Goal: Task Accomplishment & Management: Manage account settings

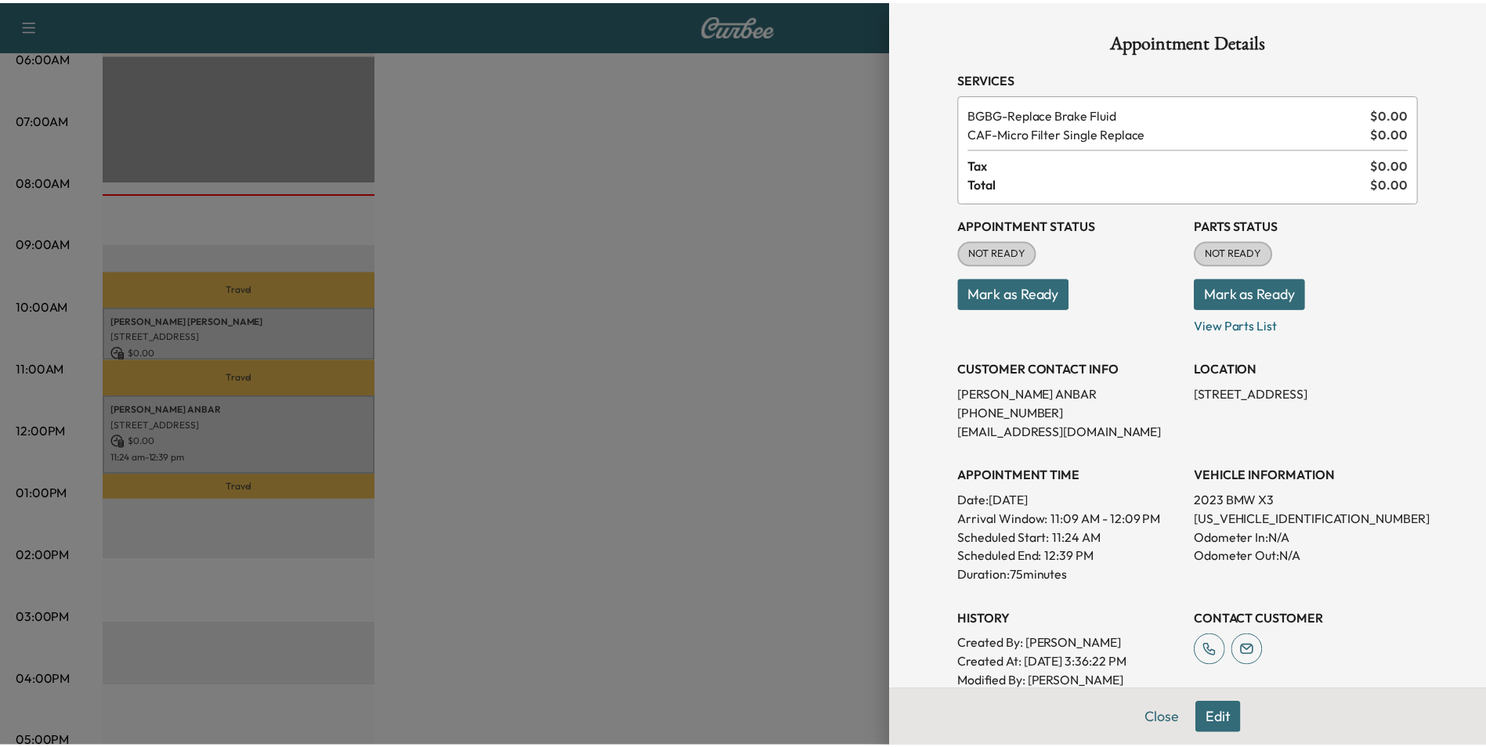
scroll to position [236, 0]
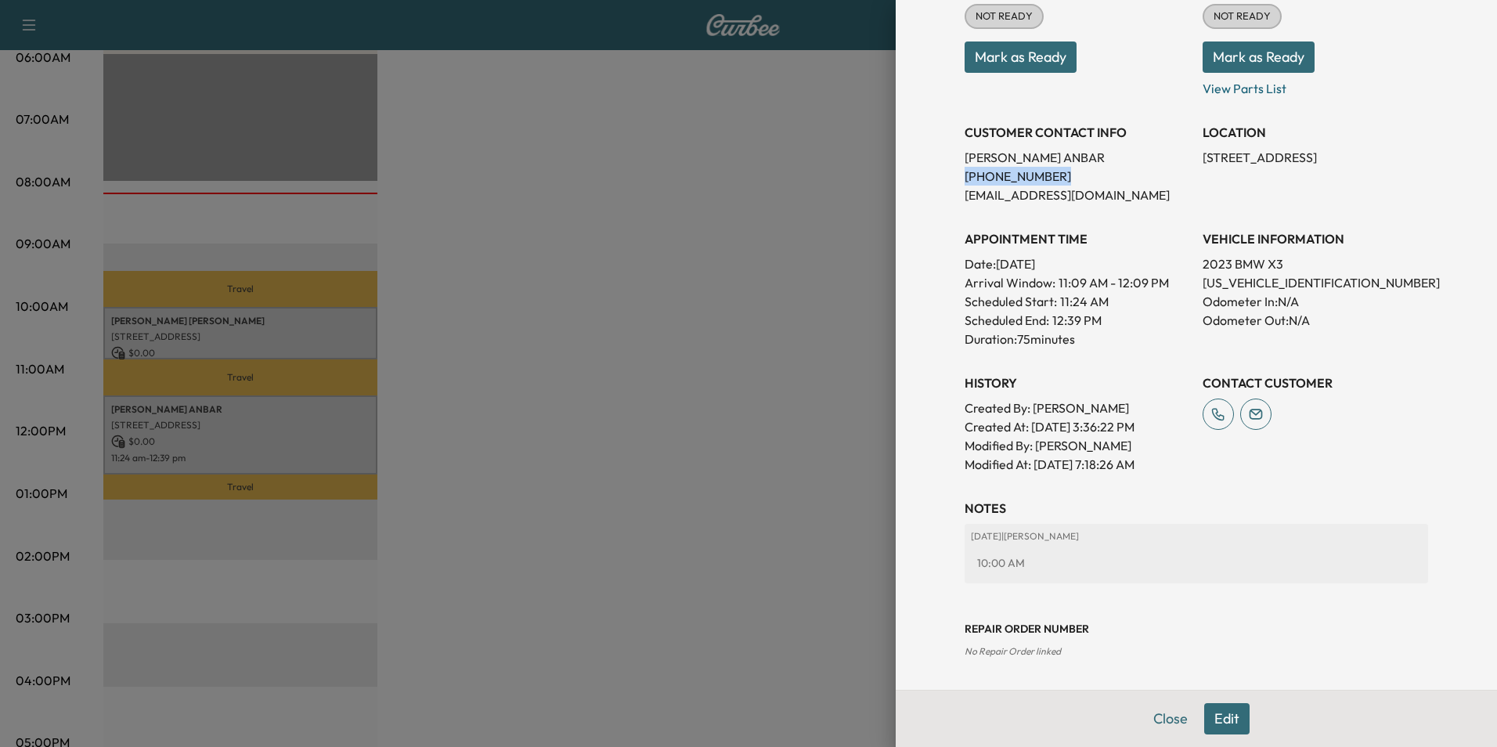
drag, startPoint x: 1045, startPoint y: 177, endPoint x: 955, endPoint y: 182, distance: 90.2
click at [965, 182] on p "[PHONE_NUMBER]" at bounding box center [1078, 176] width 226 height 19
drag, startPoint x: 955, startPoint y: 182, endPoint x: 1023, endPoint y: 179, distance: 68.2
copy p "[PHONE_NUMBER]"
click at [1156, 717] on button "Close" at bounding box center [1170, 718] width 55 height 31
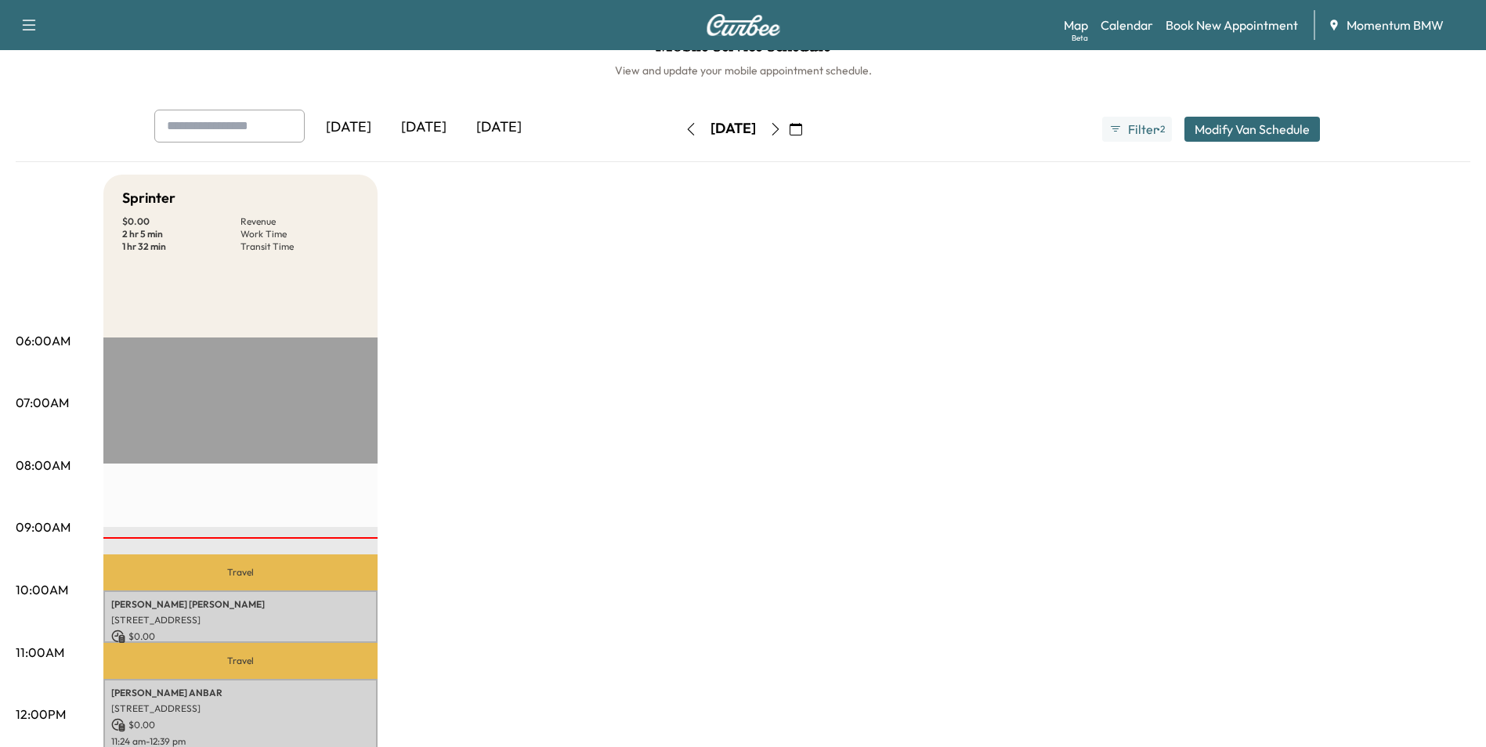
scroll to position [0, 0]
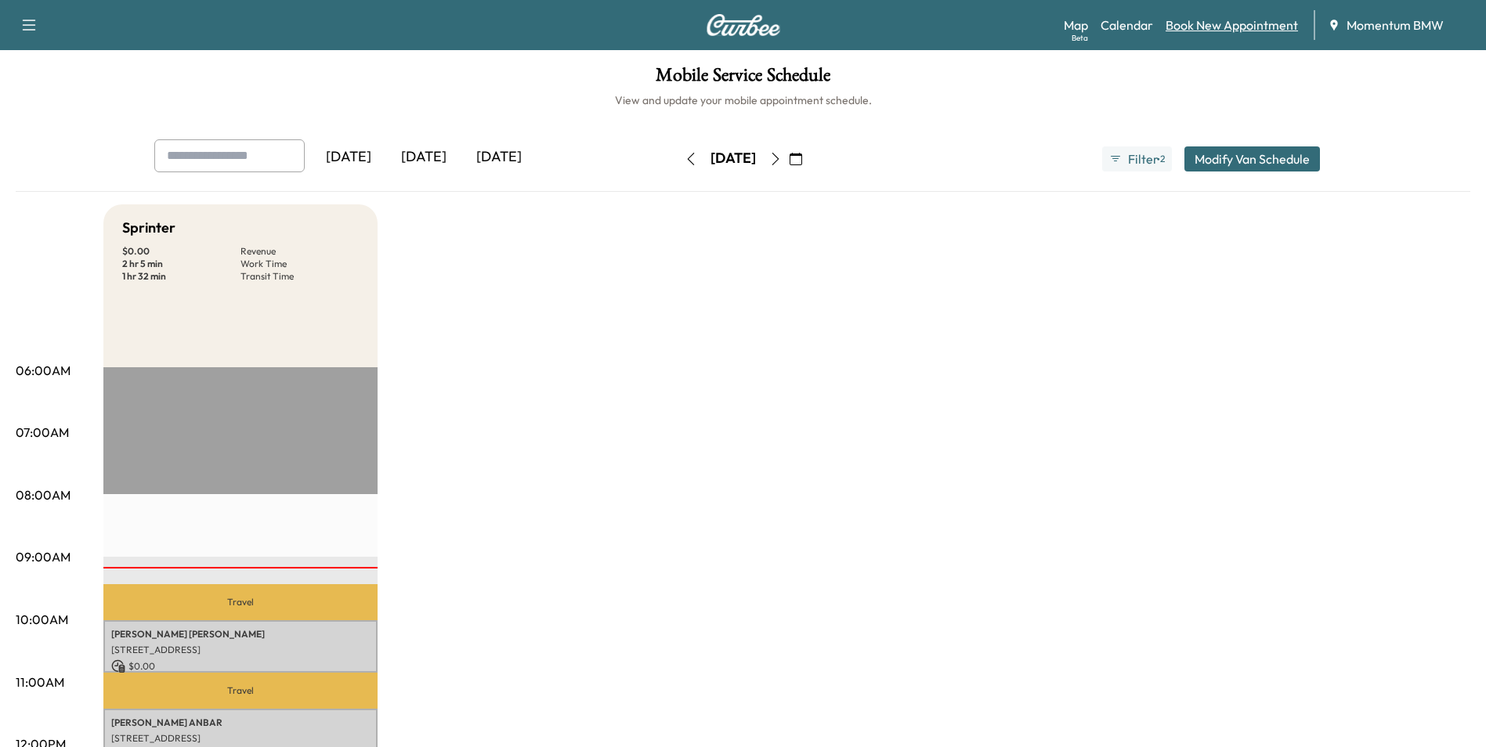
click at [1239, 30] on link "Book New Appointment" at bounding box center [1231, 25] width 132 height 19
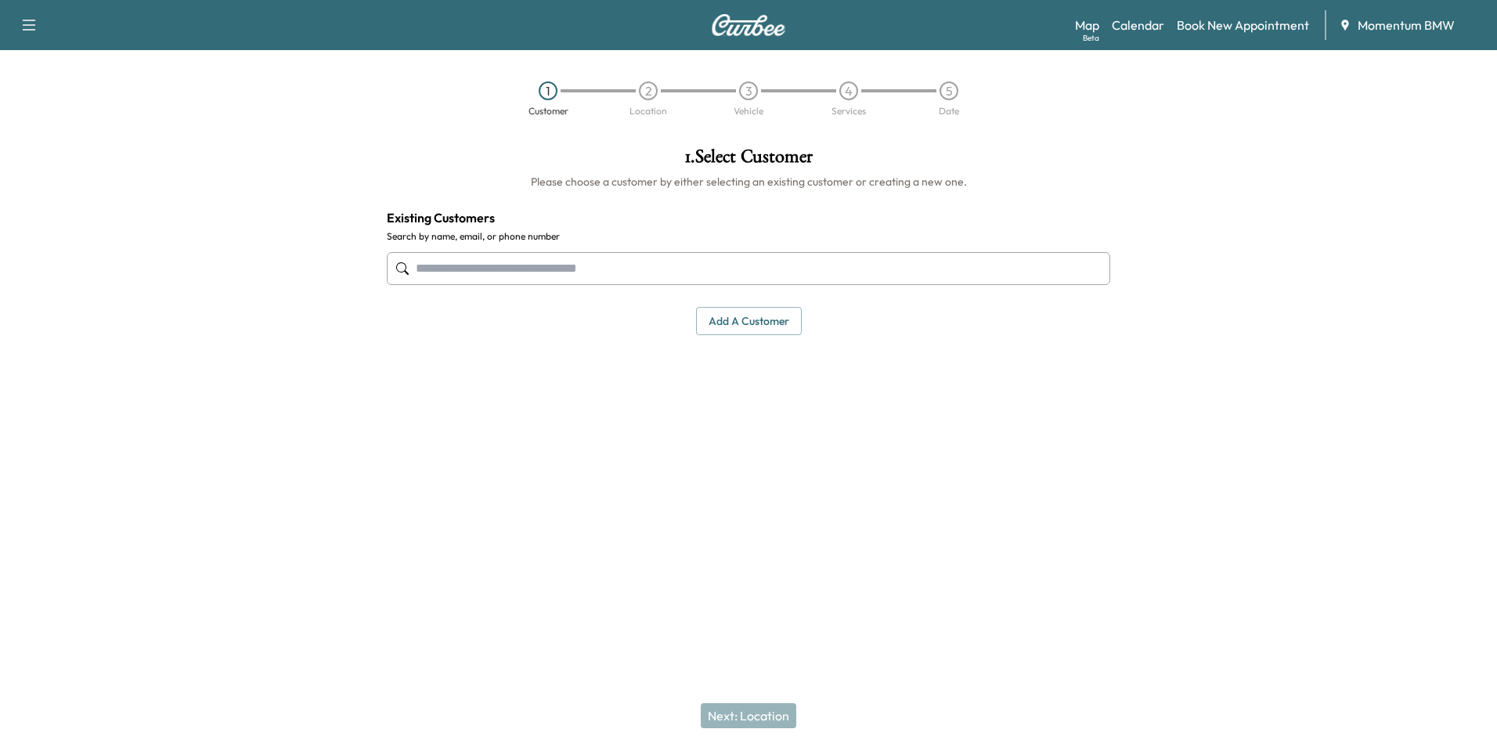
click at [716, 270] on input "text" at bounding box center [749, 268] width 724 height 33
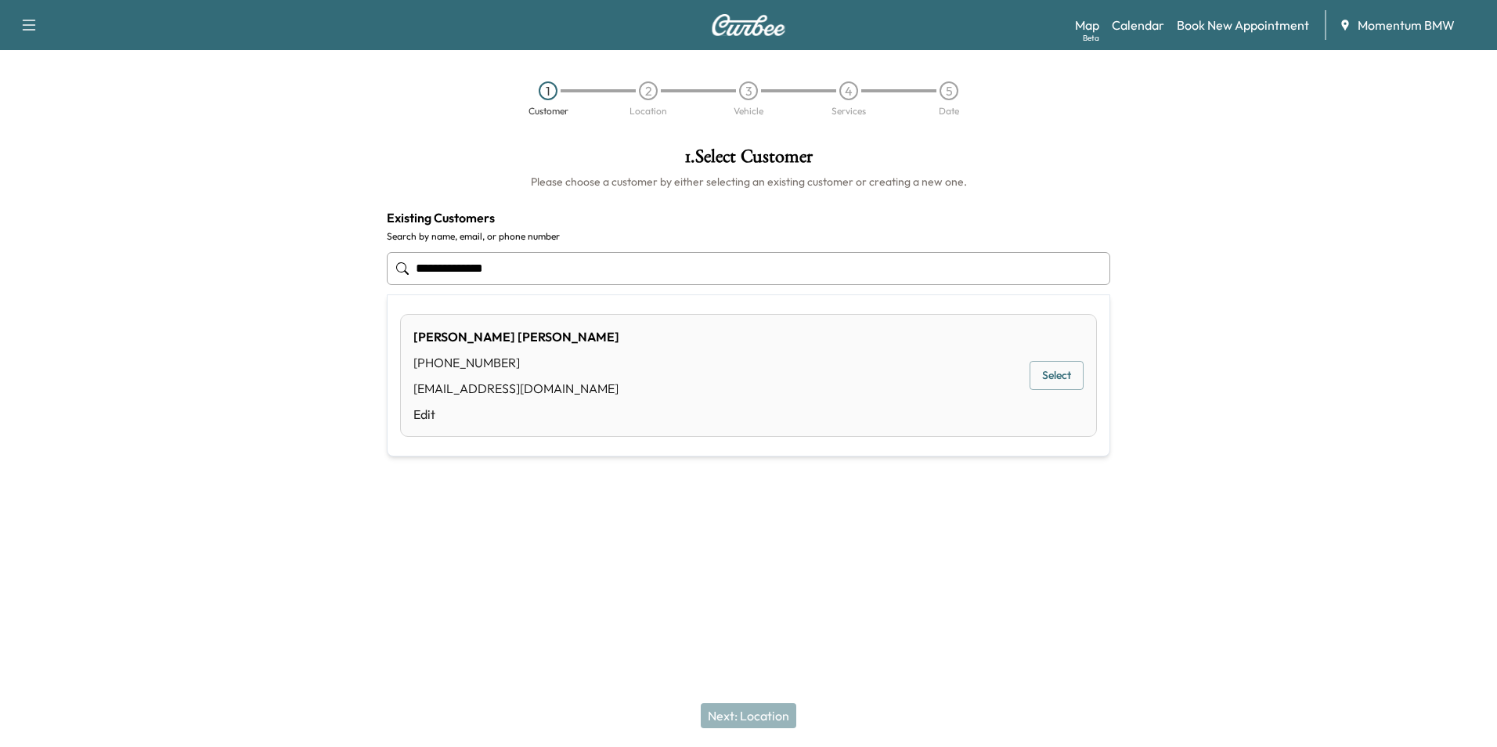
click at [1066, 376] on button "Select" at bounding box center [1057, 375] width 54 height 29
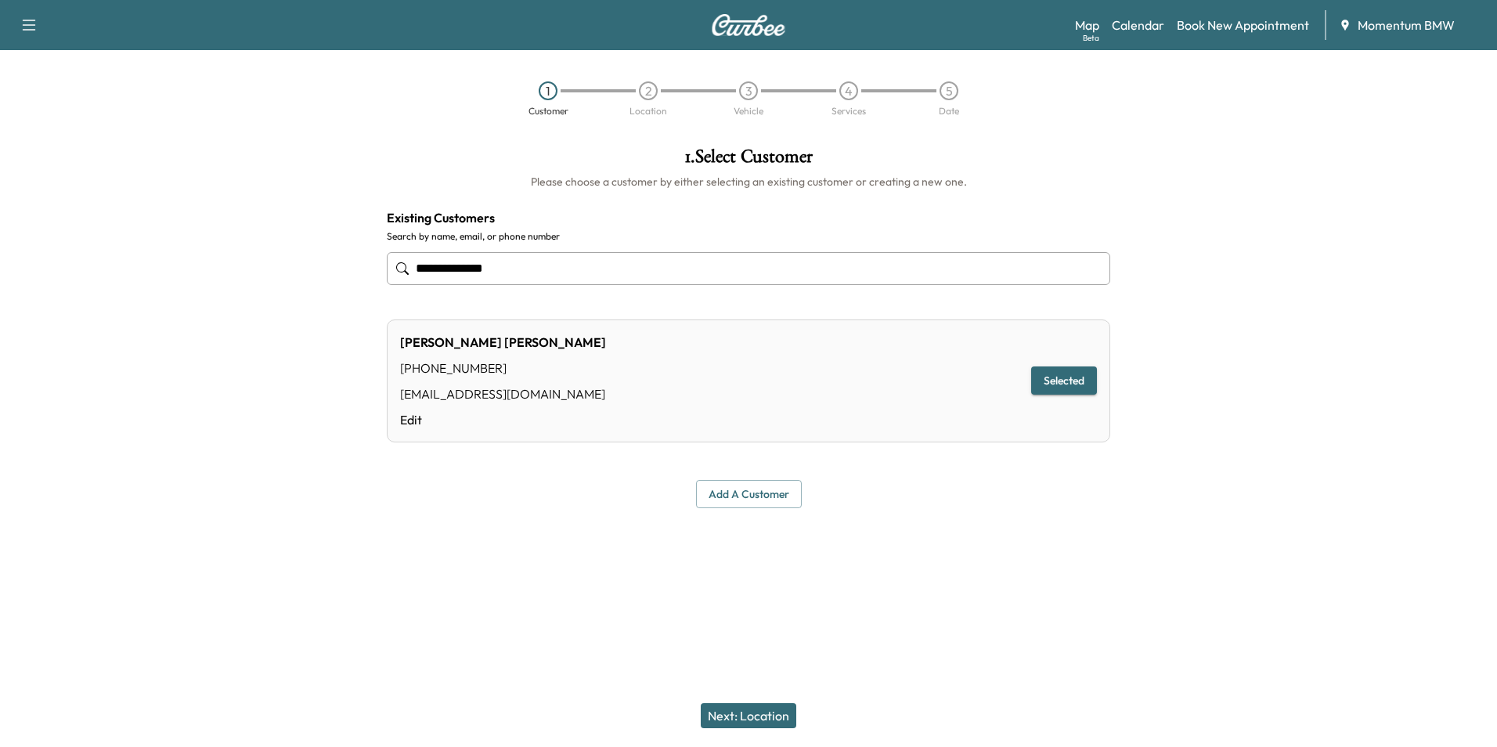
type input "**********"
click at [769, 717] on button "Next: Location" at bounding box center [749, 715] width 96 height 25
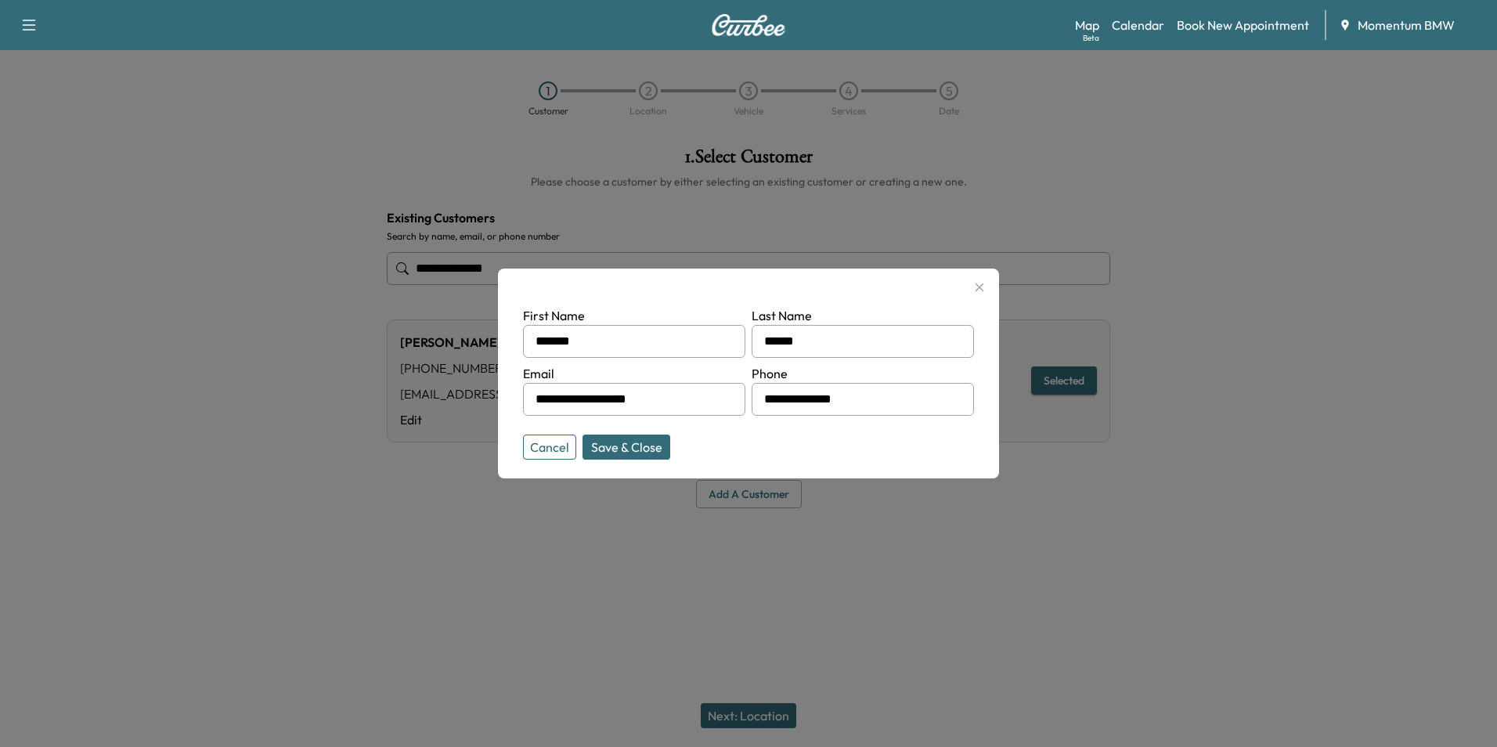
click at [638, 442] on button "Save & Close" at bounding box center [627, 447] width 88 height 25
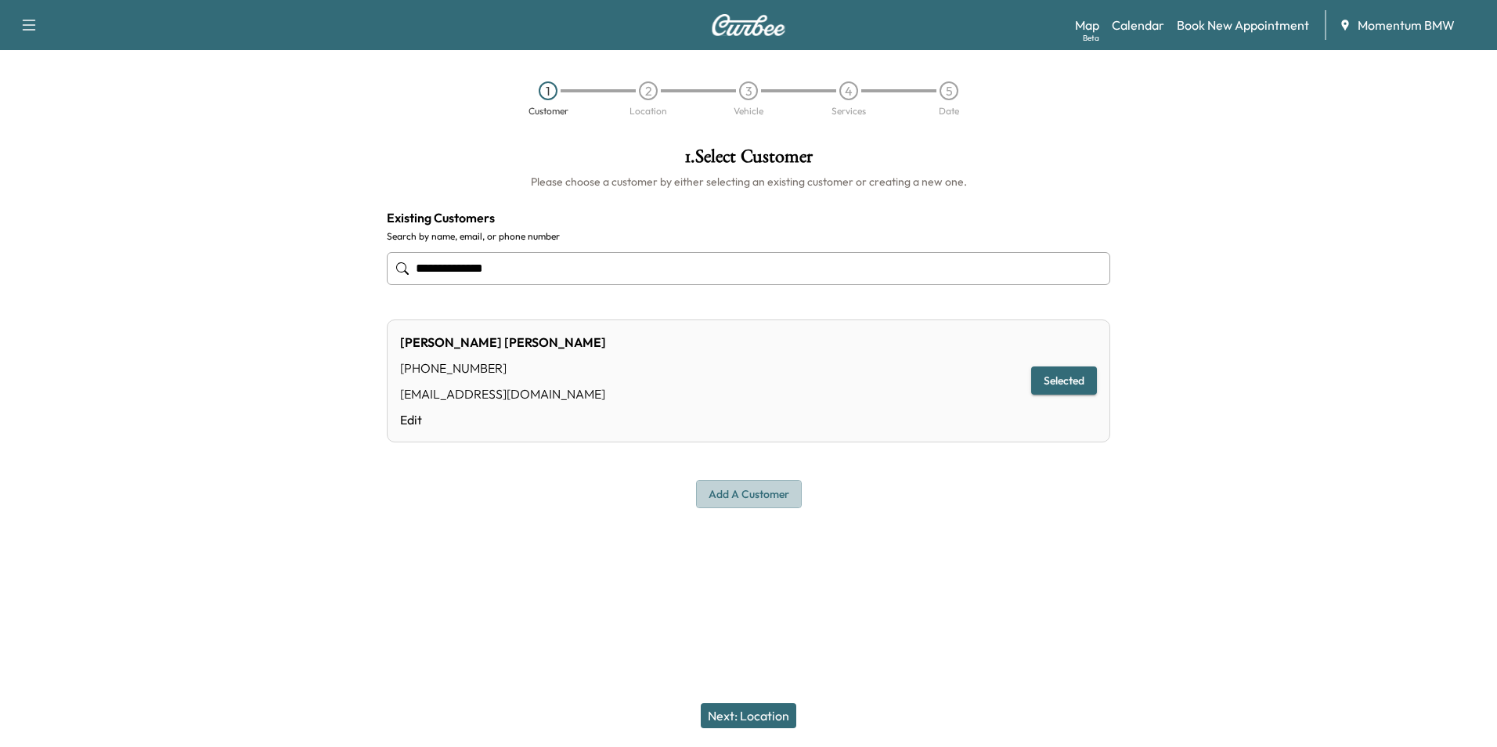
click at [771, 496] on button "Add a customer" at bounding box center [749, 494] width 106 height 29
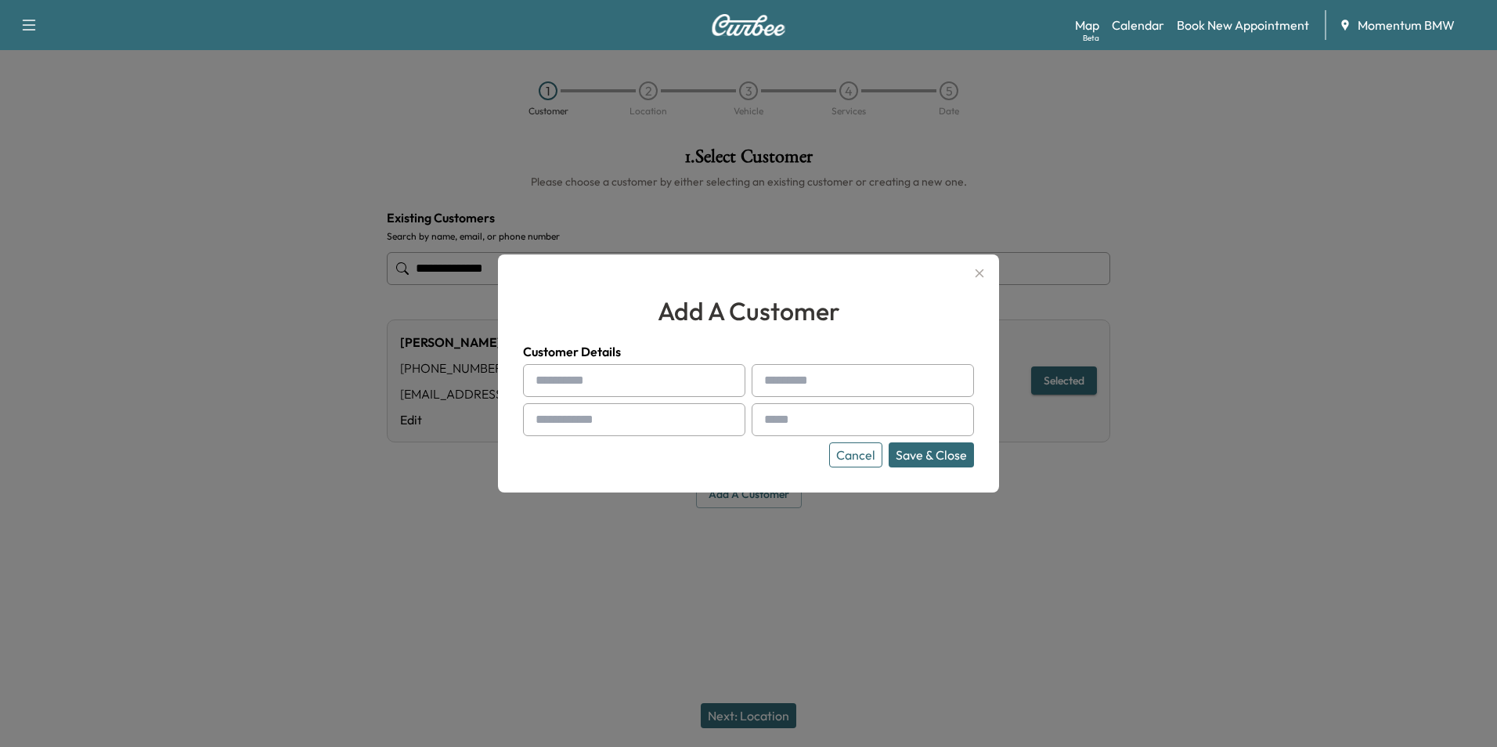
click at [668, 383] on input "text" at bounding box center [634, 380] width 222 height 33
type input "*"
type input "*******"
type input "******"
paste input "**********"
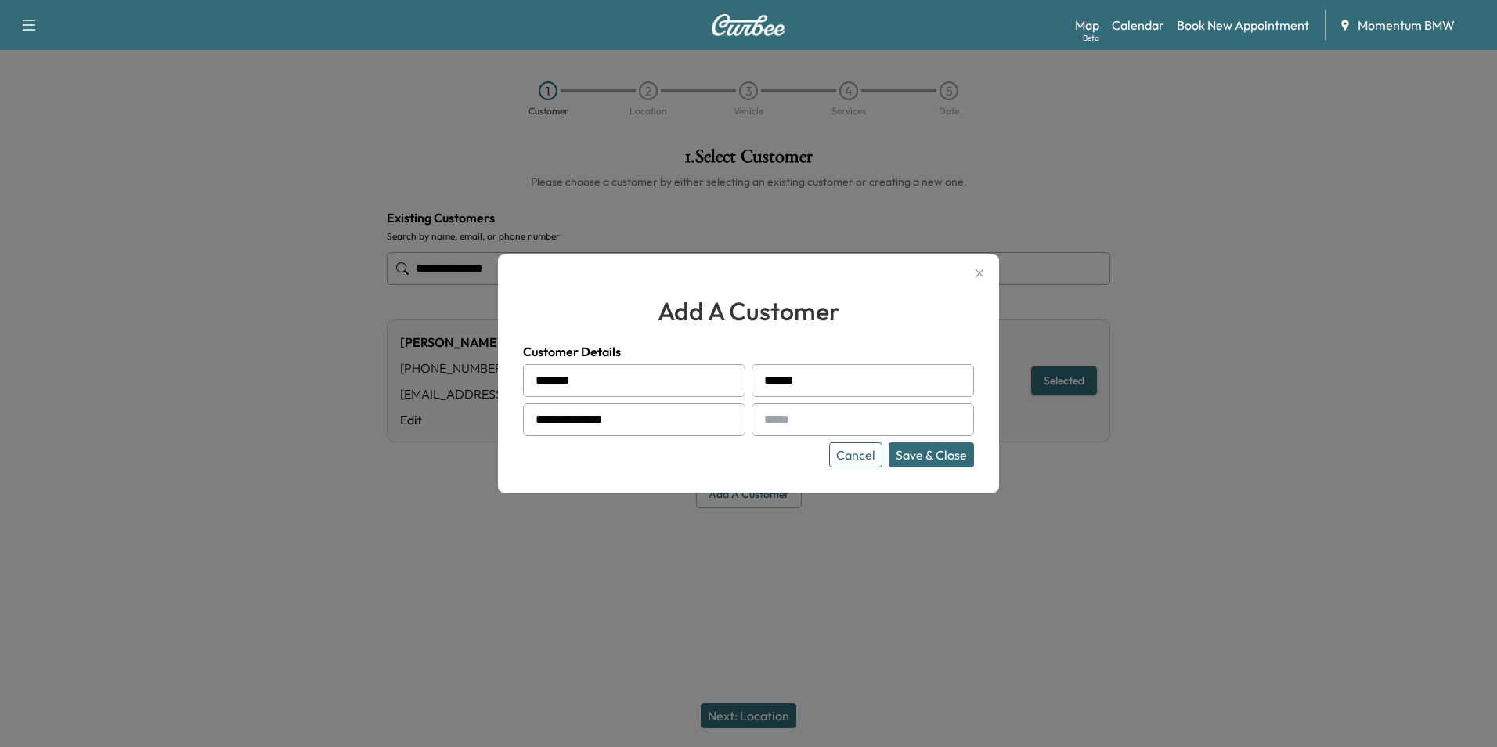
type input "**********"
click at [875, 415] on input "text" at bounding box center [863, 419] width 222 height 33
paste input "**********"
click at [911, 423] on input "**********" at bounding box center [863, 419] width 222 height 33
type input "**********"
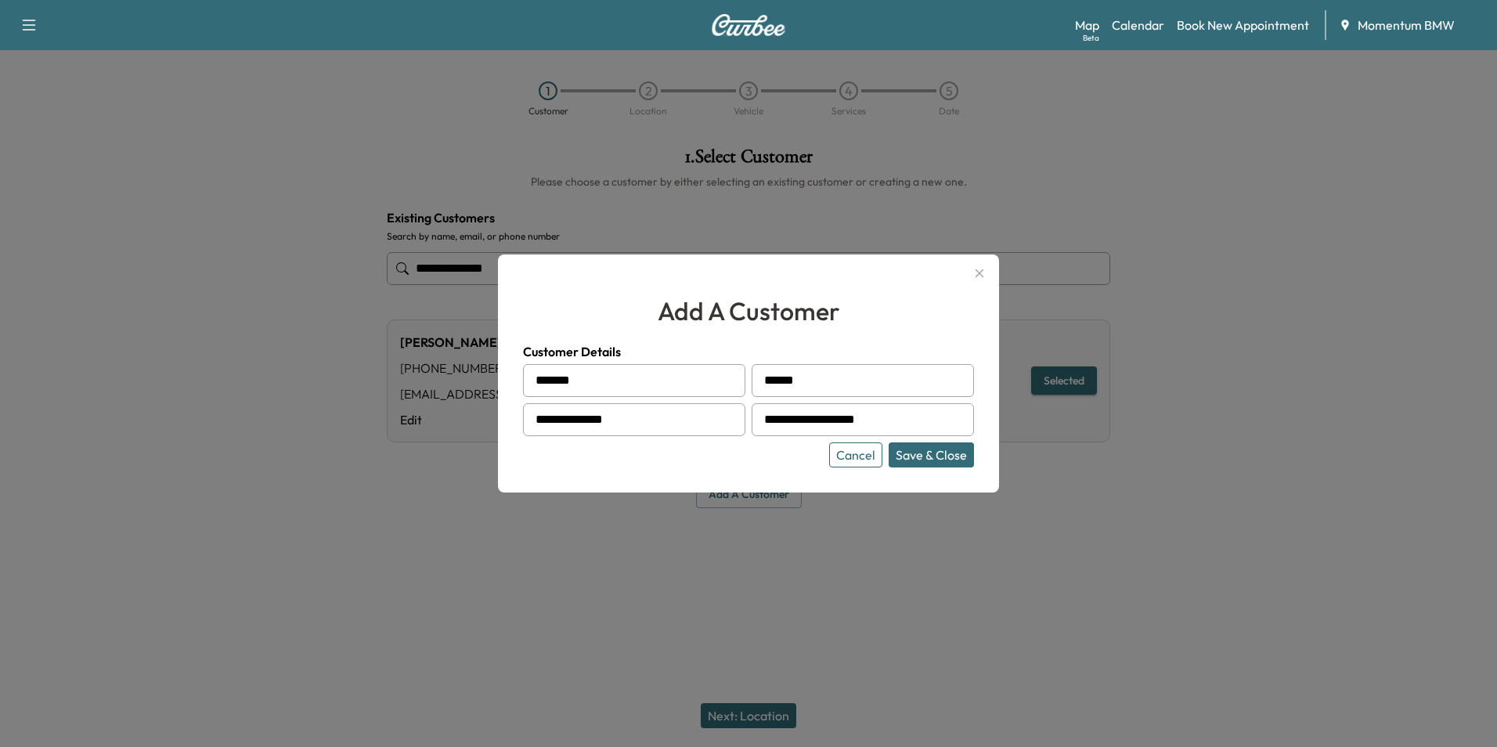
click at [937, 454] on button "Save & Close" at bounding box center [931, 454] width 85 height 25
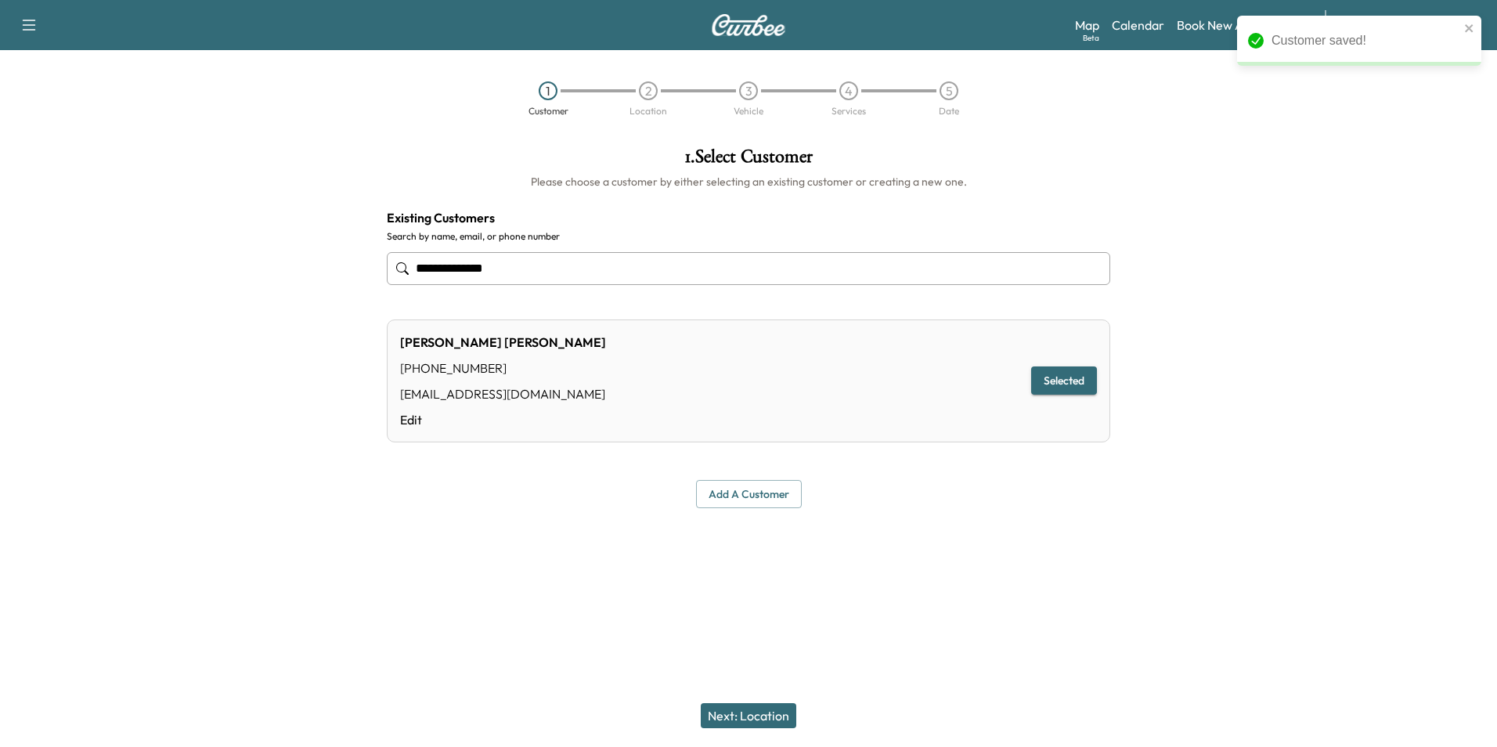
click at [738, 717] on button "Next: Location" at bounding box center [749, 715] width 96 height 25
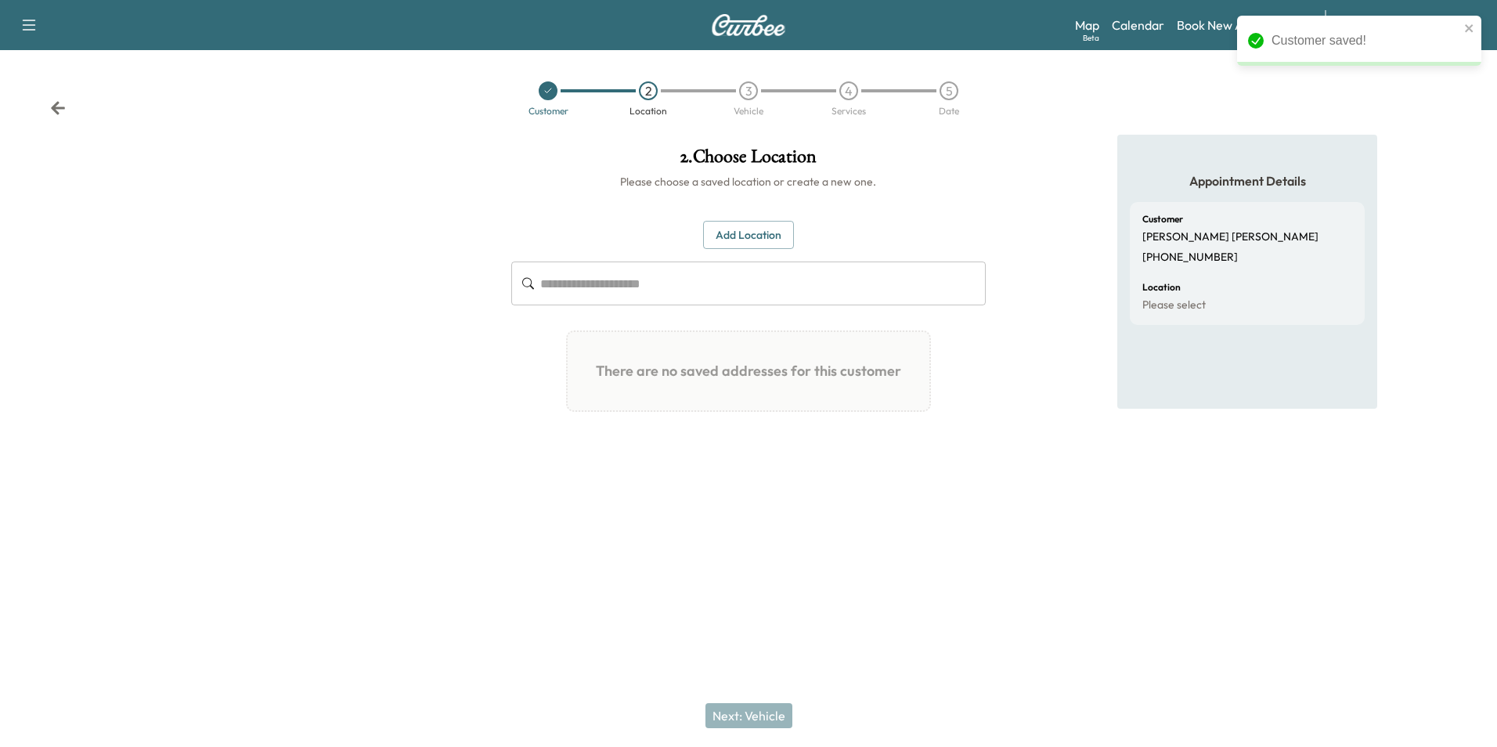
click at [760, 236] on button "Add Location" at bounding box center [748, 235] width 91 height 29
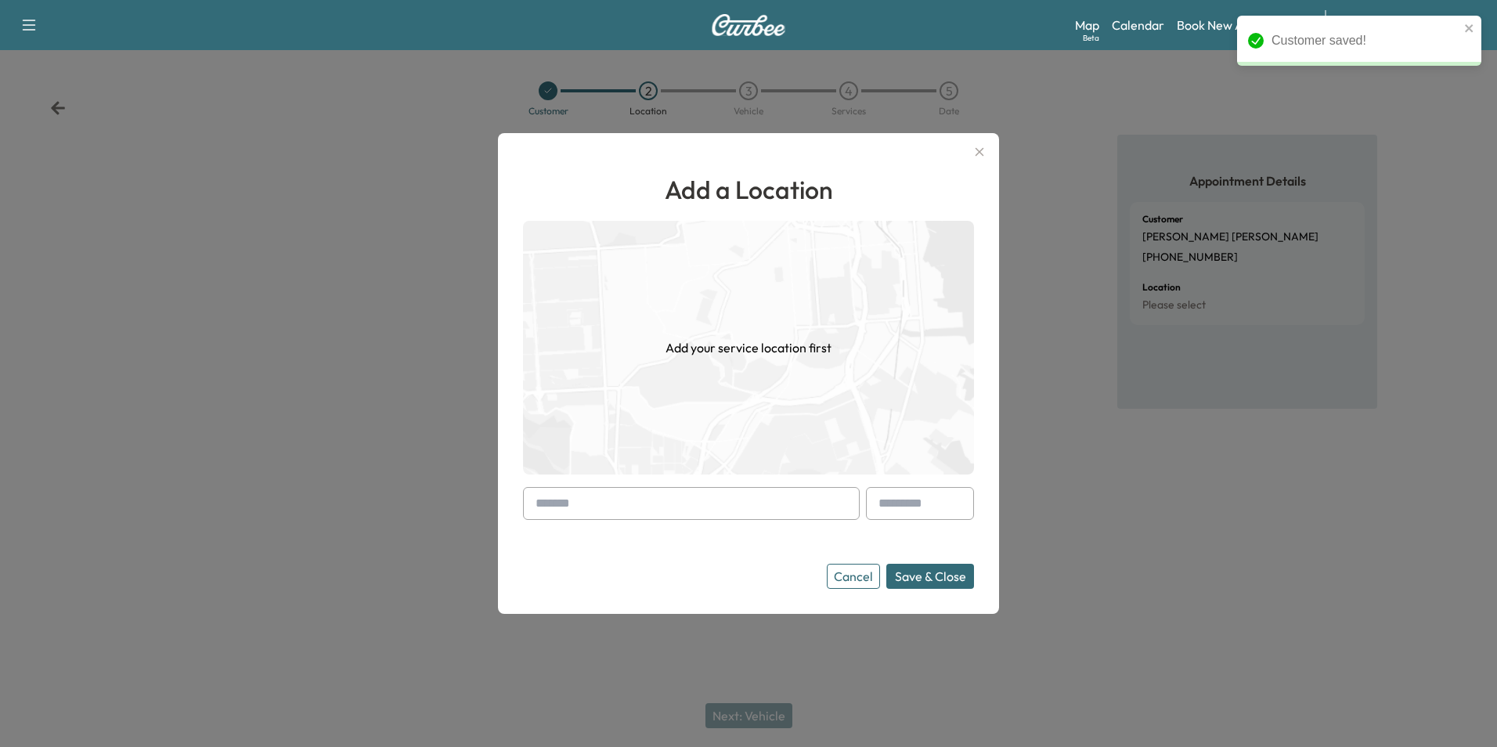
click at [686, 506] on input "text" at bounding box center [691, 503] width 337 height 33
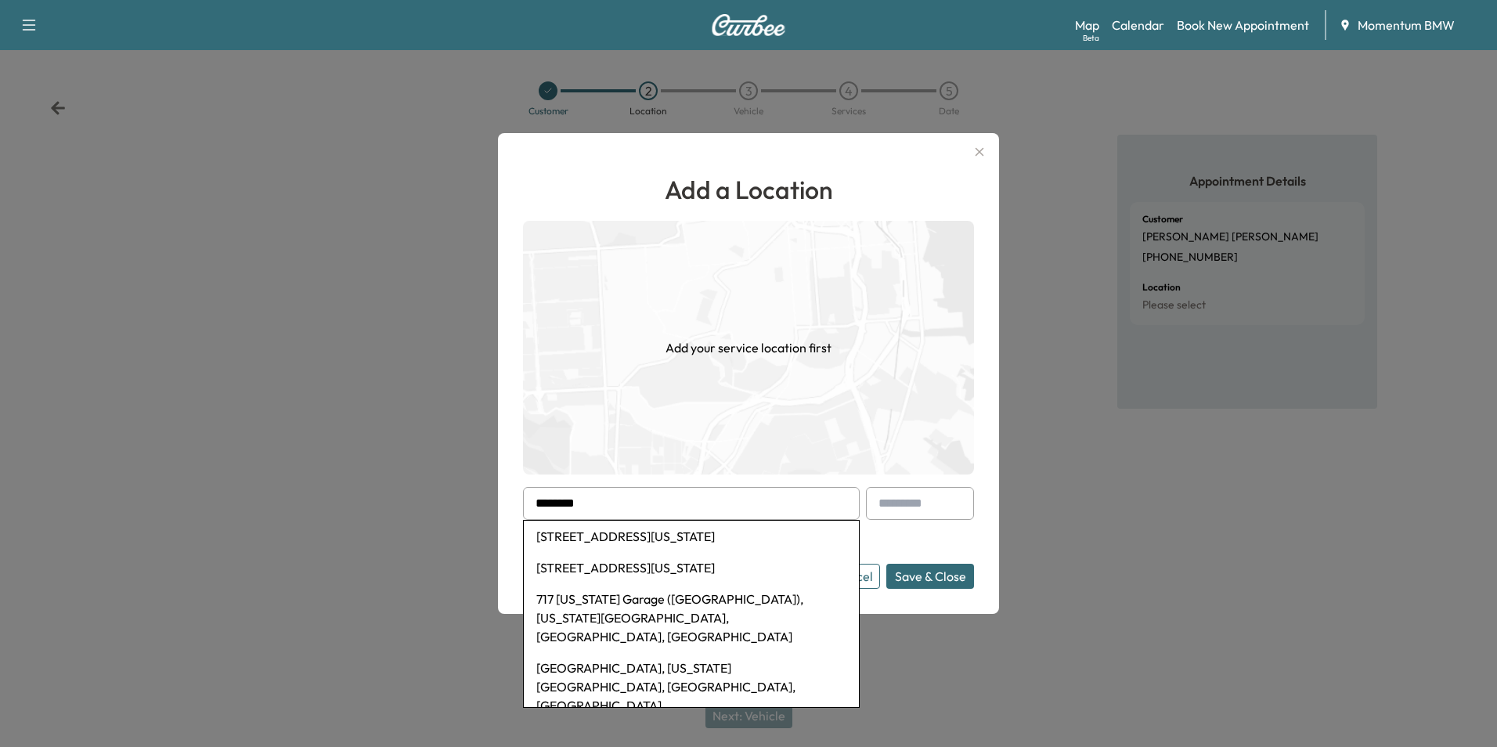
click at [708, 535] on li "[STREET_ADDRESS][US_STATE]" at bounding box center [691, 536] width 335 height 31
type input "**********"
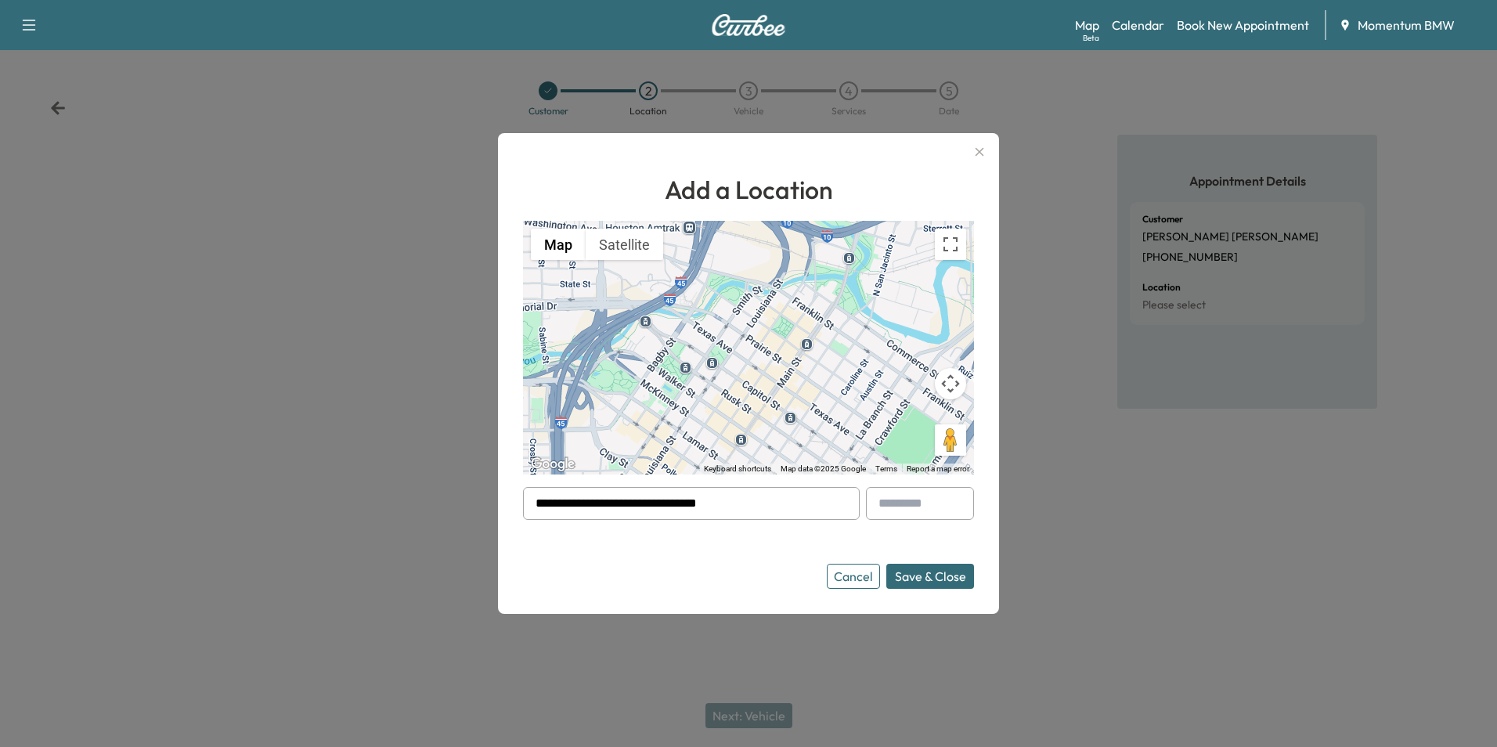
click at [941, 579] on button "Save & Close" at bounding box center [930, 576] width 88 height 25
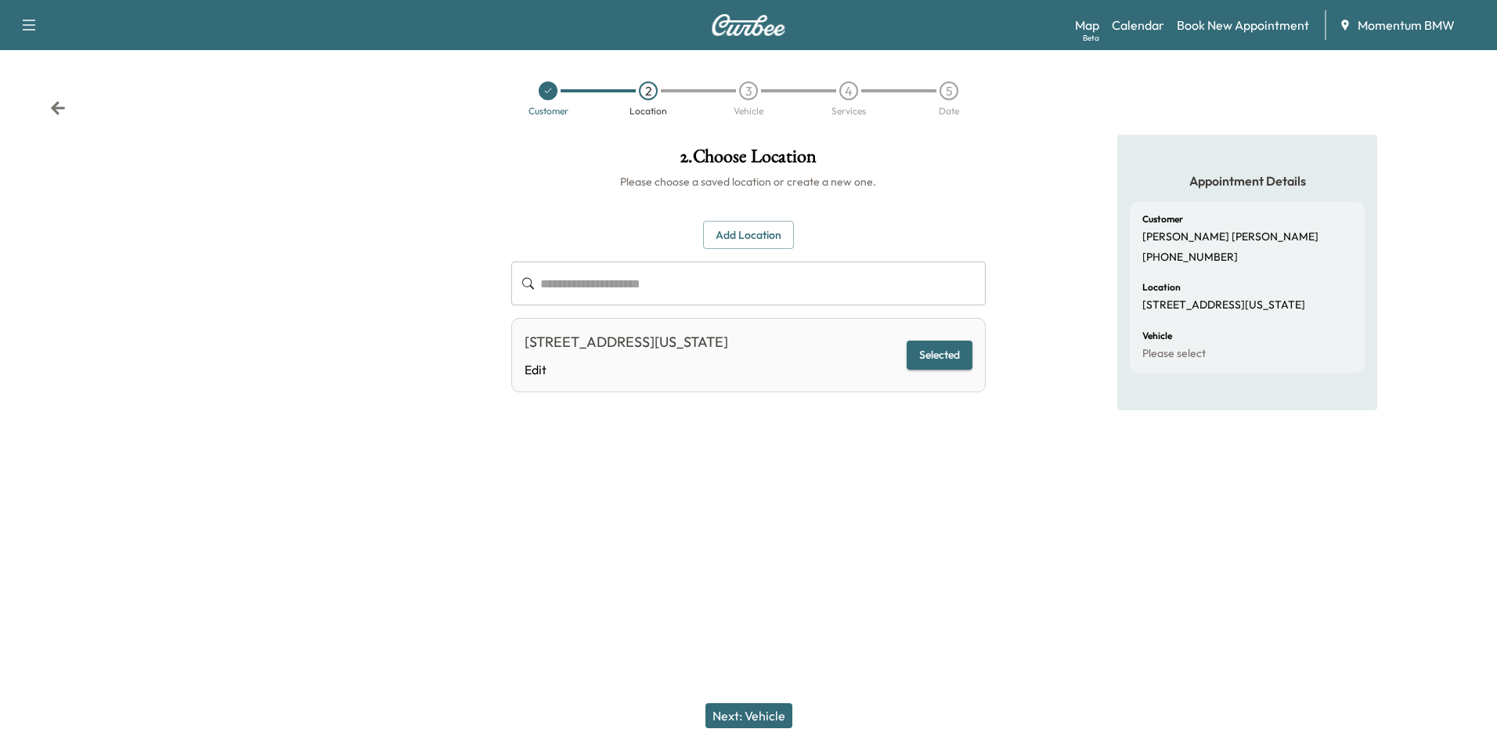
click at [752, 717] on button "Next: Vehicle" at bounding box center [749, 715] width 87 height 25
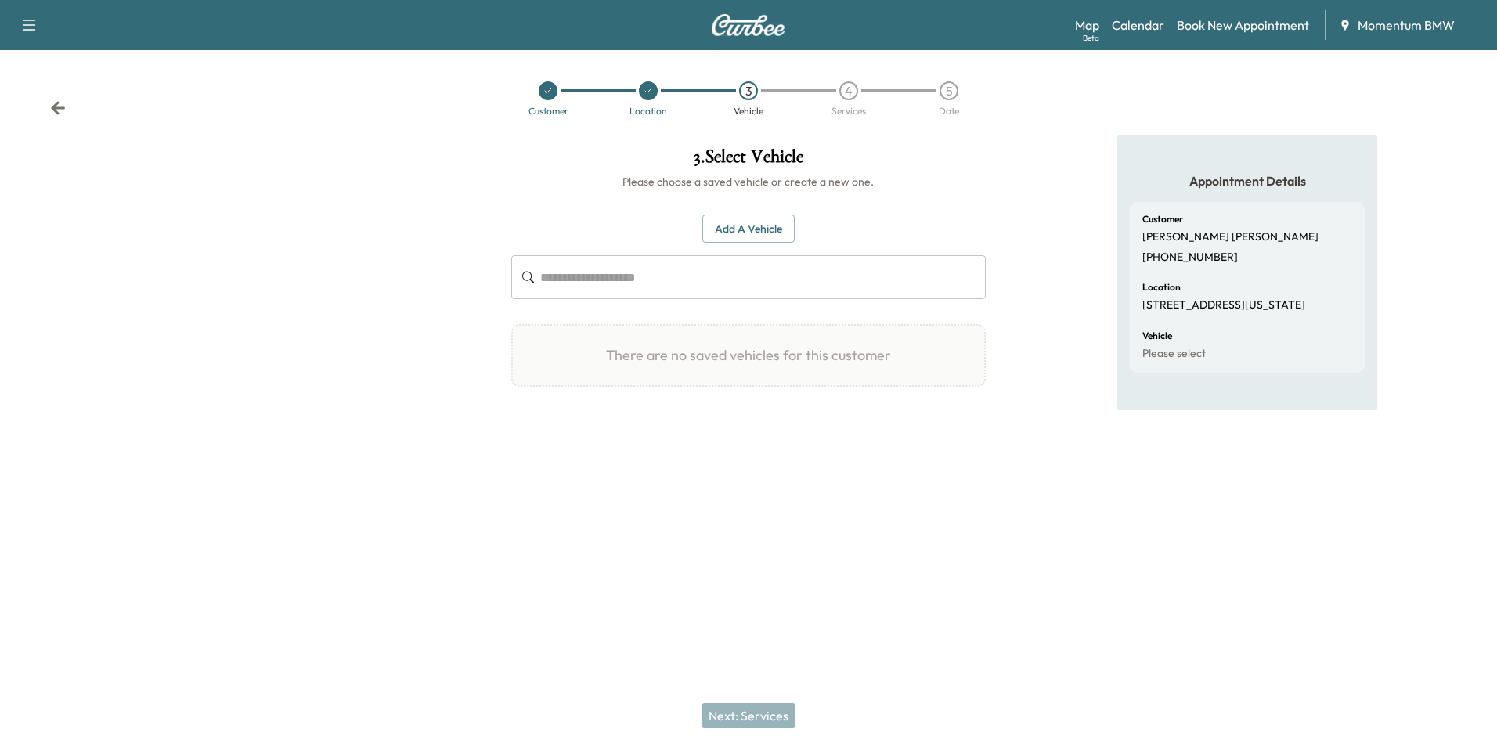
click at [759, 233] on button "Add a Vehicle" at bounding box center [748, 229] width 92 height 29
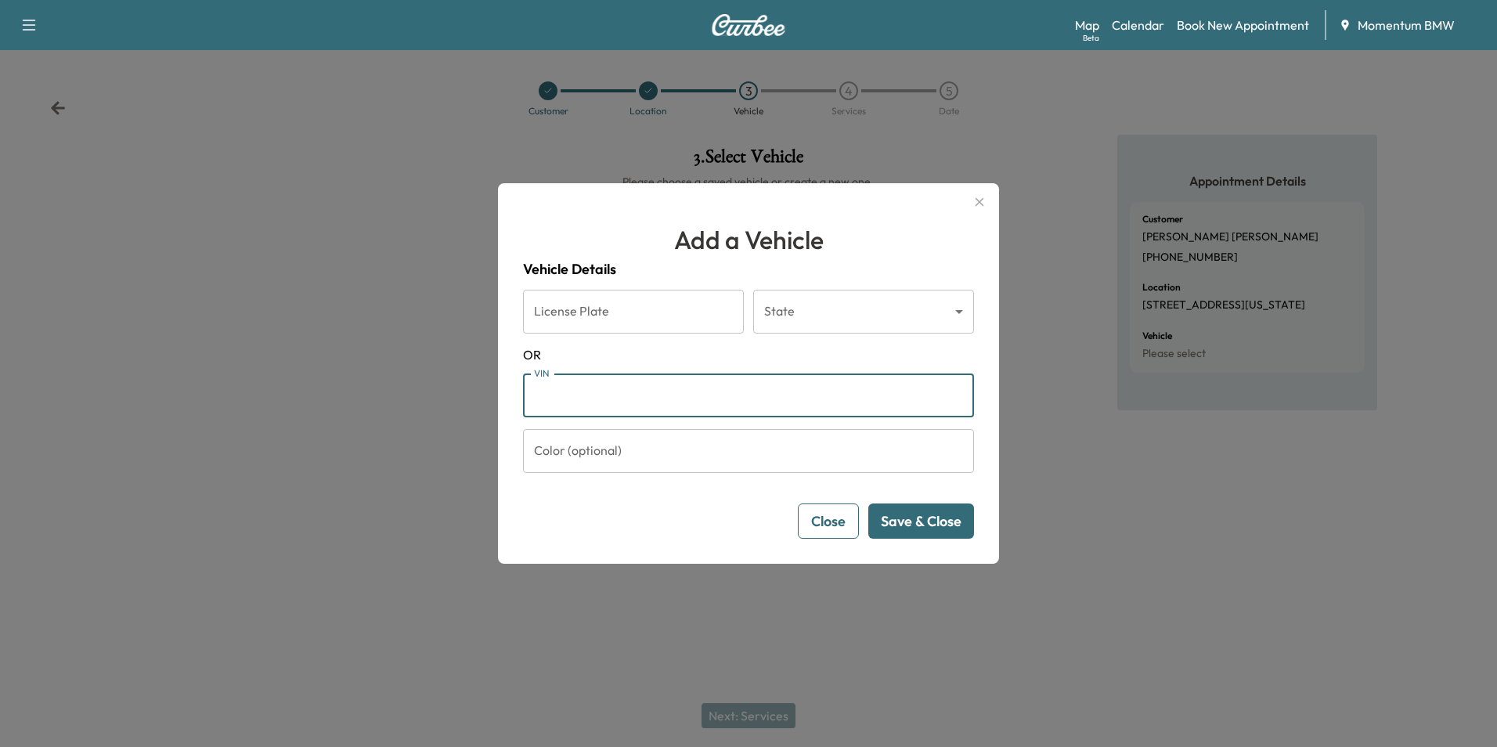
paste input "**********"
type input "**********"
click at [943, 525] on button "Save & Close" at bounding box center [921, 521] width 106 height 35
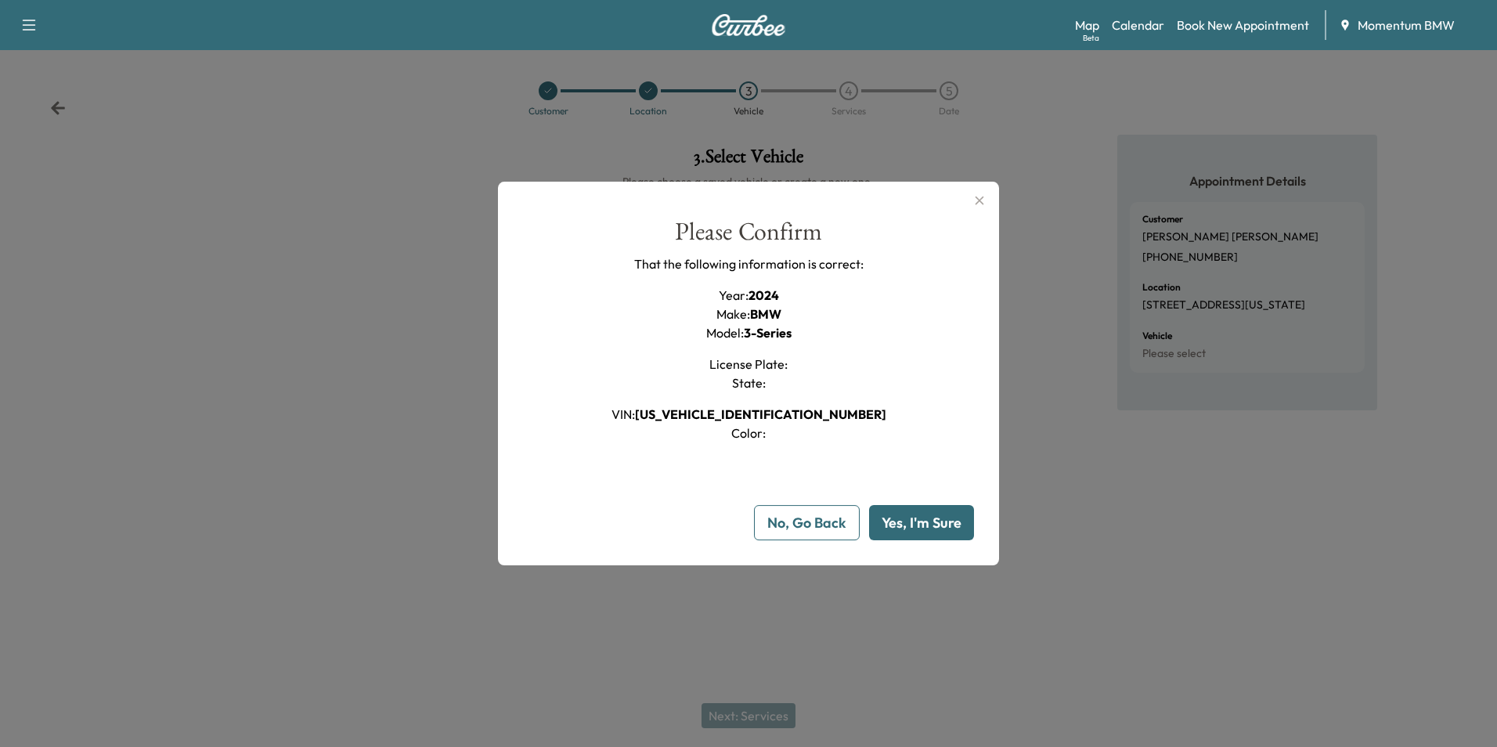
click at [930, 513] on button "Yes, I'm Sure" at bounding box center [921, 522] width 105 height 35
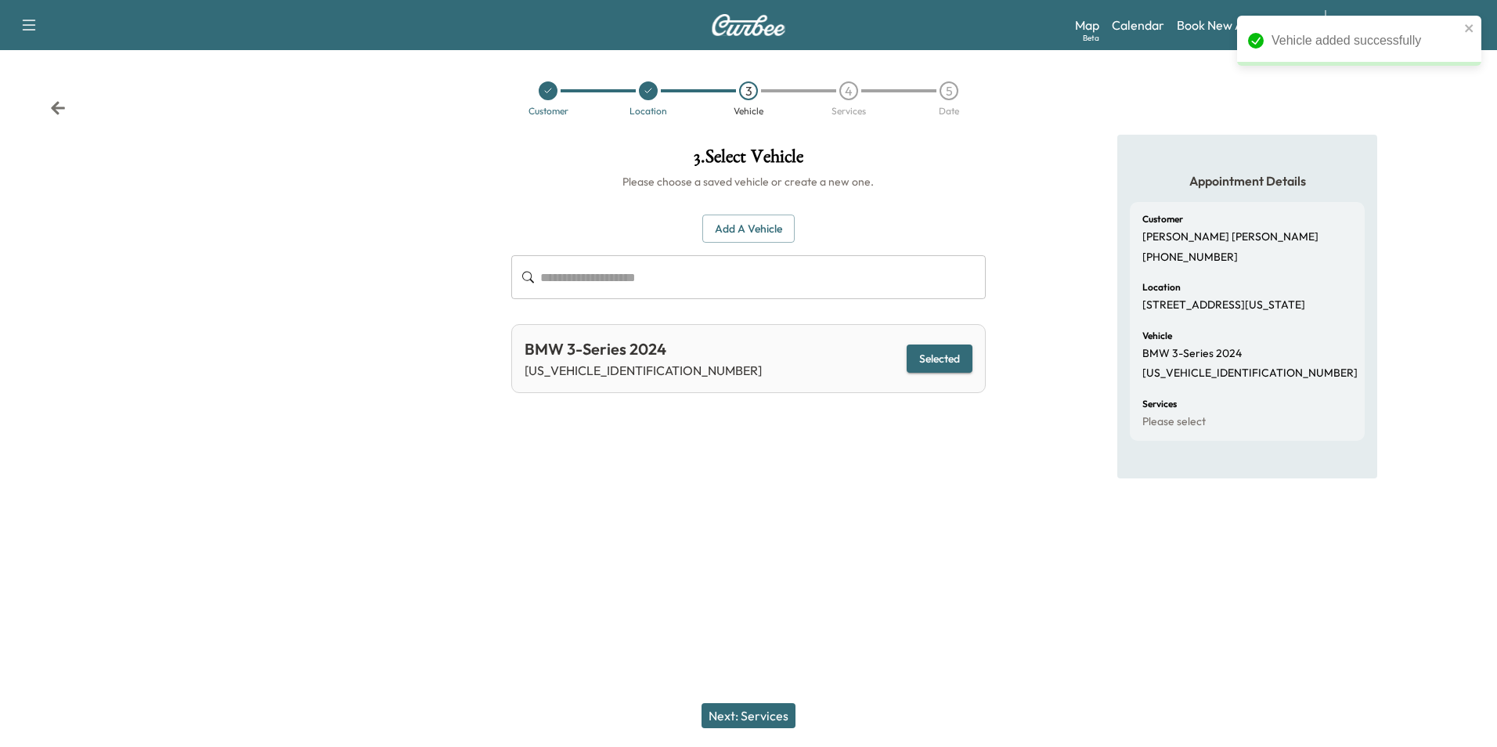
click at [752, 713] on button "Next: Services" at bounding box center [749, 715] width 94 height 25
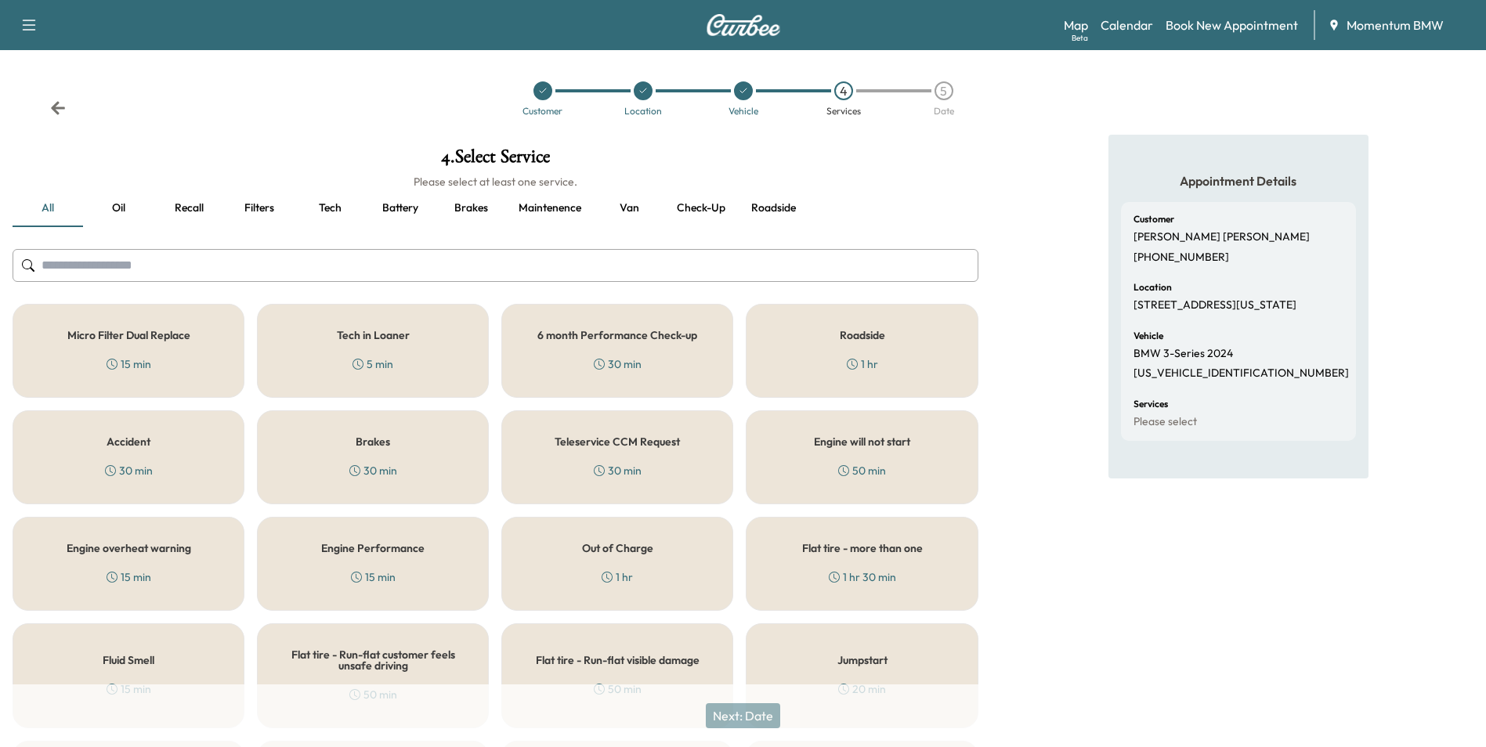
click at [774, 209] on button "Roadside" at bounding box center [773, 209] width 70 height 38
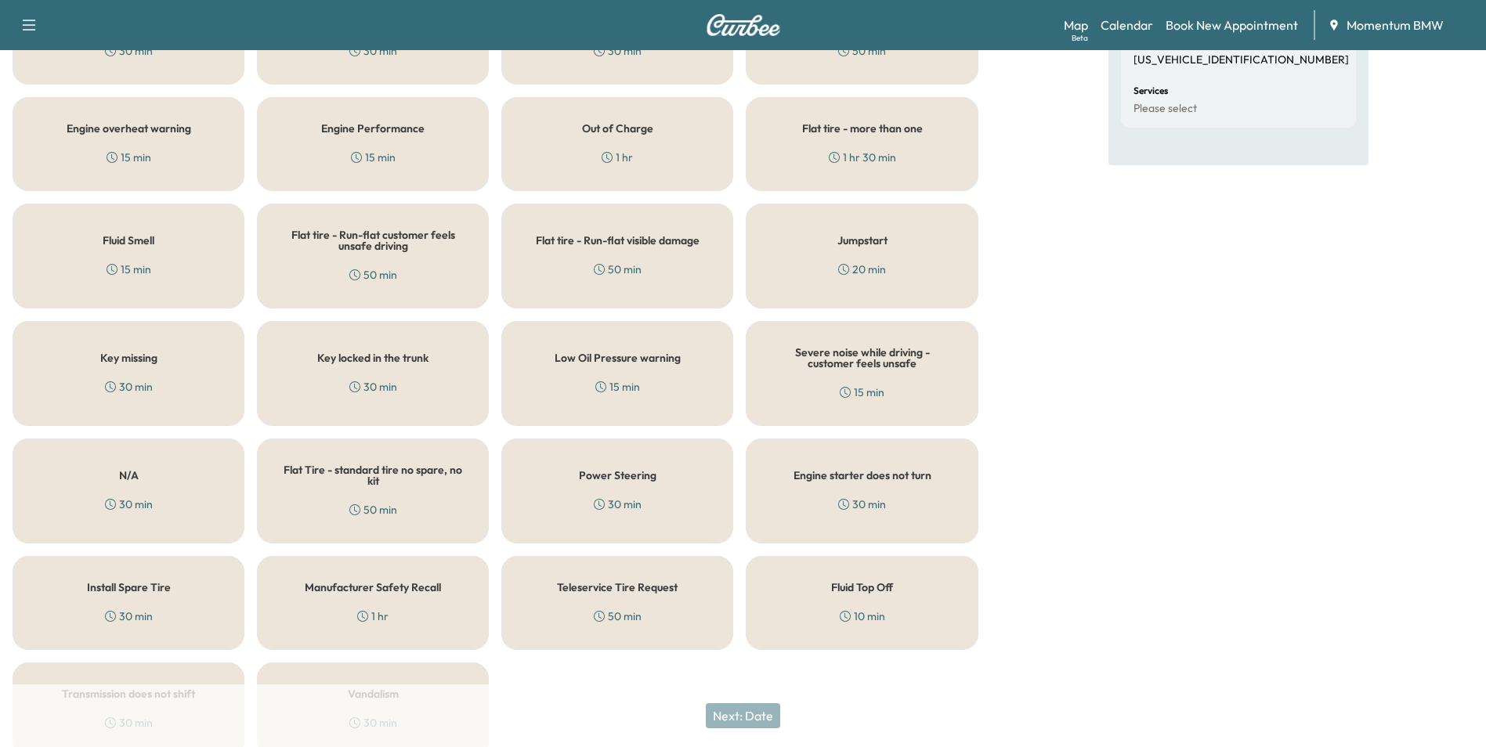
scroll to position [385, 0]
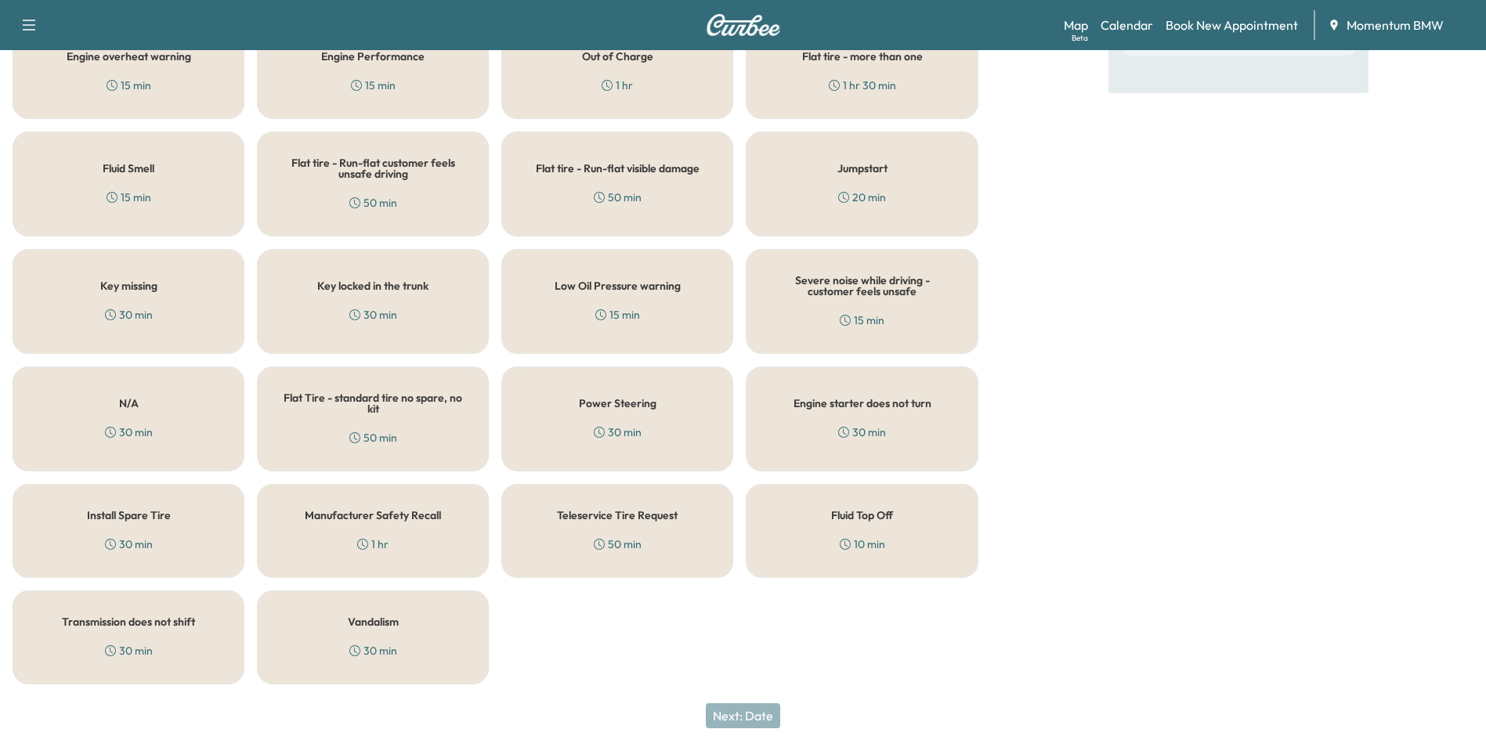
click at [897, 523] on div "Fluid Top Off 10 min" at bounding box center [861, 531] width 232 height 94
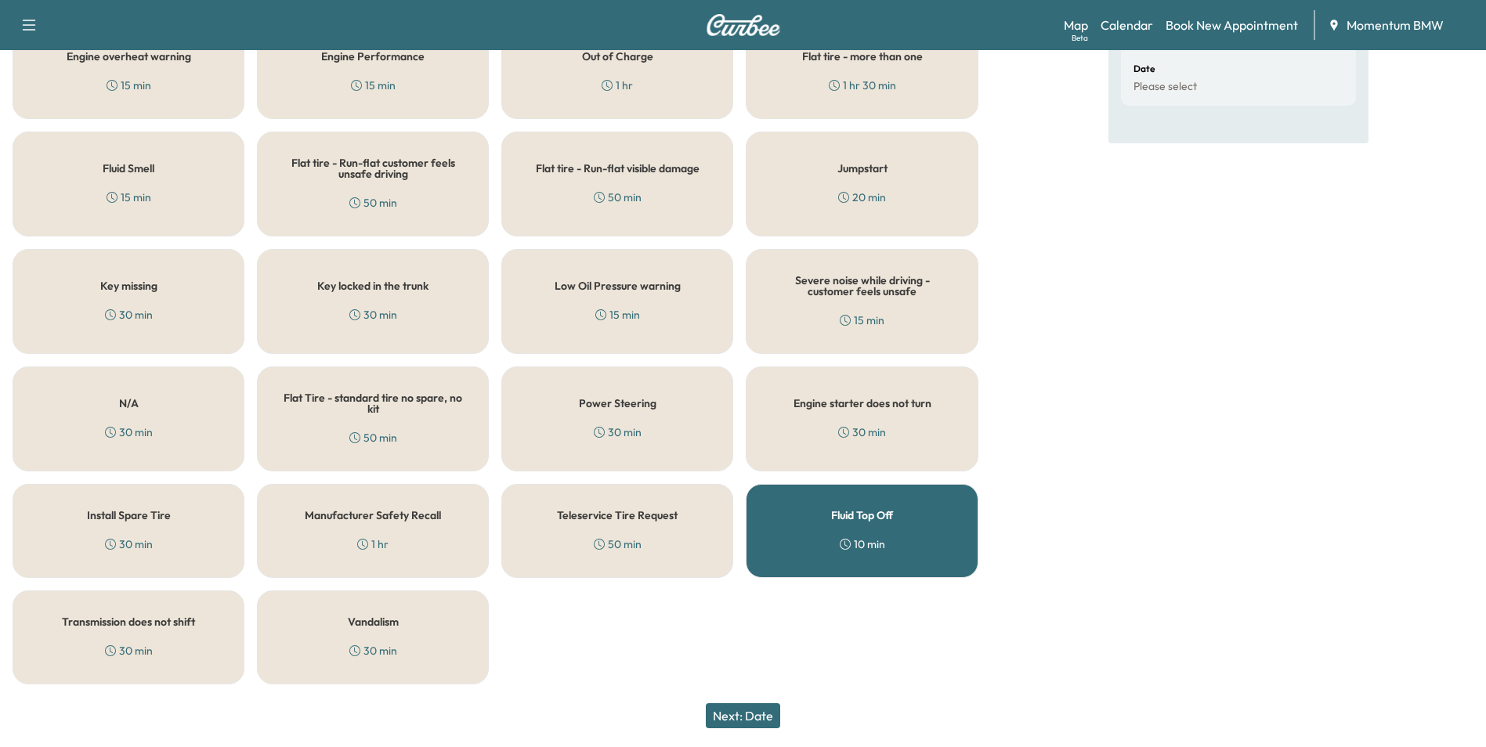
click at [748, 713] on button "Next: Date" at bounding box center [743, 715] width 74 height 25
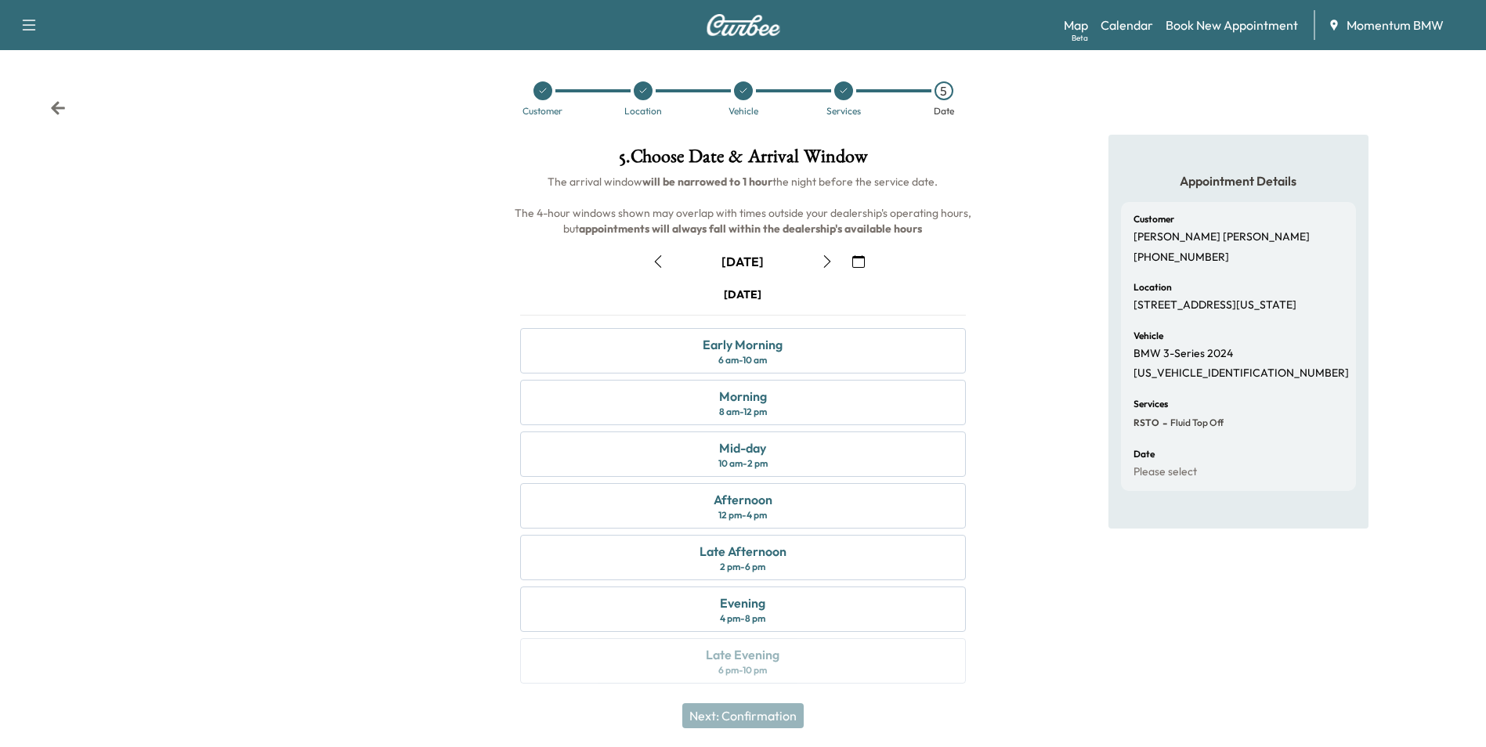
click at [658, 261] on icon "button" at bounding box center [658, 261] width 13 height 13
drag, startPoint x: 765, startPoint y: 410, endPoint x: 774, endPoint y: 409, distance: 9.5
click at [767, 410] on div "8 am - 12 pm" at bounding box center [743, 412] width 48 height 13
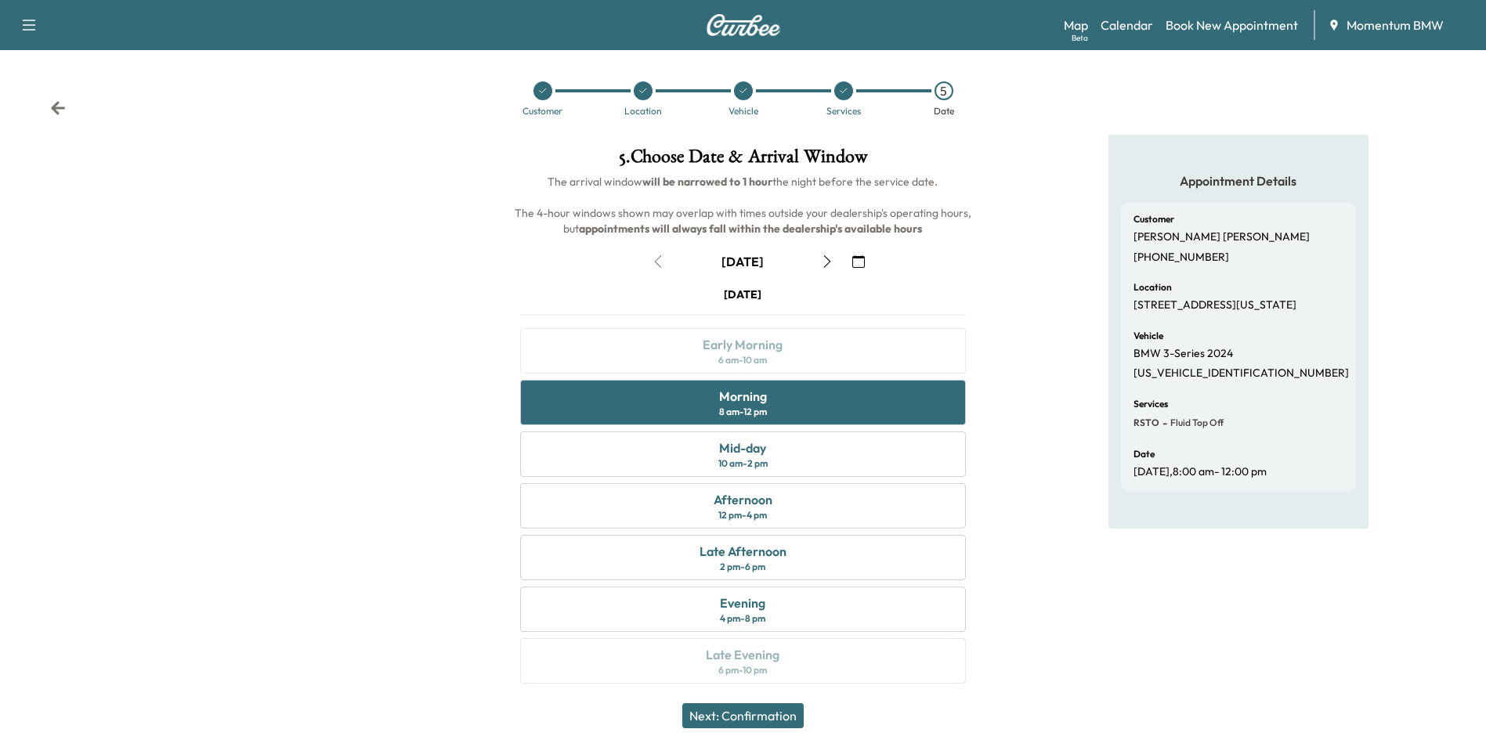
click at [783, 719] on button "Next: Confirmation" at bounding box center [742, 715] width 121 height 25
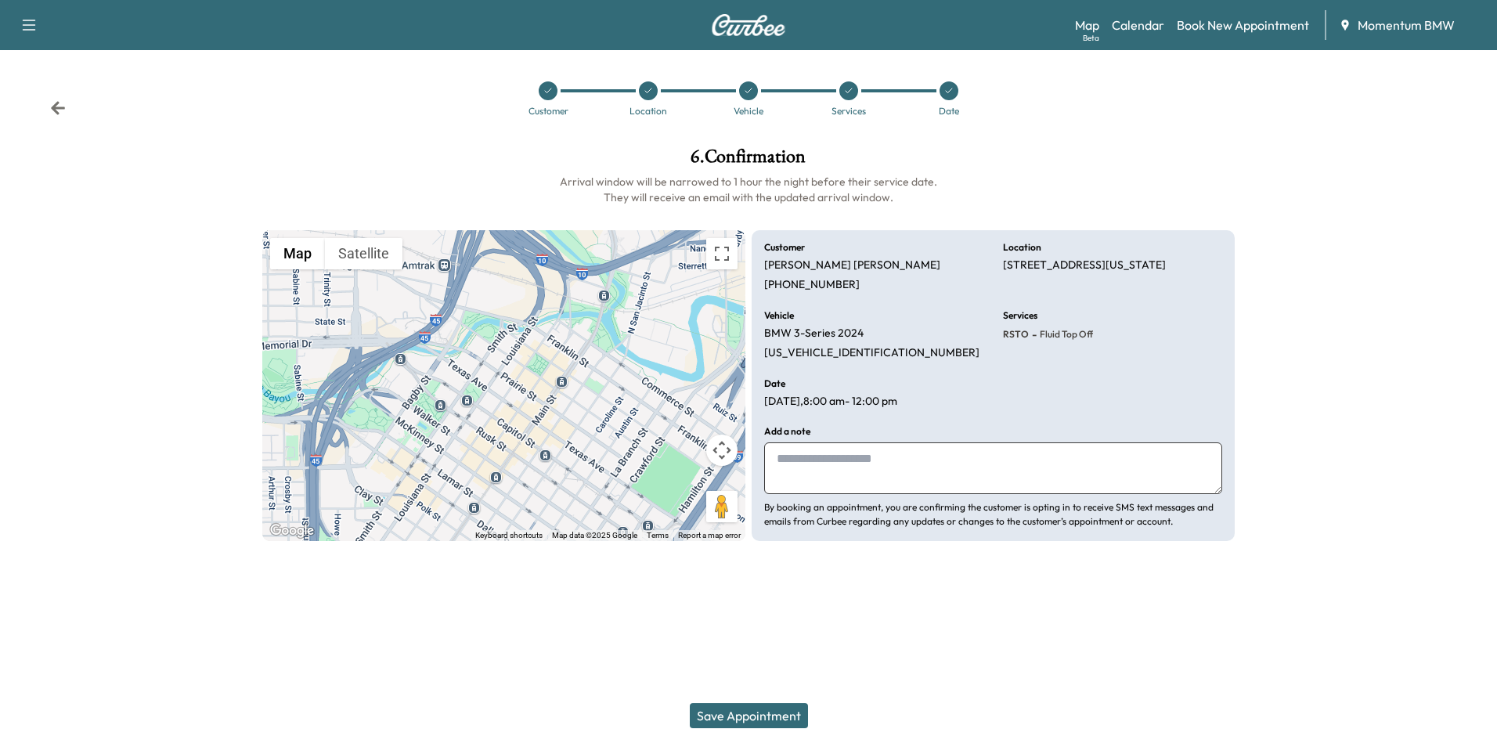
click at [911, 476] on textarea at bounding box center [993, 468] width 458 height 52
type textarea "**********"
click at [764, 718] on button "Save Appointment" at bounding box center [749, 715] width 118 height 25
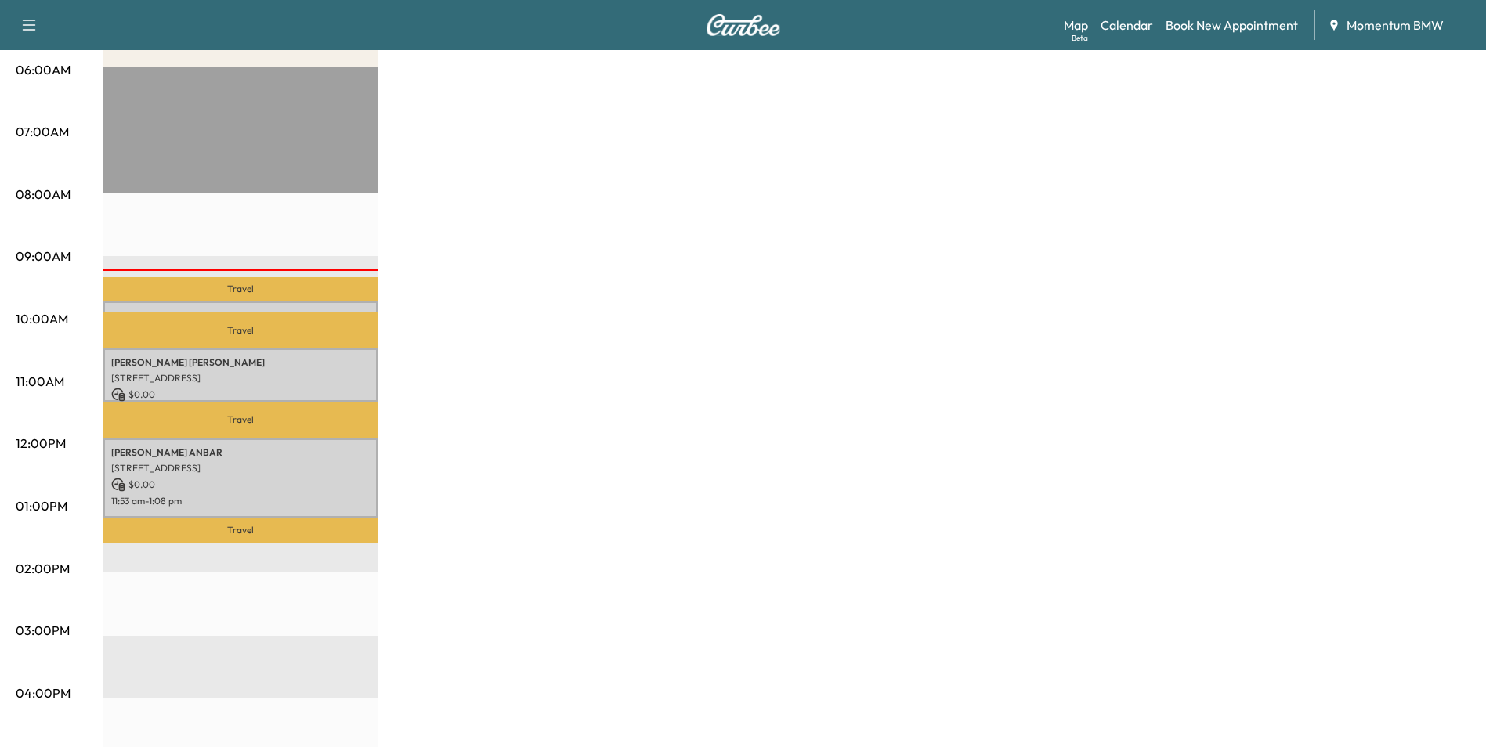
scroll to position [313, 0]
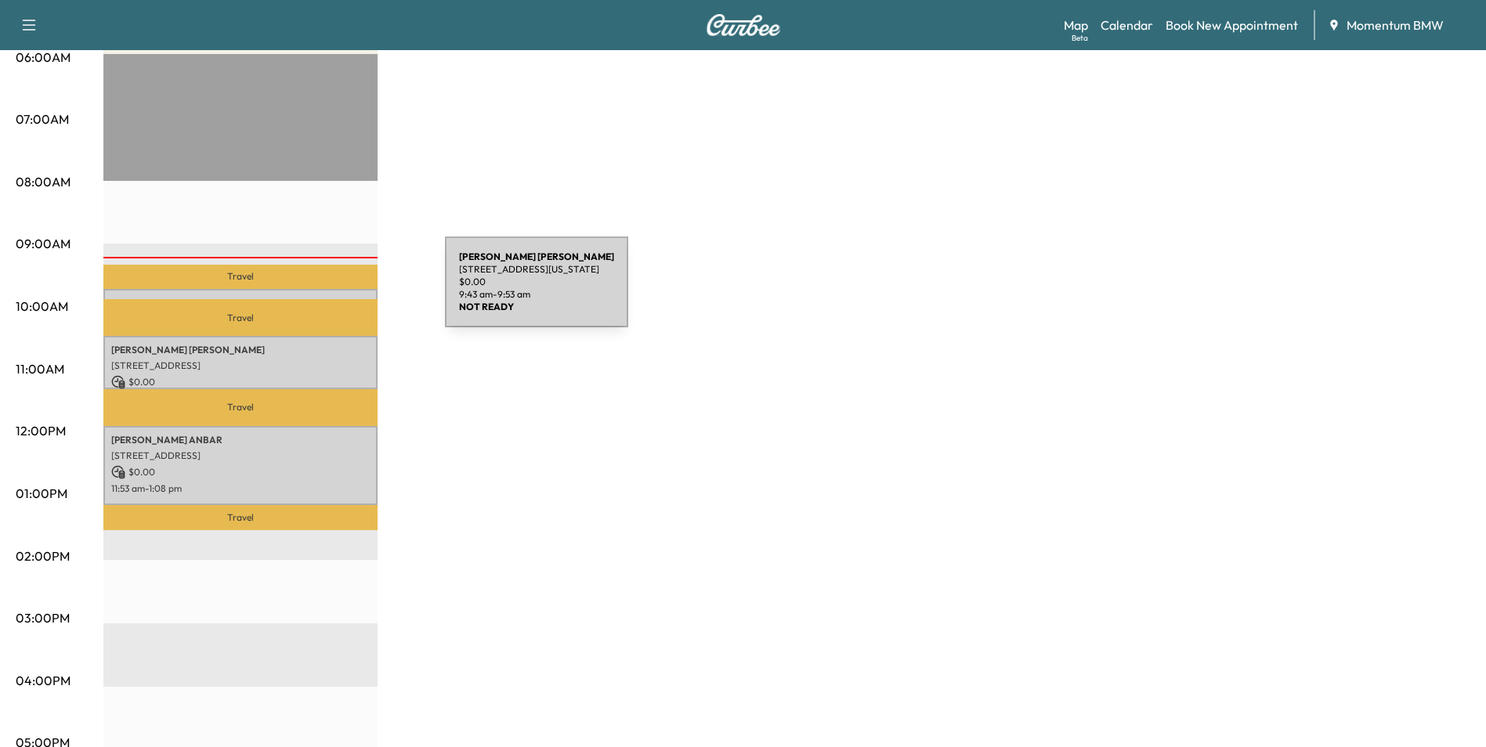
click at [327, 291] on div "[PERSON_NAME] [STREET_ADDRESS][US_STATE] $ 0.00 9:43 am - 9:53 am" at bounding box center [240, 297] width 274 height 16
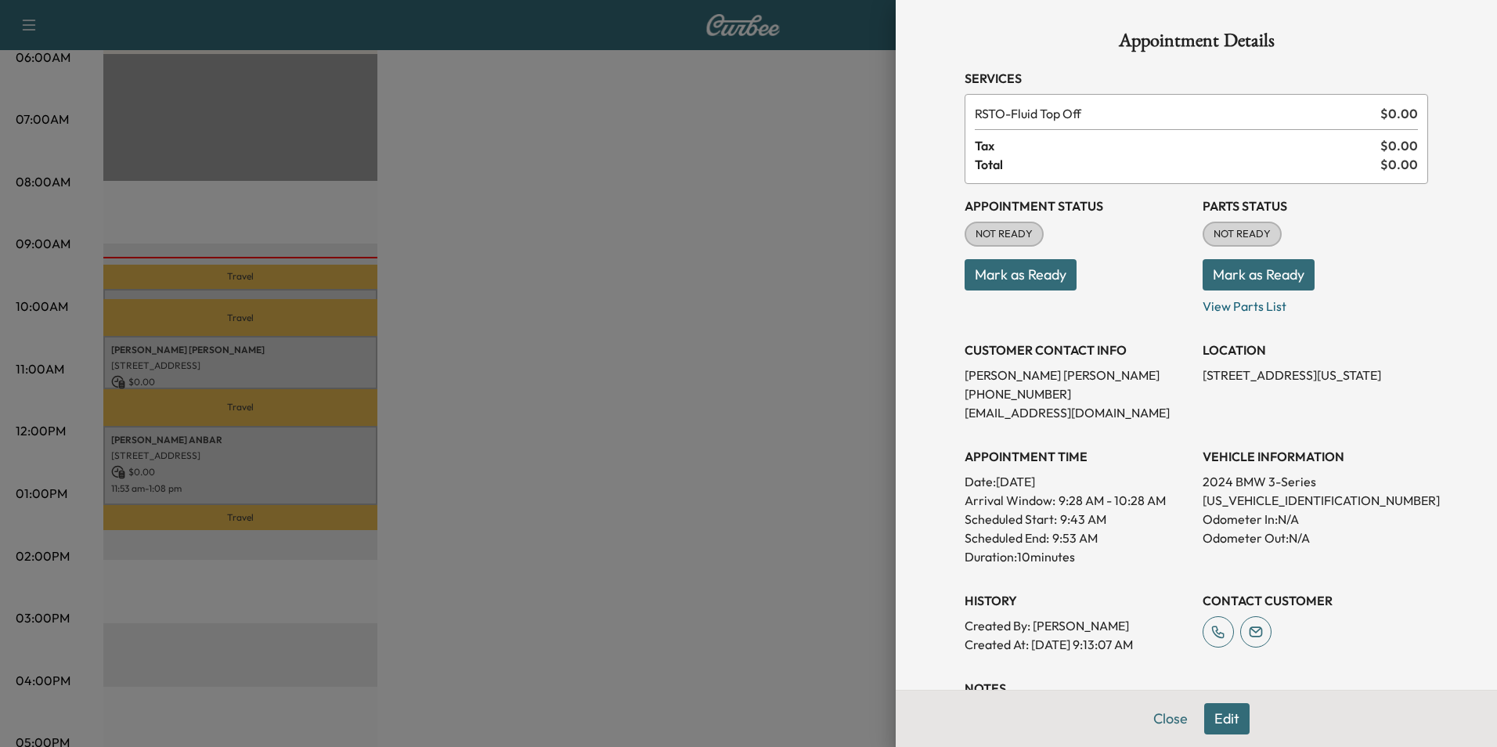
click at [1016, 276] on button "Mark as Ready" at bounding box center [1021, 274] width 112 height 31
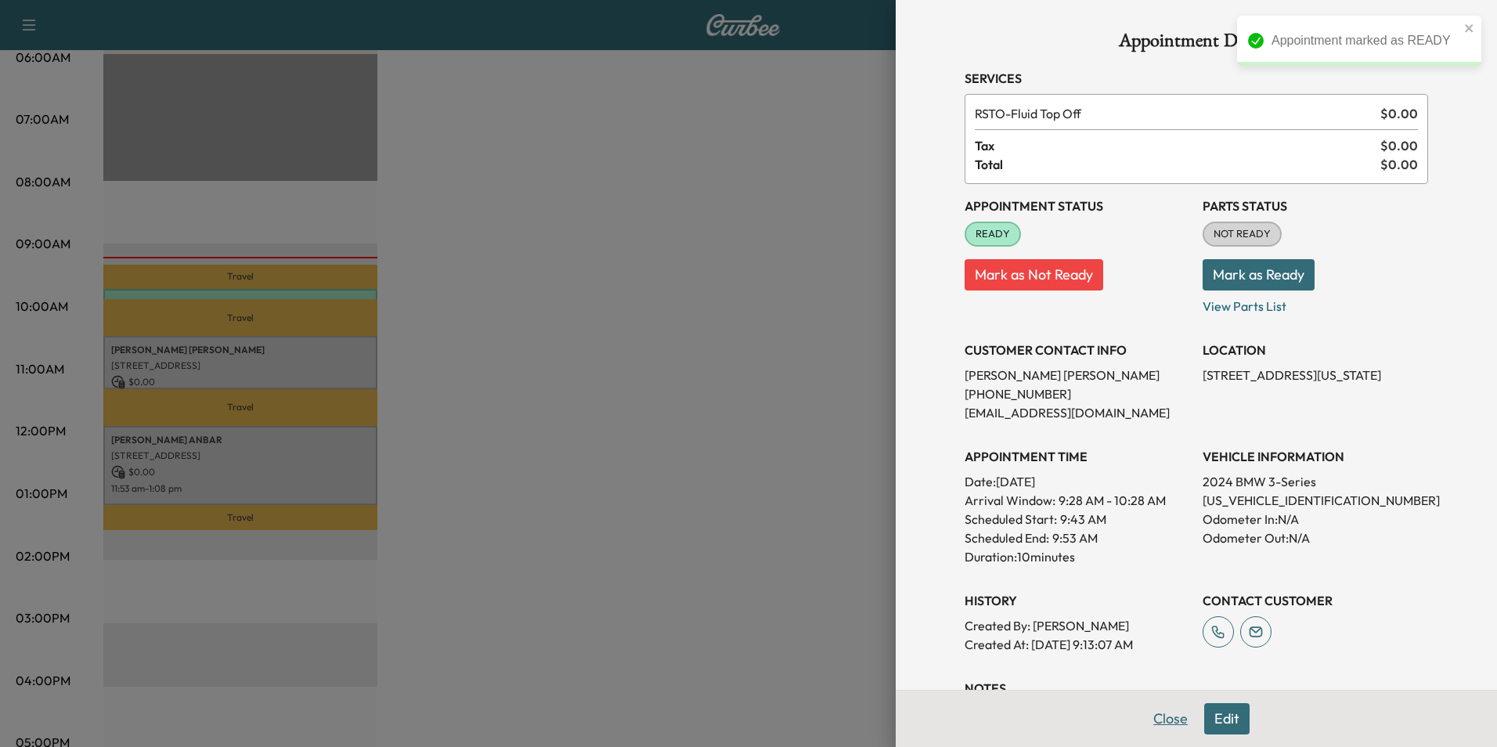
click at [1159, 716] on button "Close" at bounding box center [1170, 718] width 55 height 31
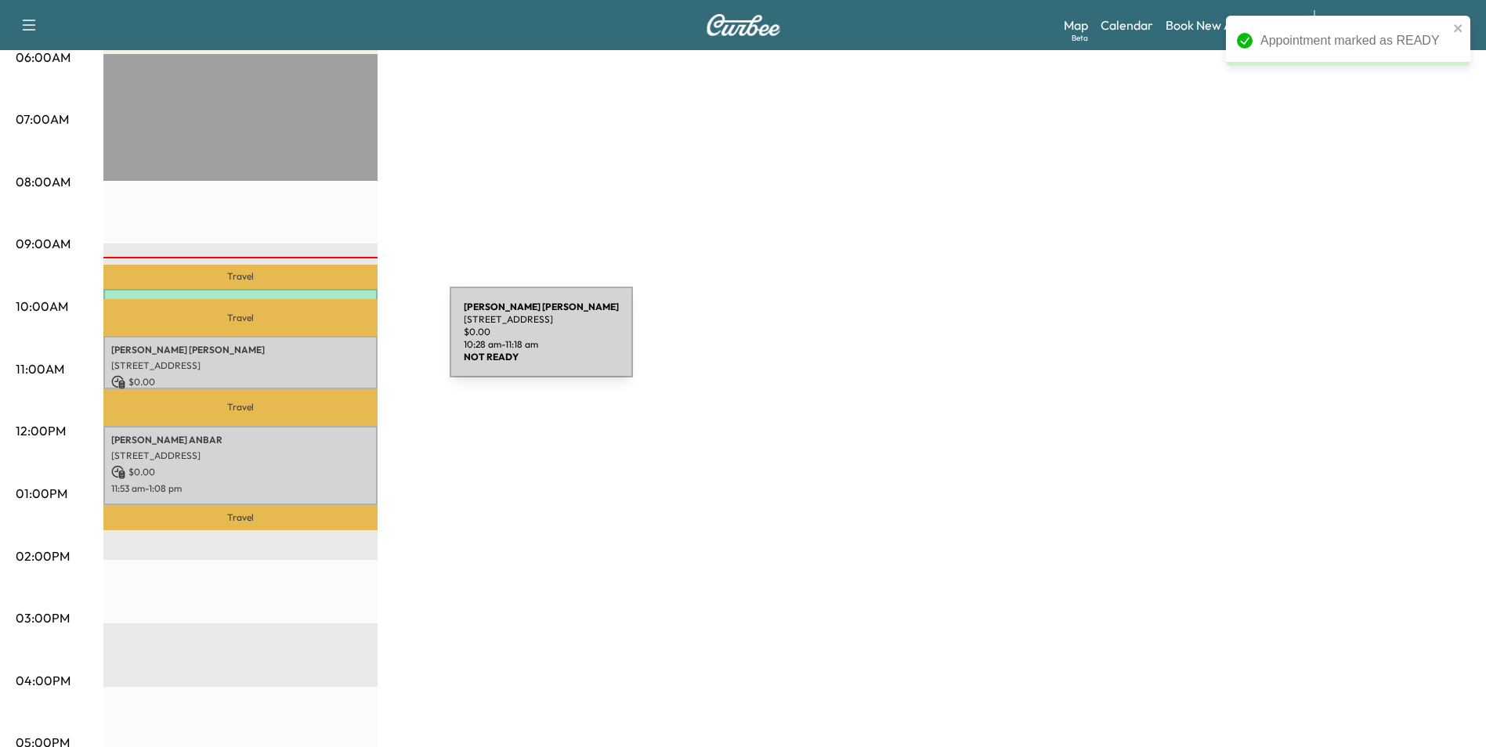
click at [332, 344] on p "[PERSON_NAME]" at bounding box center [240, 350] width 258 height 13
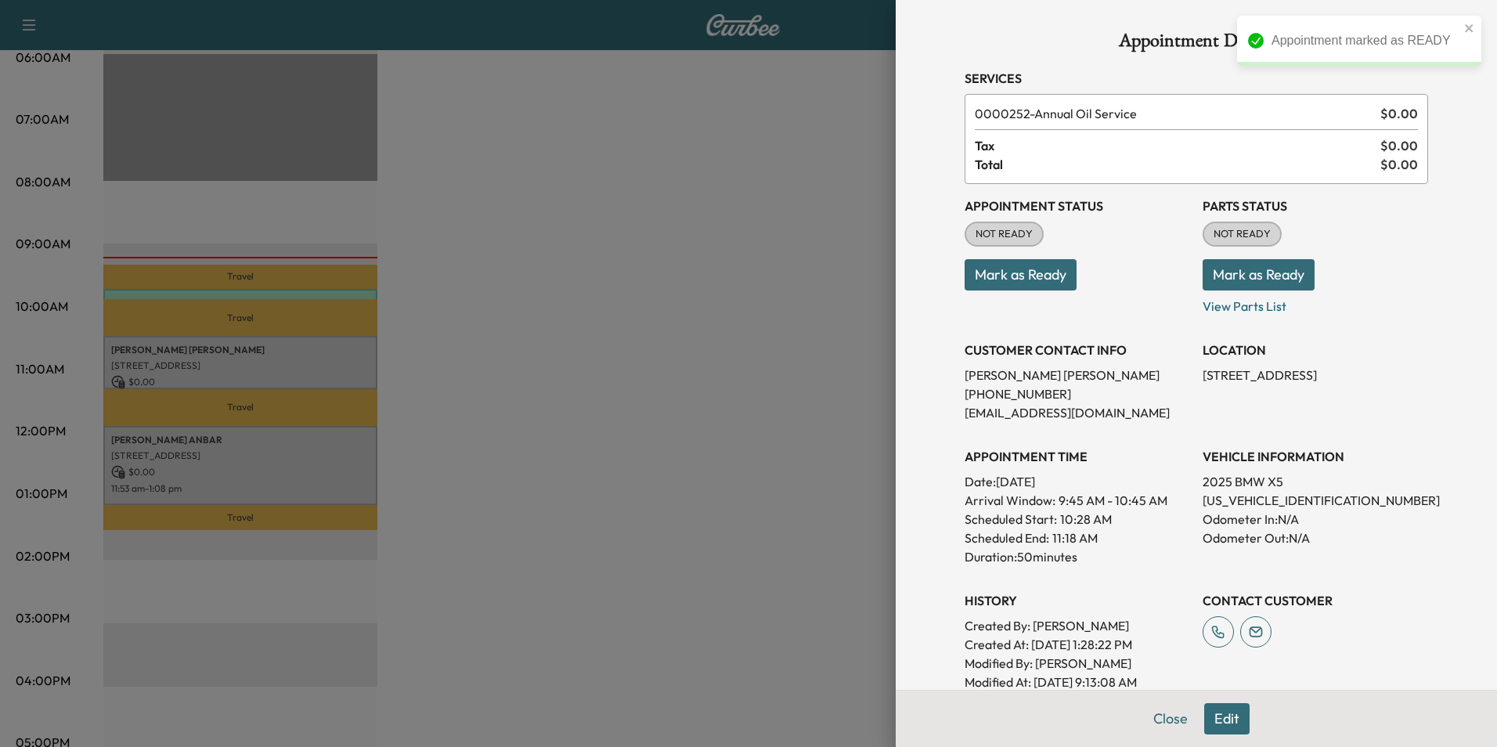
click at [1049, 280] on button "Mark as Ready" at bounding box center [1021, 274] width 112 height 31
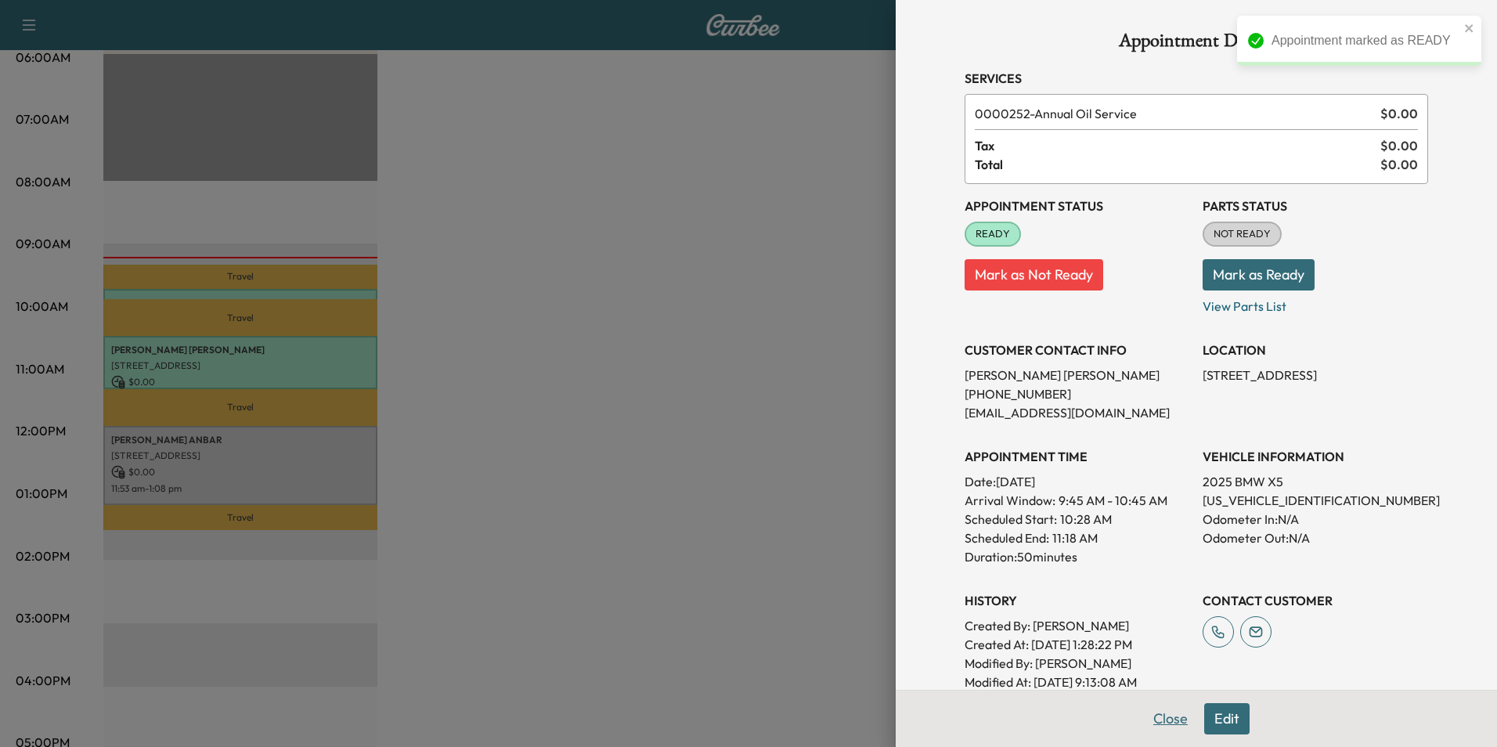
click at [1164, 720] on button "Close" at bounding box center [1170, 718] width 55 height 31
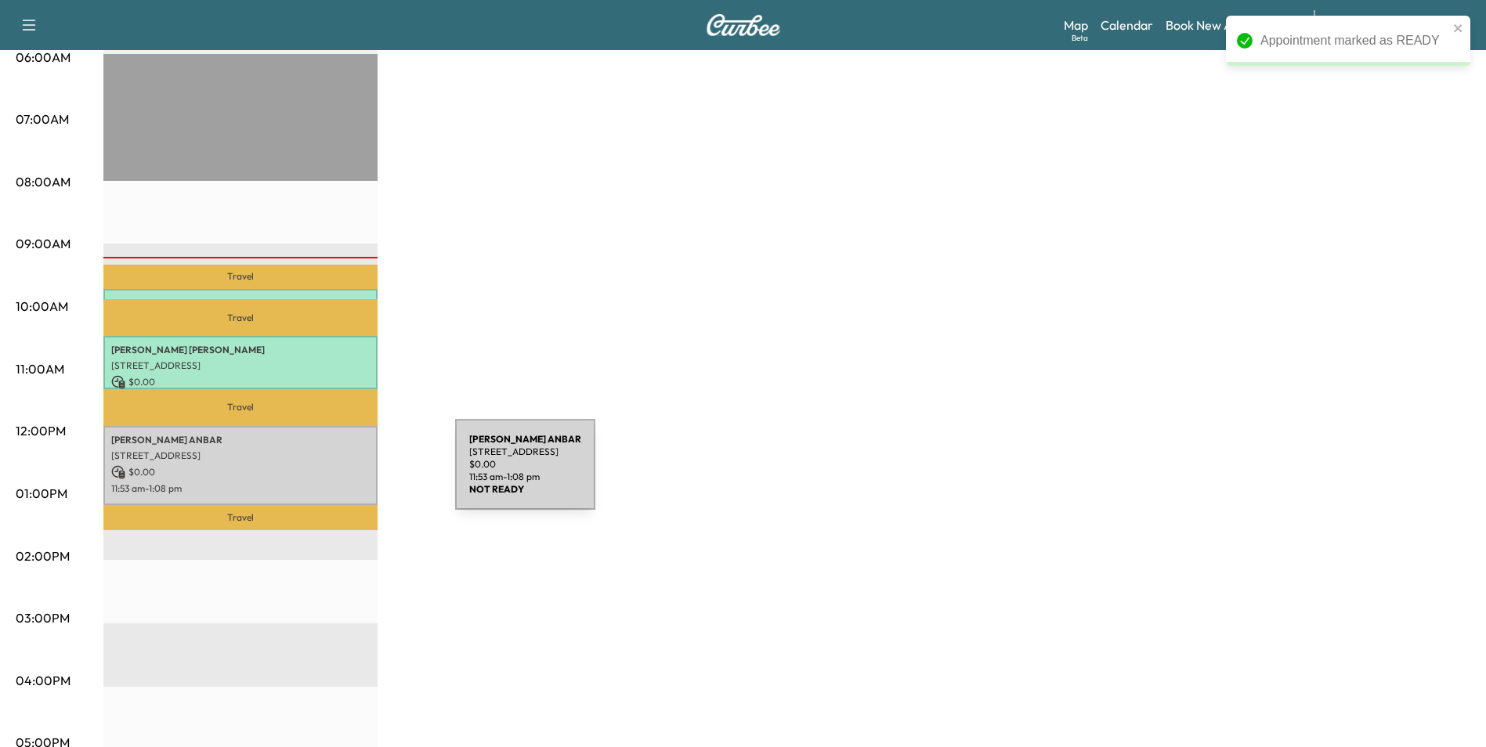
click at [338, 473] on p "$ 0.00" at bounding box center [240, 472] width 258 height 14
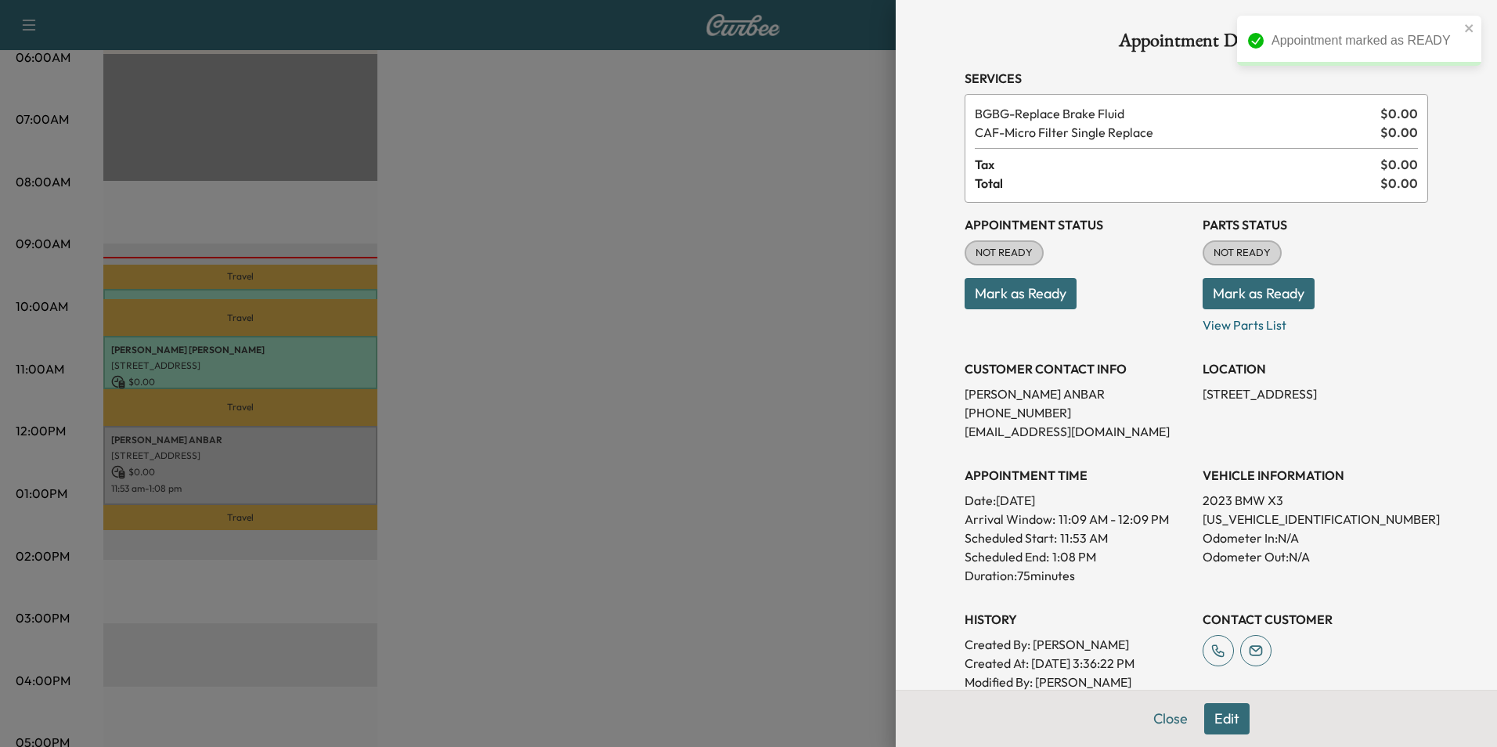
click at [1031, 298] on button "Mark as Ready" at bounding box center [1021, 293] width 112 height 31
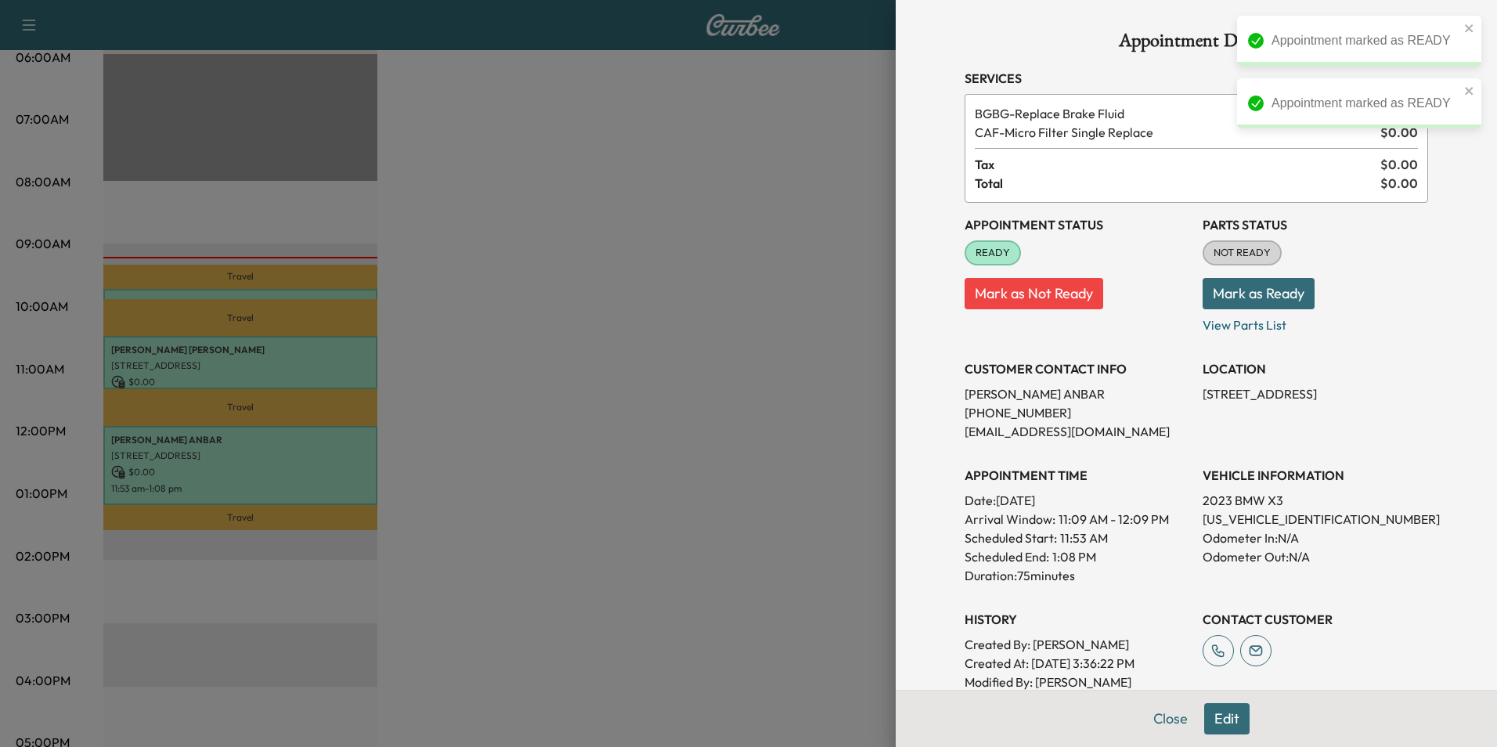
click at [1160, 720] on button "Close" at bounding box center [1170, 718] width 55 height 31
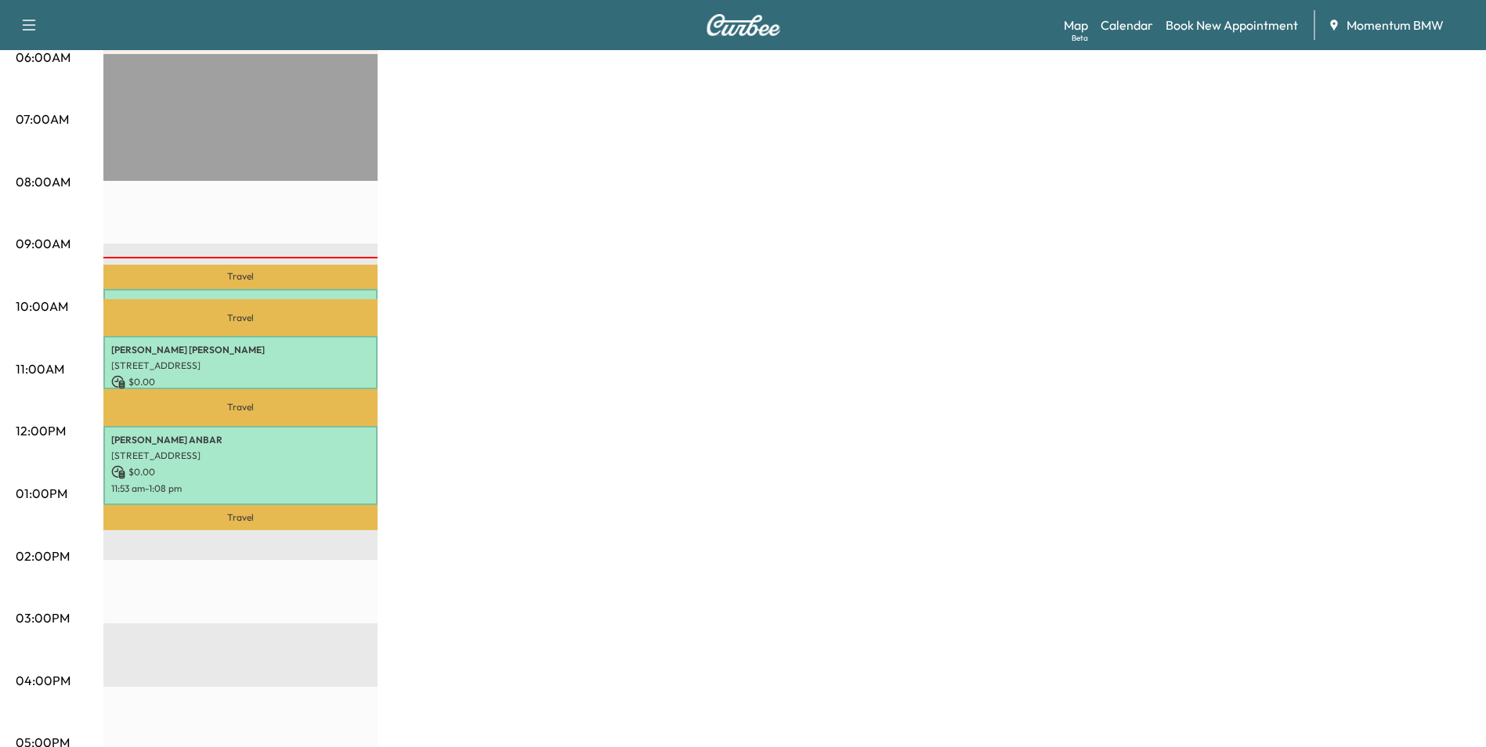
scroll to position [0, 0]
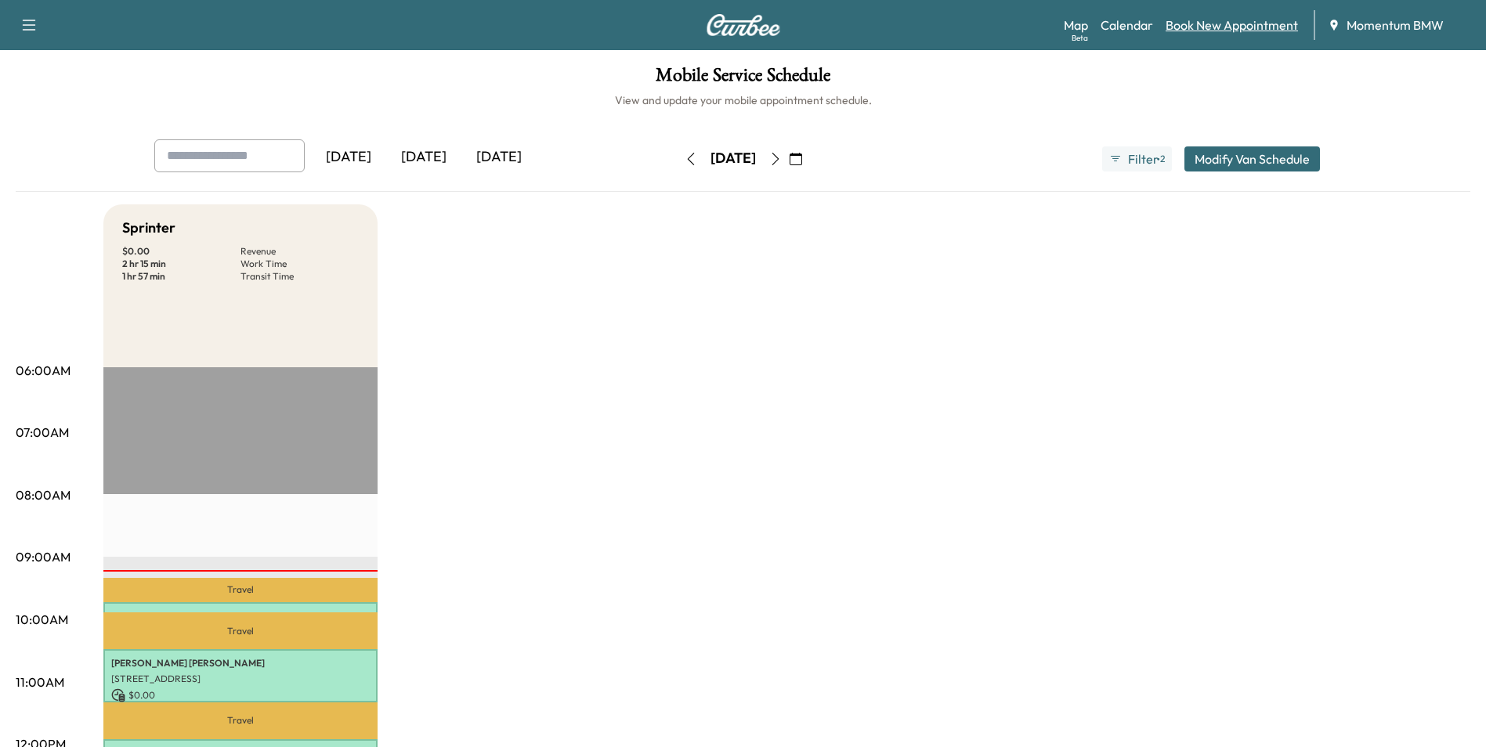
click at [1237, 27] on link "Book New Appointment" at bounding box center [1231, 25] width 132 height 19
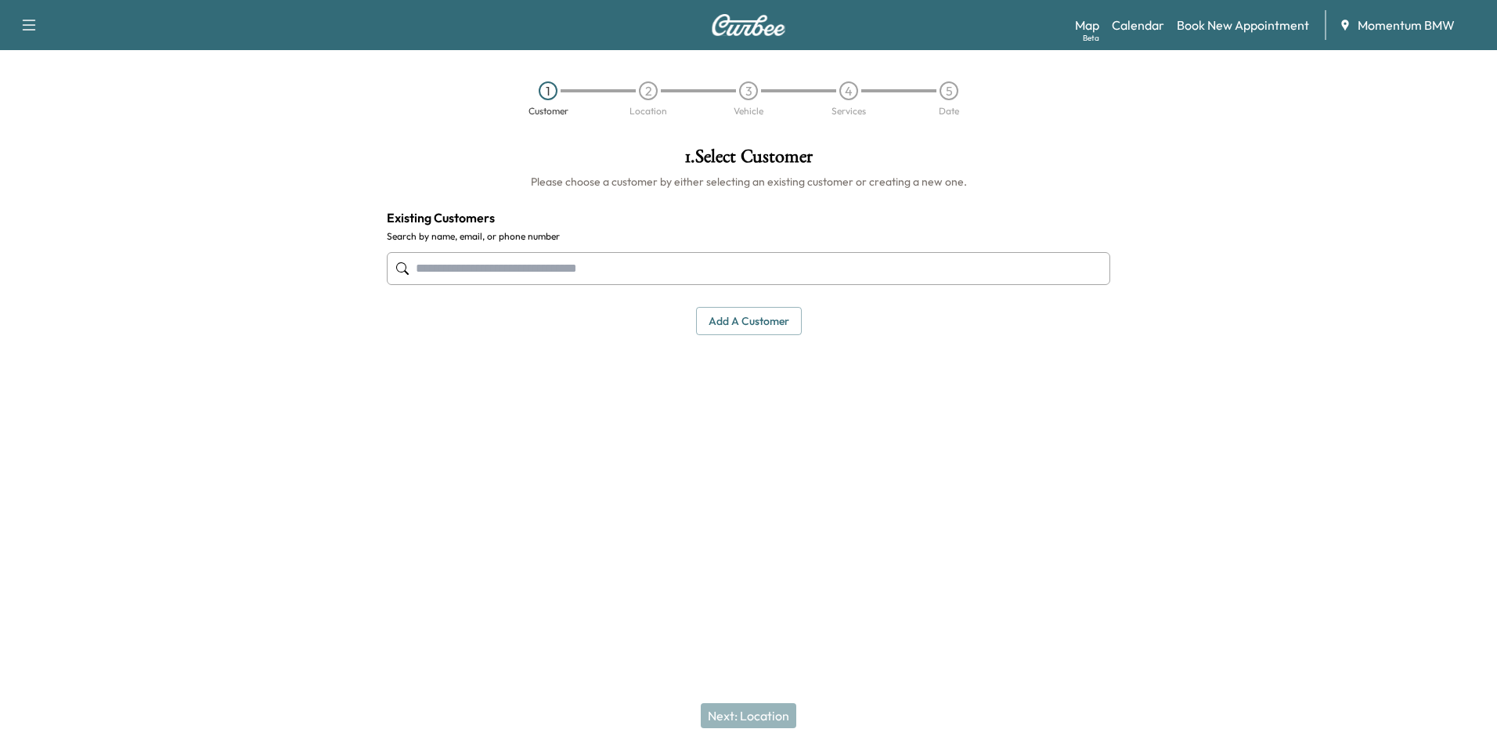
click at [658, 269] on input "text" at bounding box center [749, 268] width 724 height 33
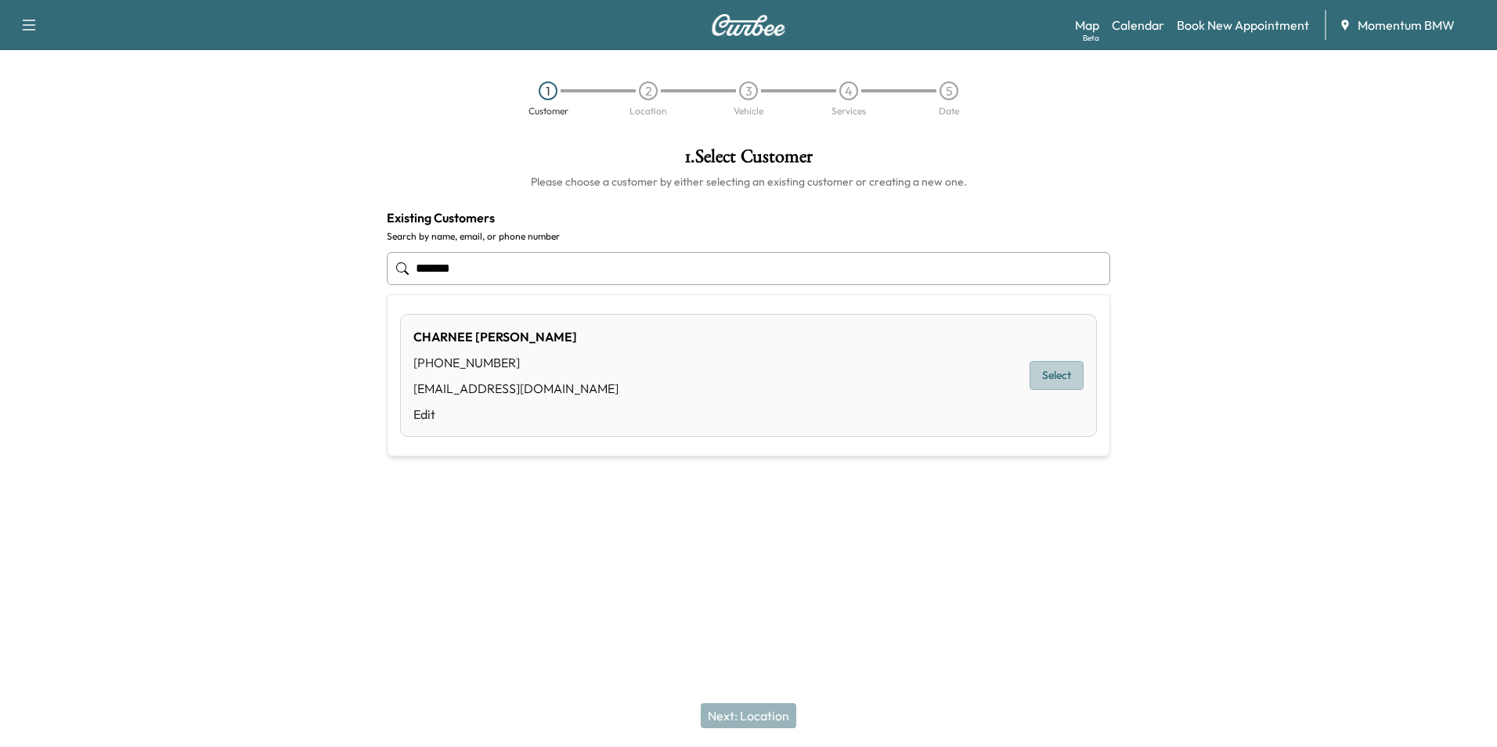
click at [1067, 379] on button "Select" at bounding box center [1057, 375] width 54 height 29
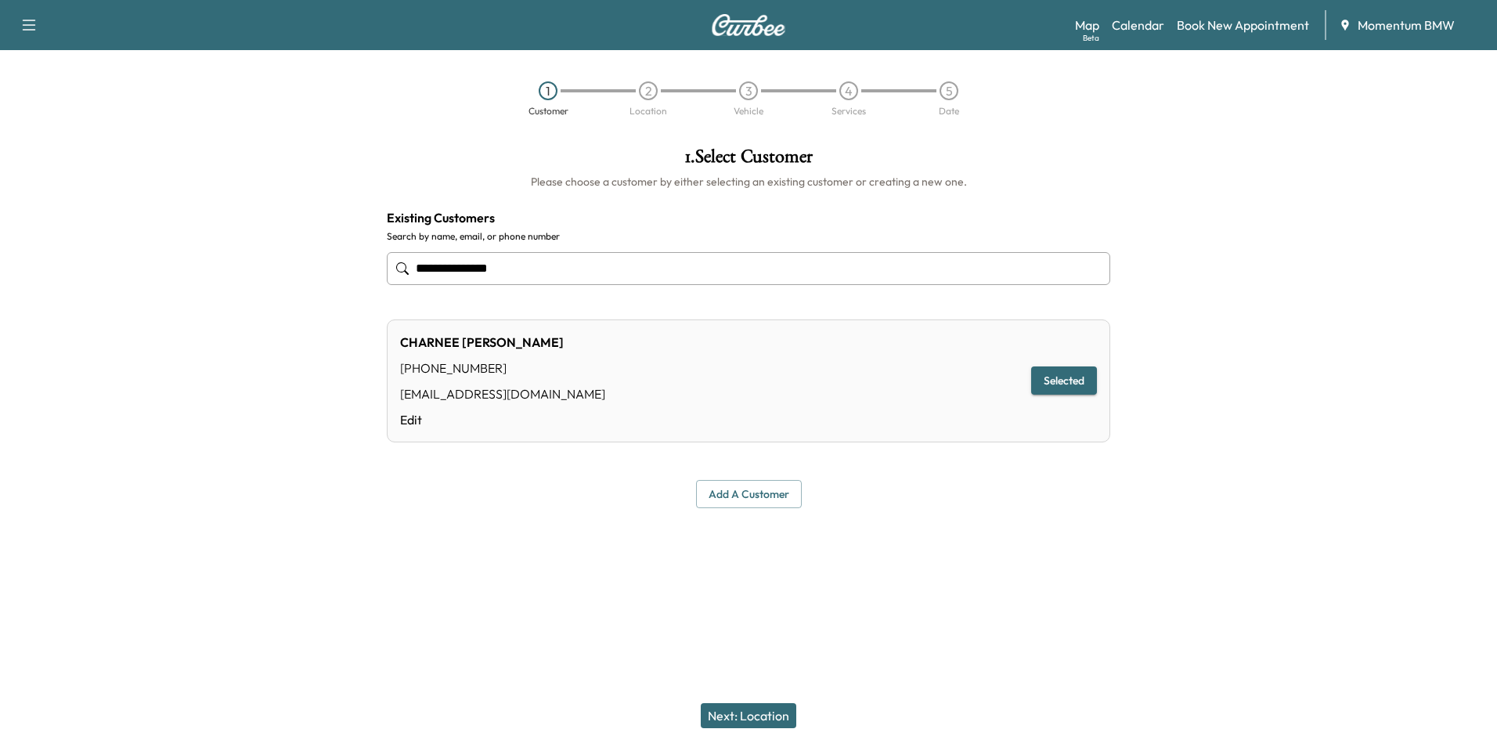
type input "**********"
click at [767, 721] on button "Next: Location" at bounding box center [749, 715] width 96 height 25
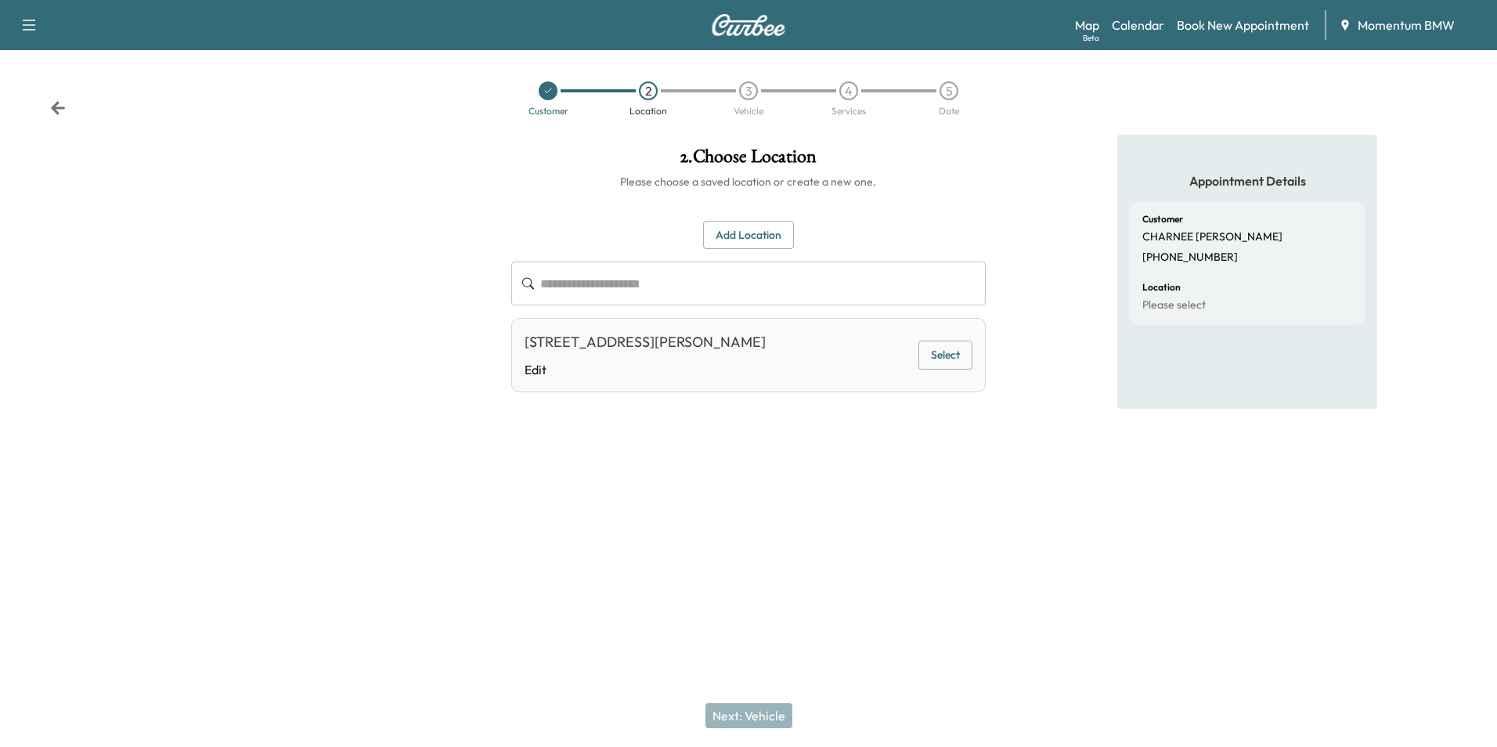
click at [536, 366] on link "Edit" at bounding box center [645, 369] width 241 height 19
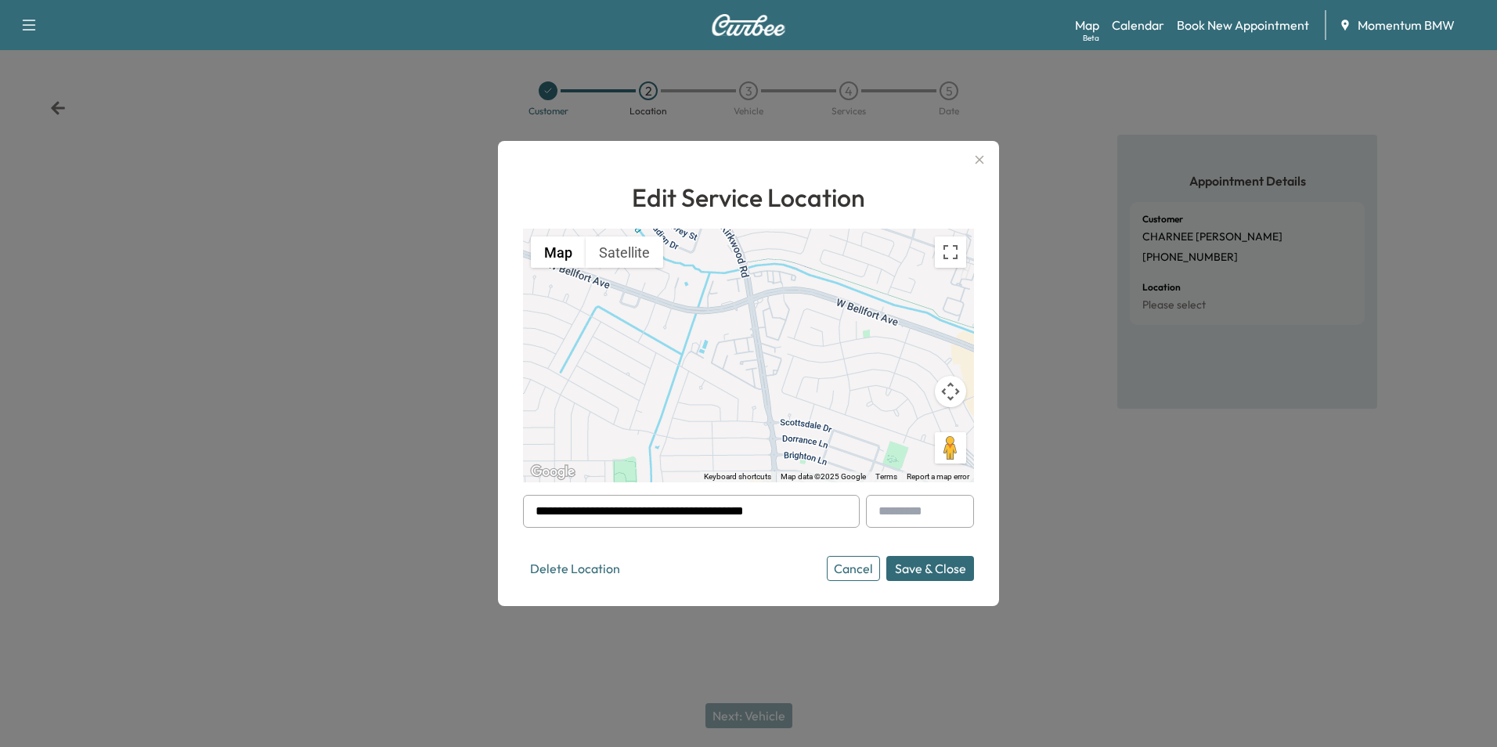
click at [797, 509] on input "**********" at bounding box center [691, 511] width 337 height 33
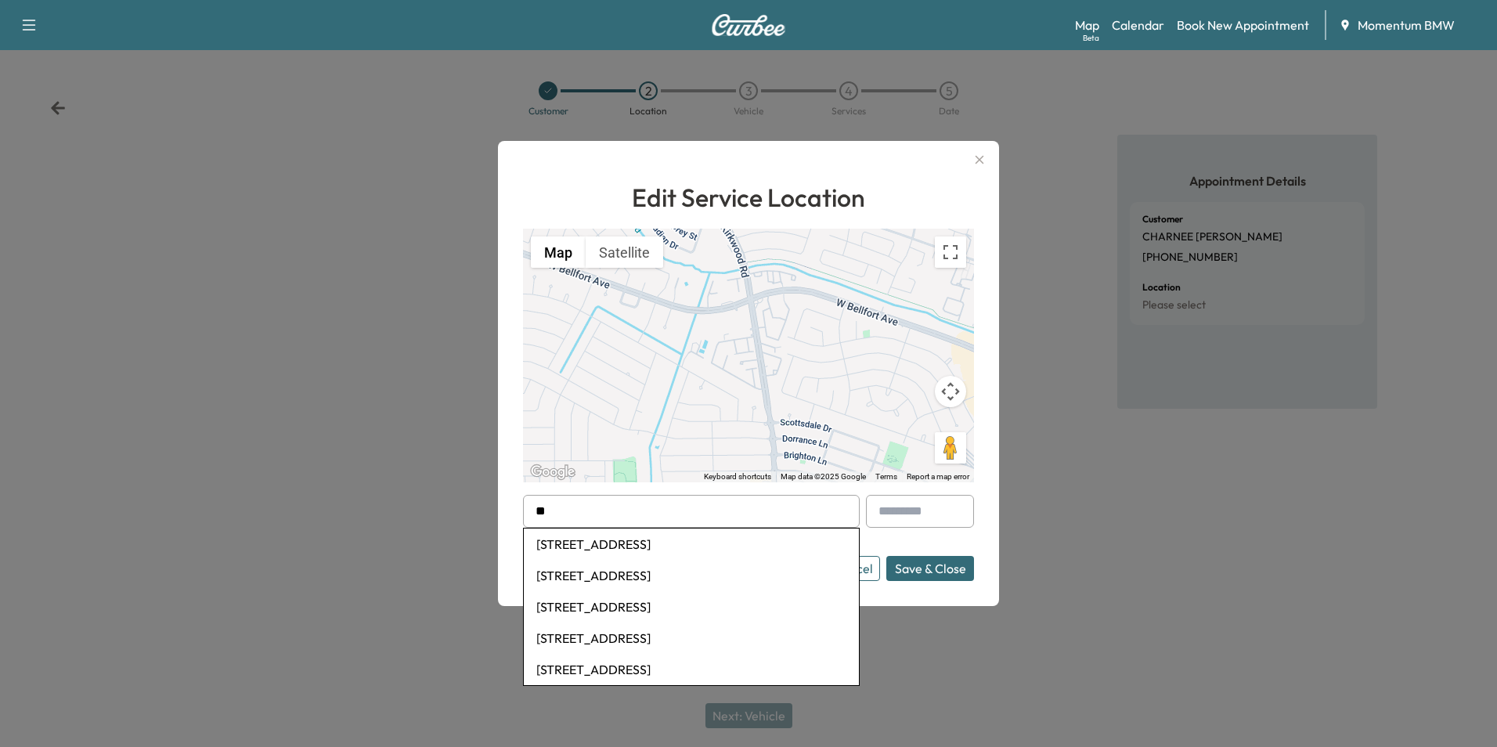
type input "*"
click at [696, 546] on li "[STREET_ADDRESS]" at bounding box center [691, 544] width 335 height 31
type input "**********"
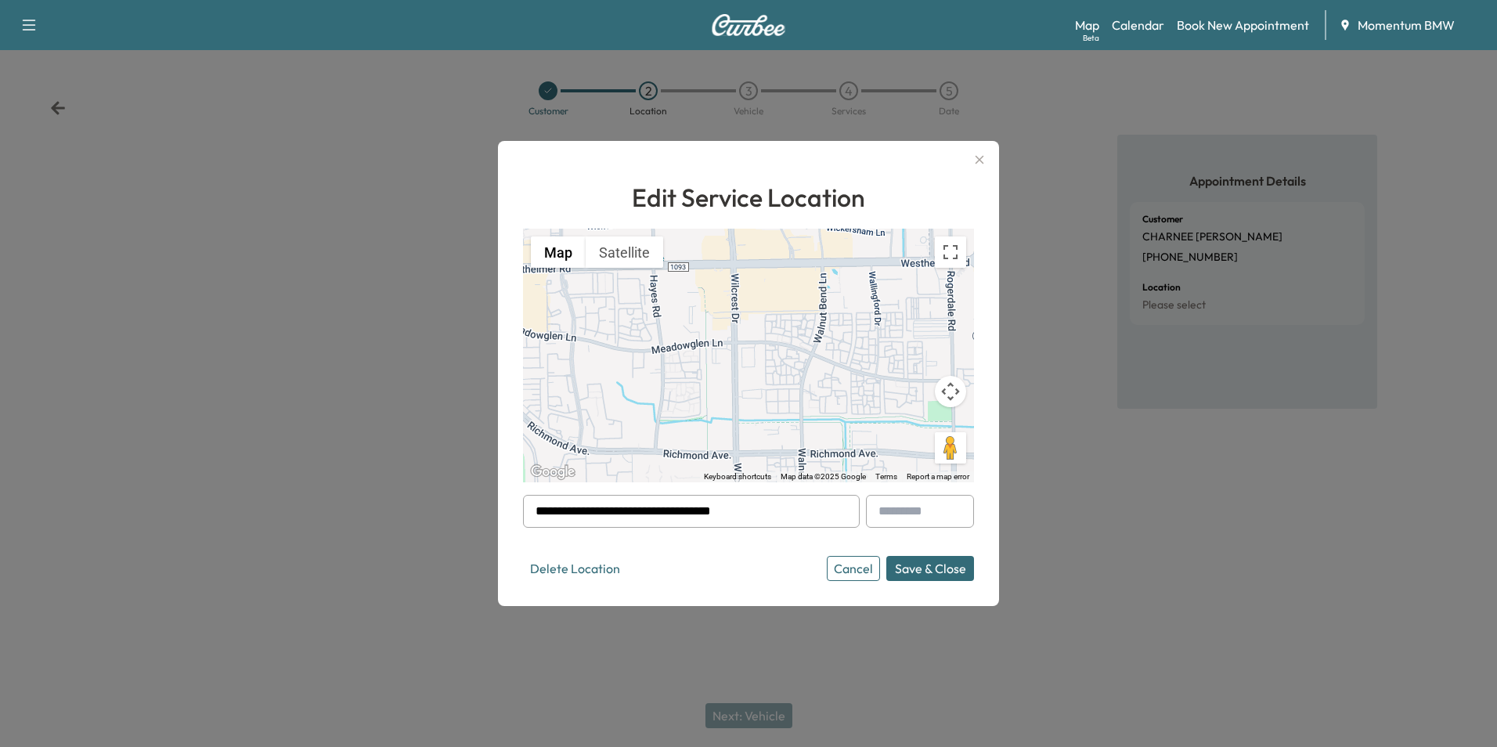
click at [933, 565] on button "Save & Close" at bounding box center [930, 568] width 88 height 25
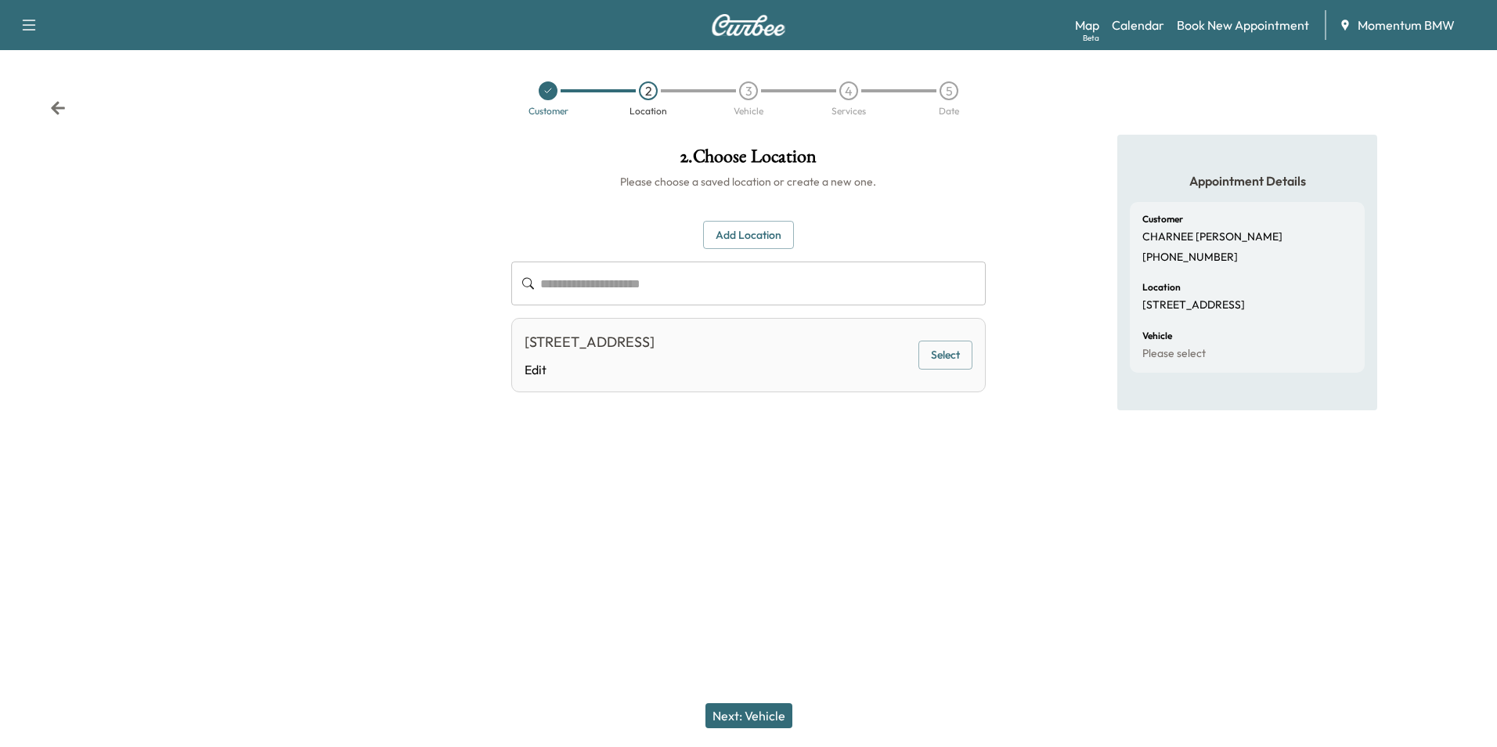
click at [771, 718] on button "Next: Vehicle" at bounding box center [749, 715] width 87 height 25
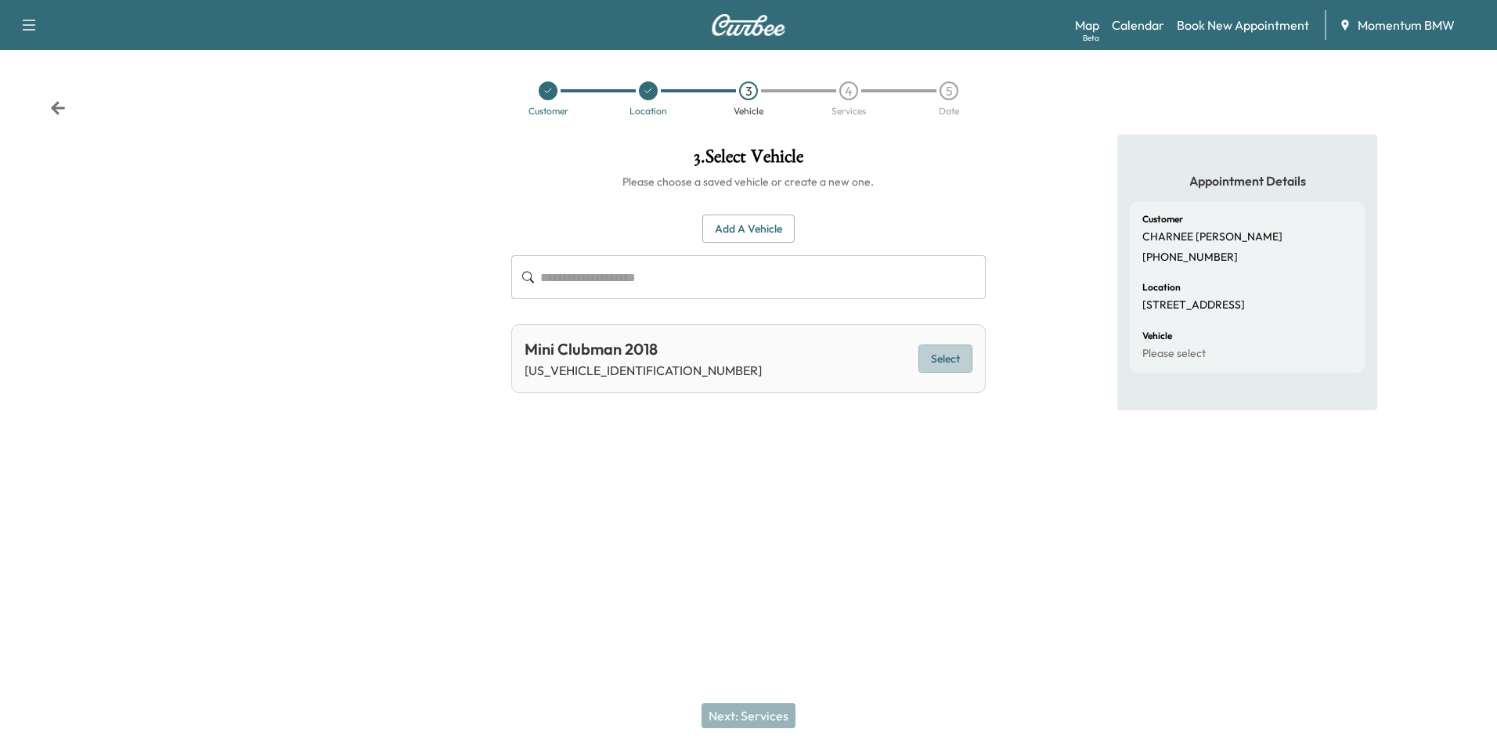
click at [946, 364] on button "Select" at bounding box center [946, 359] width 54 height 29
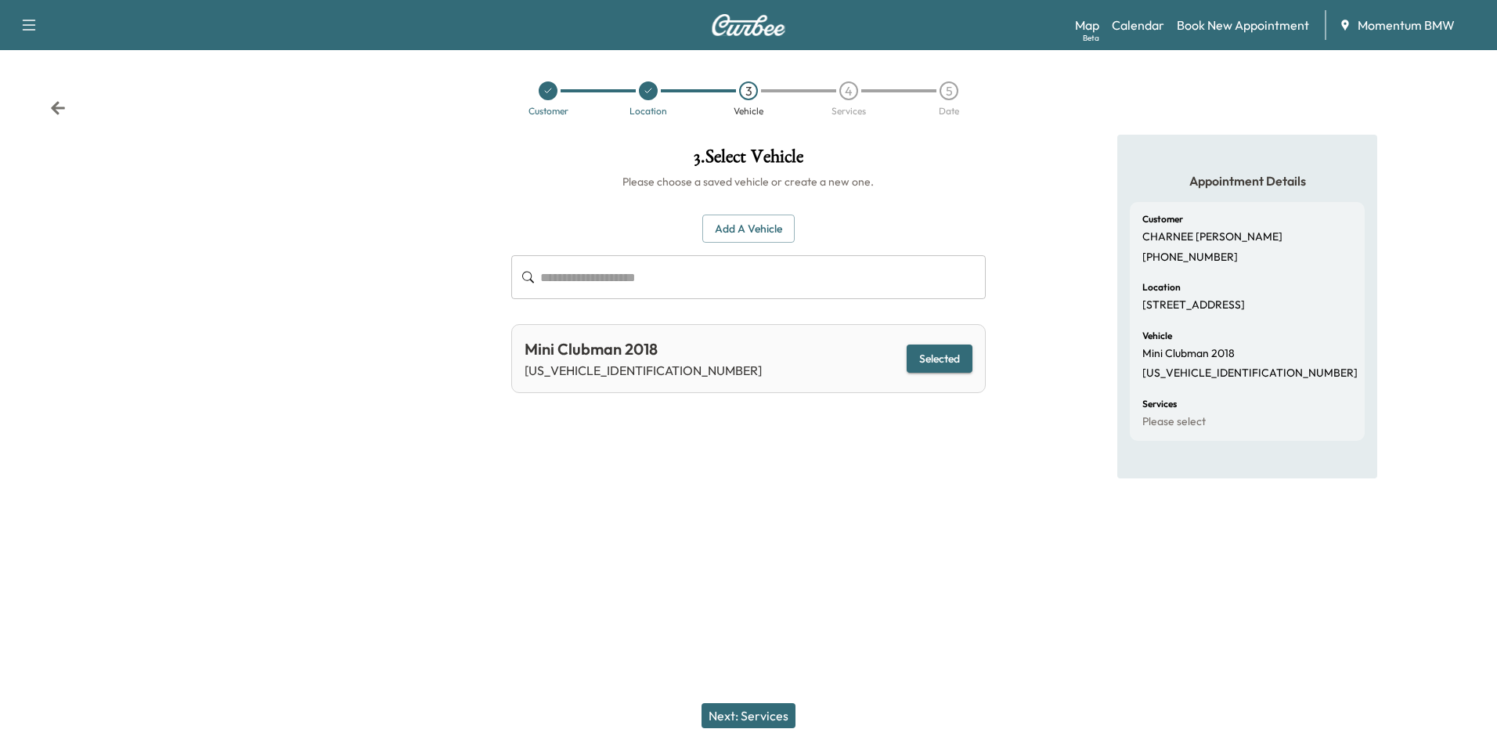
click at [749, 711] on button "Next: Services" at bounding box center [749, 715] width 94 height 25
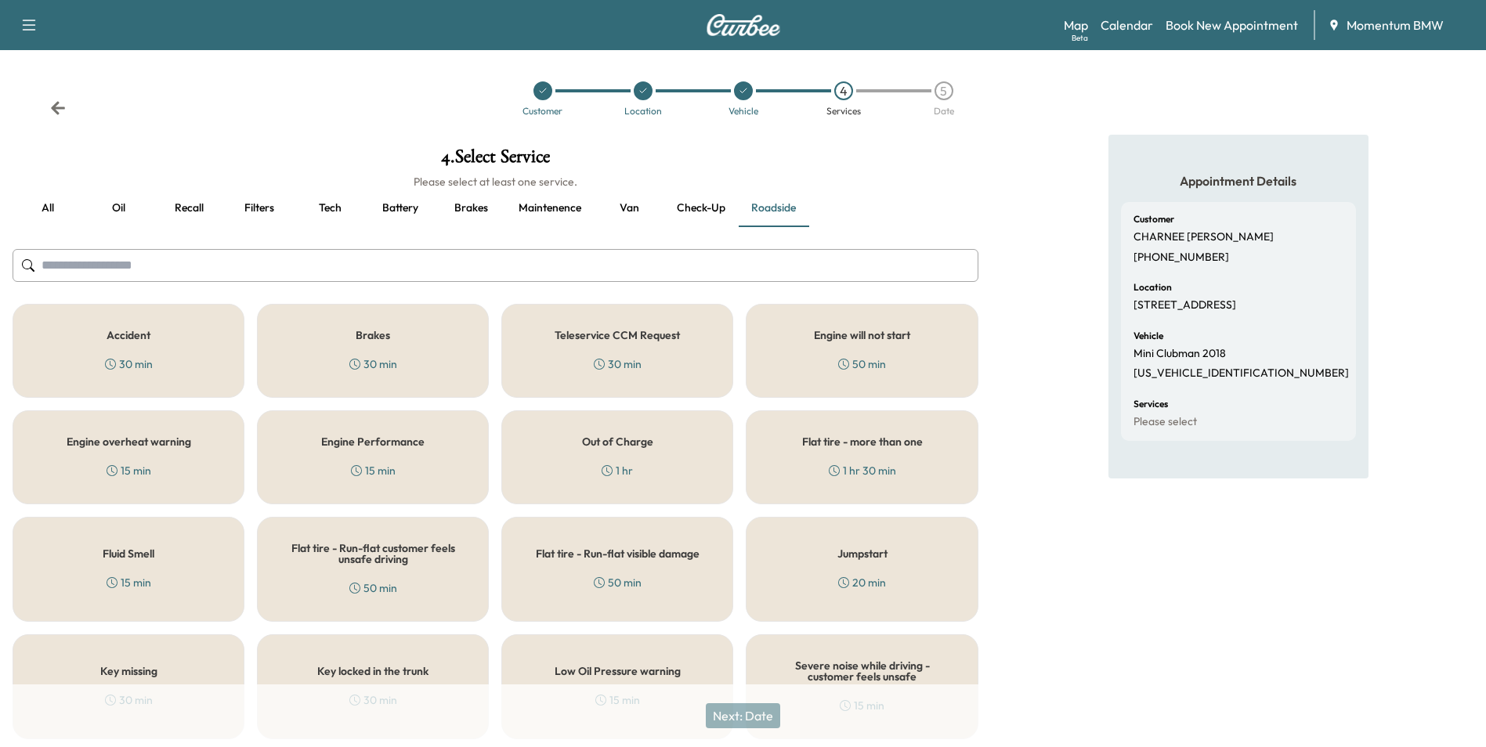
click at [125, 204] on button "Oil" at bounding box center [118, 209] width 70 height 38
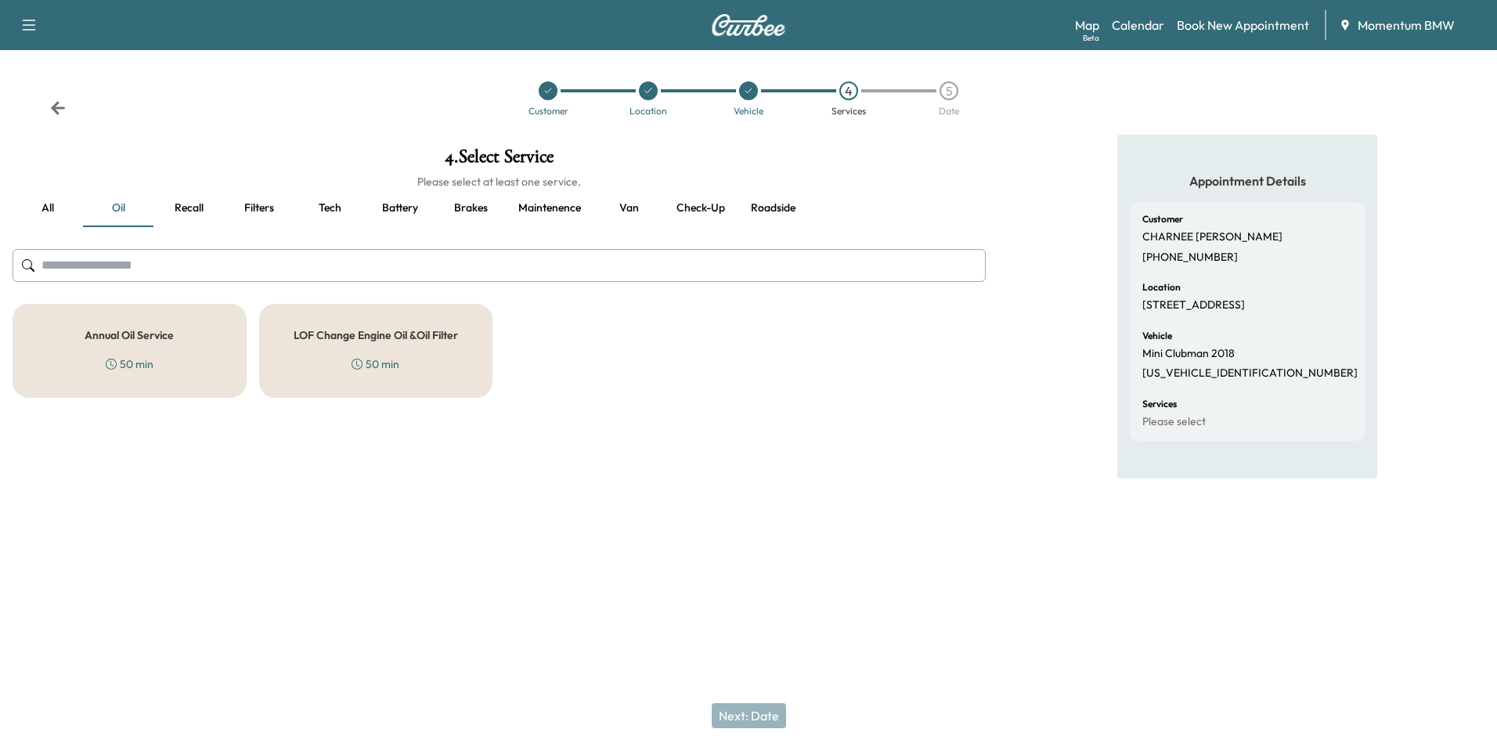
click at [160, 338] on h5 "Annual Oil Service" at bounding box center [129, 335] width 89 height 11
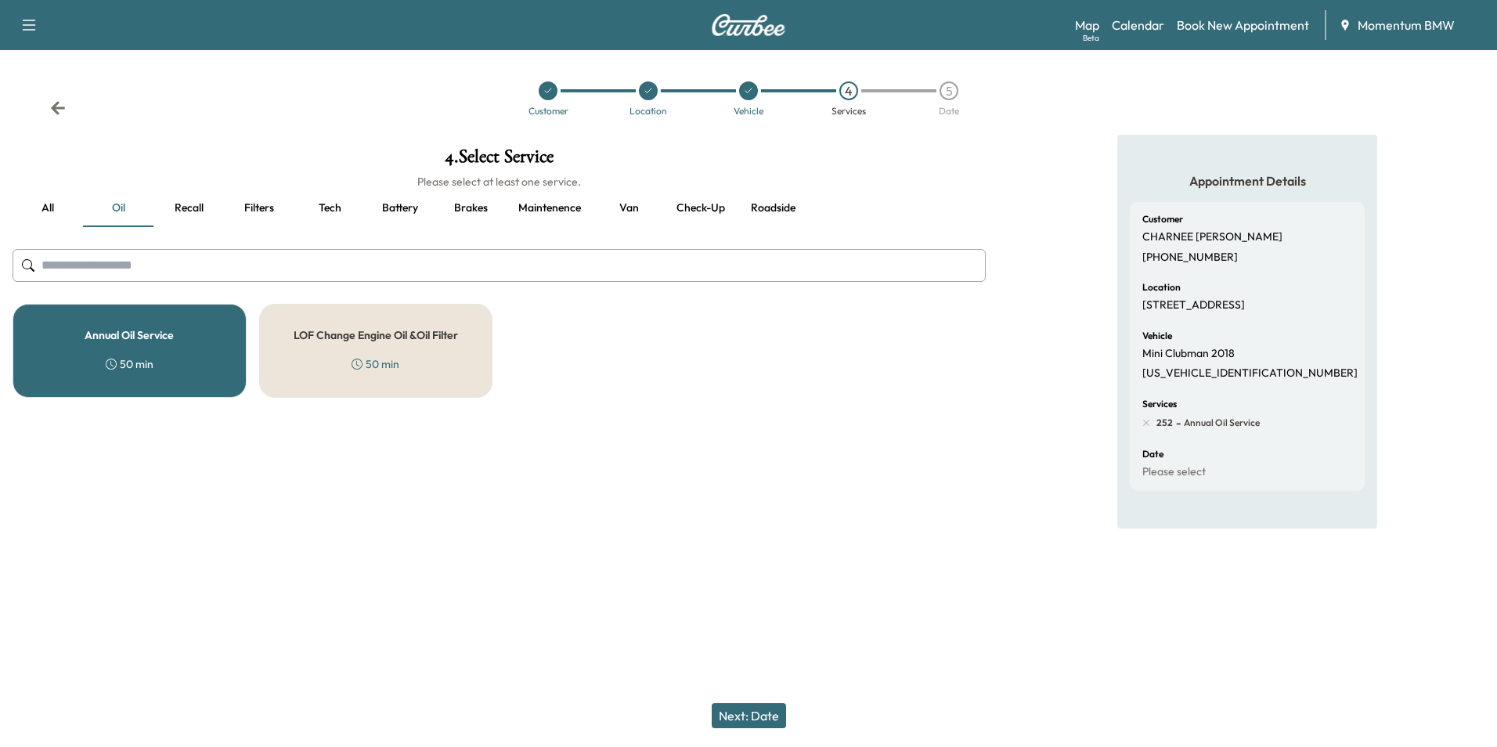
click at [764, 717] on button "Next: Date" at bounding box center [749, 715] width 74 height 25
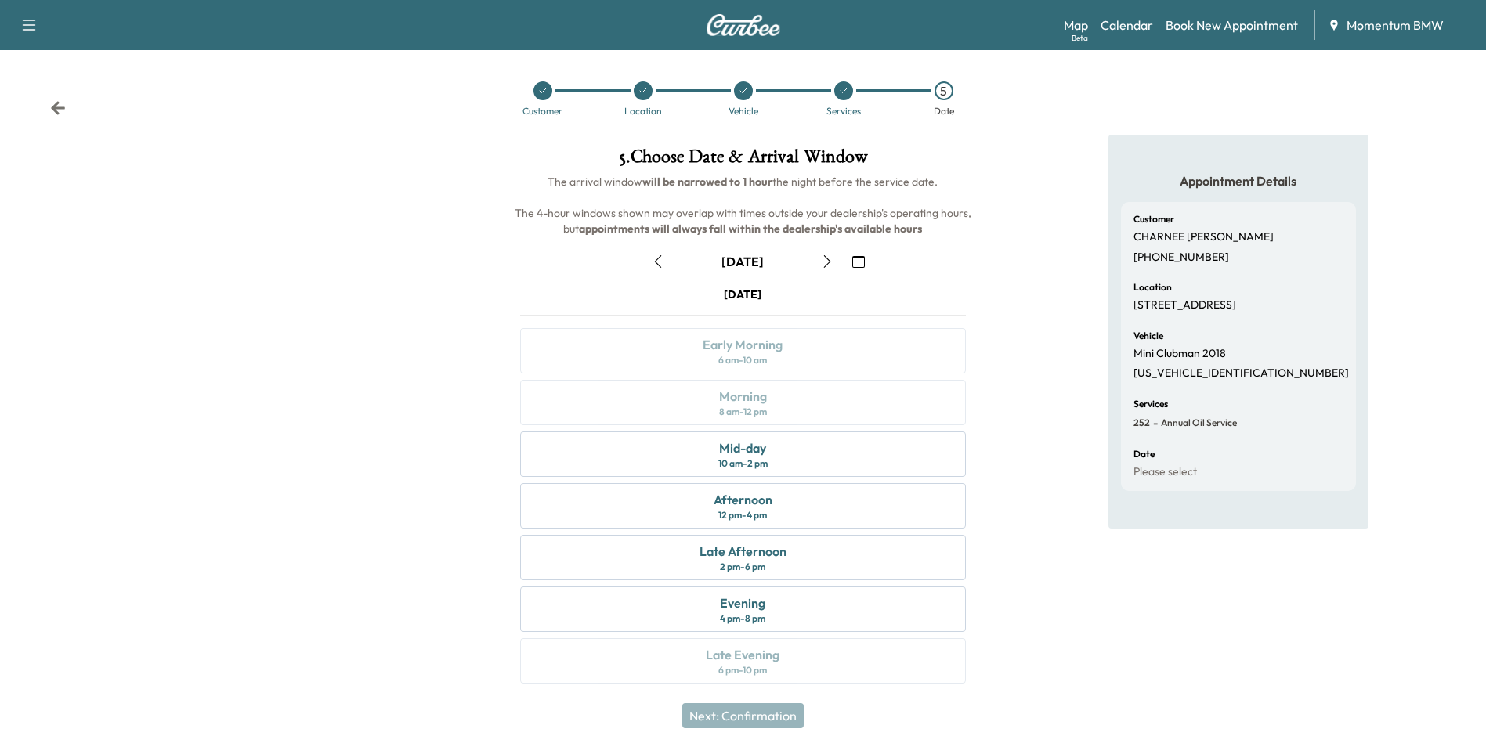
click at [657, 259] on icon "button" at bounding box center [658, 261] width 13 height 13
drag, startPoint x: 758, startPoint y: 499, endPoint x: 767, endPoint y: 500, distance: 8.6
click at [758, 500] on div "Afternoon" at bounding box center [742, 499] width 59 height 19
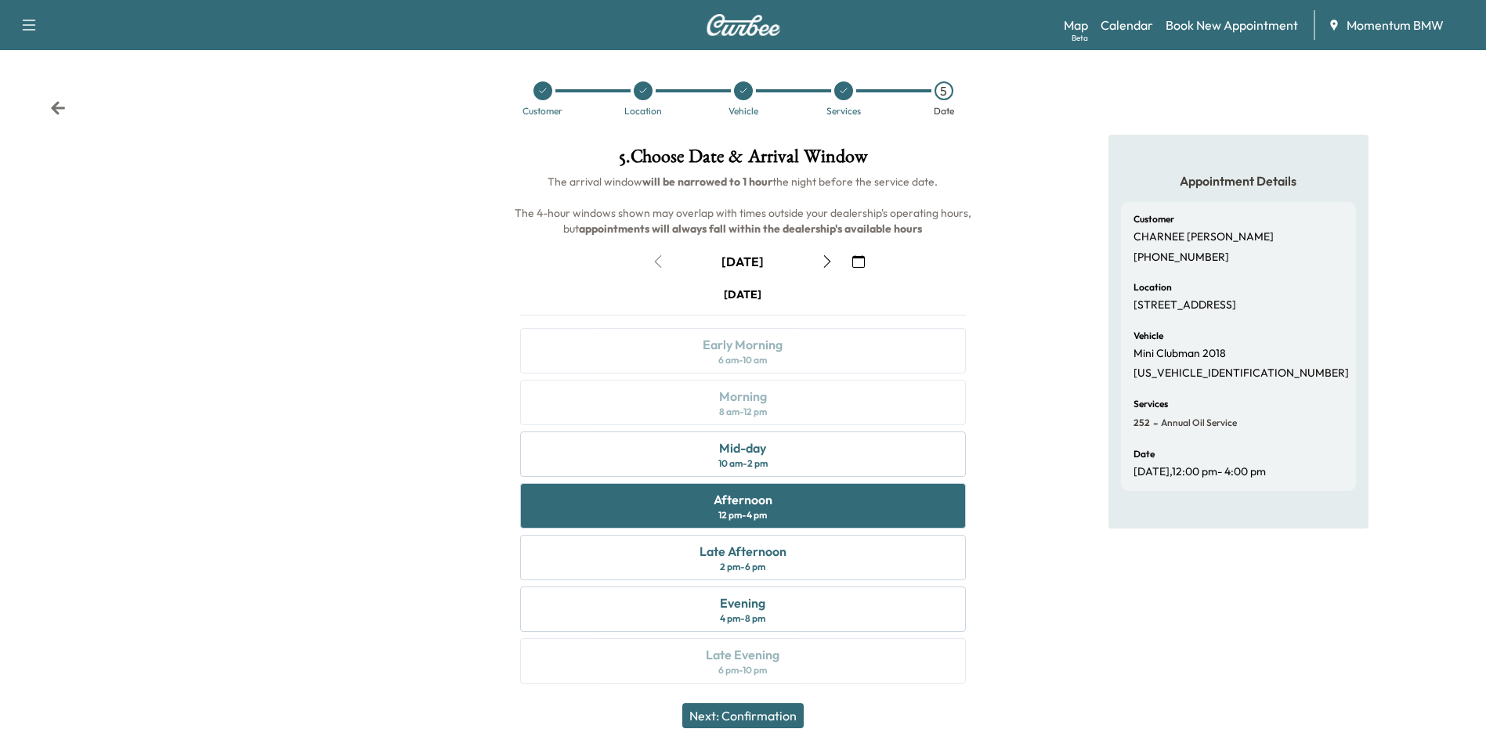
click at [756, 707] on button "Next: Confirmation" at bounding box center [742, 715] width 121 height 25
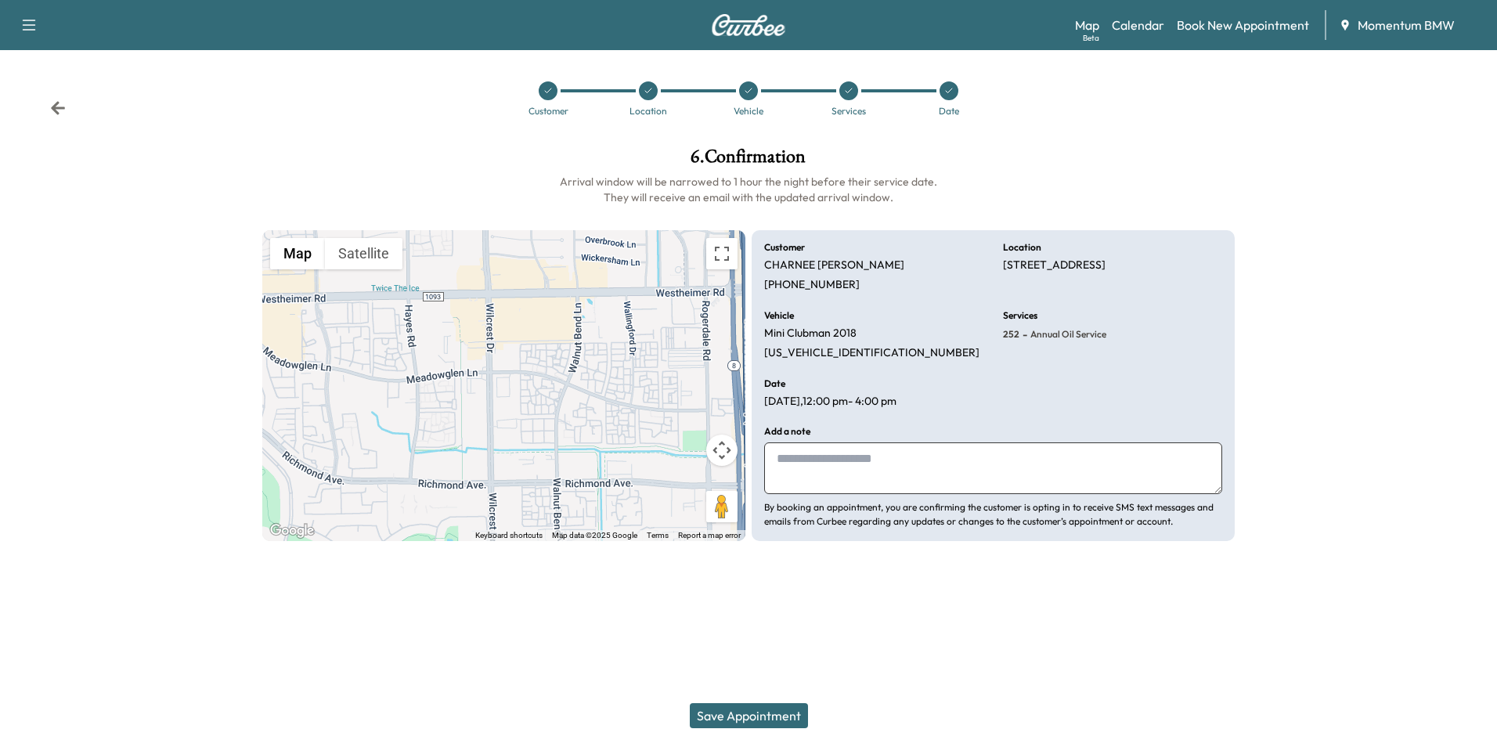
click at [890, 476] on textarea at bounding box center [993, 468] width 458 height 52
type textarea "*******"
click at [785, 717] on button "Save Appointment" at bounding box center [749, 715] width 118 height 25
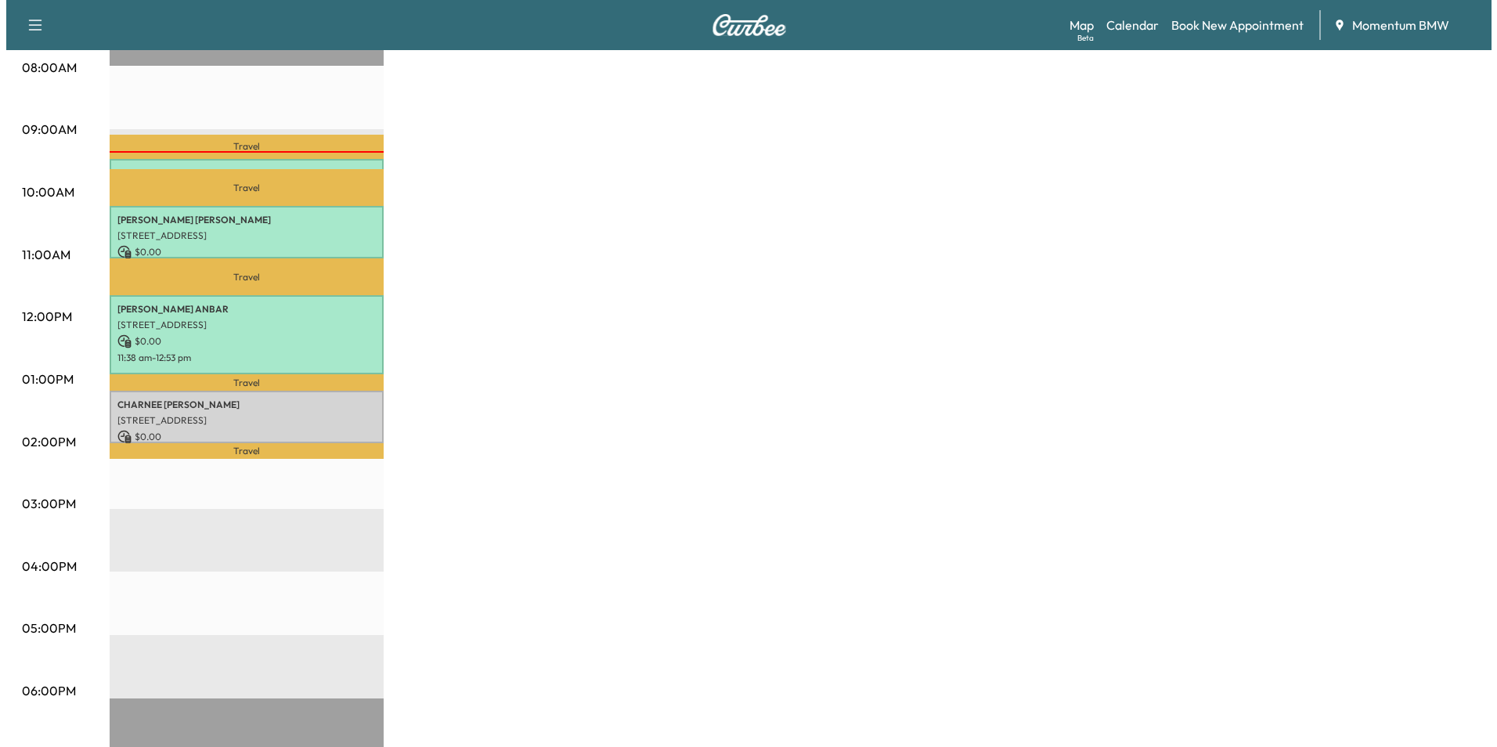
scroll to position [470, 0]
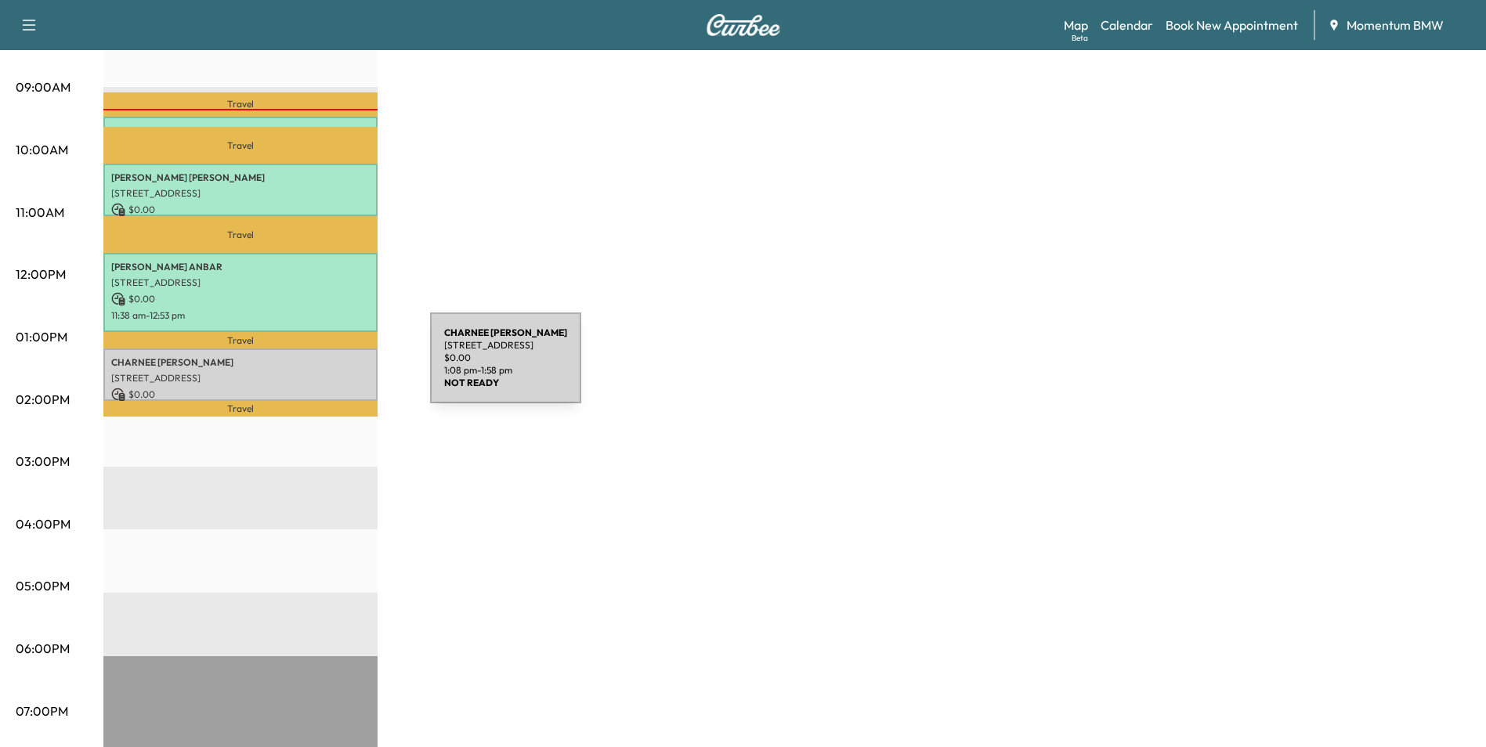
click at [312, 372] on p "[STREET_ADDRESS]" at bounding box center [240, 378] width 258 height 13
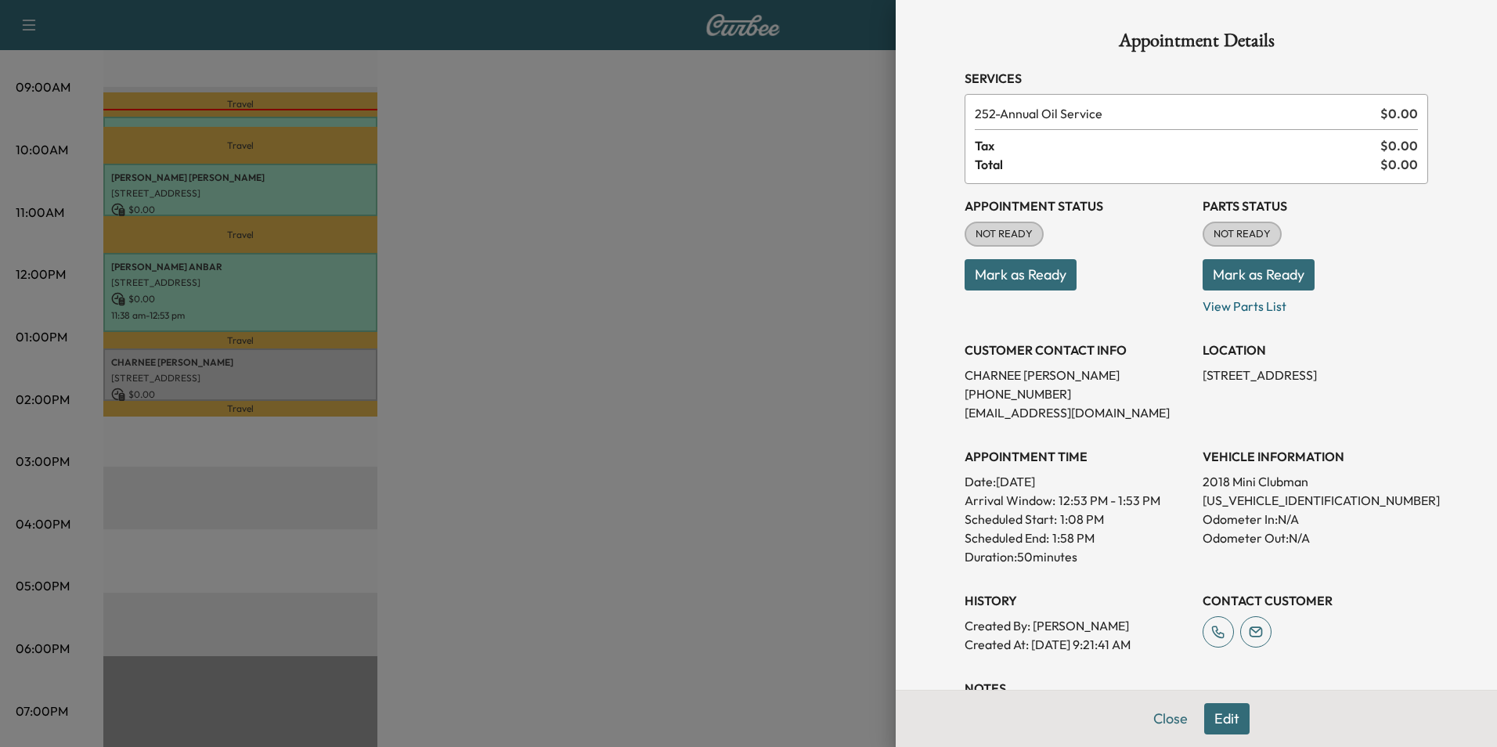
click at [1020, 277] on button "Mark as Ready" at bounding box center [1021, 274] width 112 height 31
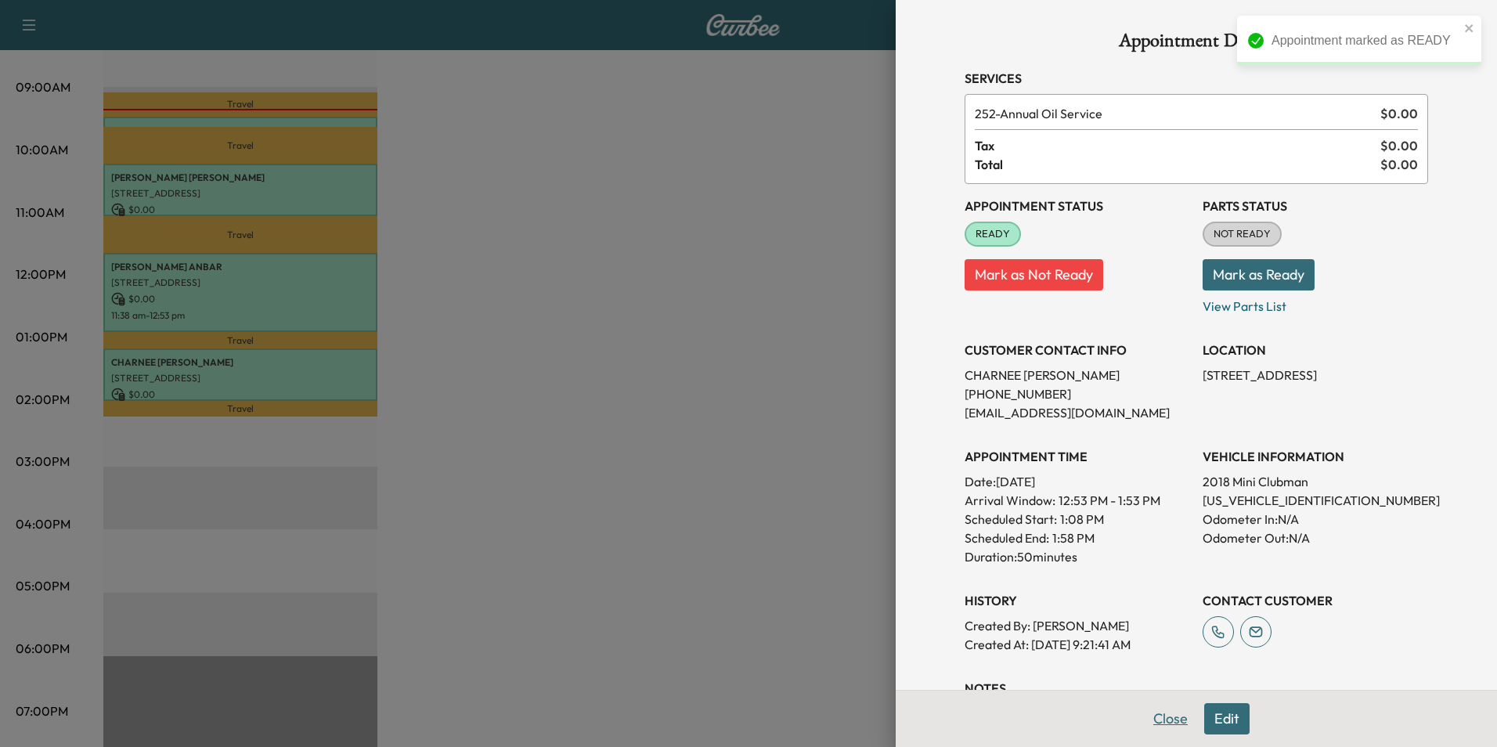
click at [1164, 719] on button "Close" at bounding box center [1170, 718] width 55 height 31
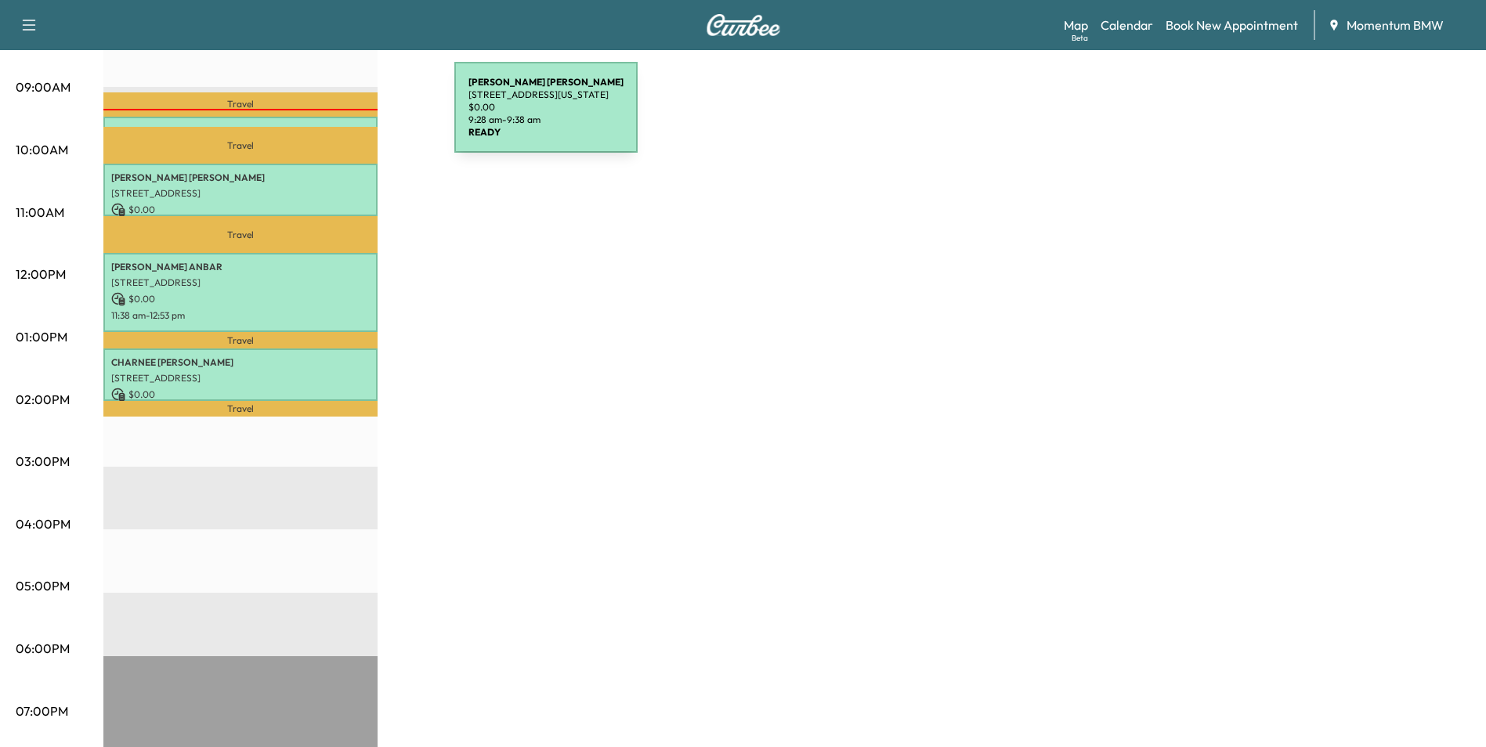
click at [337, 117] on div "[PERSON_NAME] [STREET_ADDRESS][US_STATE] $ 0.00 9:28 am - 9:38 am" at bounding box center [240, 125] width 274 height 16
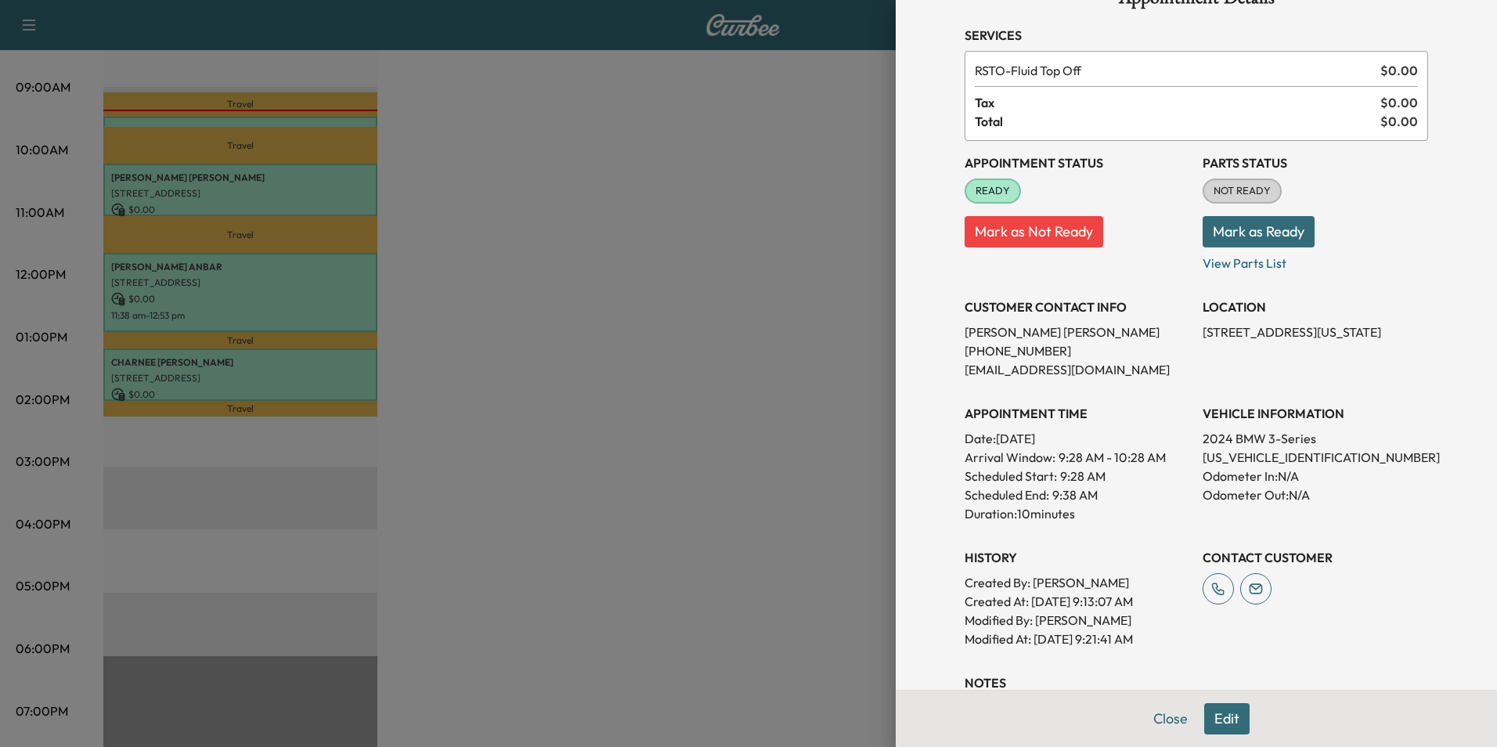
scroll to position [78, 0]
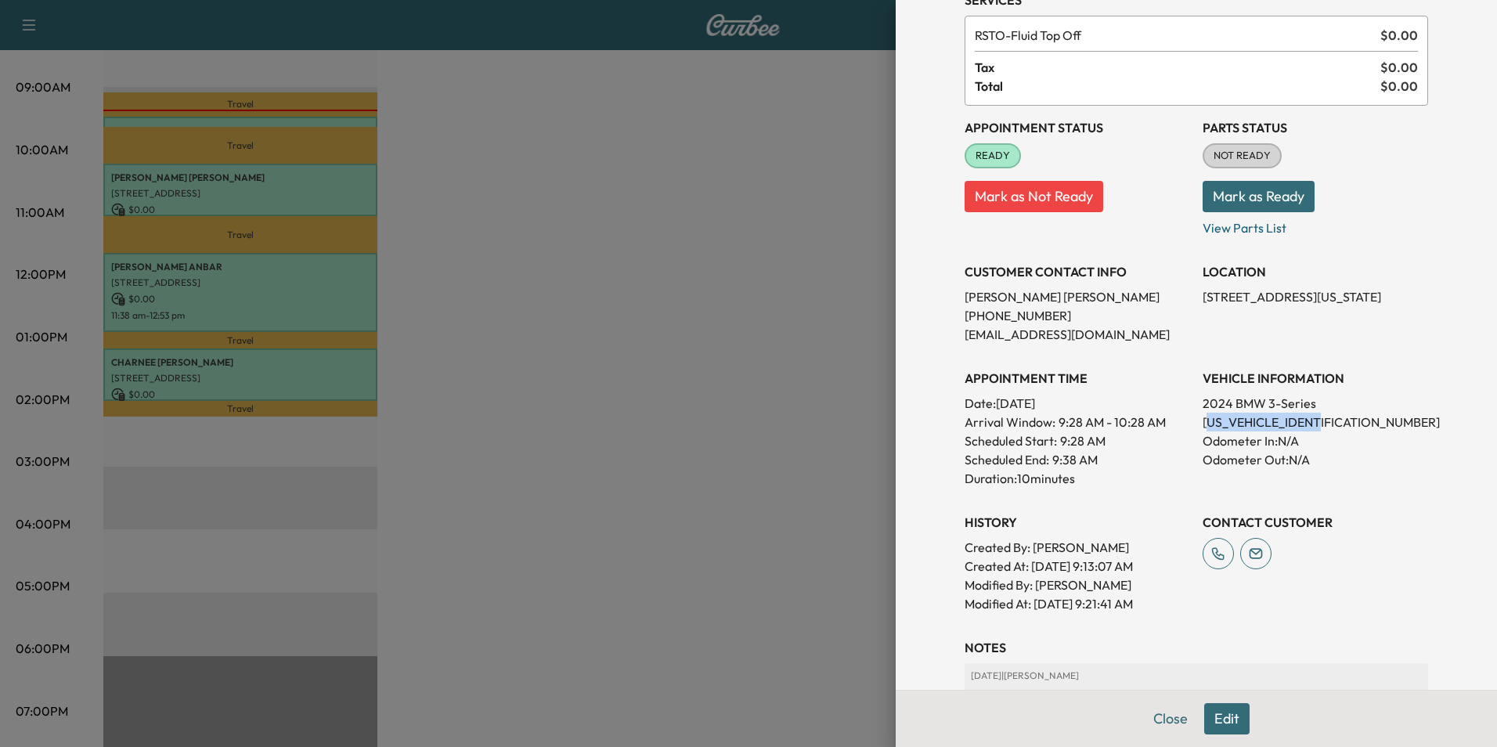
drag, startPoint x: 1318, startPoint y: 424, endPoint x: 1195, endPoint y: 422, distance: 123.0
click at [1203, 422] on p "[US_VEHICLE_IDENTIFICATION_NUMBER]" at bounding box center [1316, 422] width 226 height 19
drag, startPoint x: 1195, startPoint y: 422, endPoint x: 1364, endPoint y: 446, distance: 170.8
click at [1377, 446] on p "Odometer In: N/A" at bounding box center [1316, 440] width 226 height 19
drag, startPoint x: 1190, startPoint y: 420, endPoint x: 1323, endPoint y: 421, distance: 133.1
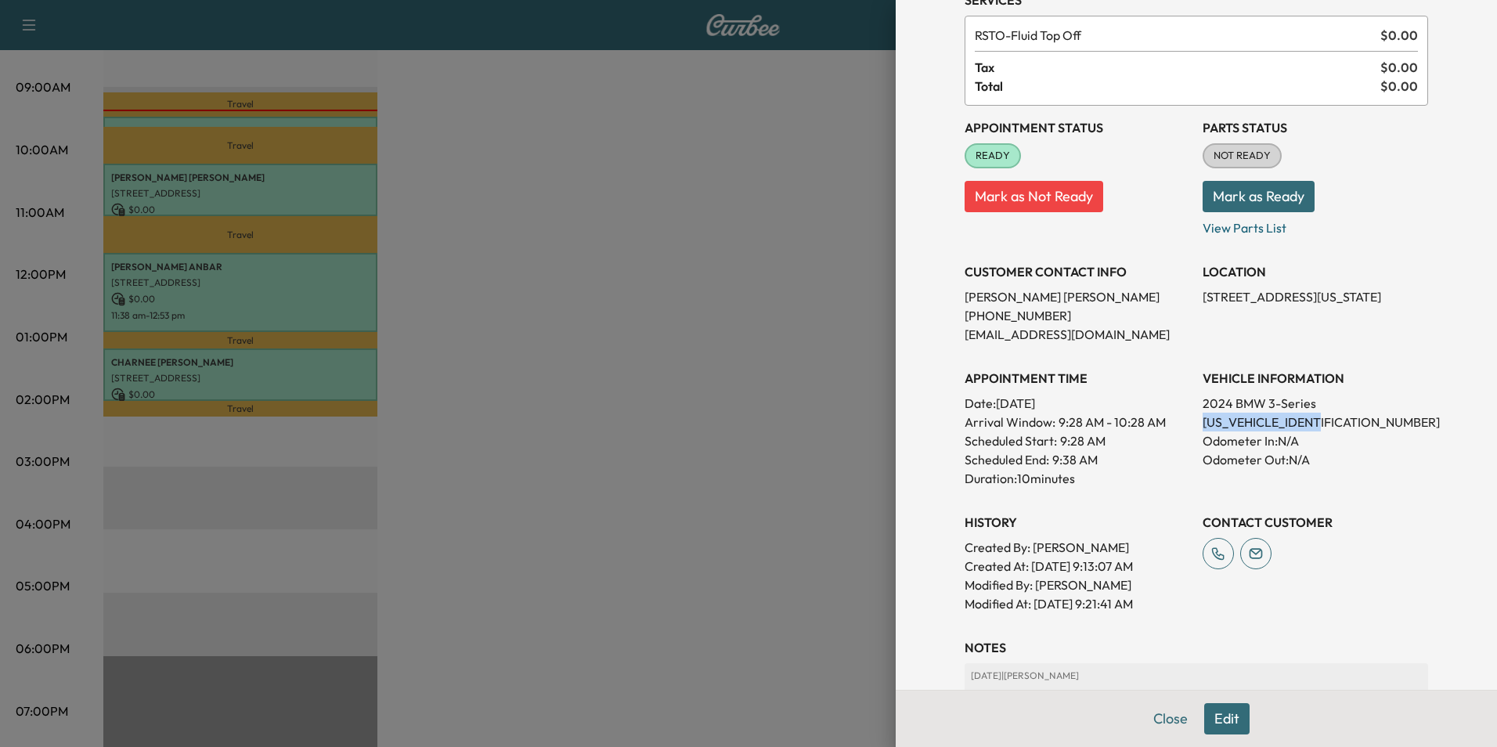
click at [1323, 421] on div "Appointment Status READY Mark as Not Ready Parts Status NOT READY Mark as Ready…" at bounding box center [1197, 359] width 464 height 507
drag, startPoint x: 1323, startPoint y: 421, endPoint x: 1302, endPoint y: 422, distance: 21.2
copy p "[US_VEHICLE_IDENTIFICATION_NUMBER]"
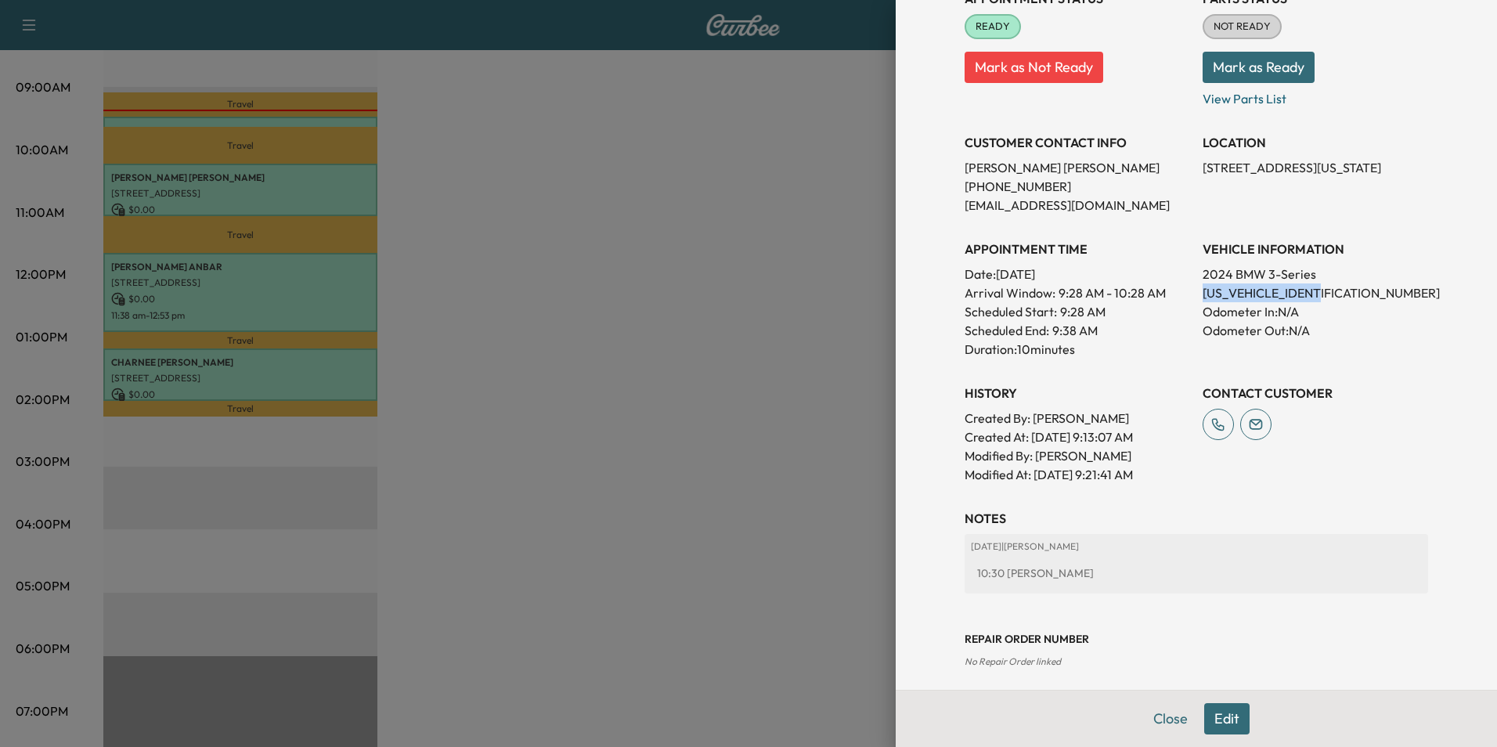
scroll to position [218, 0]
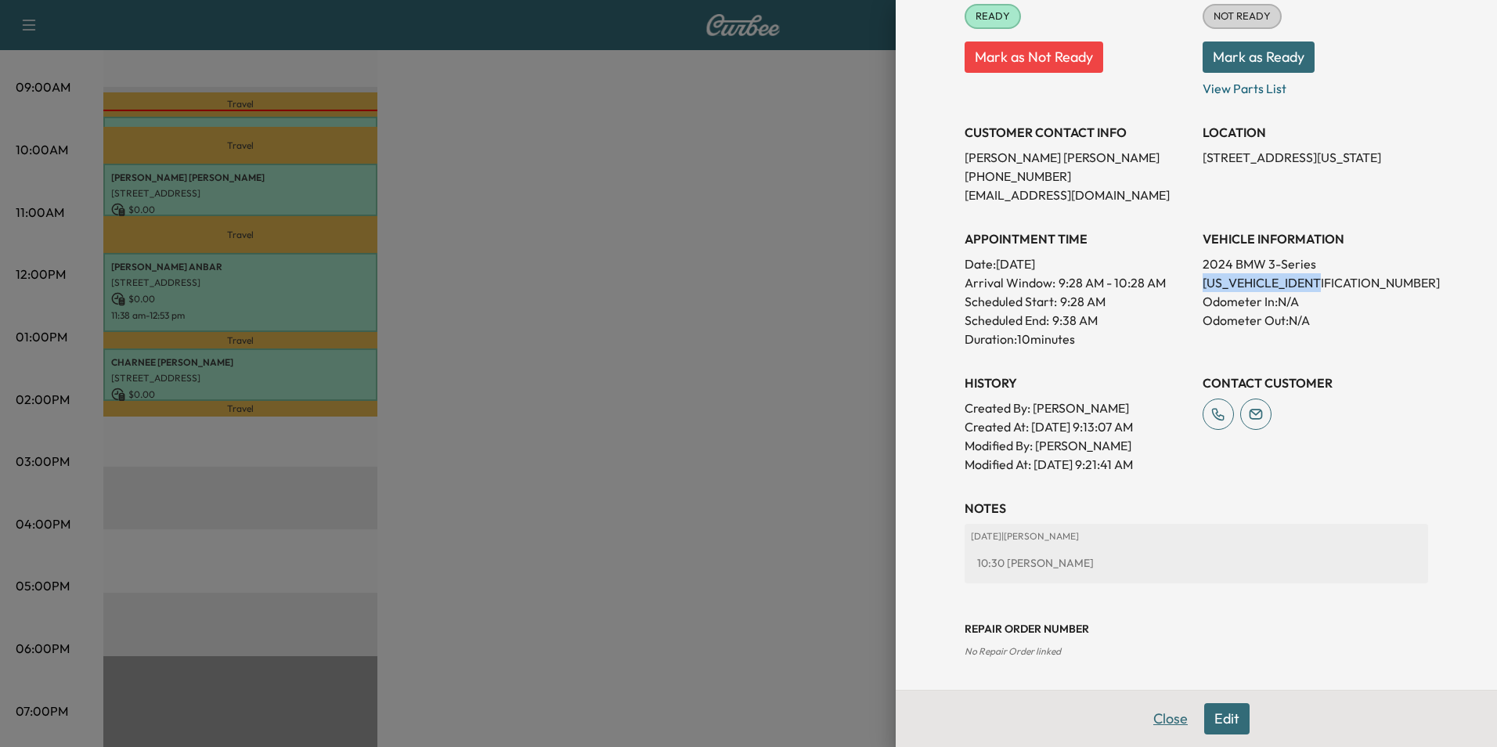
drag, startPoint x: 1158, startPoint y: 723, endPoint x: 1140, endPoint y: 706, distance: 24.9
click at [1158, 722] on button "Close" at bounding box center [1170, 718] width 55 height 31
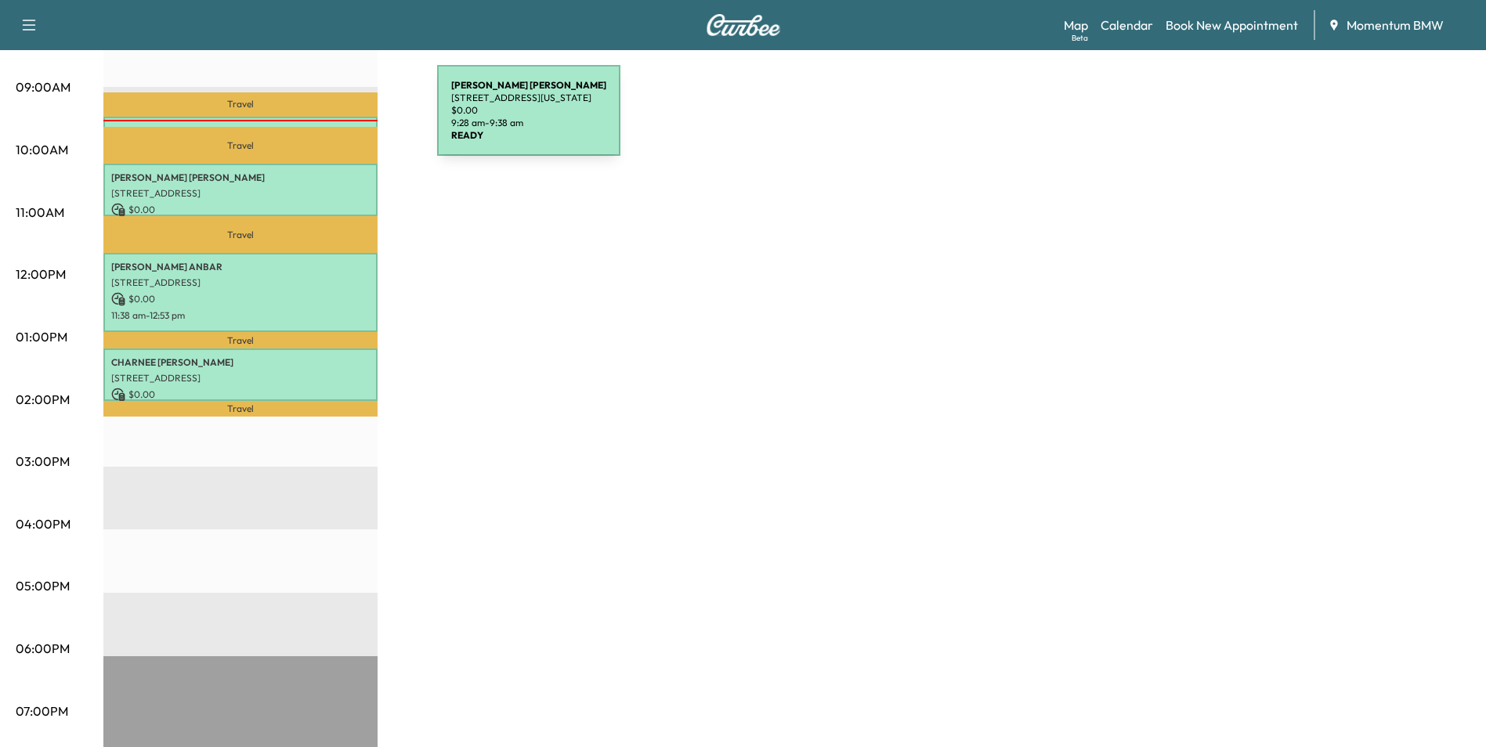
click at [319, 121] on div "[PERSON_NAME] [STREET_ADDRESS][US_STATE] $ 0.00 9:28 am - 9:38 am" at bounding box center [240, 125] width 274 height 16
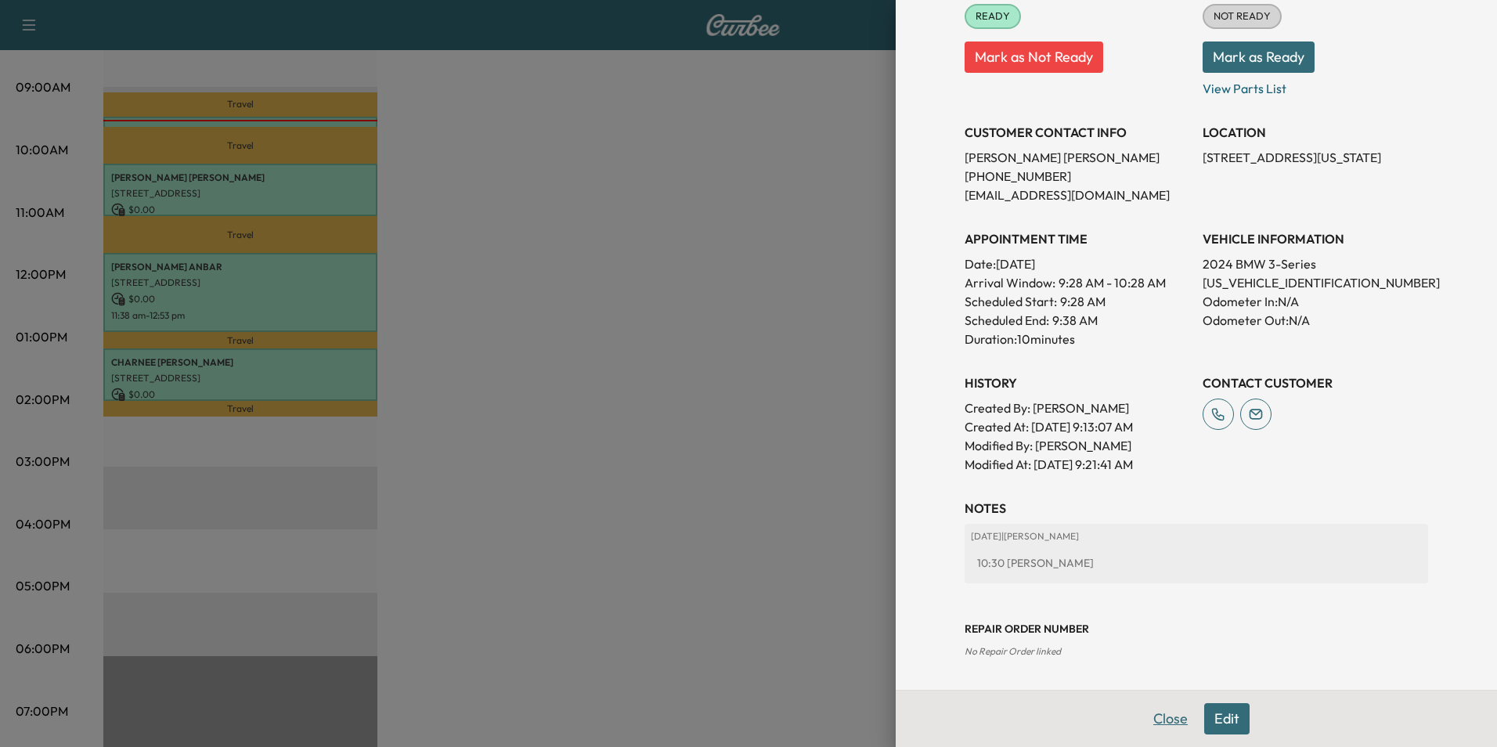
click at [1159, 724] on button "Close" at bounding box center [1170, 718] width 55 height 31
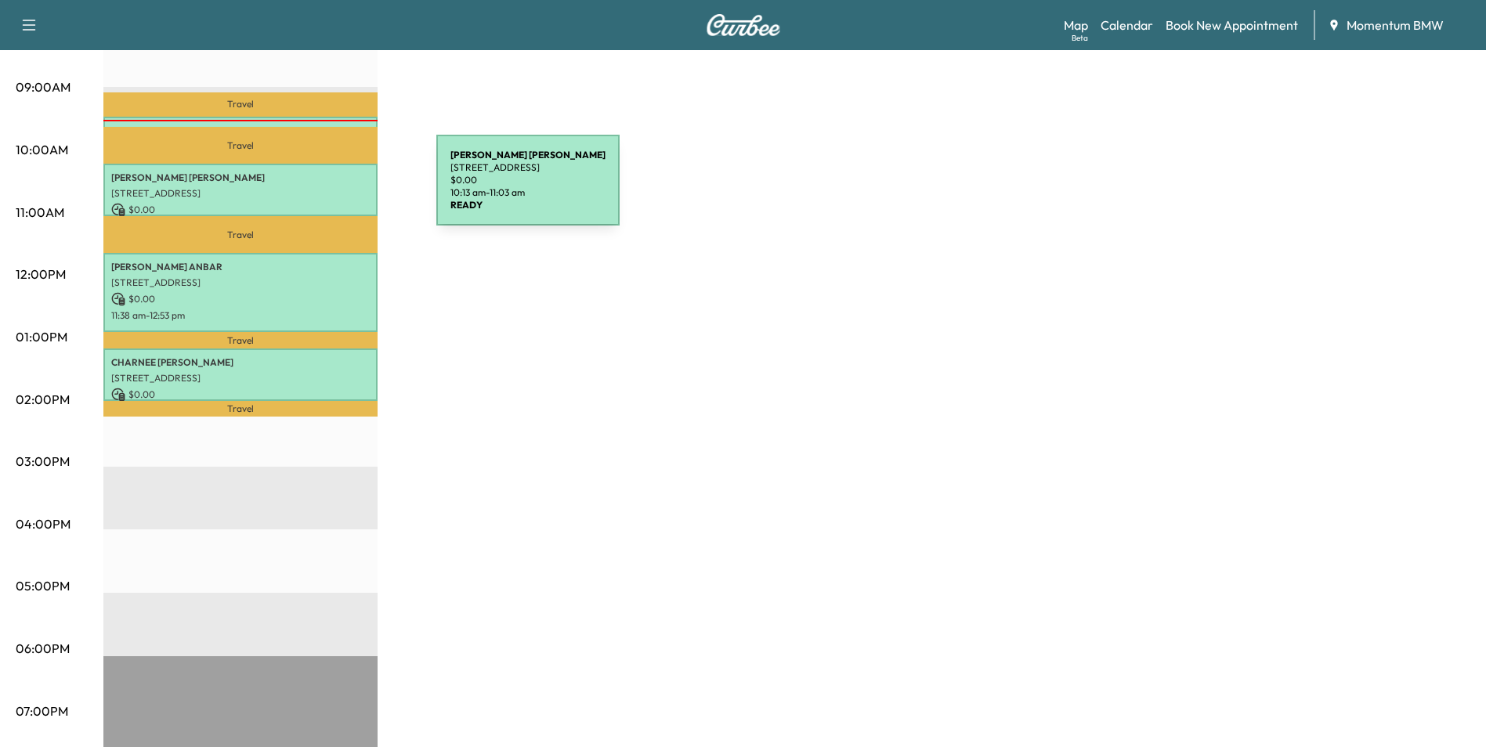
click at [325, 188] on p "[STREET_ADDRESS]" at bounding box center [240, 193] width 258 height 13
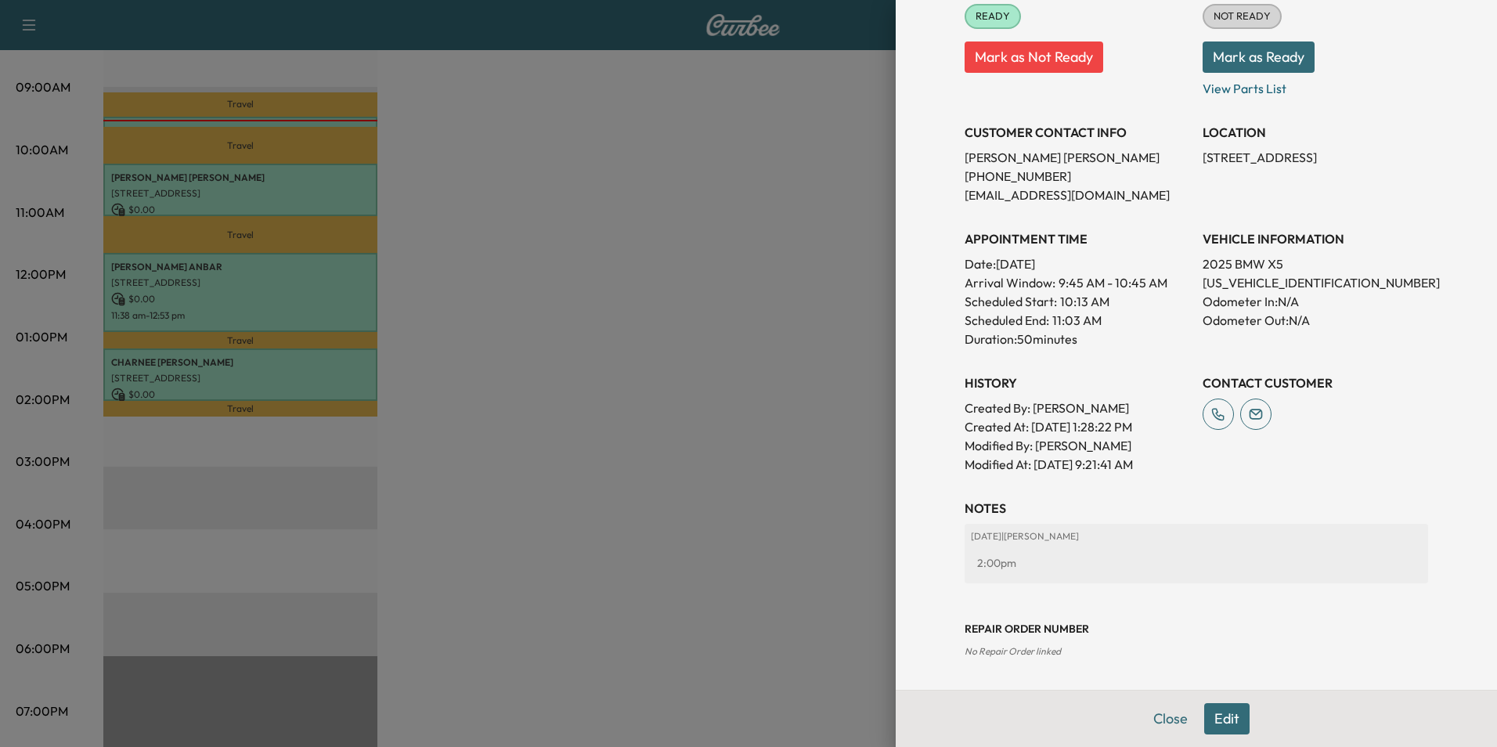
click at [1161, 720] on button "Close" at bounding box center [1170, 718] width 55 height 31
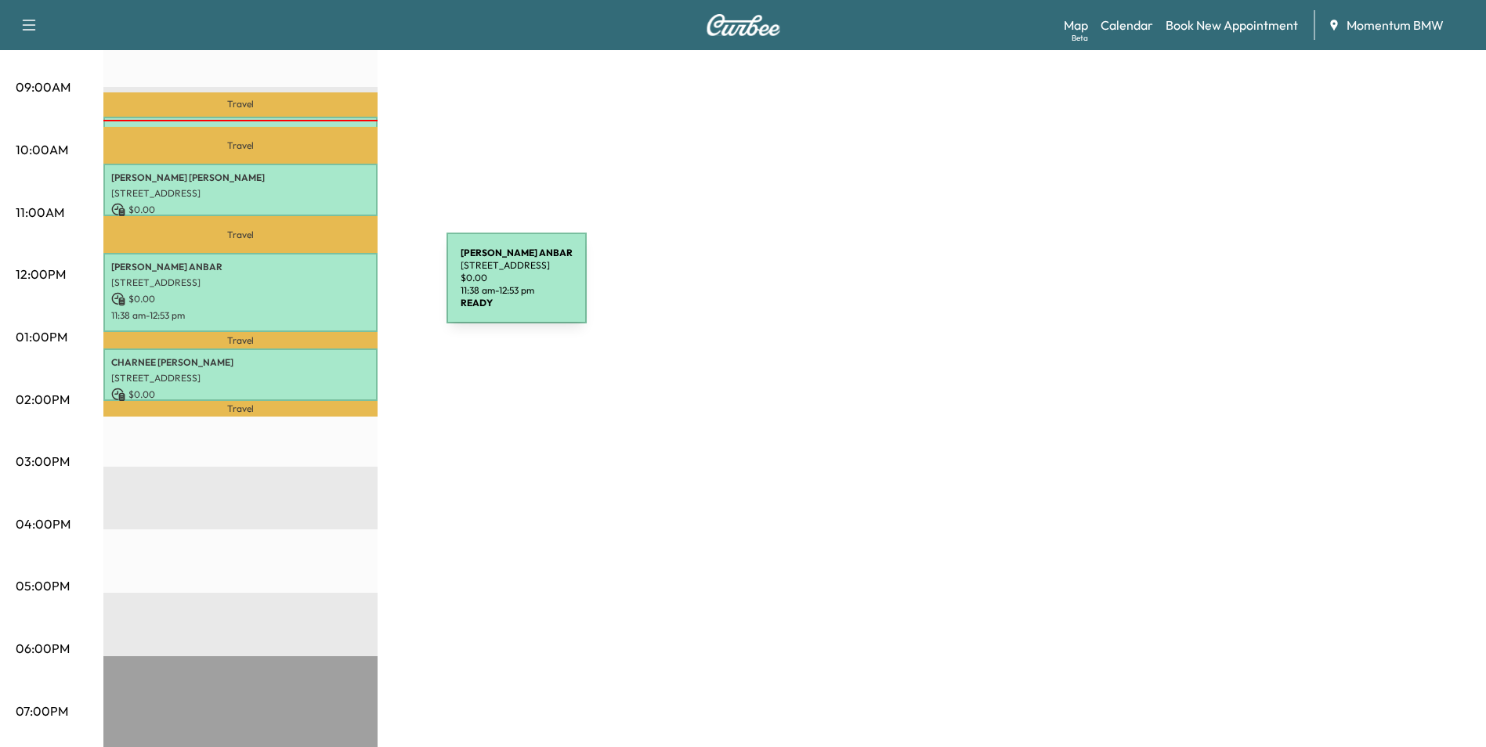
click at [329, 287] on div "[PERSON_NAME] [STREET_ADDRESS] $ 0.00 11:38 am - 12:53 pm" at bounding box center [240, 292] width 274 height 79
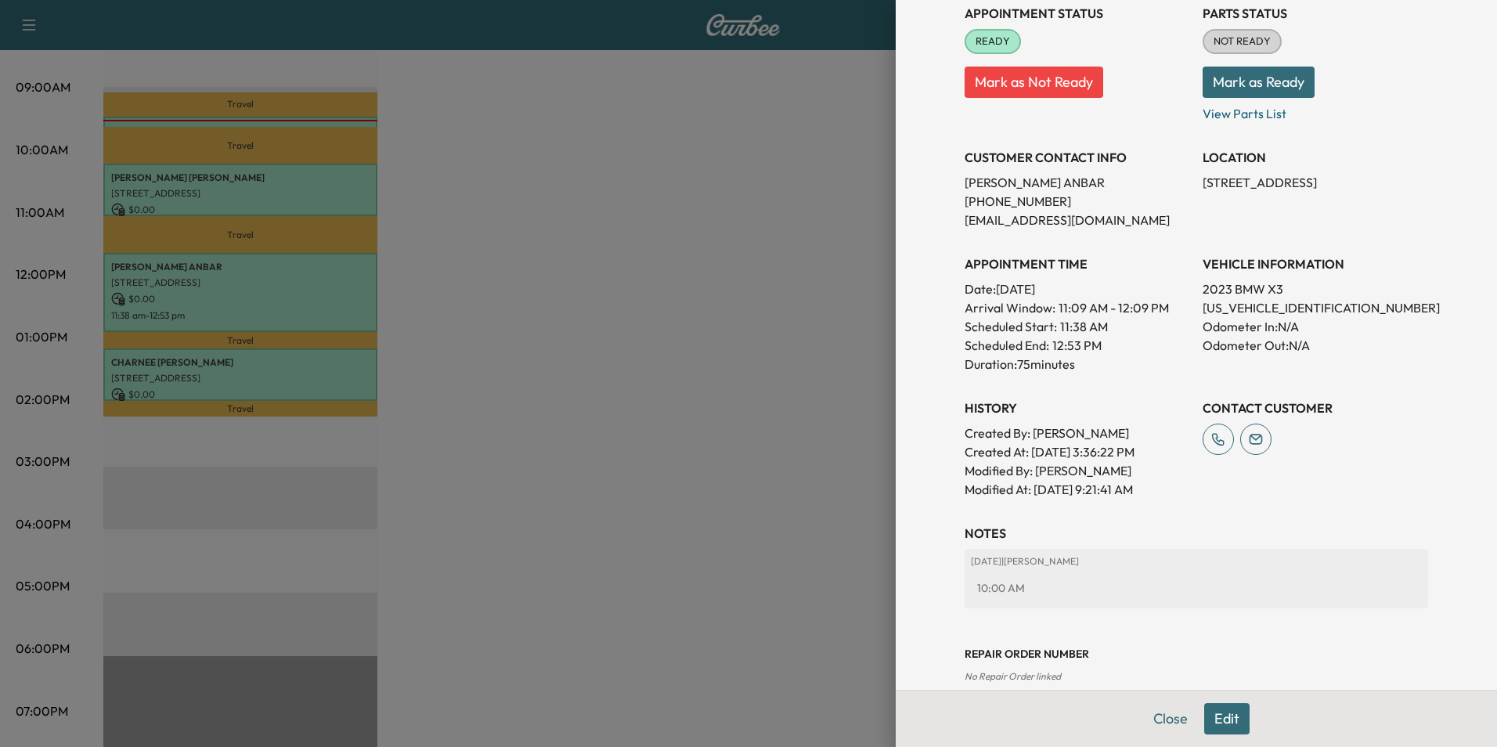
scroll to position [236, 0]
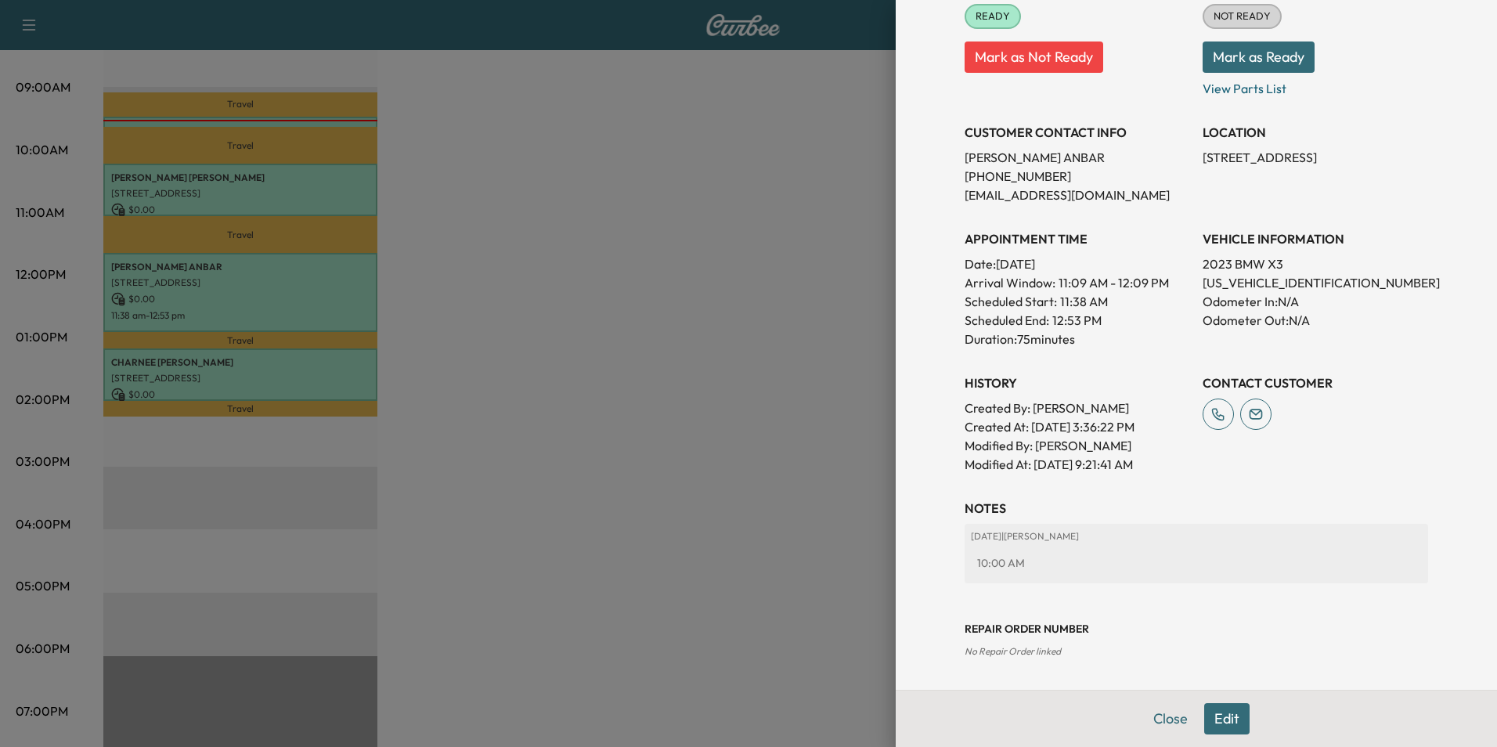
click at [1219, 720] on button "Edit" at bounding box center [1226, 718] width 45 height 31
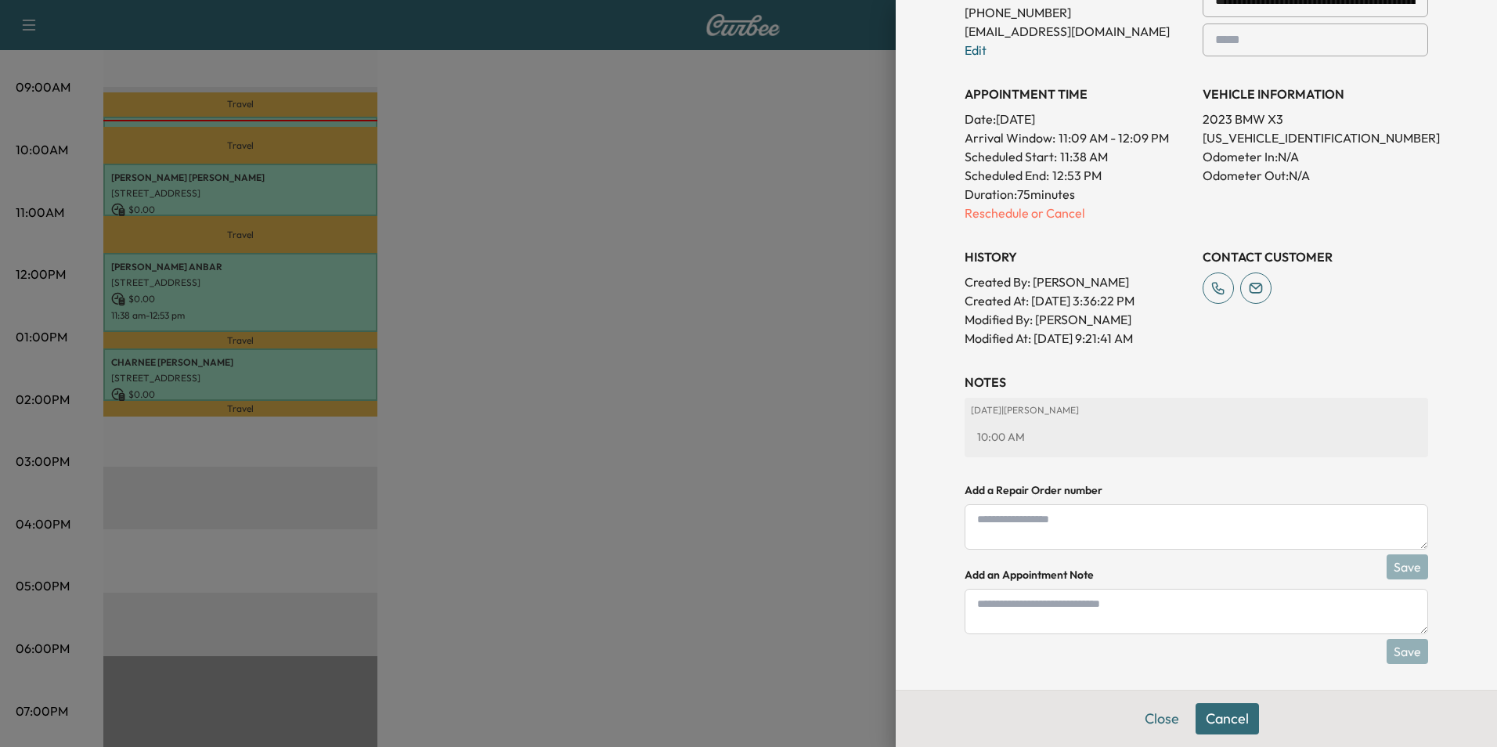
scroll to position [439, 0]
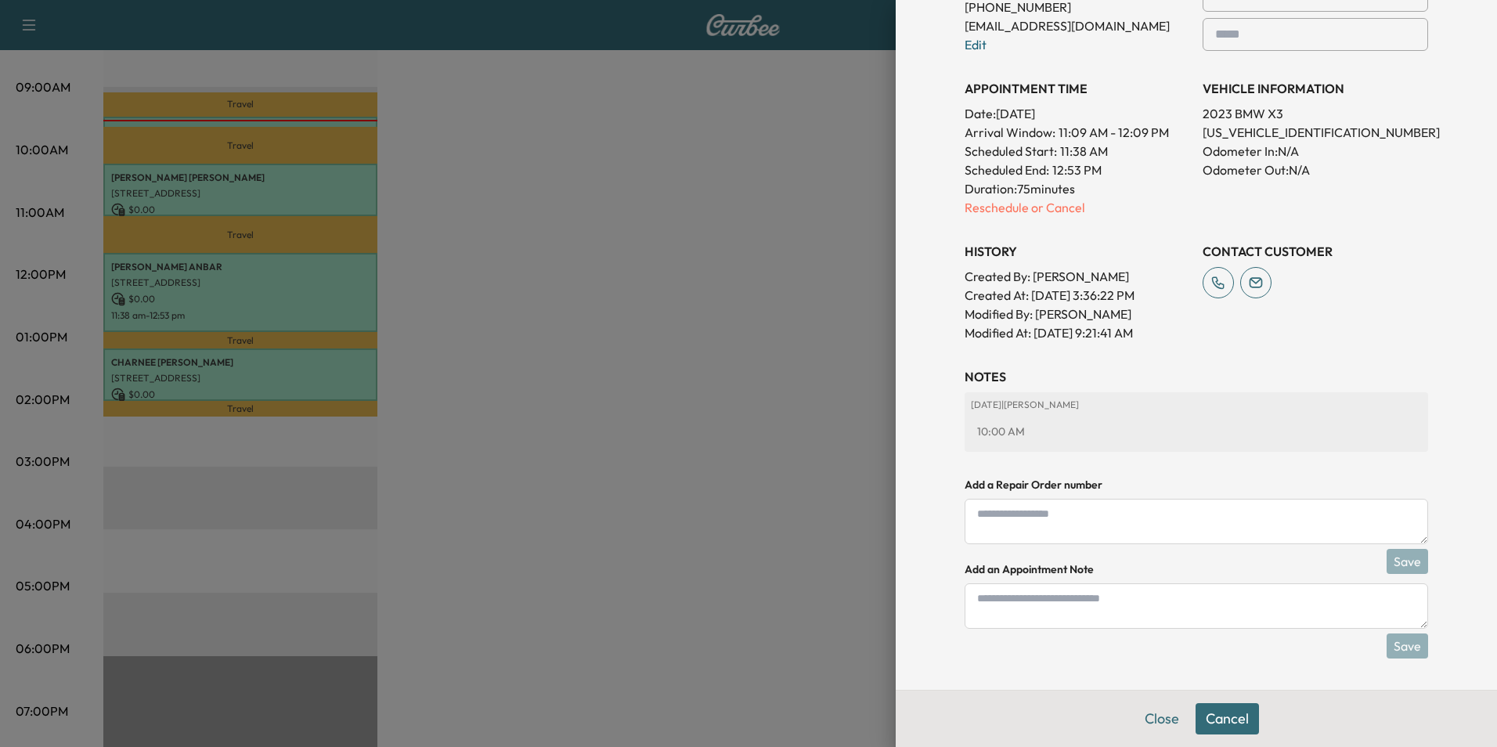
click at [1151, 608] on textarea at bounding box center [1197, 605] width 464 height 45
type textarea "*"
type textarea "*****"
drag, startPoint x: 1377, startPoint y: 641, endPoint x: 1394, endPoint y: 637, distance: 16.7
click at [1388, 637] on button "Save" at bounding box center [1408, 646] width 42 height 25
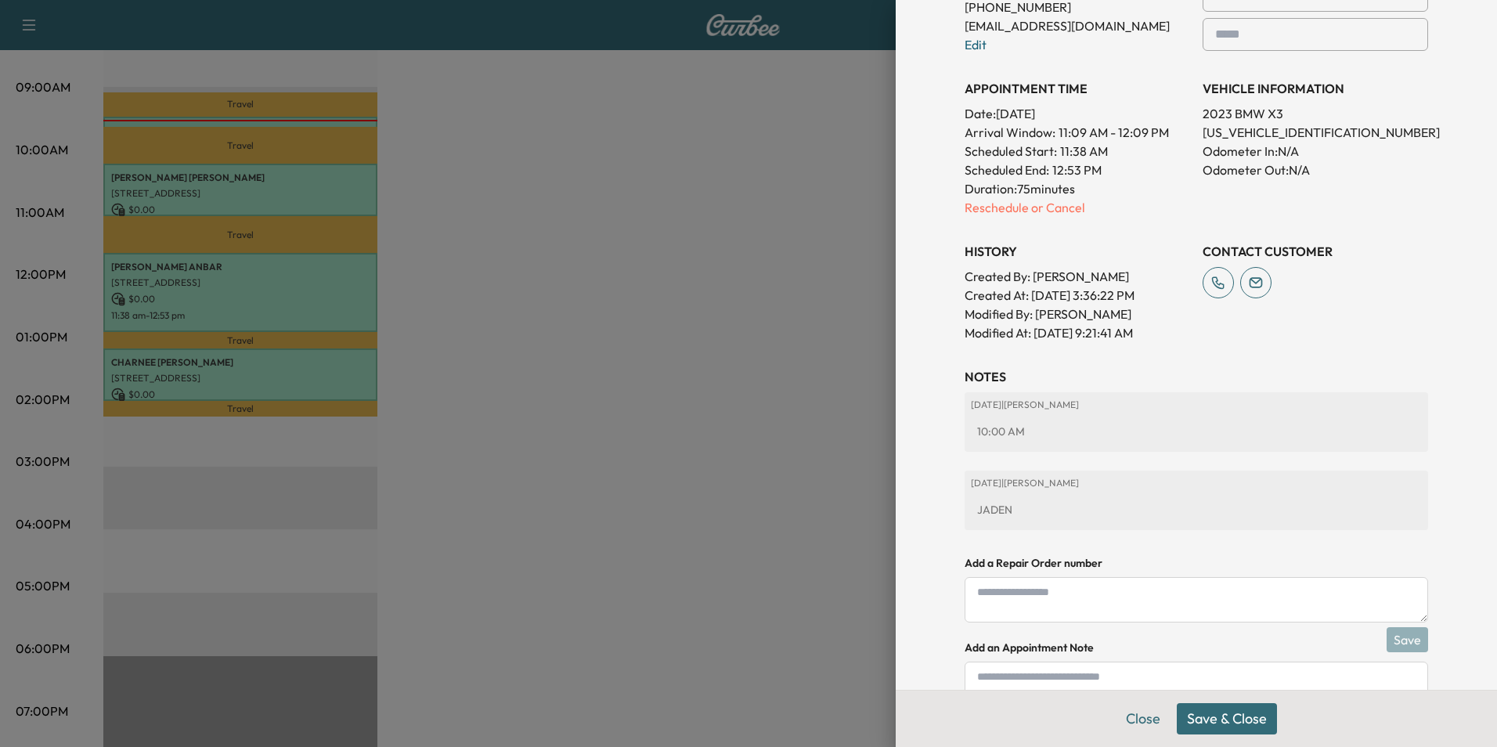
click at [1244, 725] on button "Save & Close" at bounding box center [1227, 718] width 100 height 31
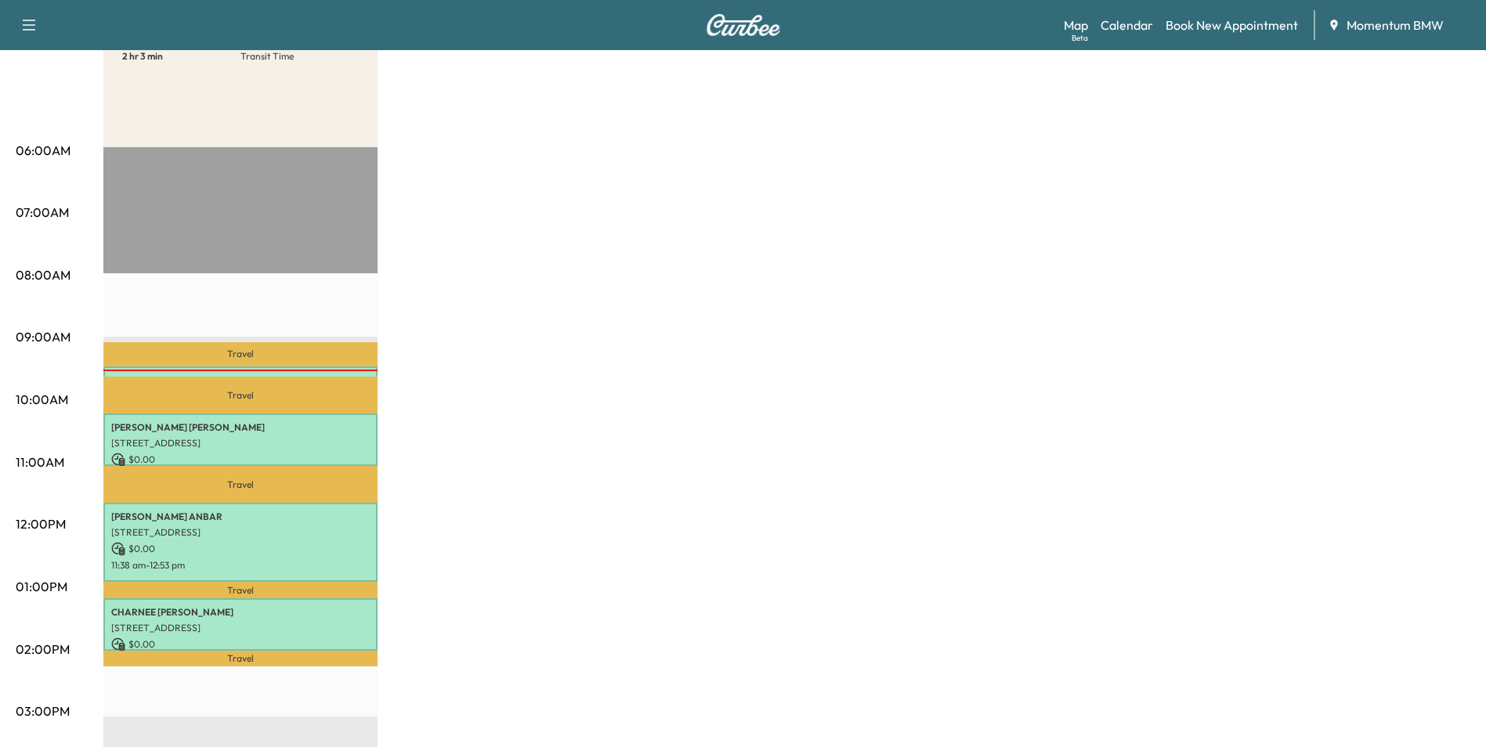
scroll to position [157, 0]
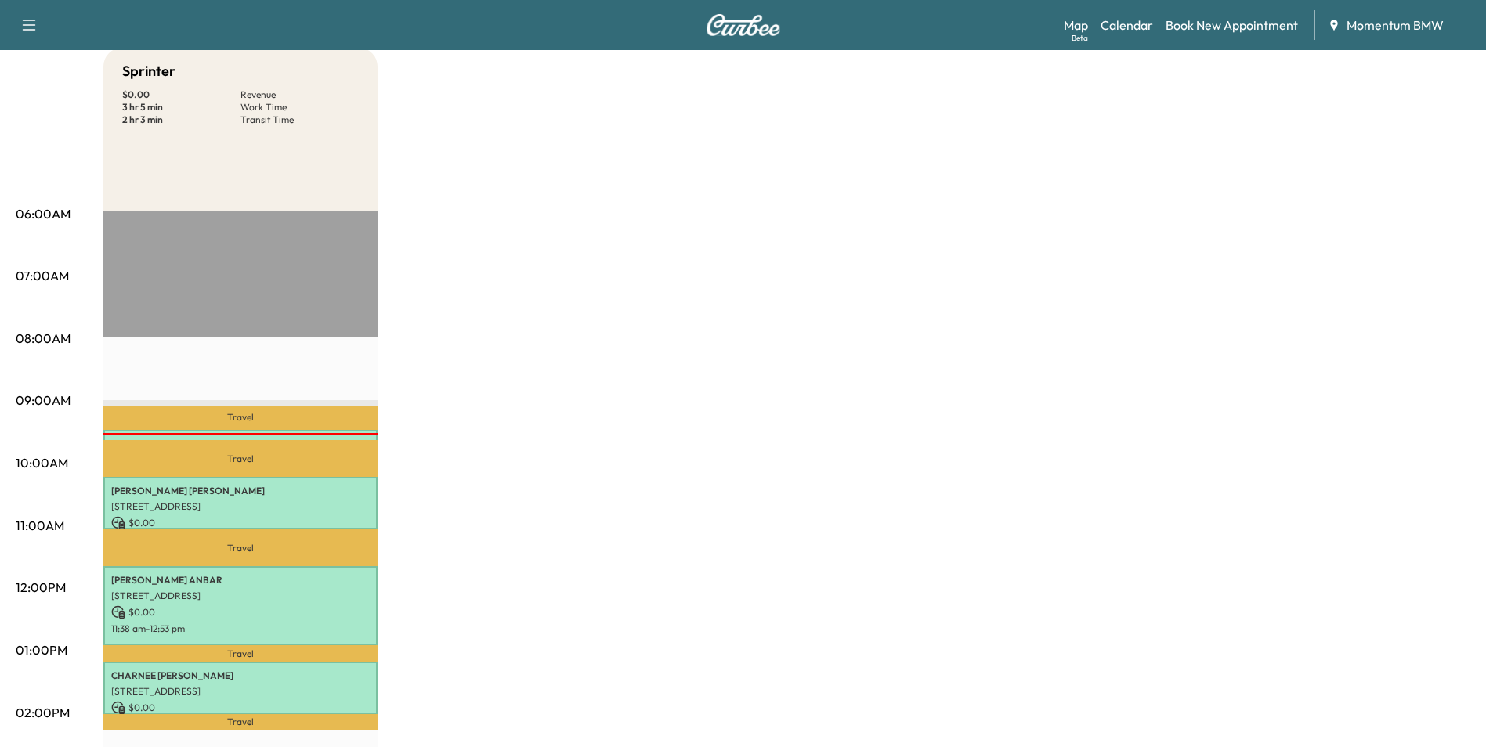
click at [1252, 25] on link "Book New Appointment" at bounding box center [1231, 25] width 132 height 19
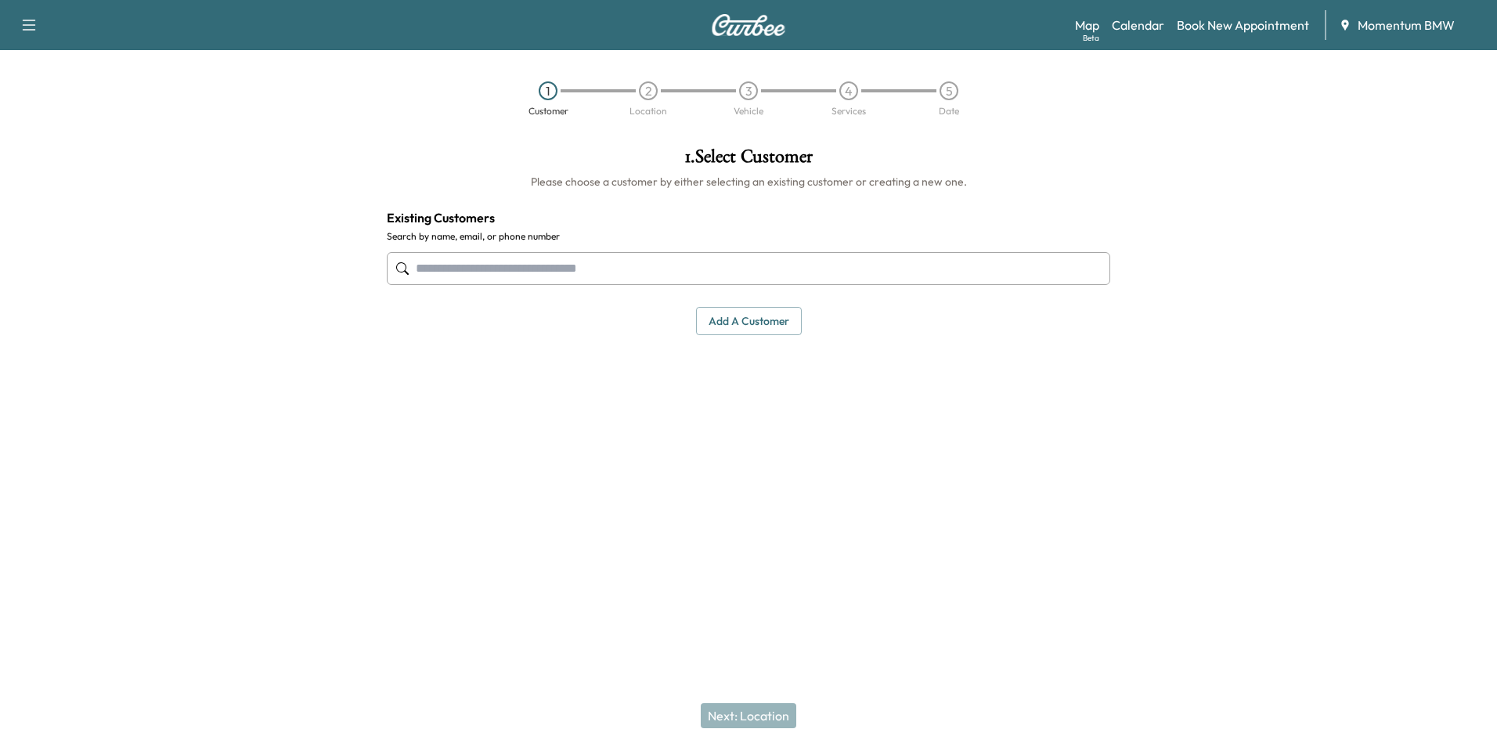
click at [572, 266] on input "text" at bounding box center [749, 268] width 724 height 33
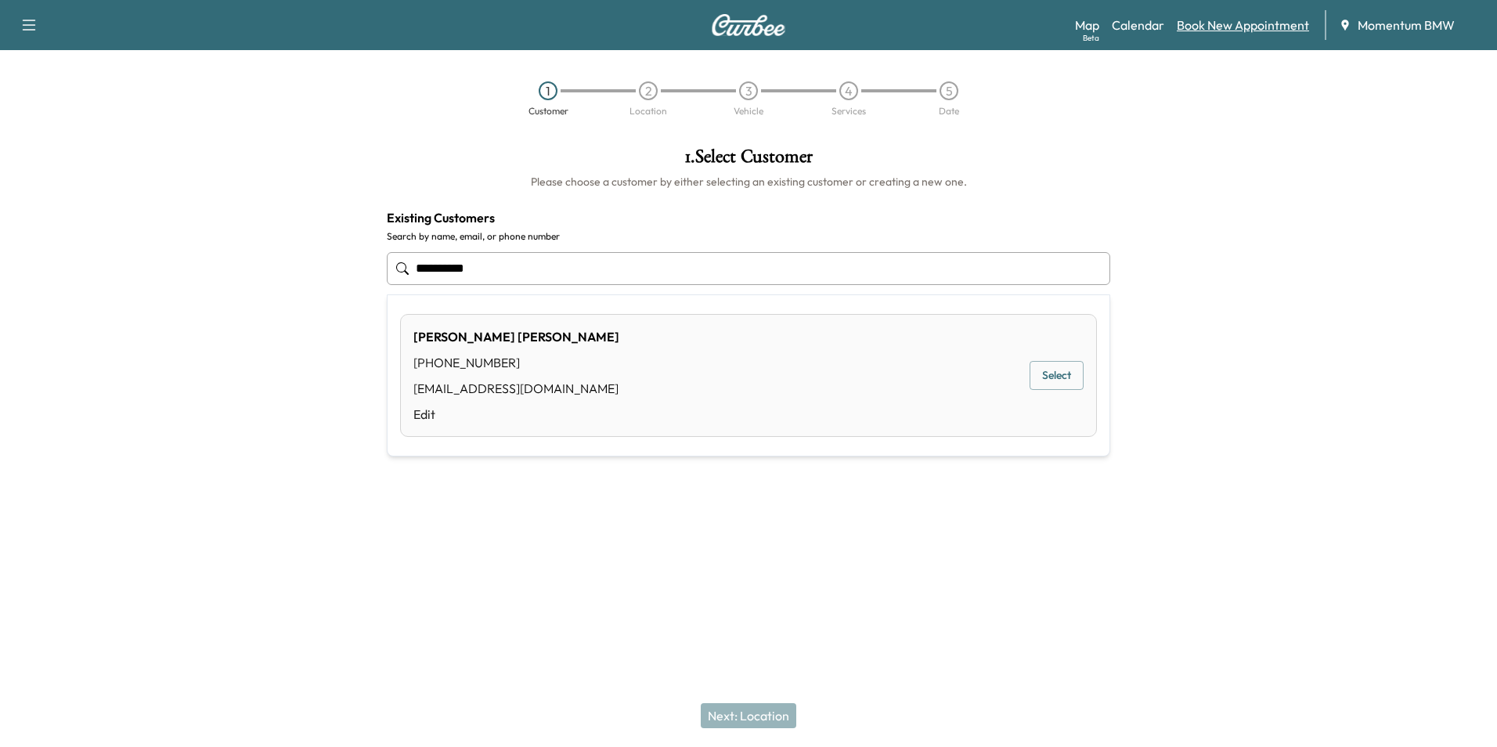
type input "**********"
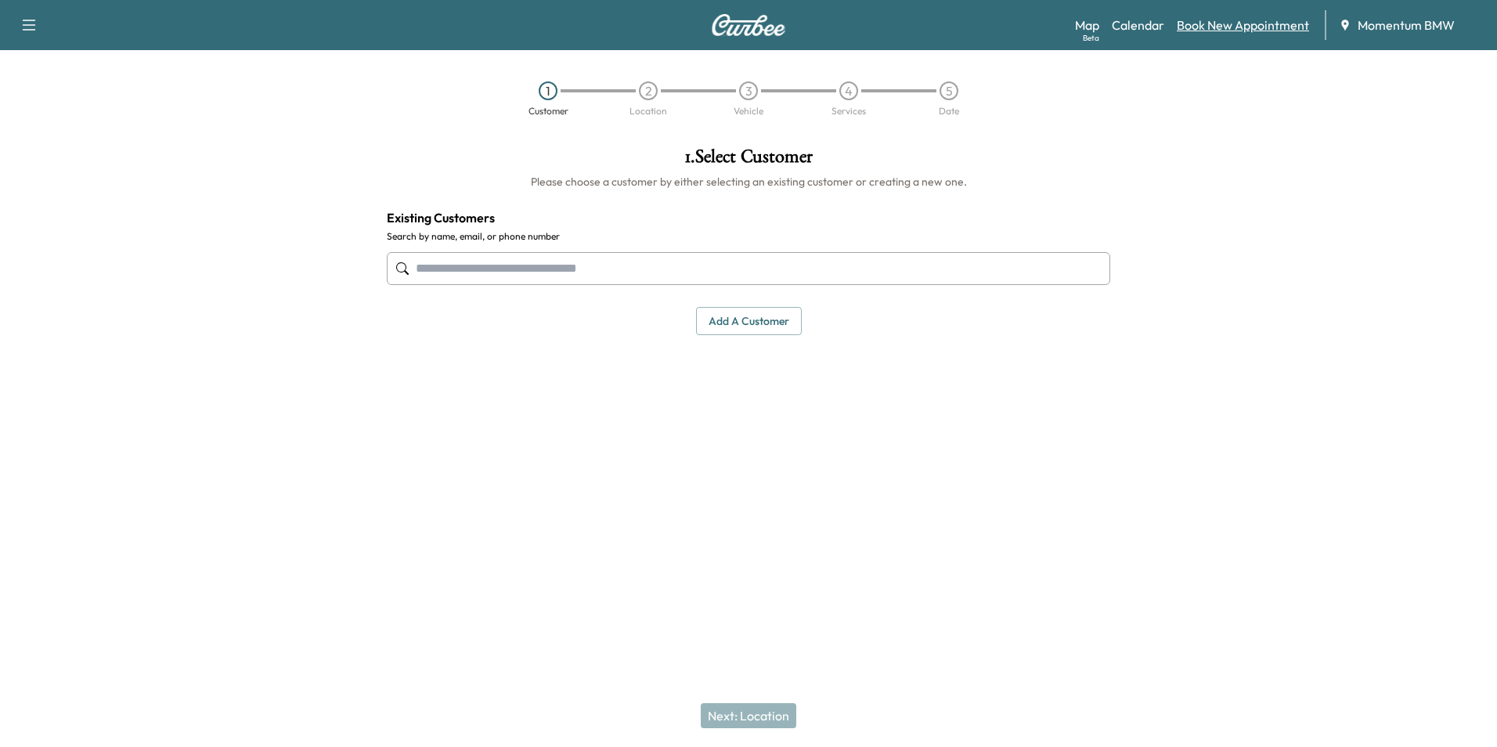
click at [1247, 26] on link "Book New Appointment" at bounding box center [1243, 25] width 132 height 19
click at [744, 321] on button "Add a customer" at bounding box center [749, 321] width 106 height 29
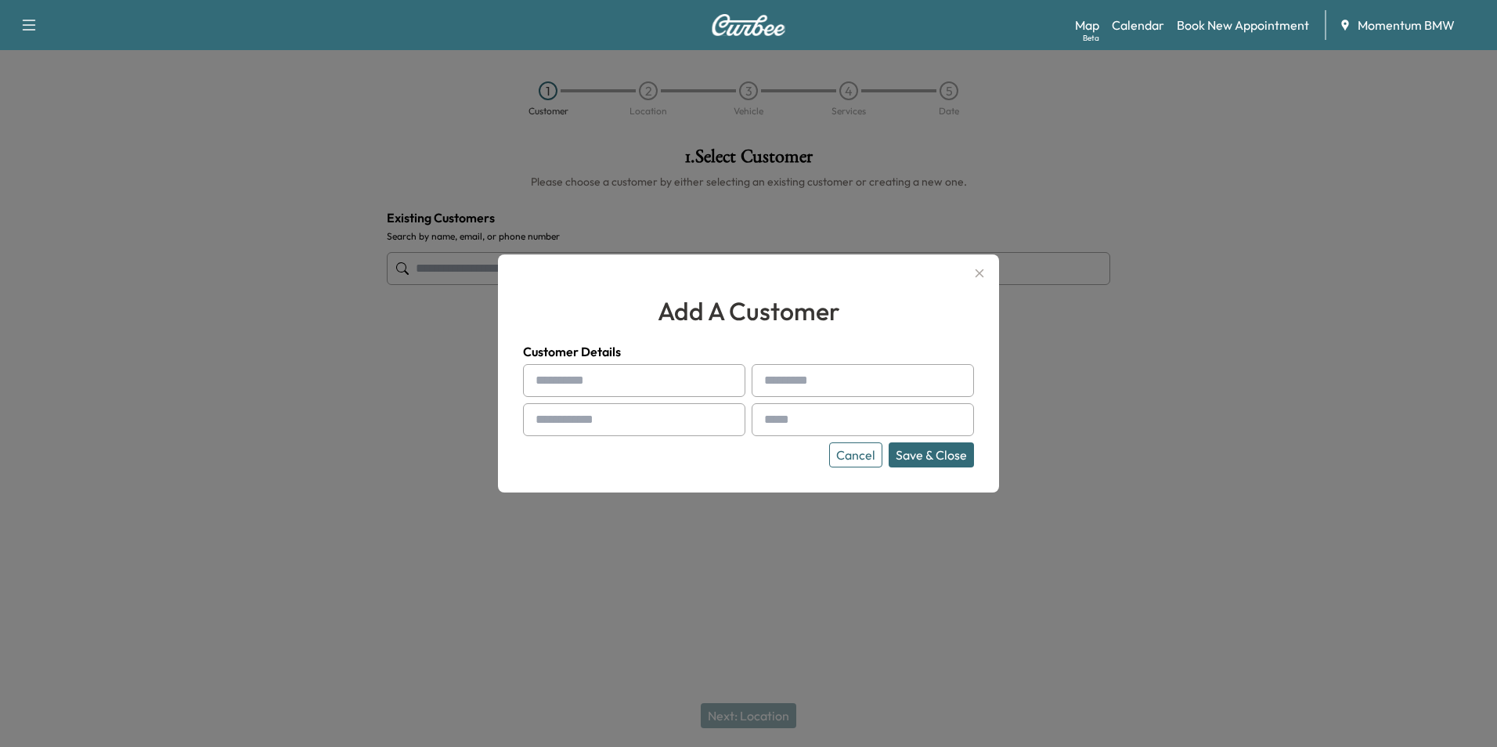
drag, startPoint x: 652, startPoint y: 387, endPoint x: 646, endPoint y: 358, distance: 29.5
click at [652, 388] on input "text" at bounding box center [634, 380] width 222 height 33
type input "*****"
type input "*"
type input "****"
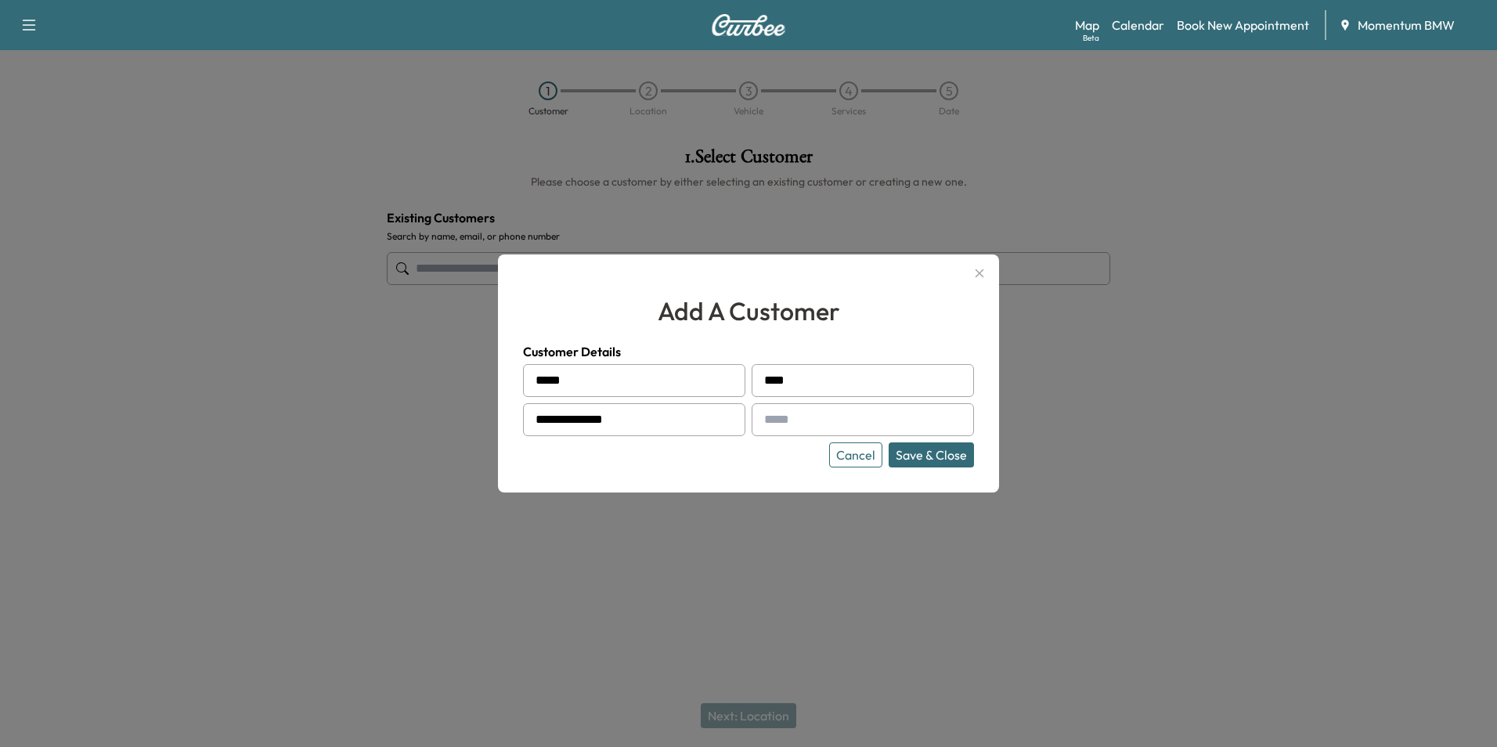
type input "**********"
click at [836, 421] on input "text" at bounding box center [863, 419] width 222 height 33
type input "**********"
click at [928, 453] on button "Save & Close" at bounding box center [931, 454] width 85 height 25
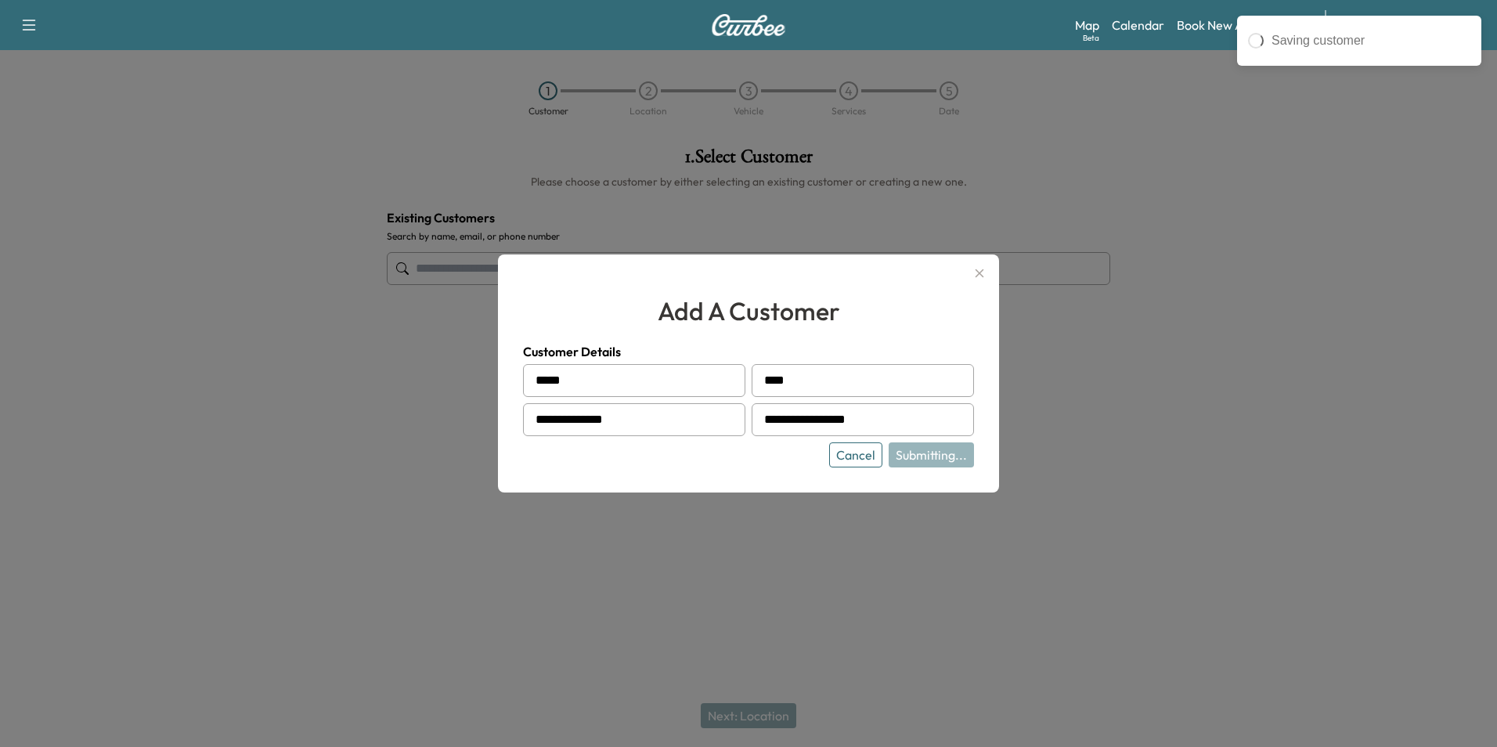
type input "**********"
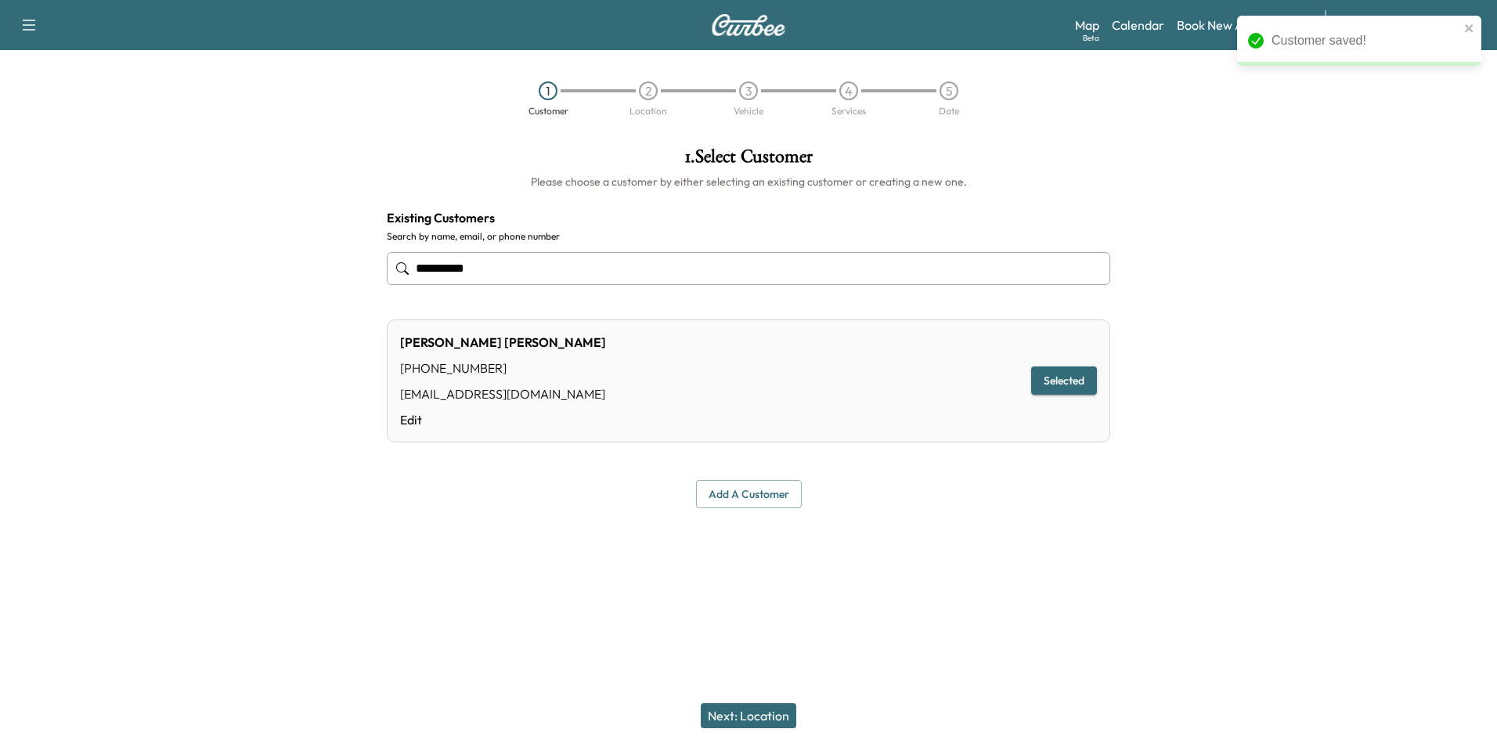
click at [752, 712] on button "Next: Location" at bounding box center [749, 715] width 96 height 25
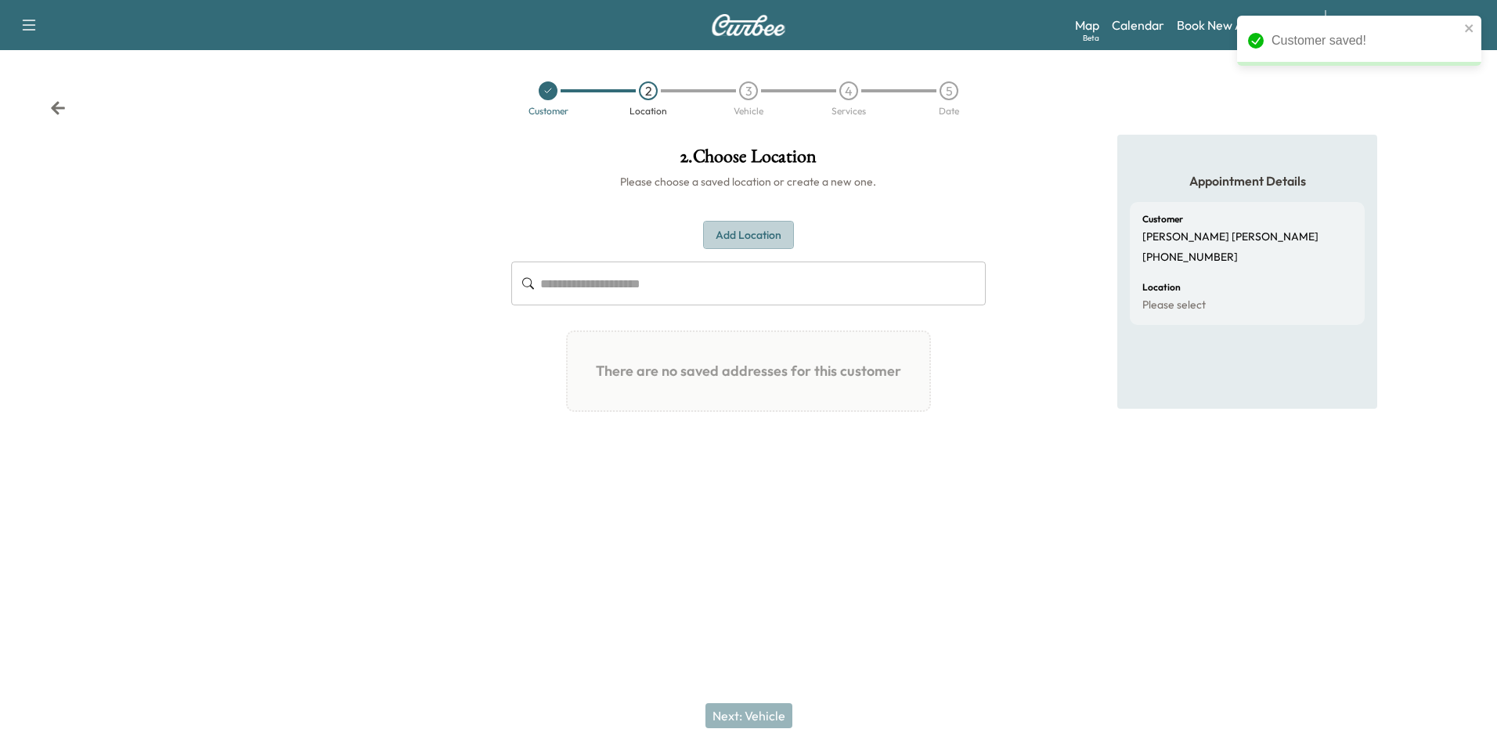
click at [766, 236] on button "Add Location" at bounding box center [748, 235] width 91 height 29
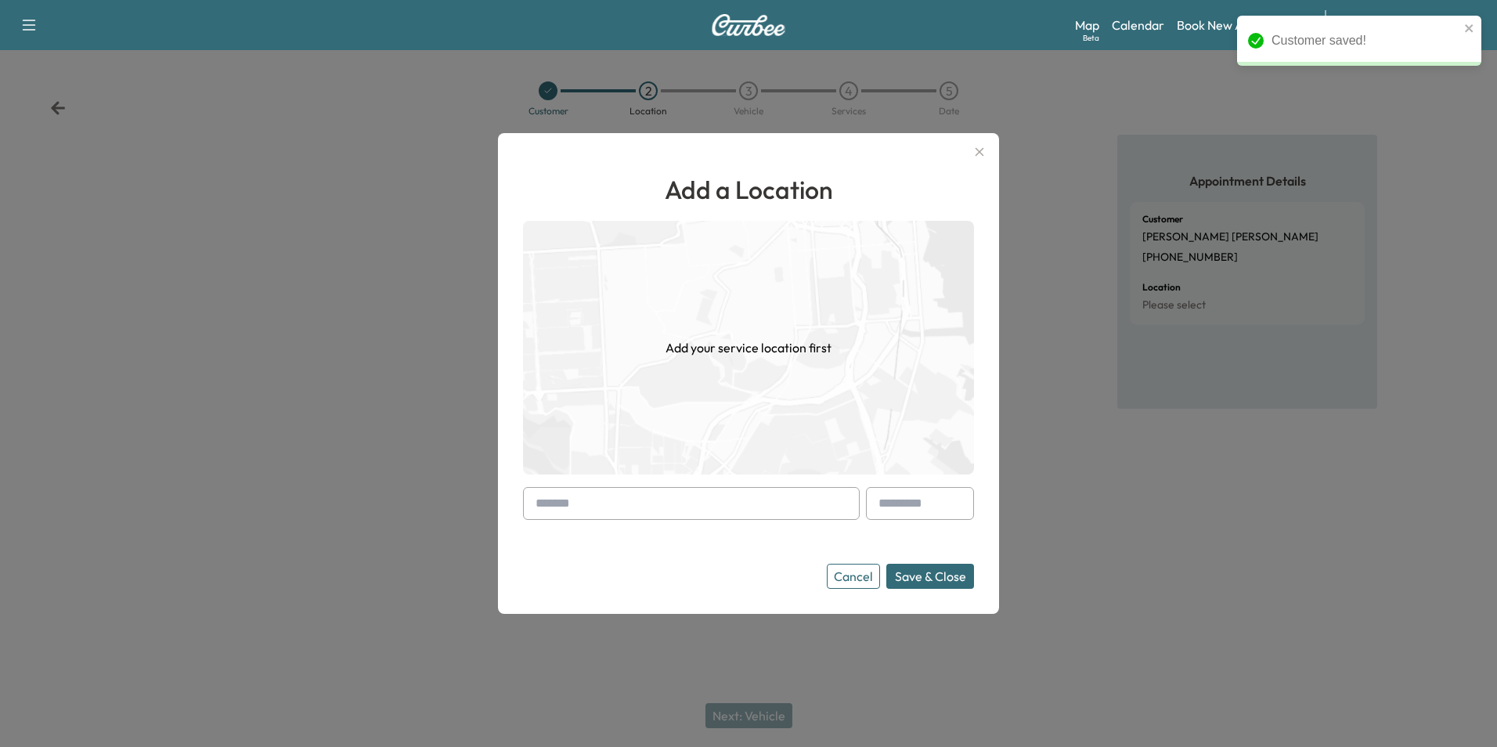
click at [756, 506] on input "text" at bounding box center [691, 503] width 337 height 33
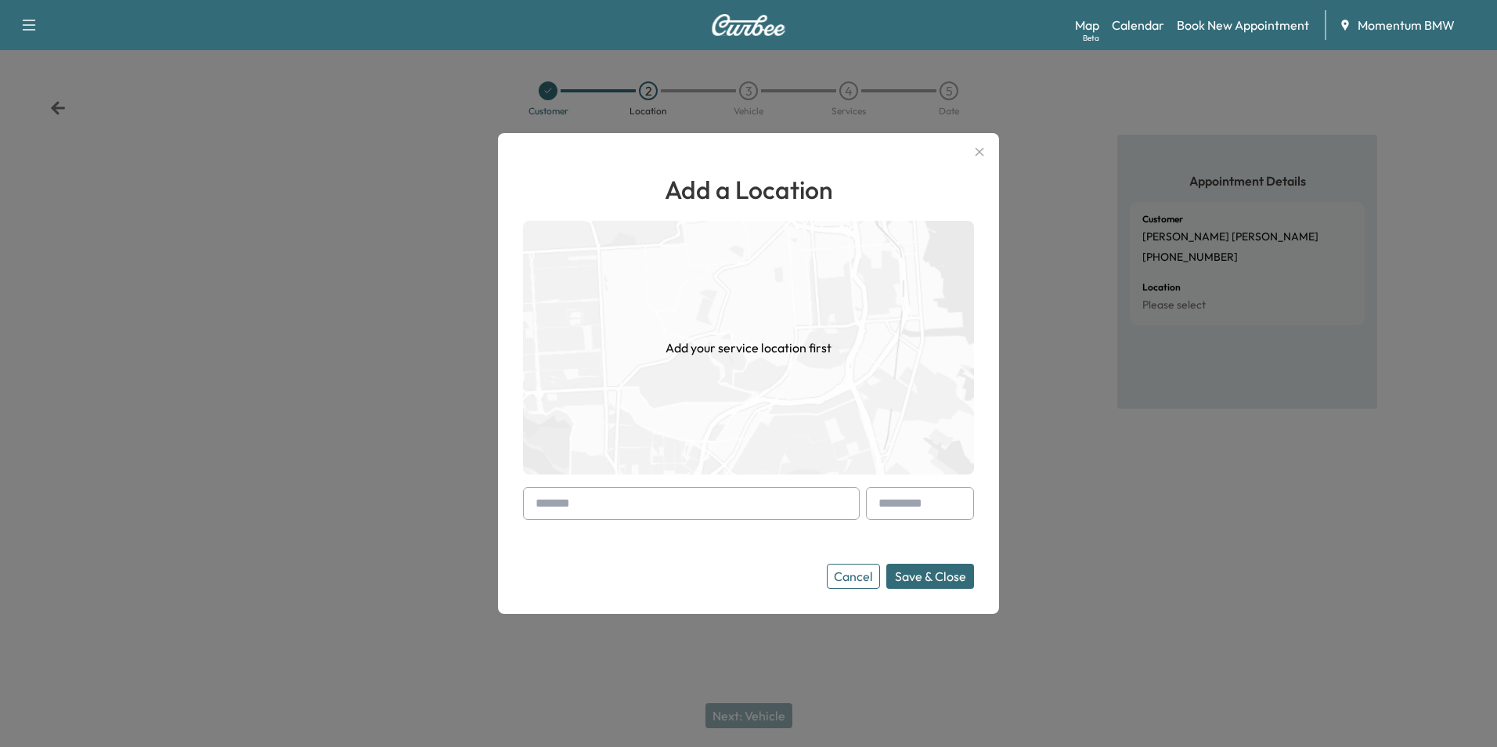
click at [763, 509] on input "text" at bounding box center [691, 503] width 337 height 33
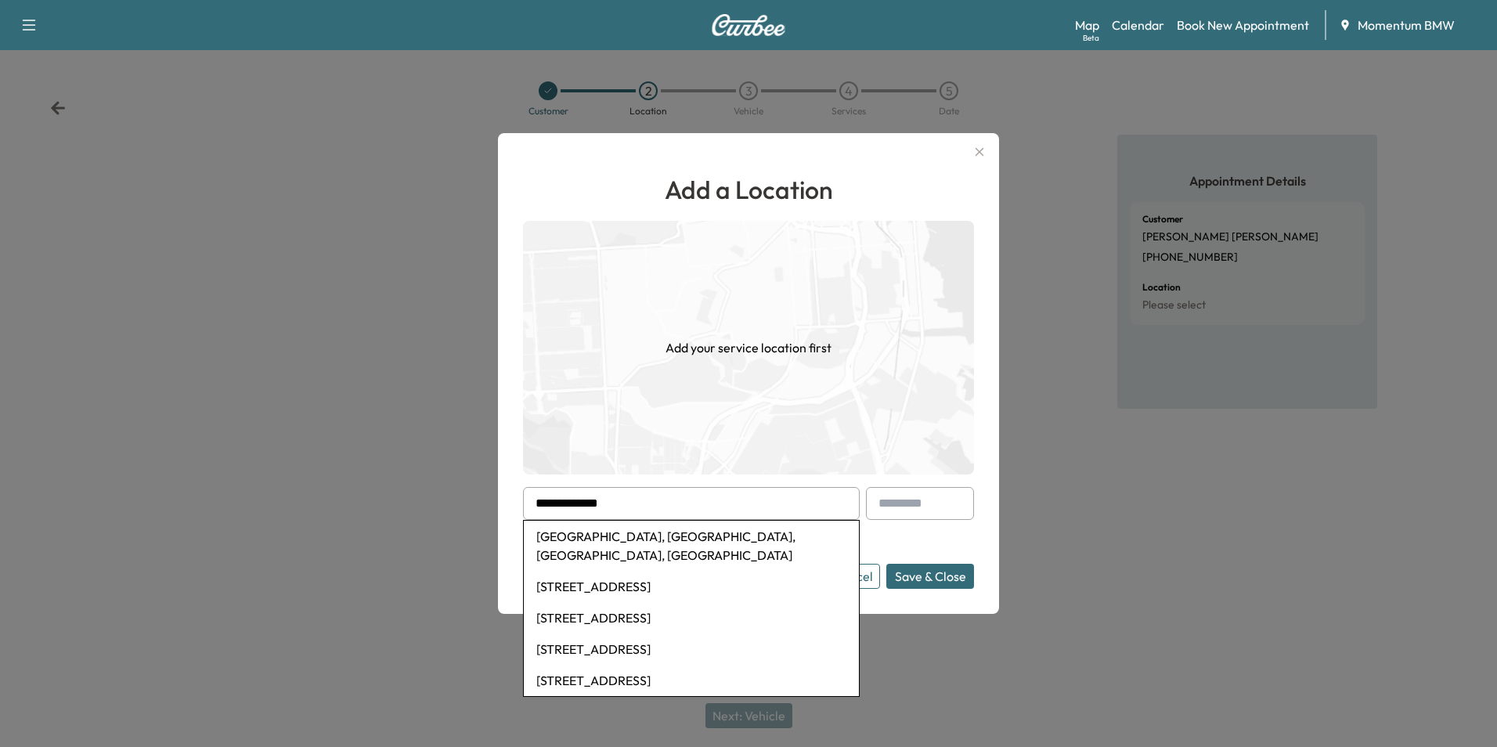
click at [680, 540] on li "[GEOGRAPHIC_DATA], [GEOGRAPHIC_DATA], [GEOGRAPHIC_DATA], [GEOGRAPHIC_DATA]" at bounding box center [691, 546] width 335 height 50
type input "**********"
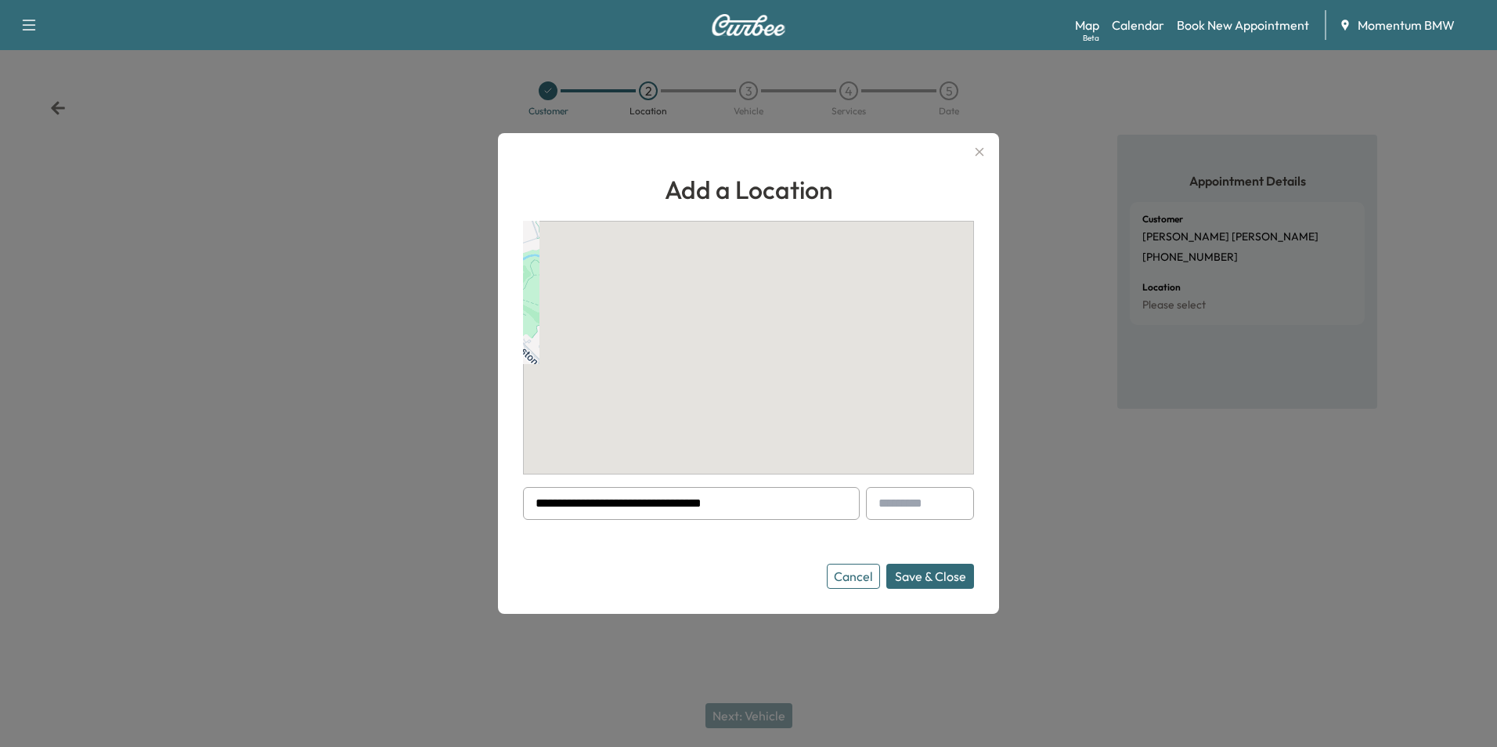
click at [937, 577] on button "Save & Close" at bounding box center [930, 576] width 88 height 25
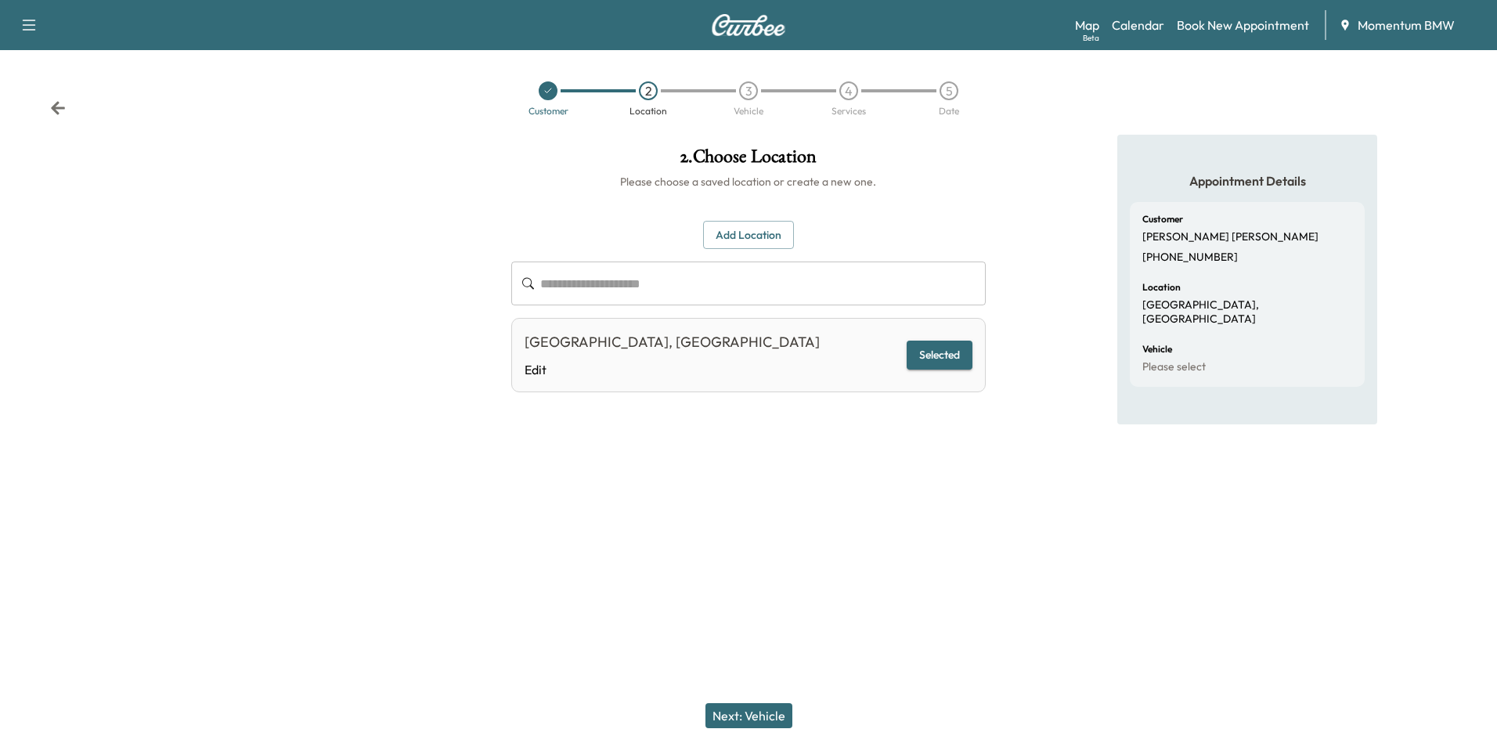
click at [750, 713] on button "Next: Vehicle" at bounding box center [749, 715] width 87 height 25
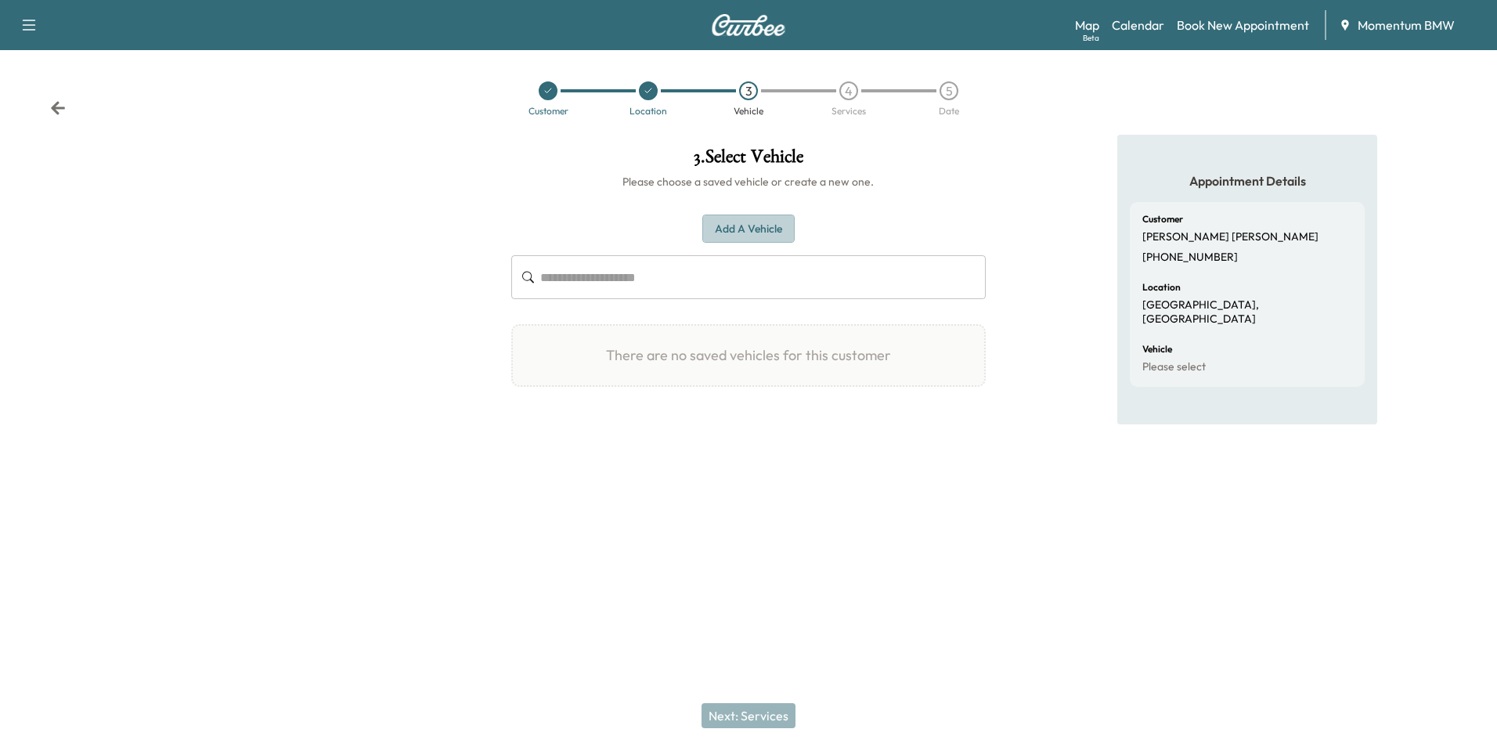
click at [771, 226] on button "Add a Vehicle" at bounding box center [748, 229] width 92 height 29
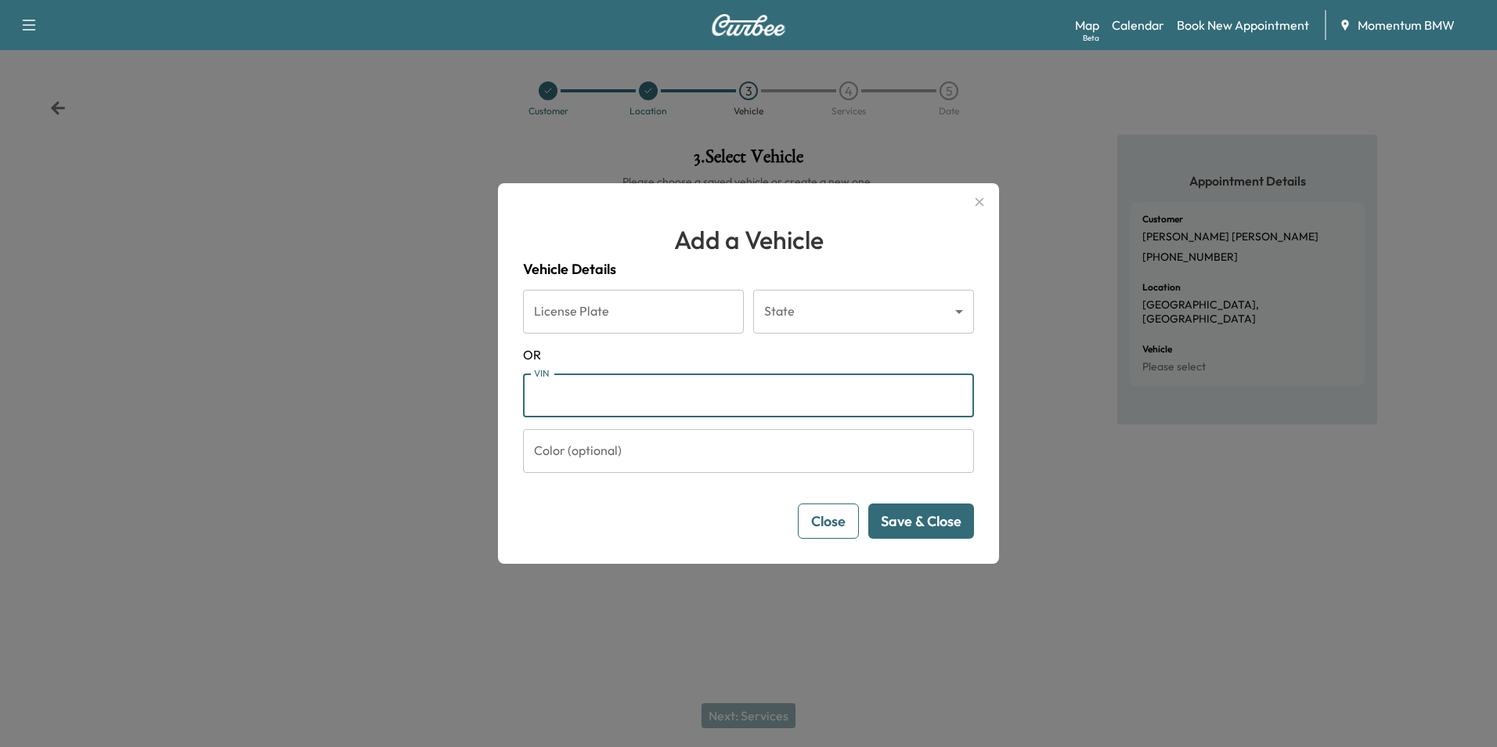
paste input "**********"
type input "**********"
click at [951, 527] on button "Save & Close" at bounding box center [921, 521] width 106 height 35
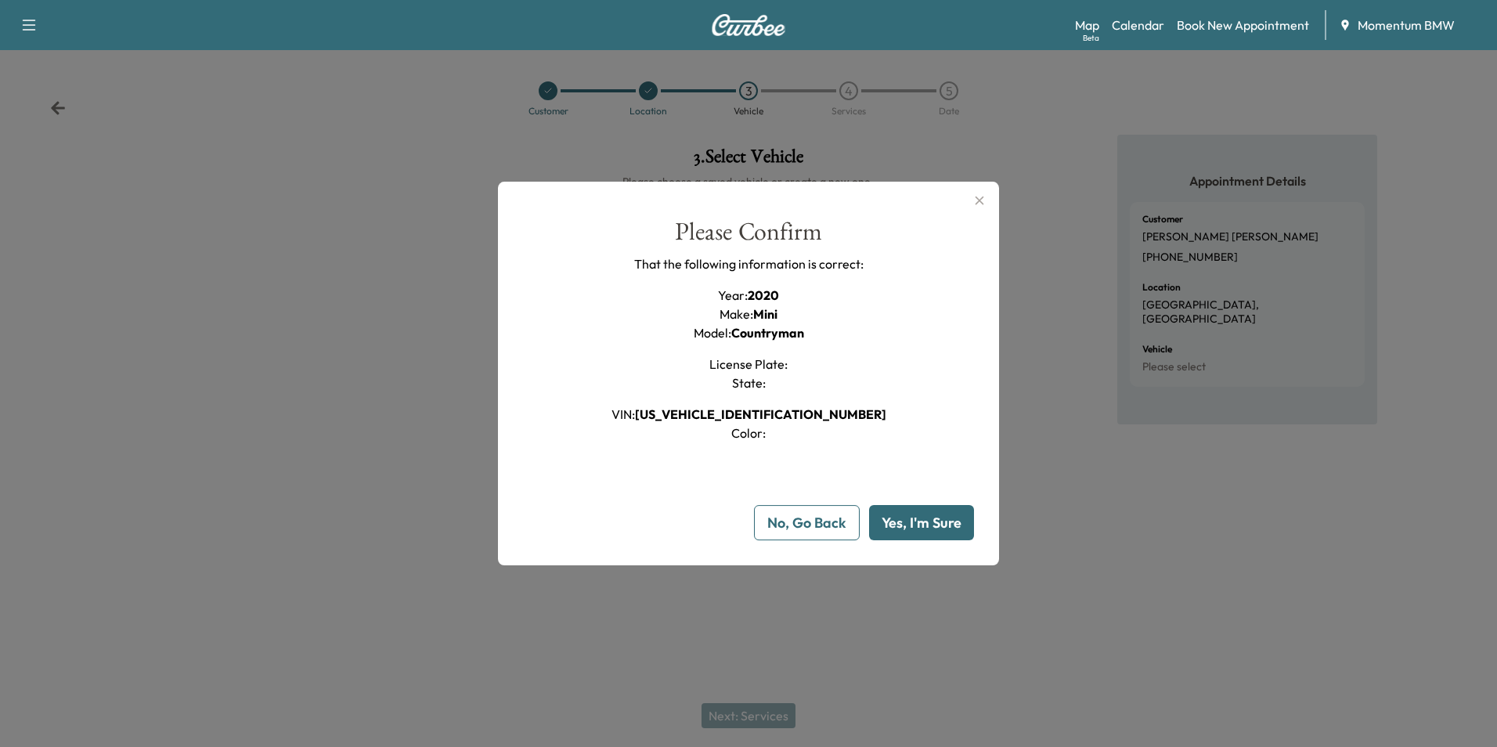
click at [944, 526] on button "Yes, I'm Sure" at bounding box center [921, 522] width 105 height 35
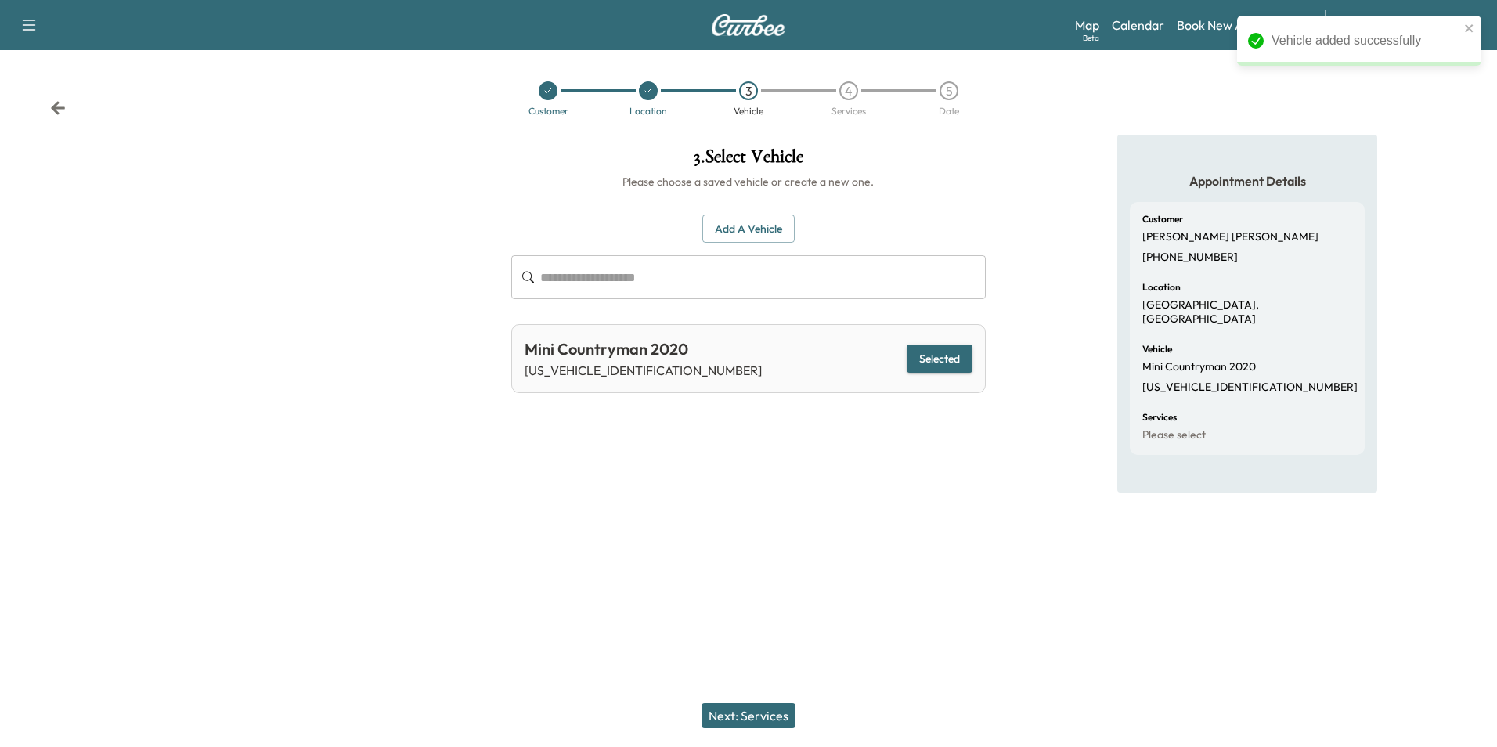
click at [764, 717] on button "Next: Services" at bounding box center [749, 715] width 94 height 25
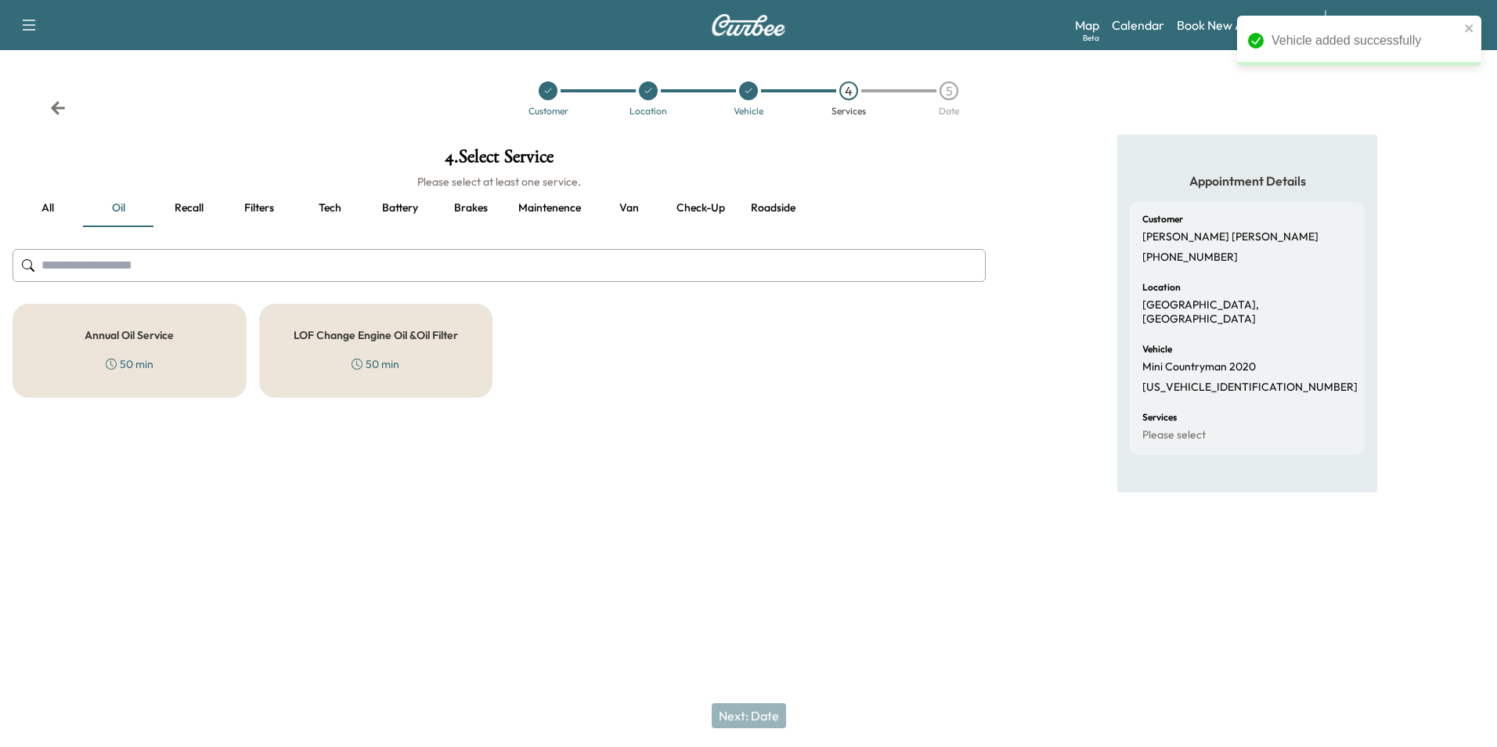
click at [171, 341] on h5 "Annual Oil Service" at bounding box center [129, 335] width 89 height 11
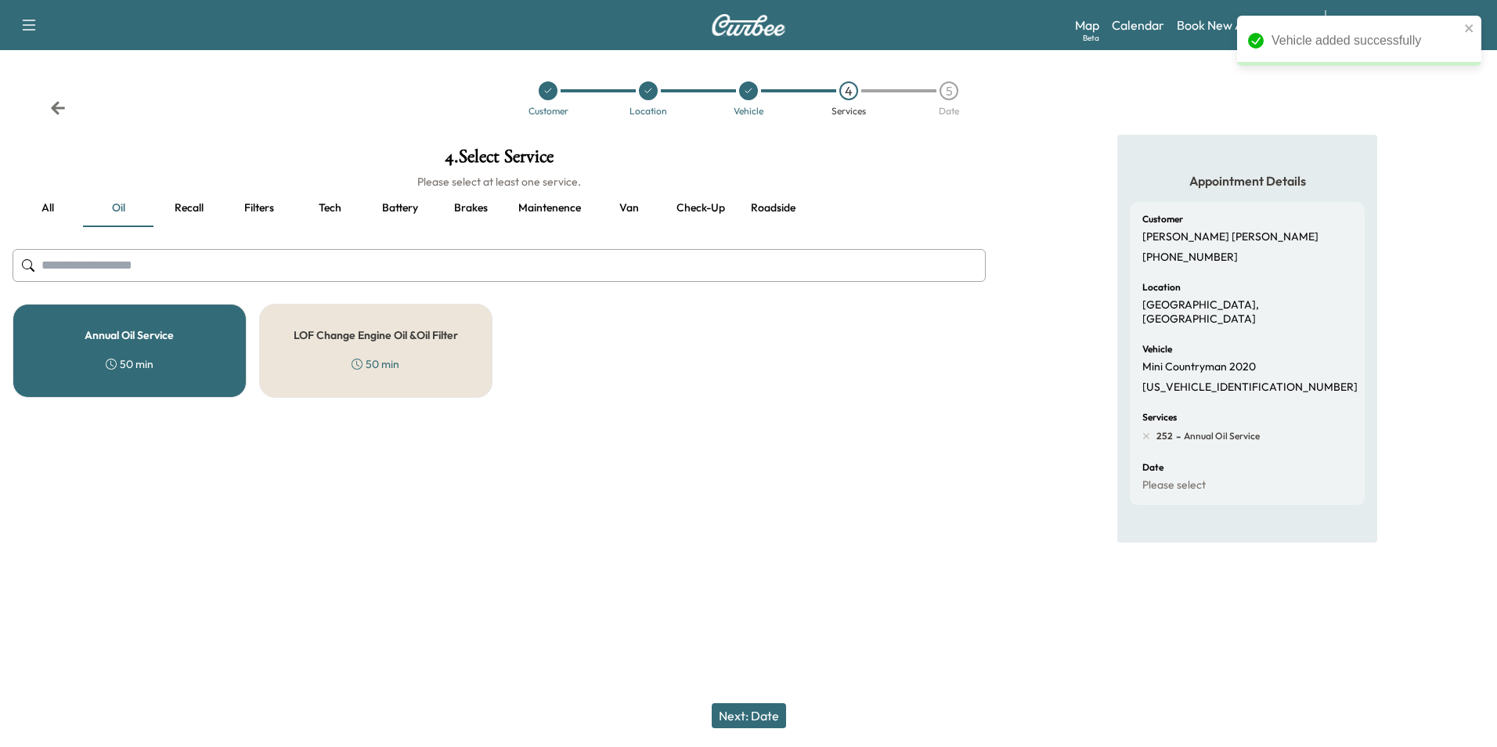
click at [758, 714] on button "Next: Date" at bounding box center [749, 715] width 74 height 25
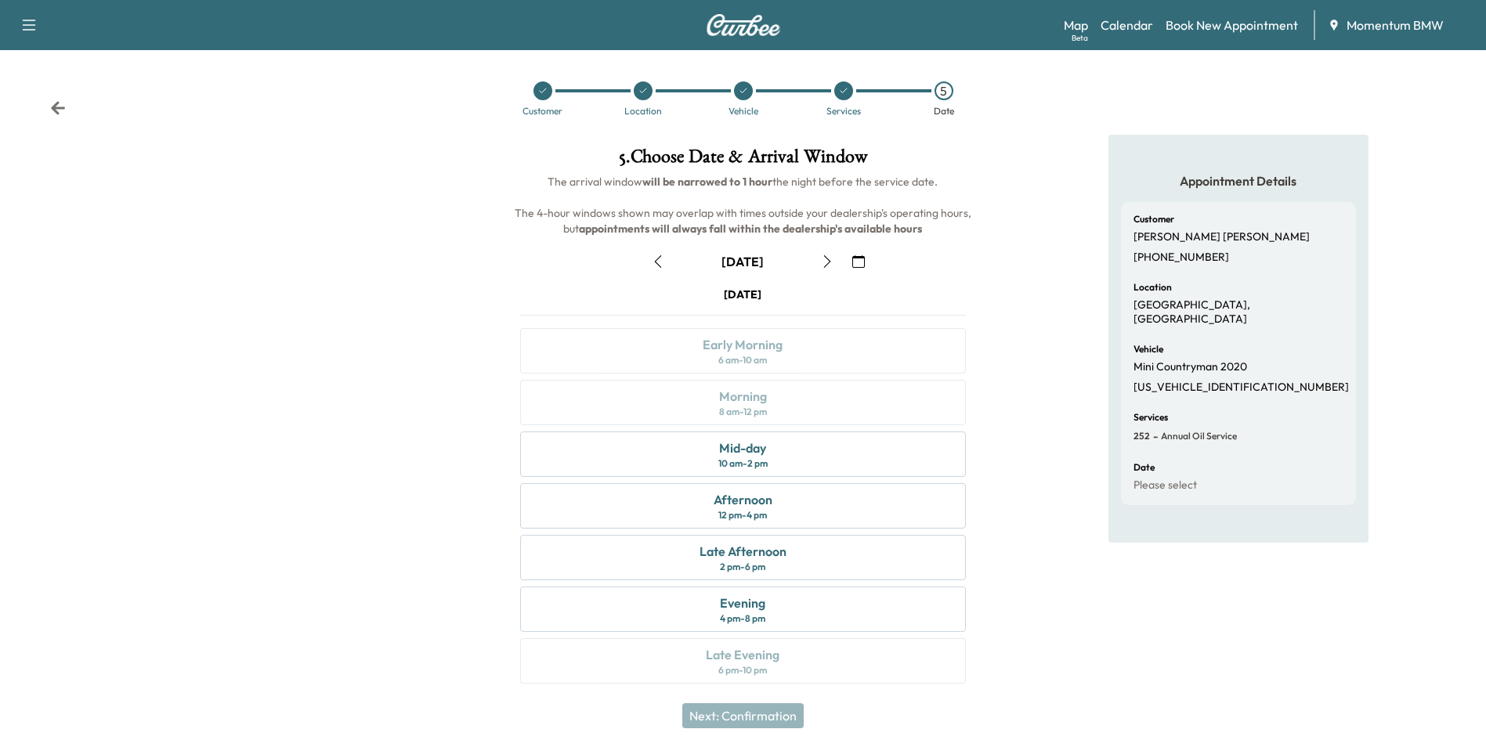
click at [660, 258] on icon "button" at bounding box center [658, 261] width 13 height 13
click at [55, 109] on icon at bounding box center [58, 107] width 14 height 13
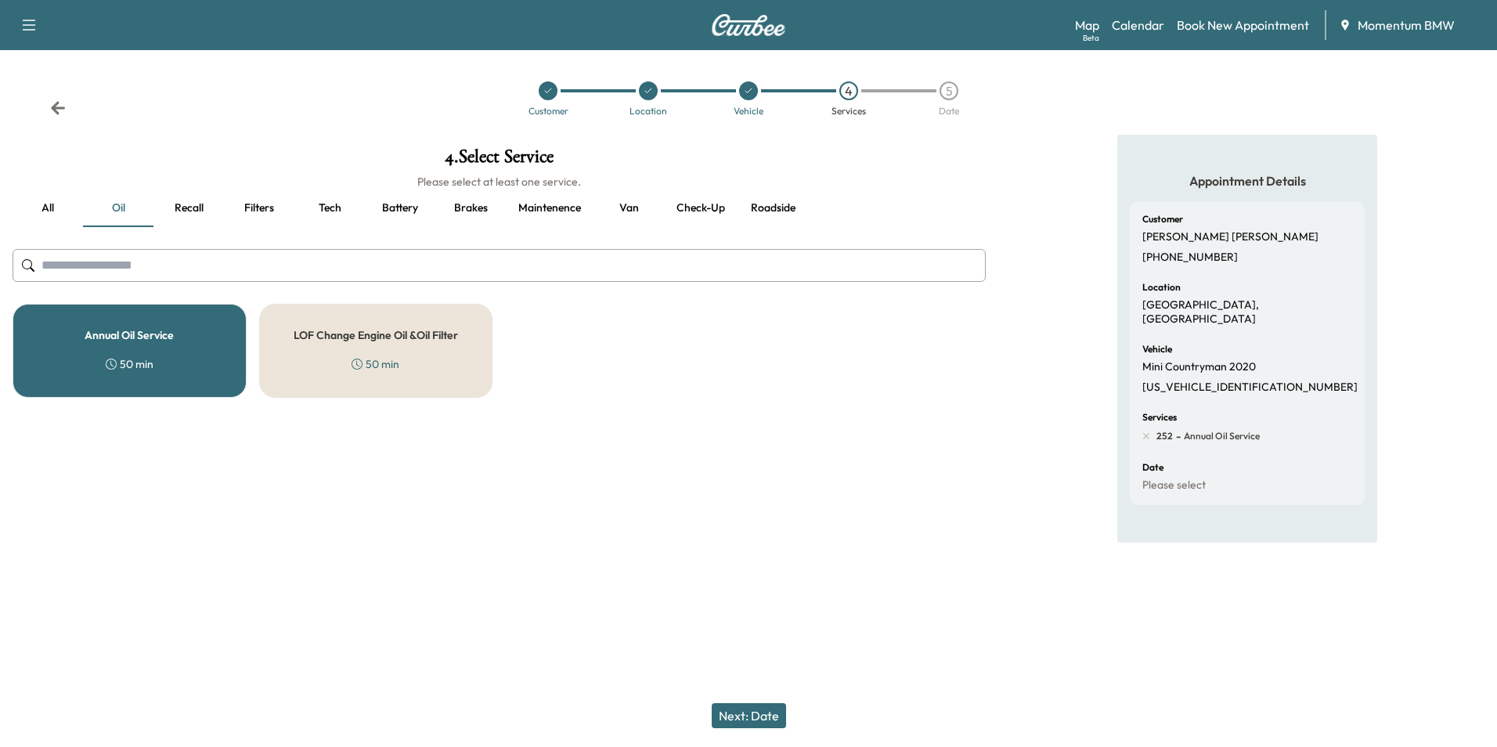
click at [188, 353] on div "Annual Oil Service 50 min" at bounding box center [130, 351] width 234 height 94
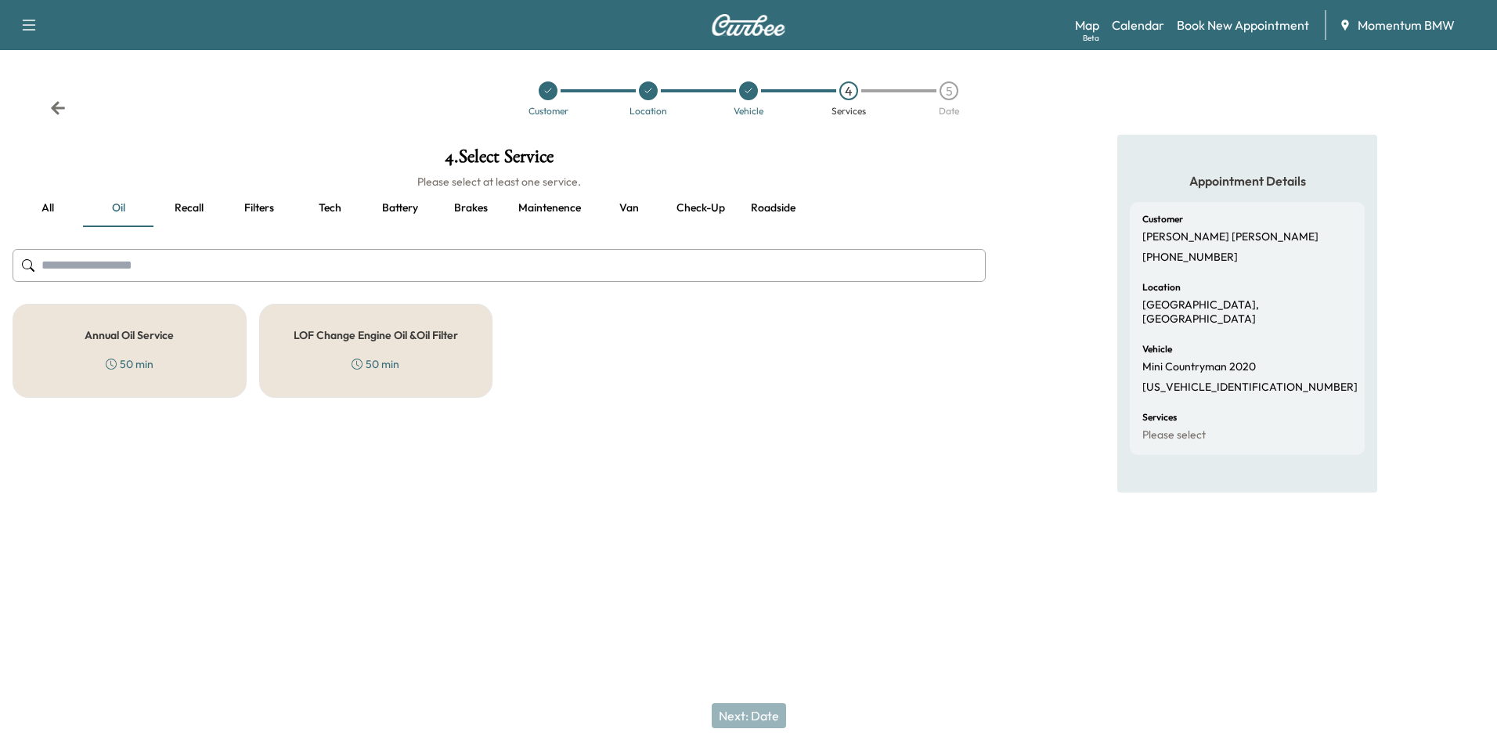
click at [482, 204] on button "Brakes" at bounding box center [470, 209] width 70 height 38
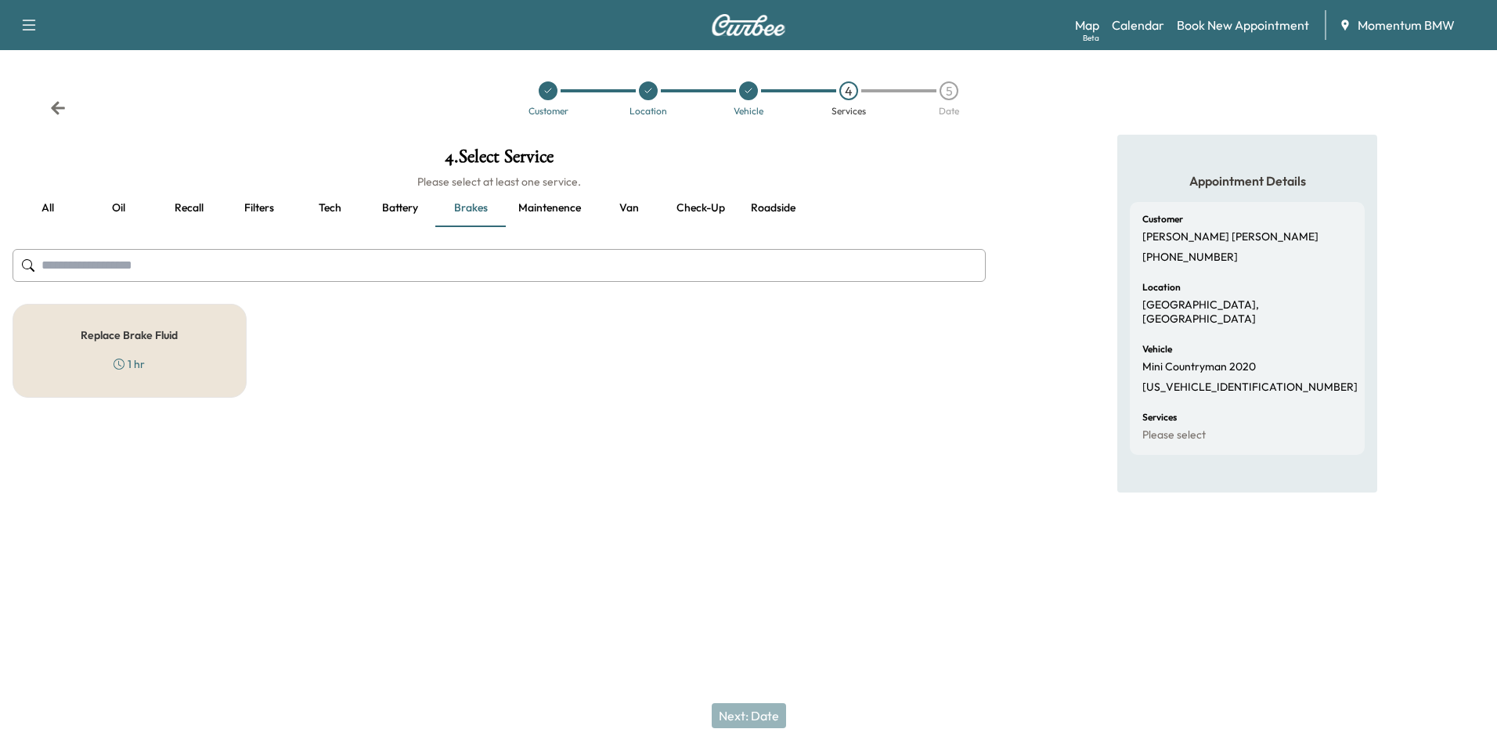
click at [153, 334] on h5 "Replace Brake Fluid" at bounding box center [129, 335] width 97 height 11
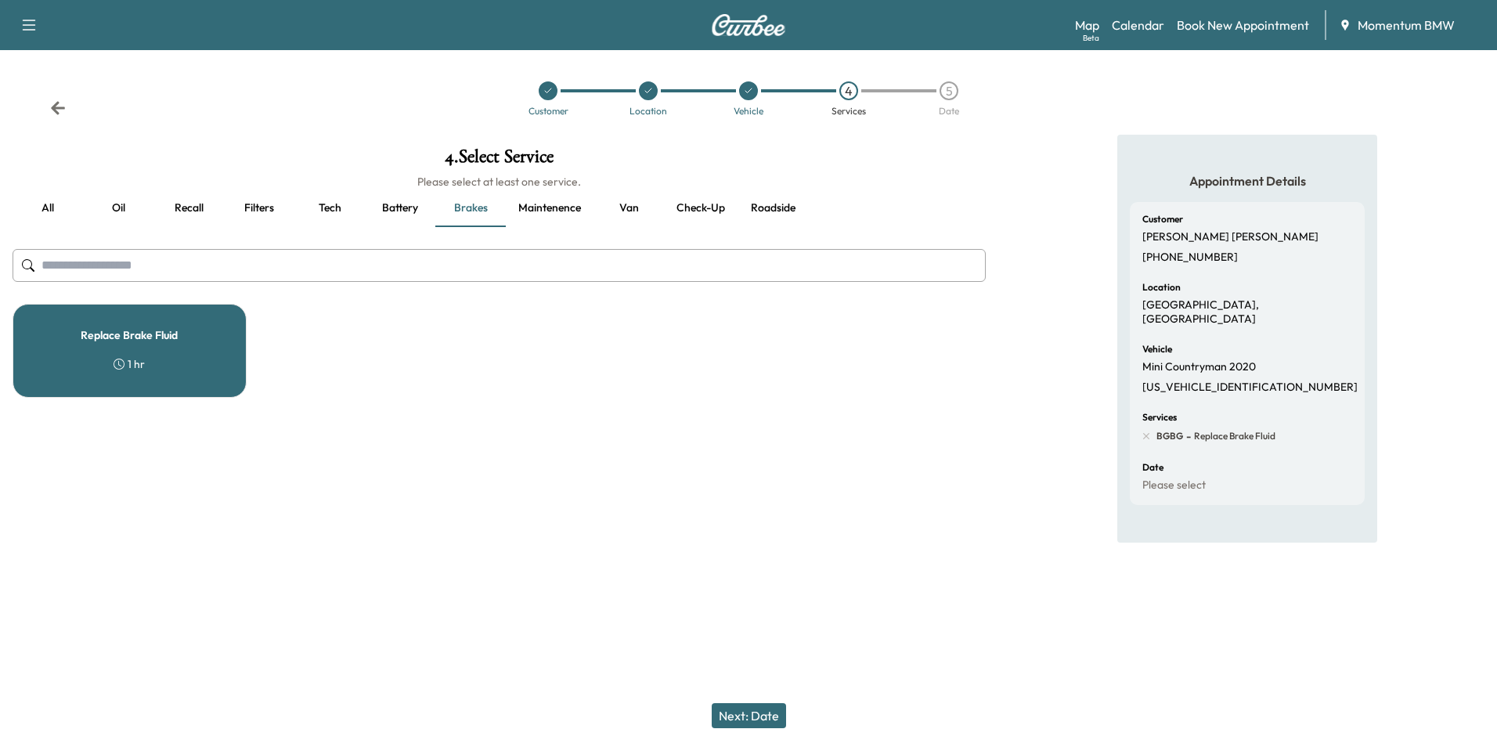
click at [771, 722] on button "Next: Date" at bounding box center [749, 715] width 74 height 25
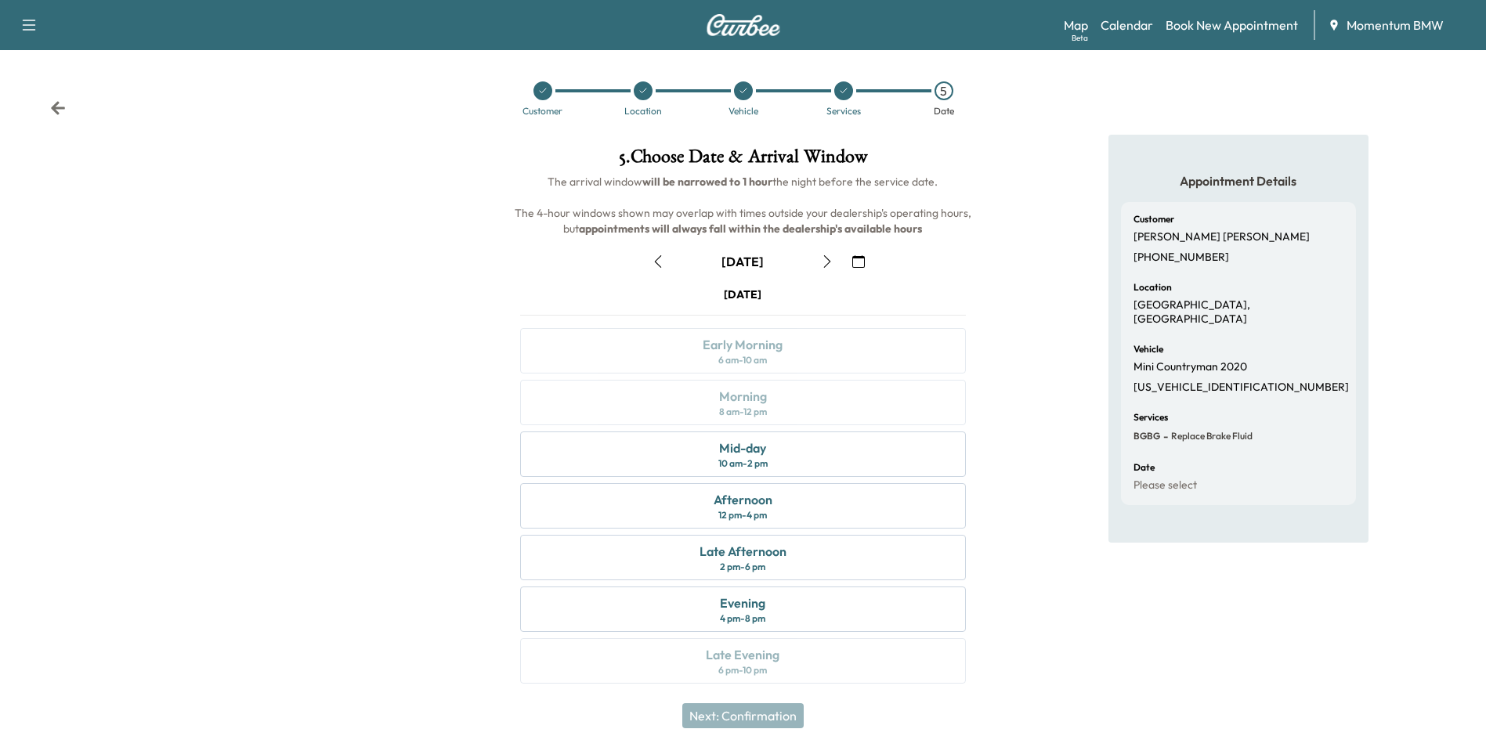
click at [656, 258] on icon "button" at bounding box center [658, 261] width 13 height 13
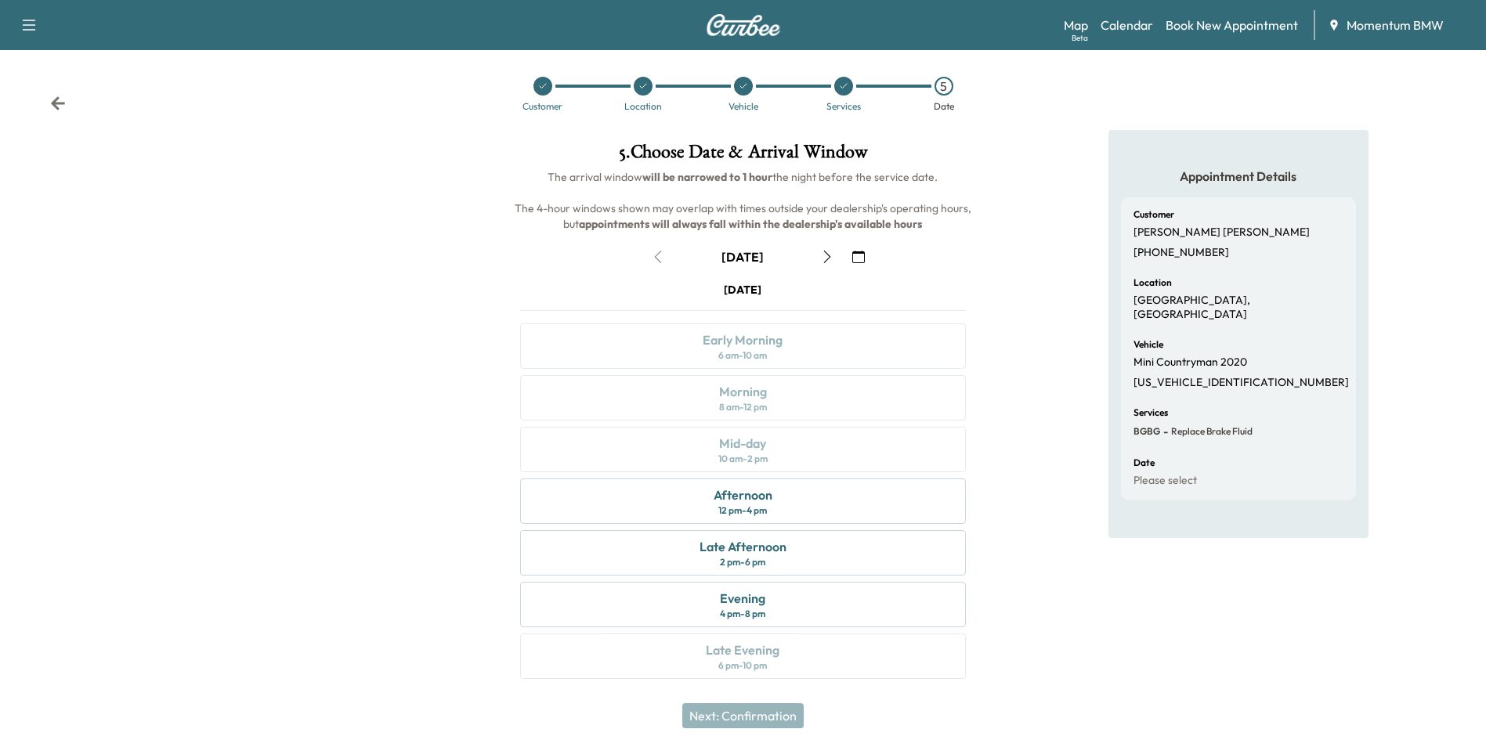
scroll to position [5, 0]
click at [57, 102] on icon at bounding box center [58, 102] width 14 height 13
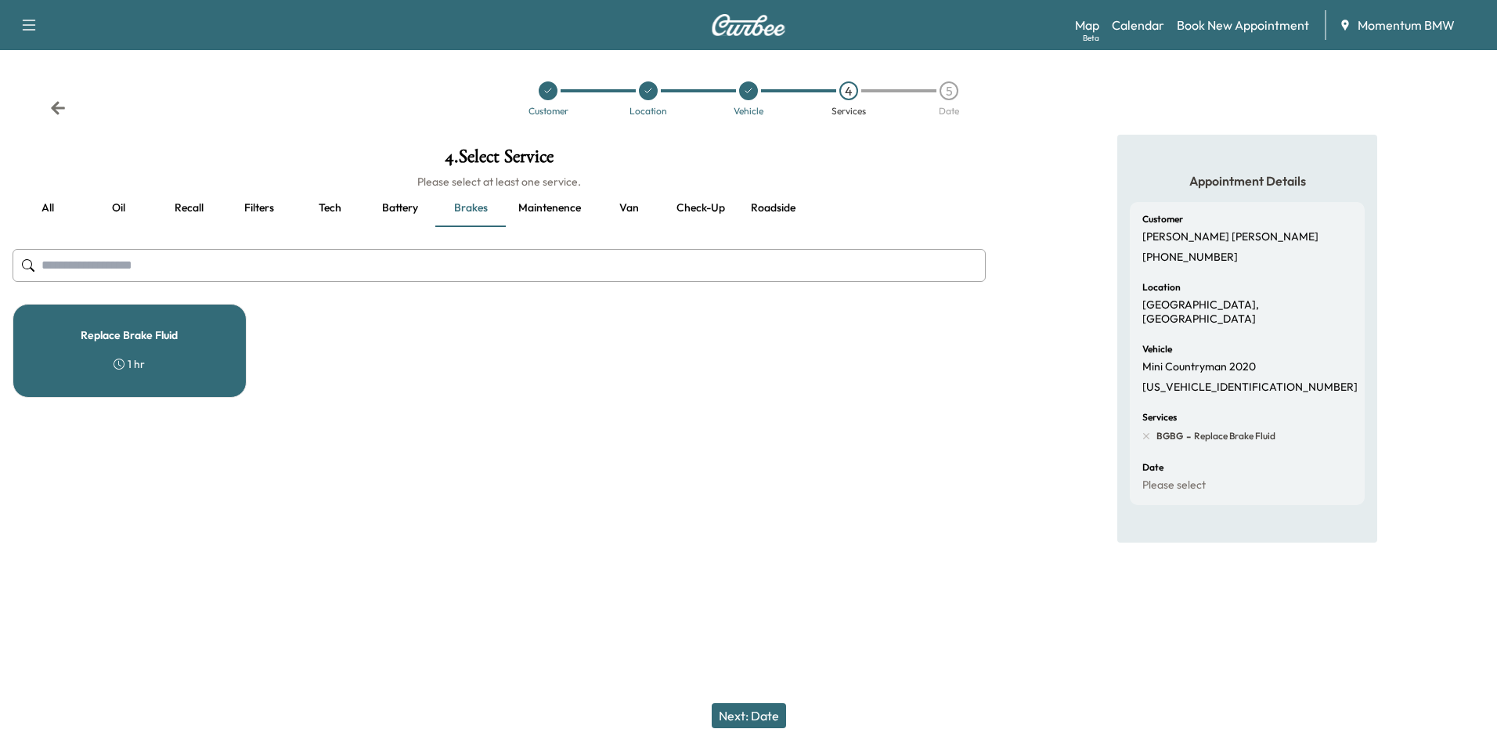
click at [176, 351] on div "Replace Brake Fluid 1 hr" at bounding box center [130, 351] width 234 height 94
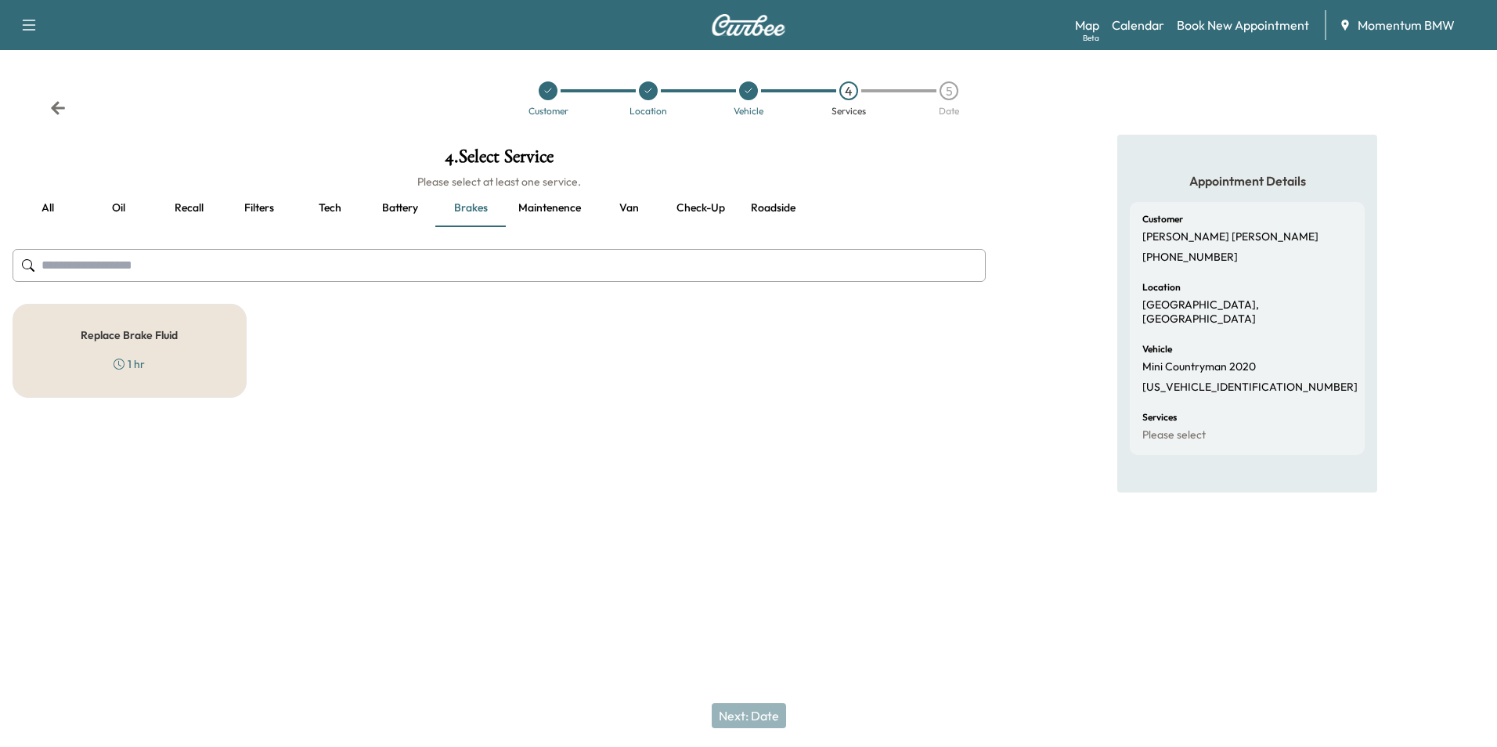
click at [764, 720] on div "Next: Date" at bounding box center [748, 715] width 1497 height 63
click at [135, 331] on h5 "Replace Brake Fluid" at bounding box center [129, 335] width 97 height 11
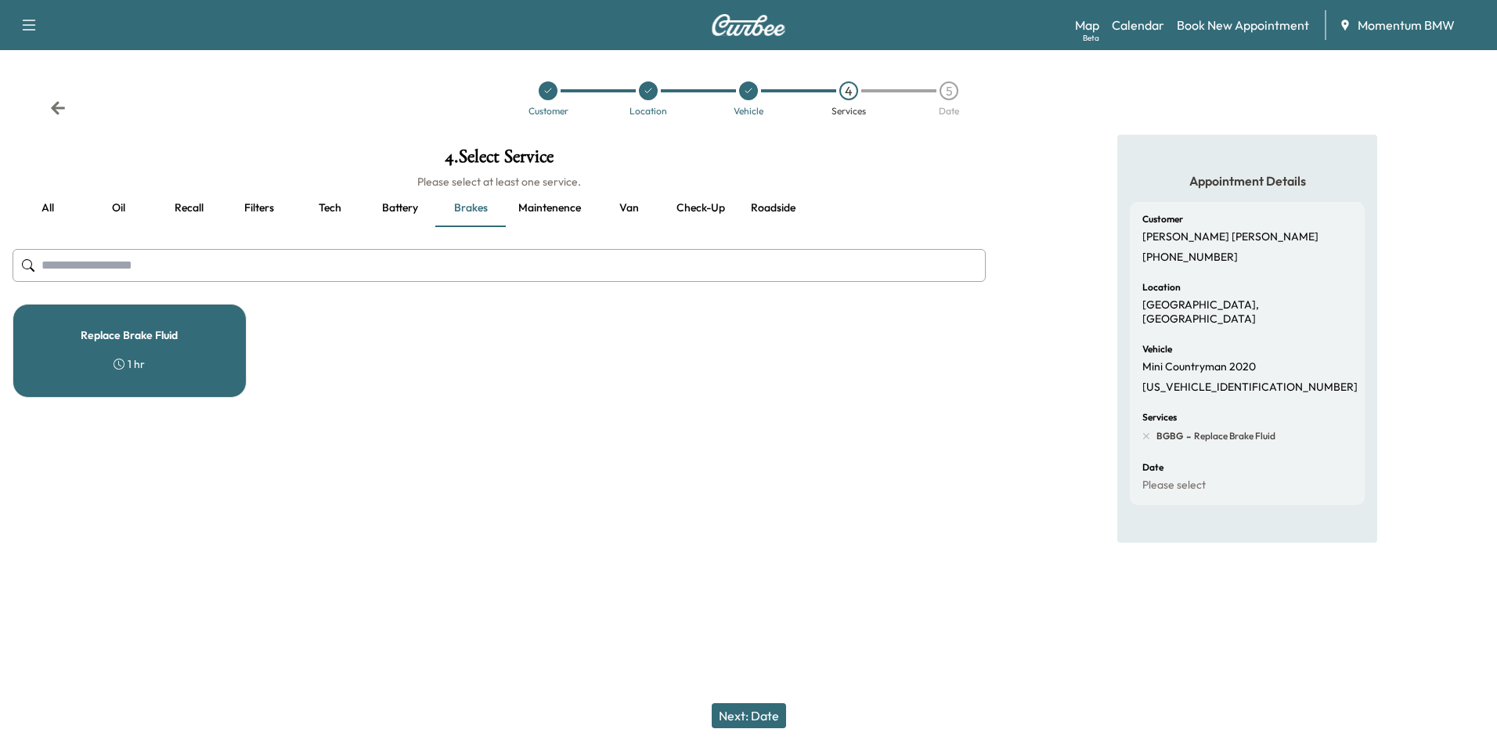
click at [747, 715] on button "Next: Date" at bounding box center [749, 715] width 74 height 25
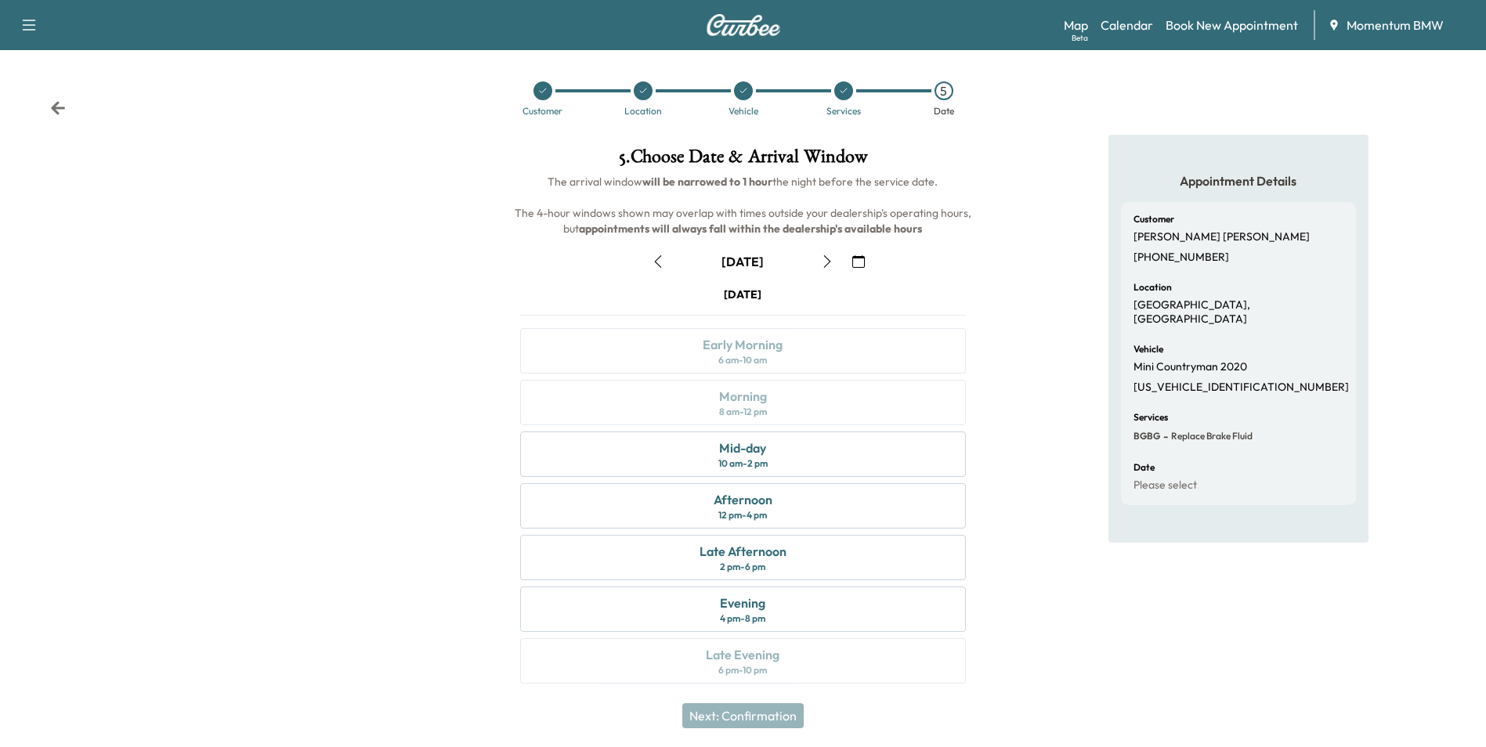
click at [654, 259] on icon "button" at bounding box center [658, 261] width 13 height 13
click at [56, 103] on icon at bounding box center [58, 108] width 16 height 16
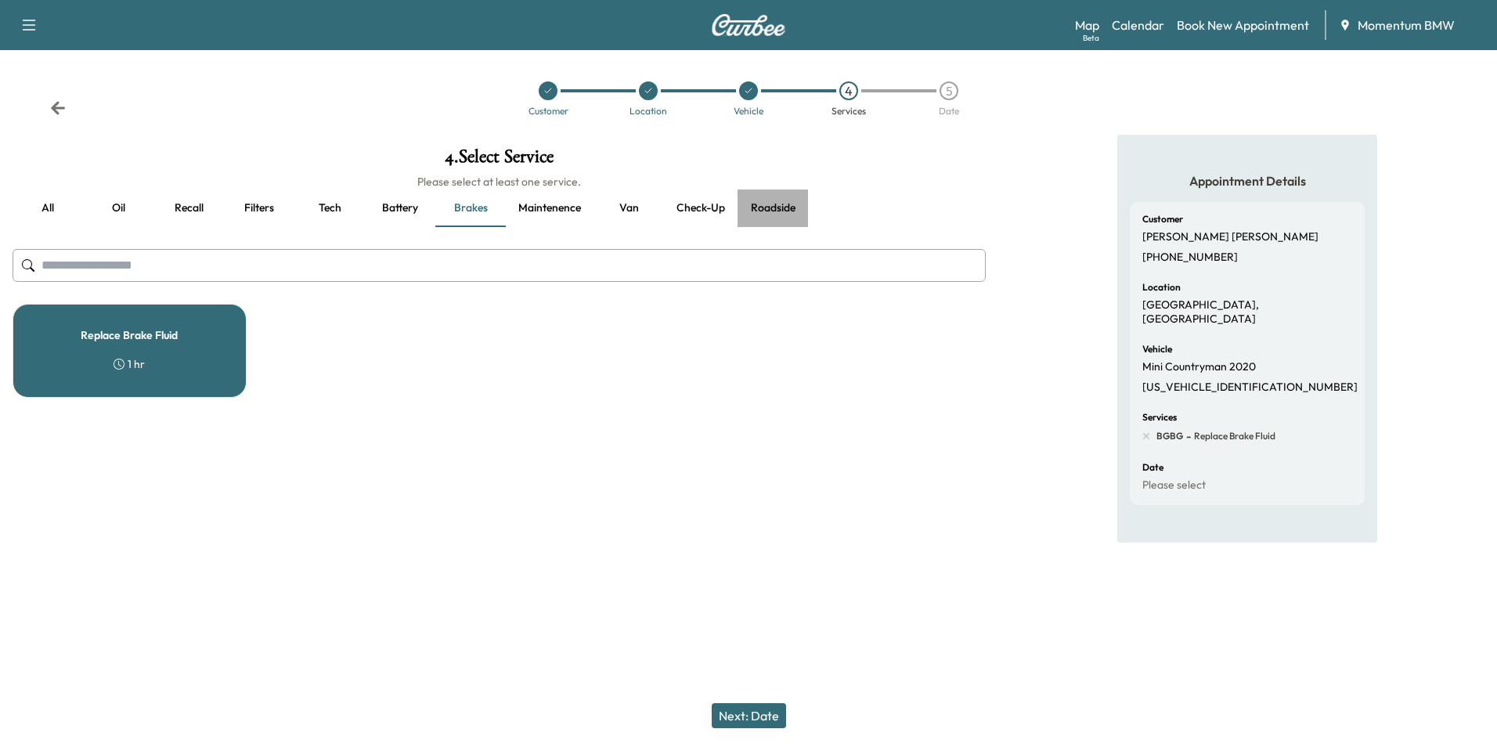
click at [778, 207] on button "Roadside" at bounding box center [773, 209] width 70 height 38
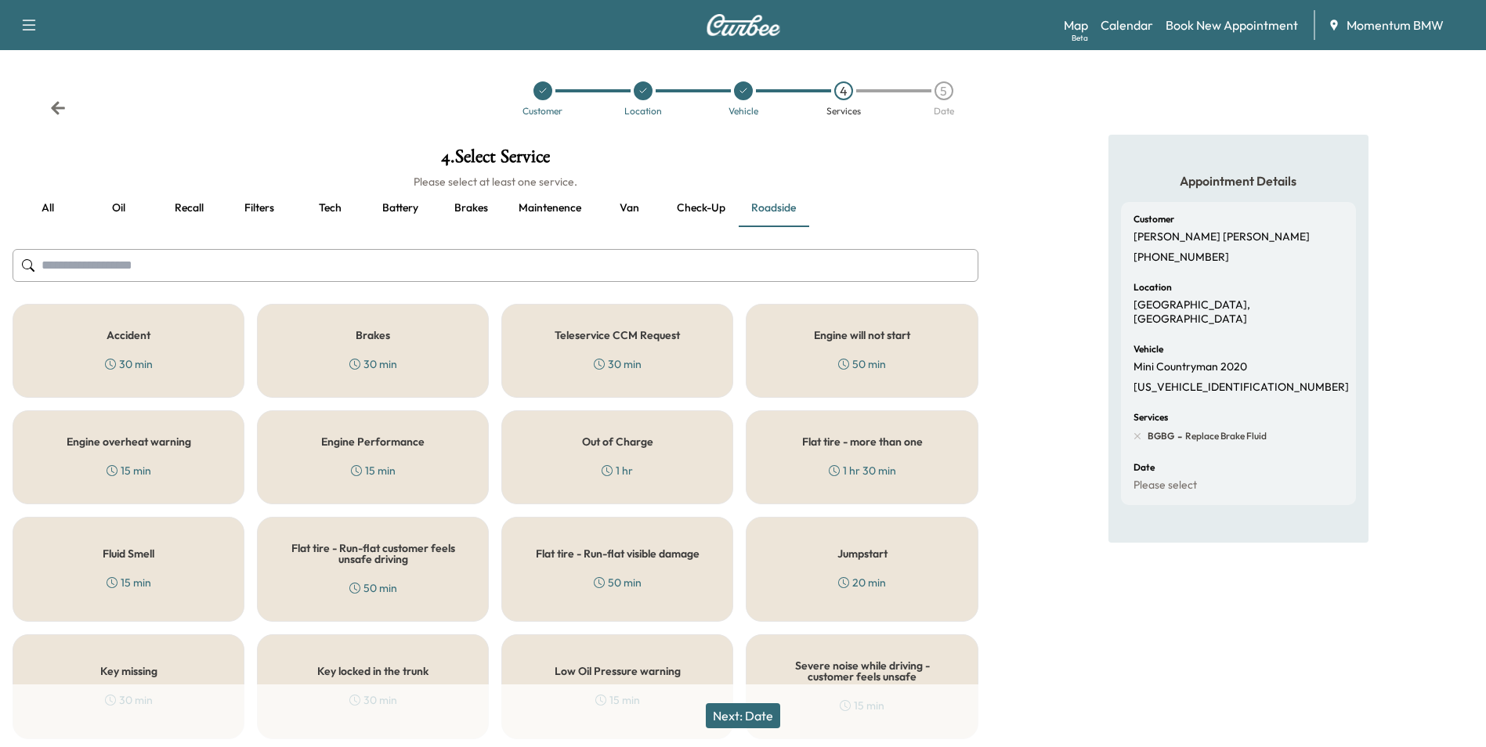
click at [365, 332] on h5 "Brakes" at bounding box center [373, 335] width 34 height 11
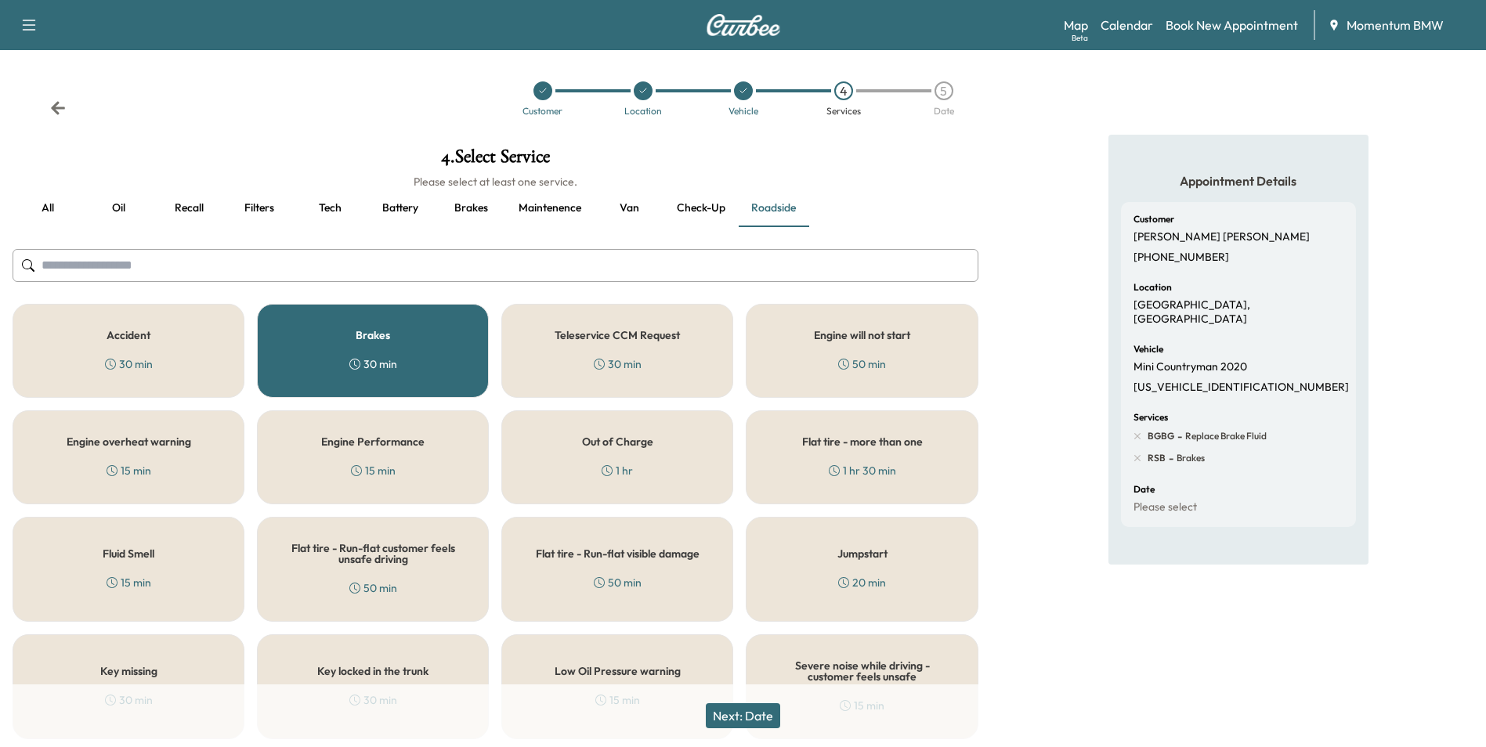
click at [753, 716] on button "Next: Date" at bounding box center [743, 715] width 74 height 25
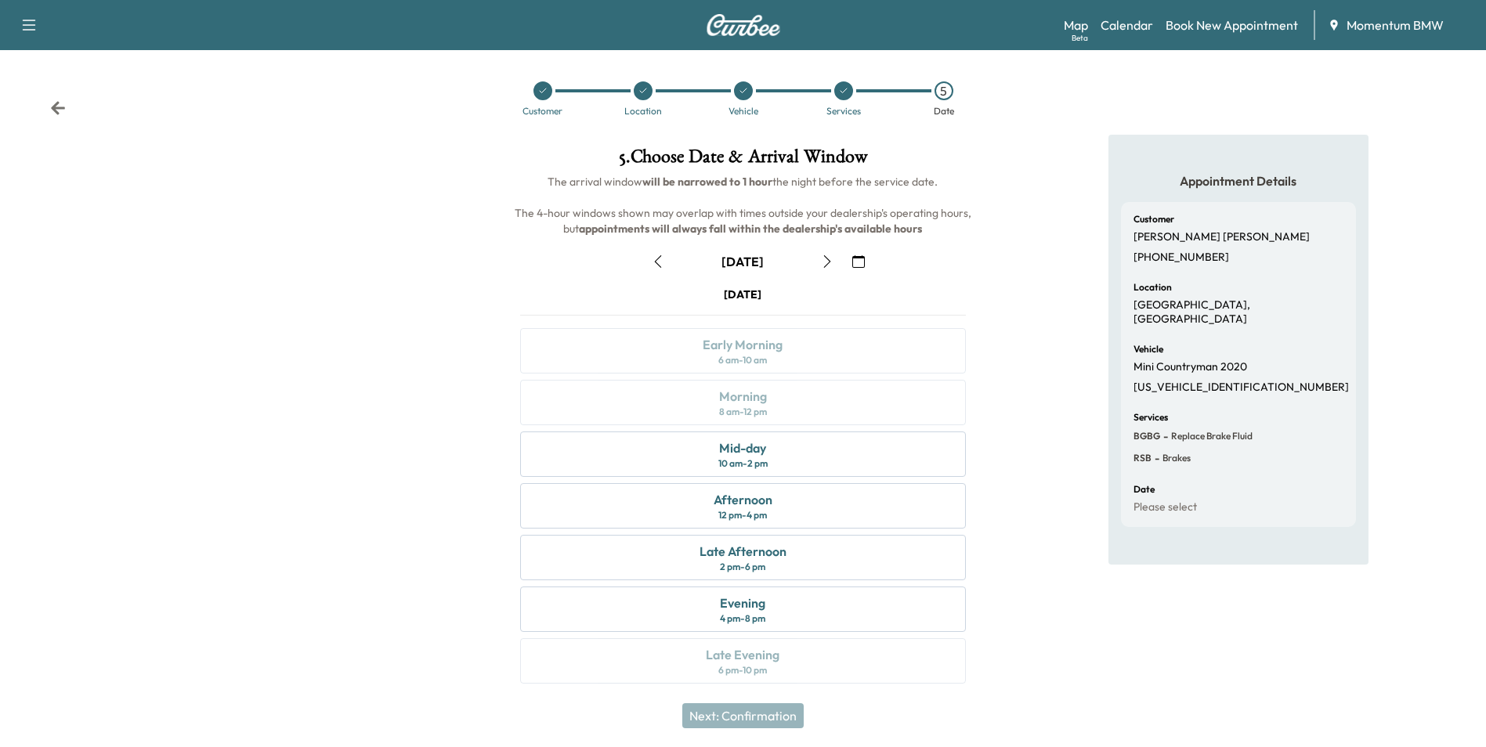
click at [659, 266] on icon "button" at bounding box center [658, 261] width 13 height 13
drag, startPoint x: 756, startPoint y: 498, endPoint x: 767, endPoint y: 502, distance: 11.6
click at [756, 499] on div "Afternoon" at bounding box center [742, 499] width 59 height 19
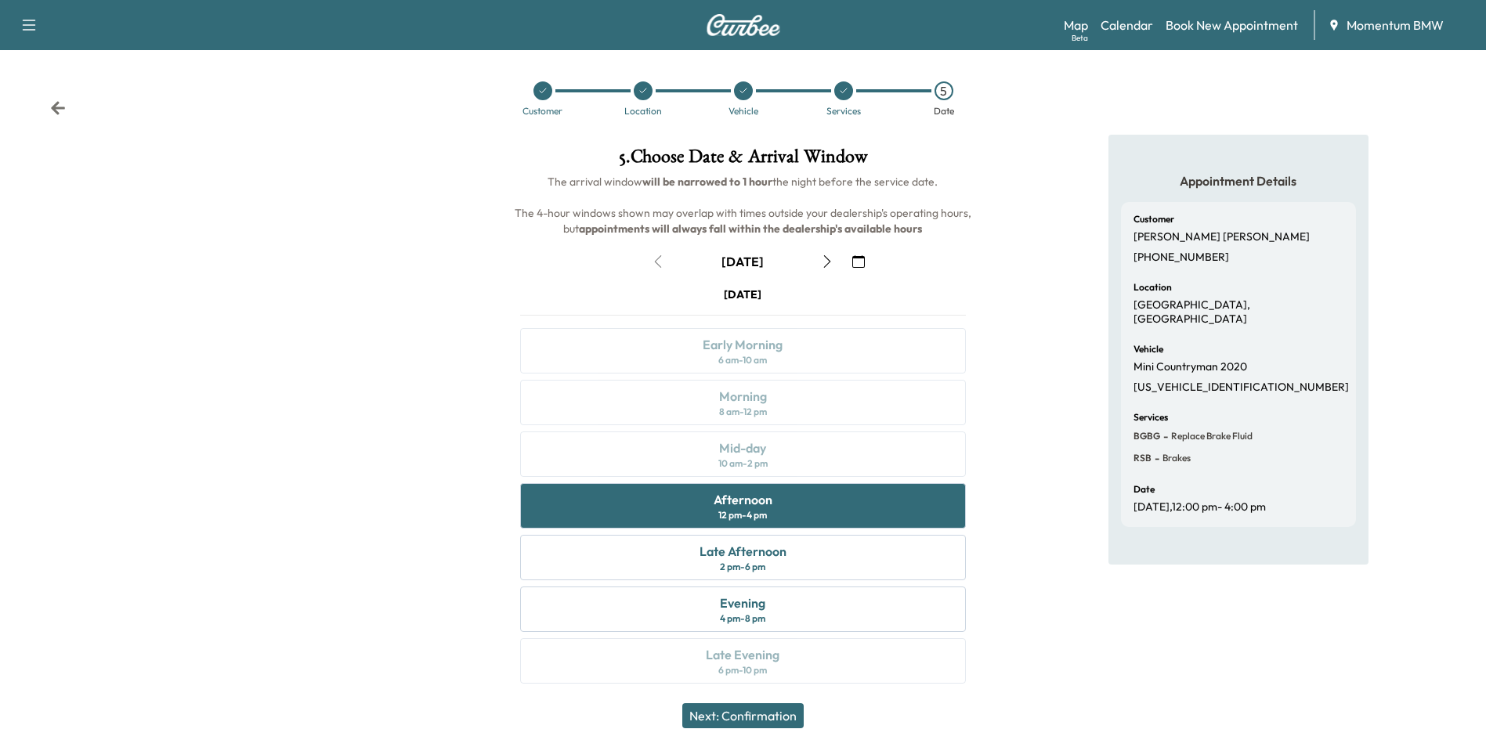
click at [774, 715] on button "Next: Confirmation" at bounding box center [742, 715] width 121 height 25
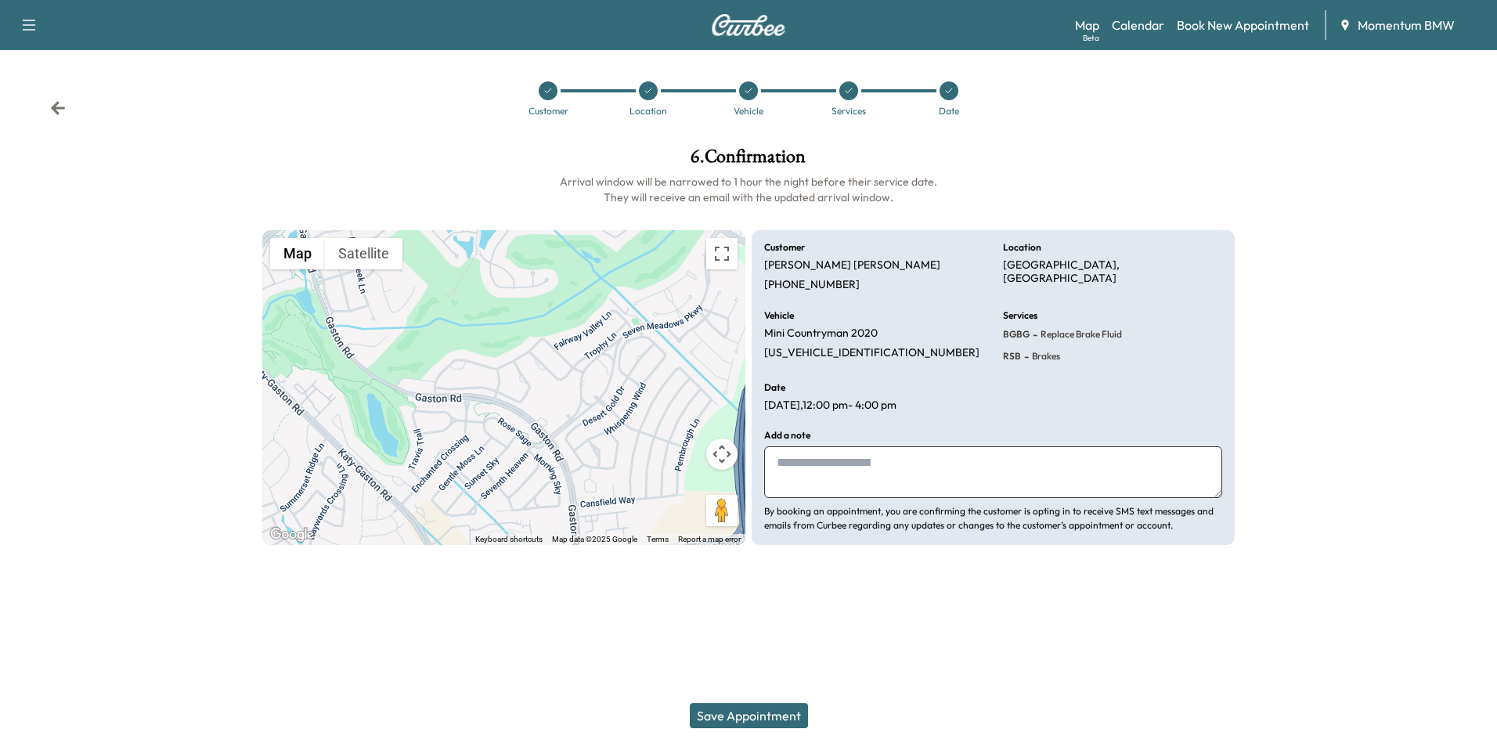
click at [1001, 478] on textarea at bounding box center [993, 472] width 458 height 52
type textarea "*******"
click at [771, 714] on button "Save Appointment" at bounding box center [749, 715] width 118 height 25
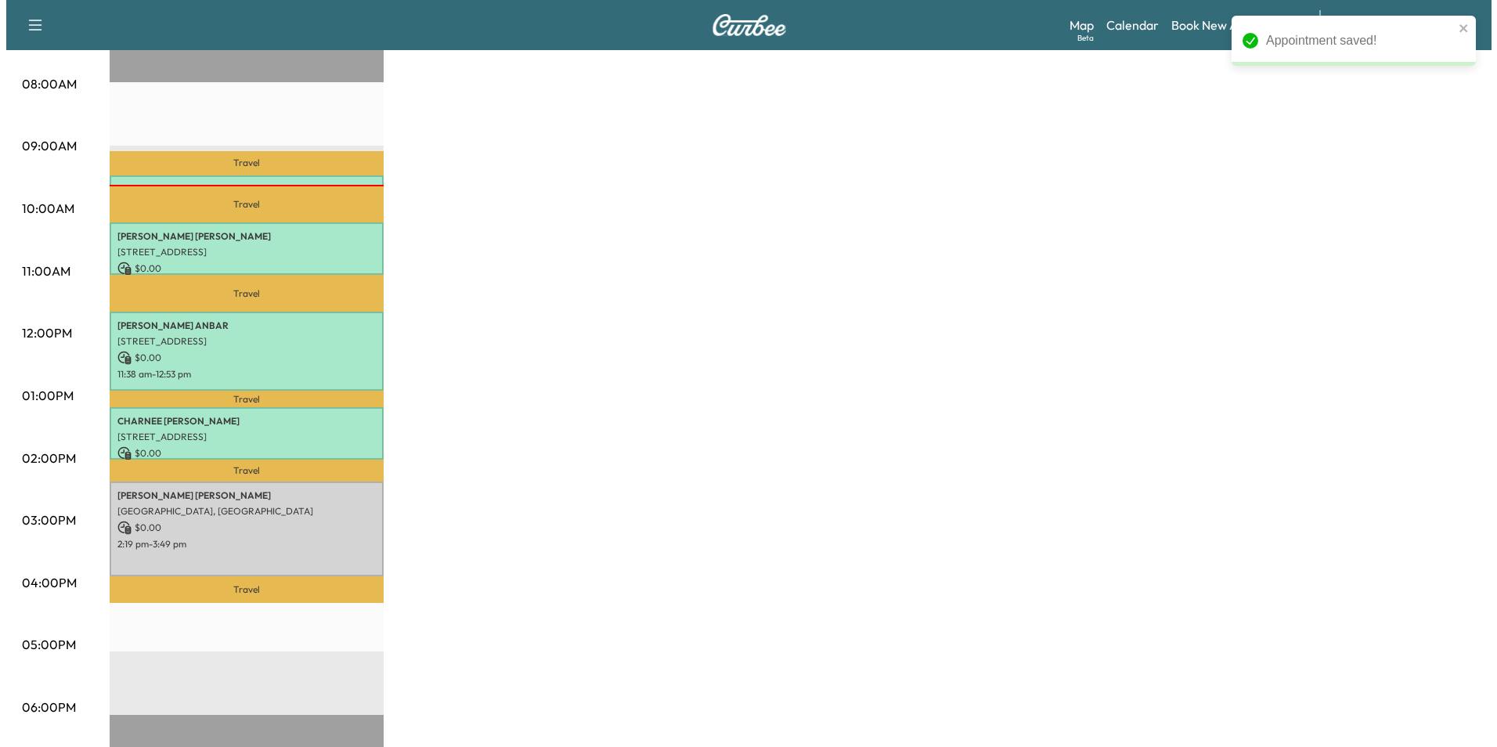
scroll to position [470, 0]
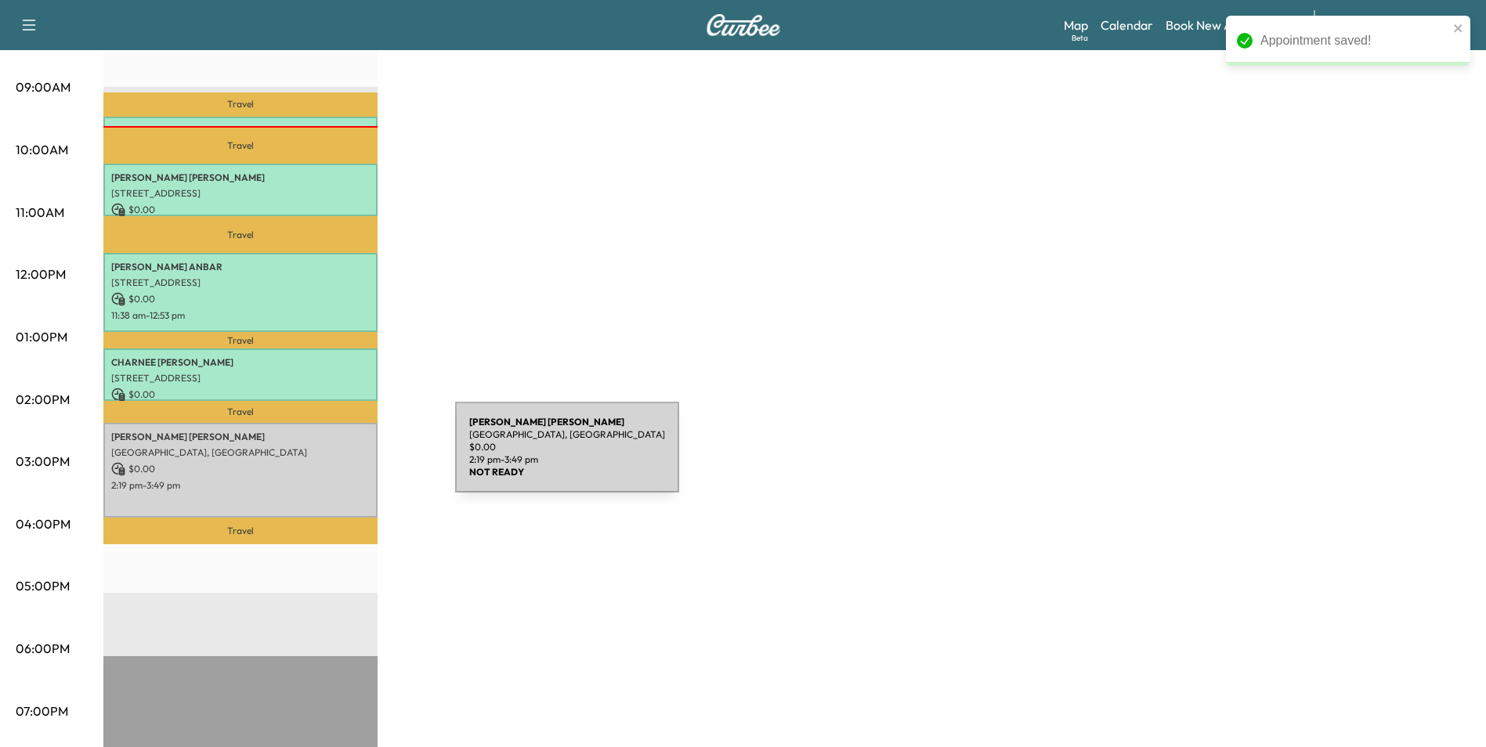
click at [338, 462] on p "$ 0.00" at bounding box center [240, 469] width 258 height 14
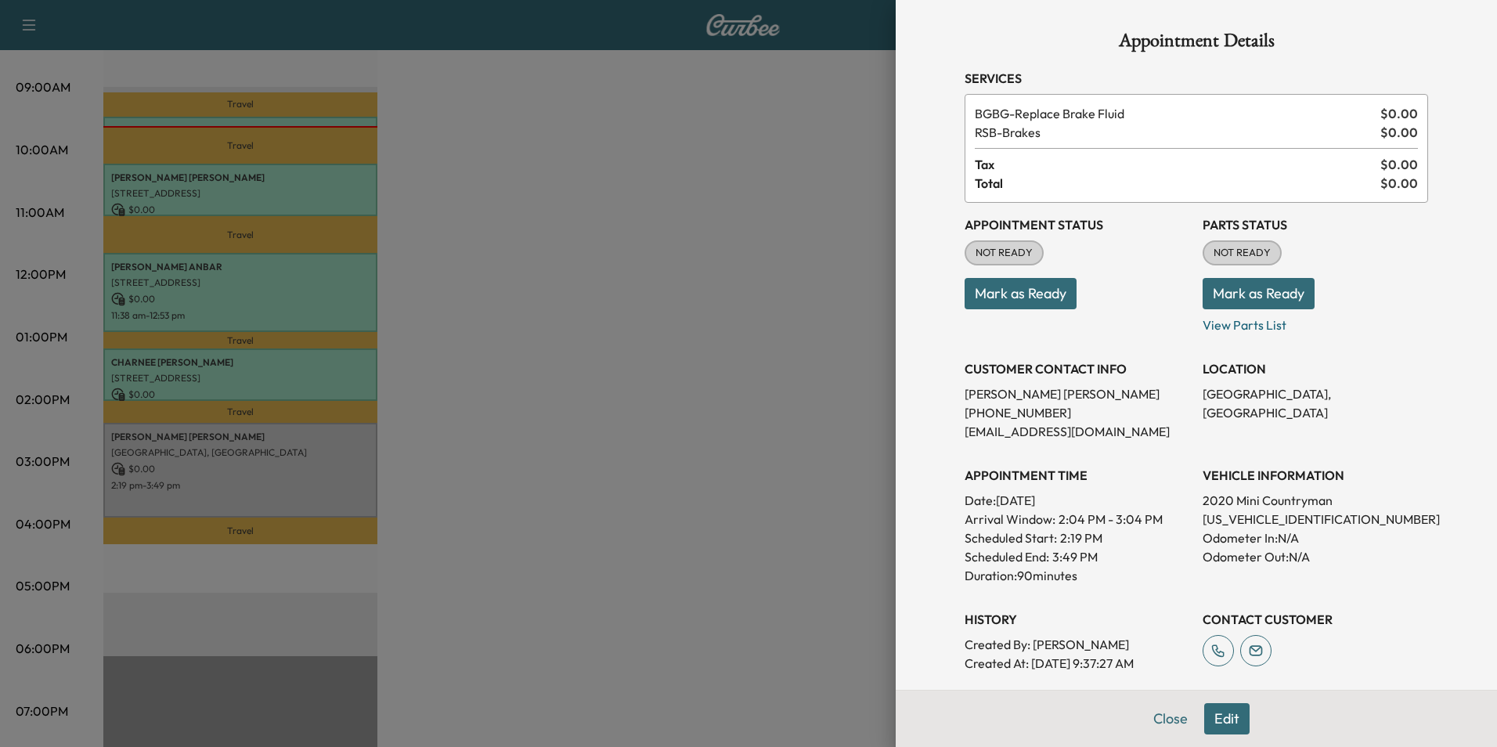
click at [1043, 294] on button "Mark as Ready" at bounding box center [1021, 293] width 112 height 31
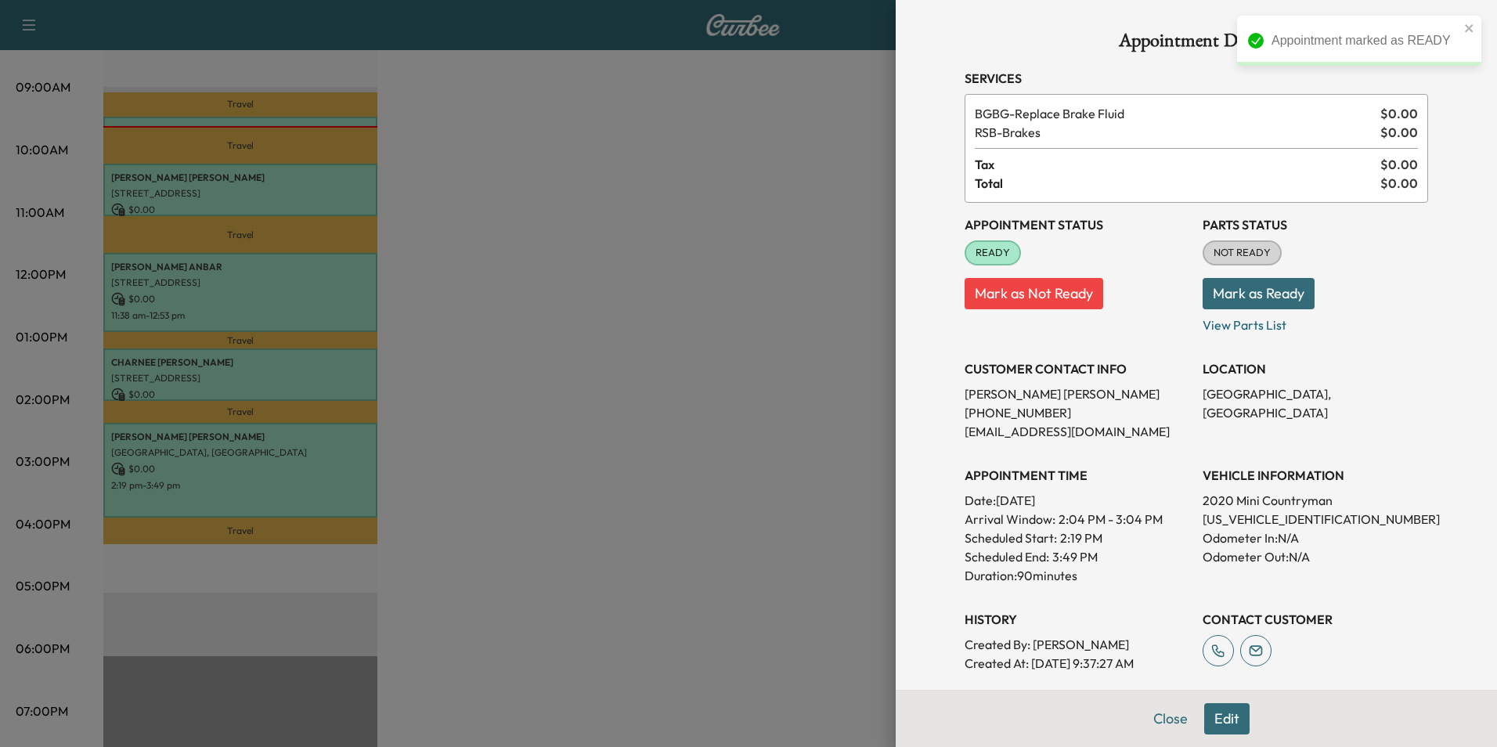
click at [1157, 715] on button "Close" at bounding box center [1170, 718] width 55 height 31
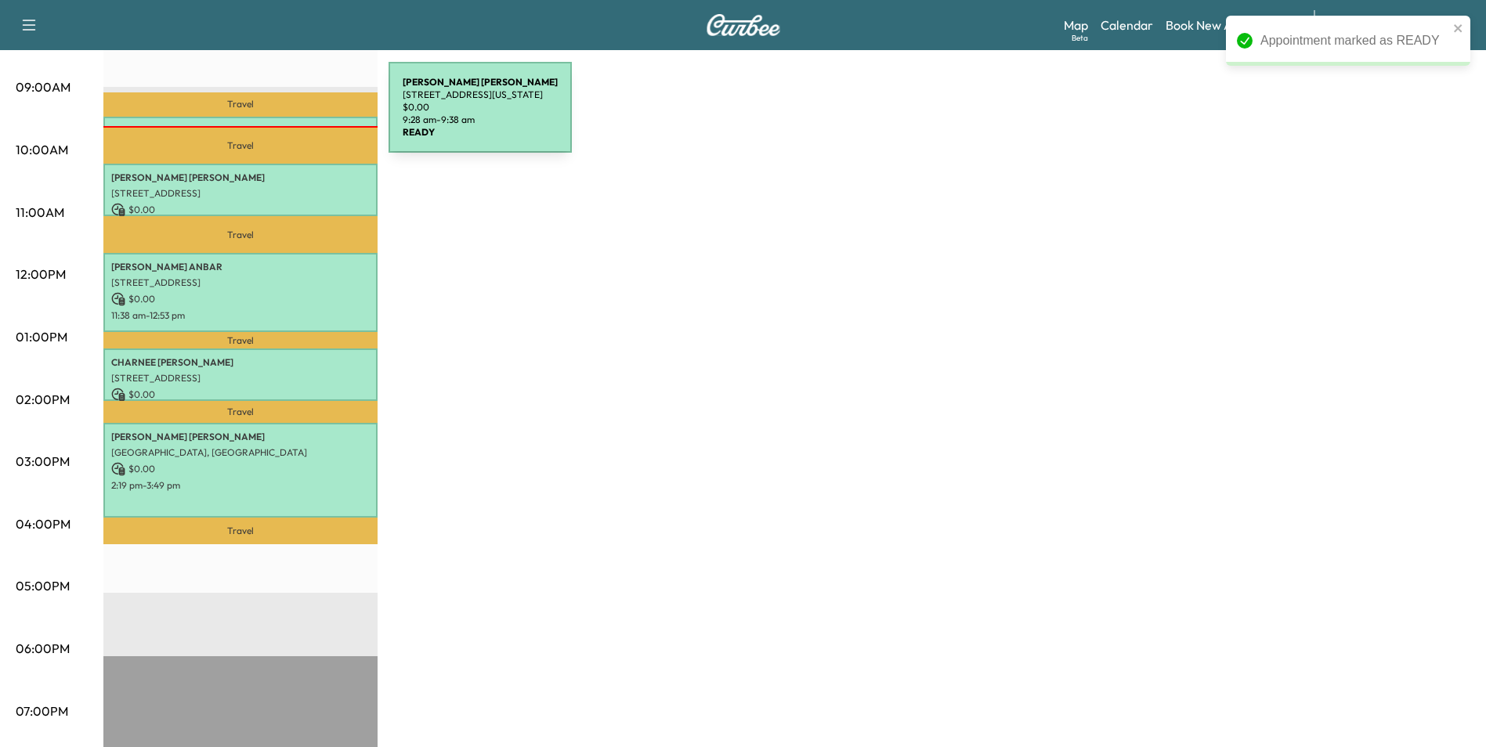
click at [271, 117] on div "[PERSON_NAME] [STREET_ADDRESS][US_STATE] $ 0.00 9:28 am - 9:38 am" at bounding box center [240, 125] width 274 height 16
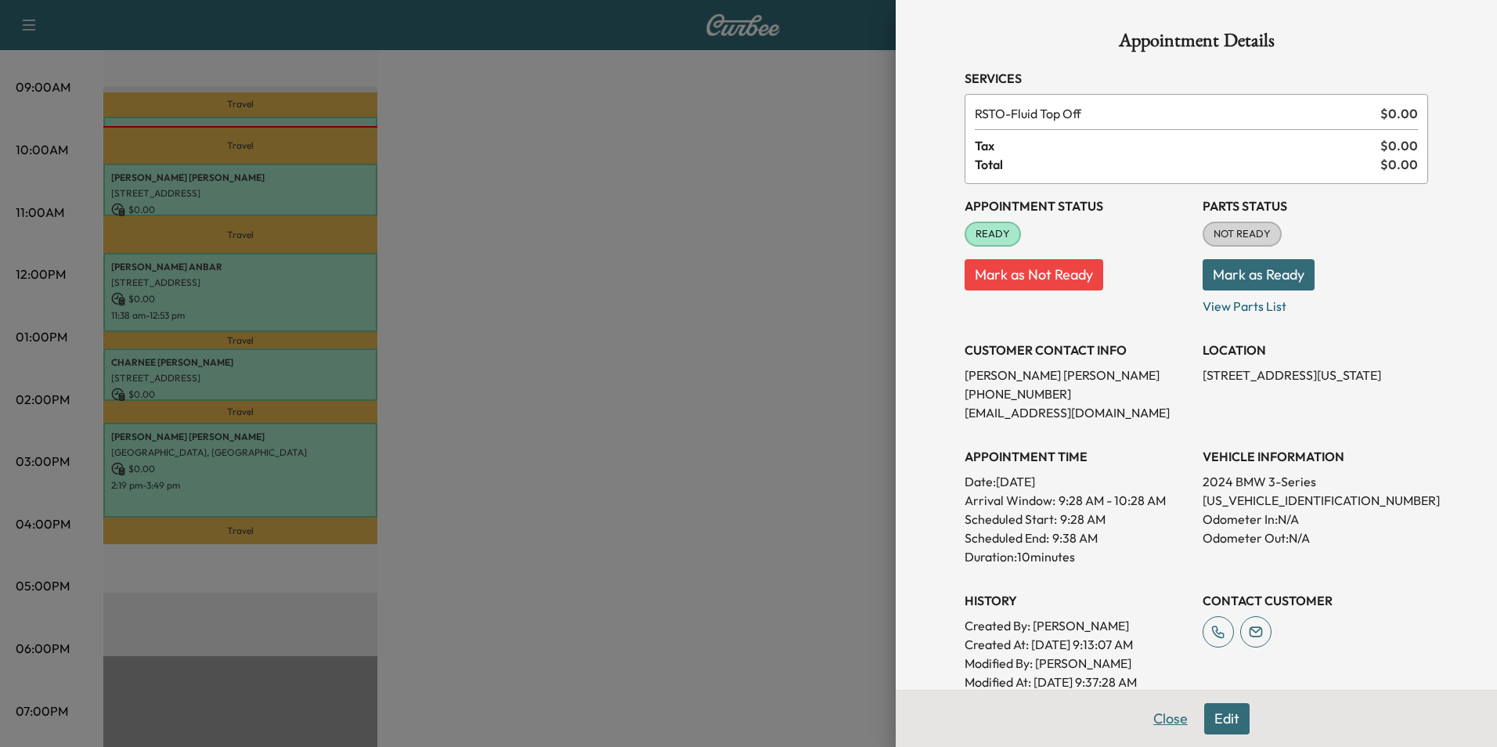
click at [1165, 720] on button "Close" at bounding box center [1170, 718] width 55 height 31
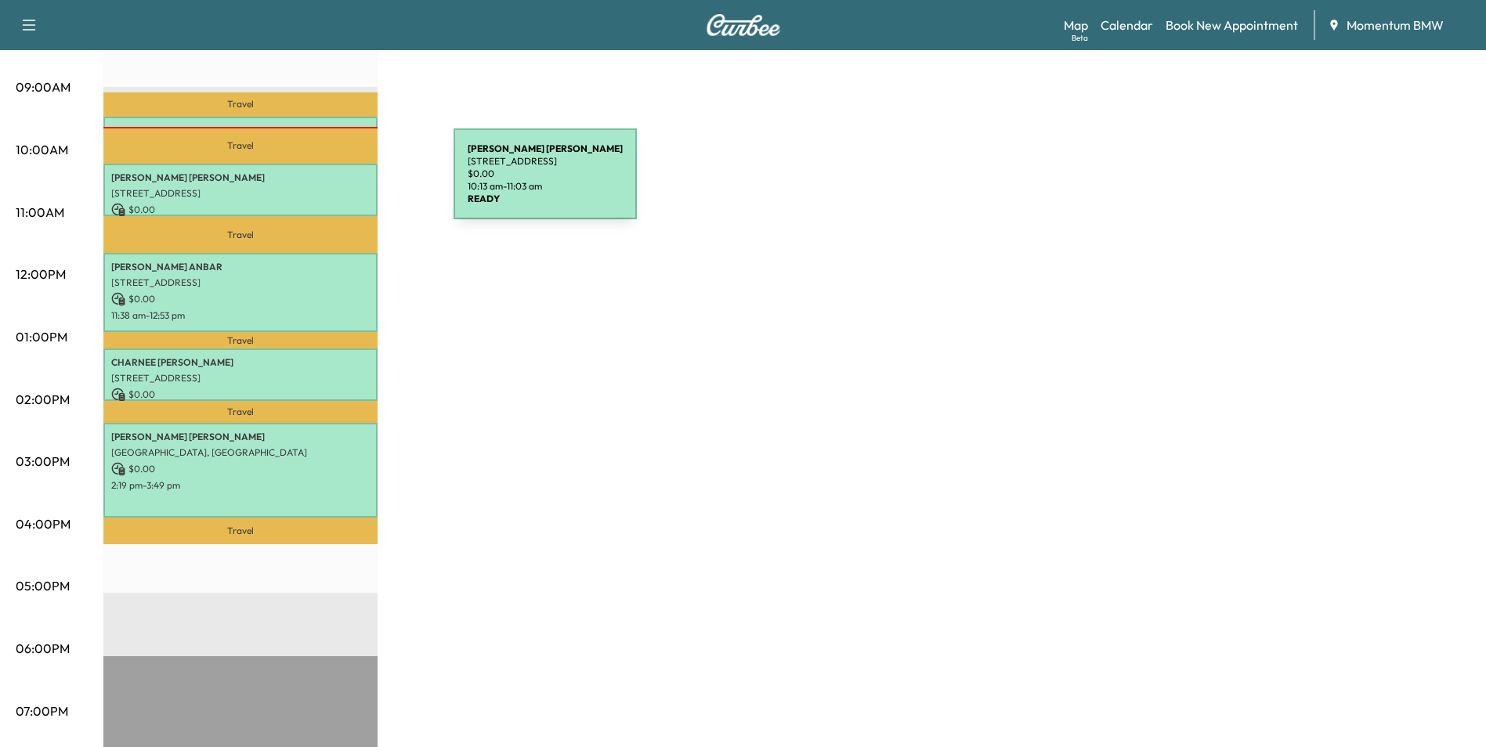
click at [336, 183] on div "[PERSON_NAME] [STREET_ADDRESS][PERSON_NAME] $ 0.00 10:13 am - 11:03 am" at bounding box center [240, 190] width 274 height 52
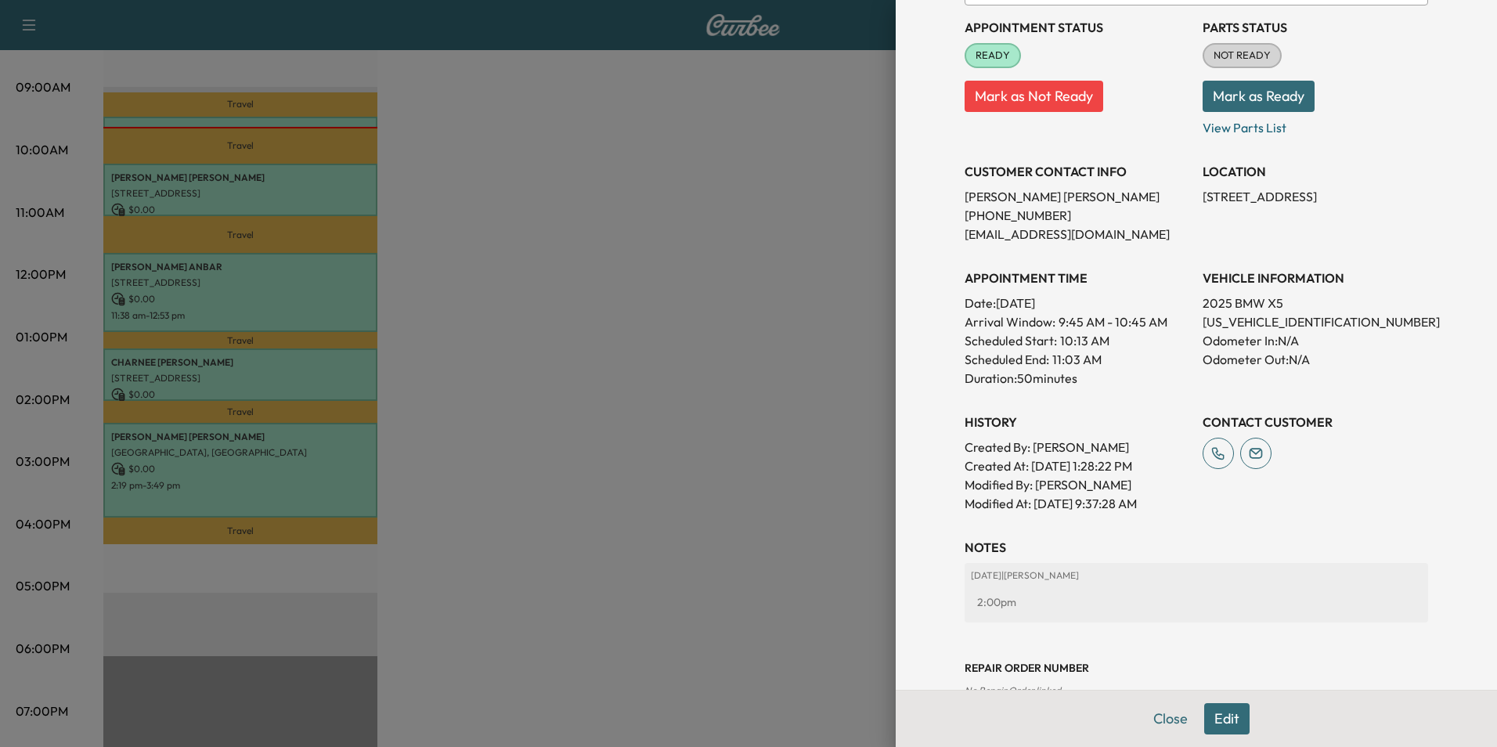
scroll to position [218, 0]
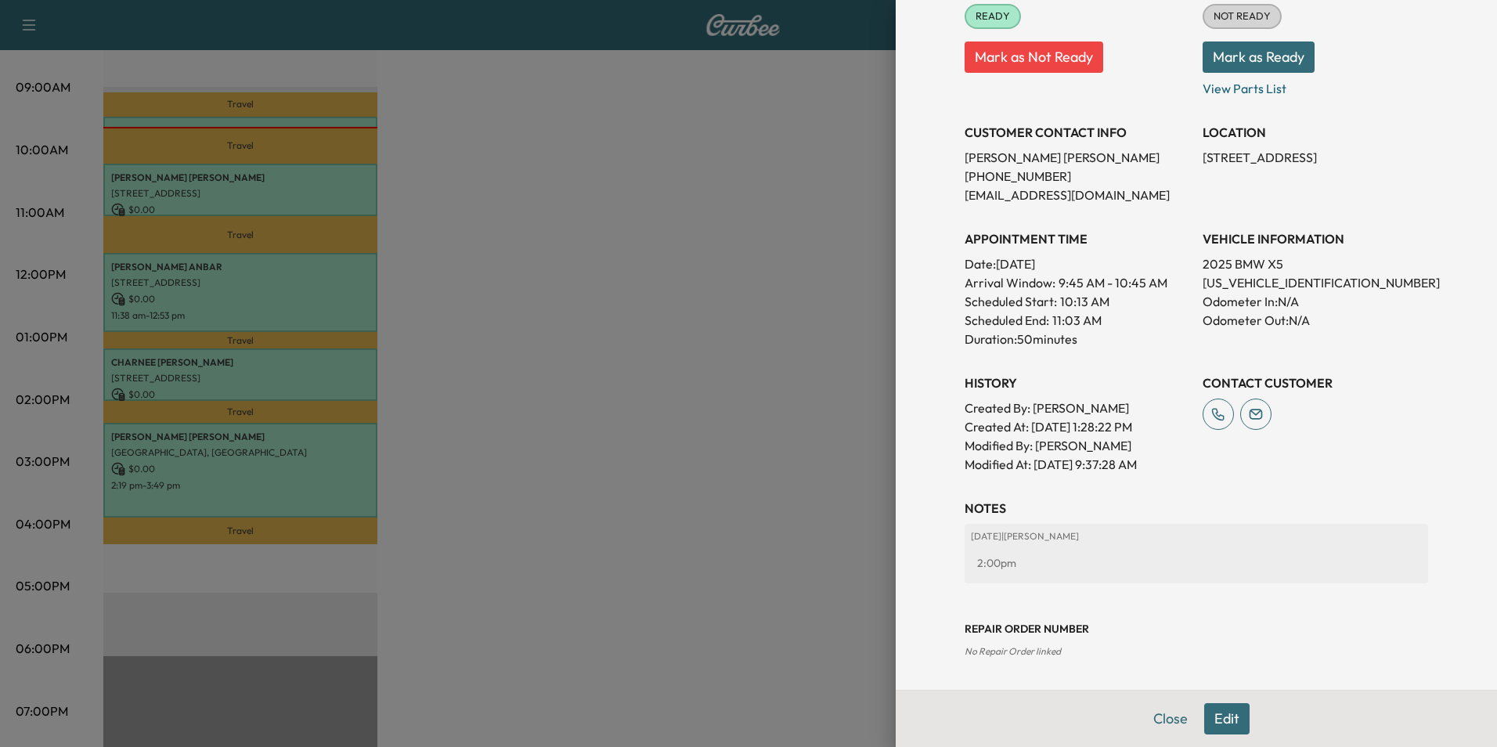
drag, startPoint x: 1157, startPoint y: 722, endPoint x: 1107, endPoint y: 642, distance: 94.3
click at [1157, 721] on button "Close" at bounding box center [1170, 718] width 55 height 31
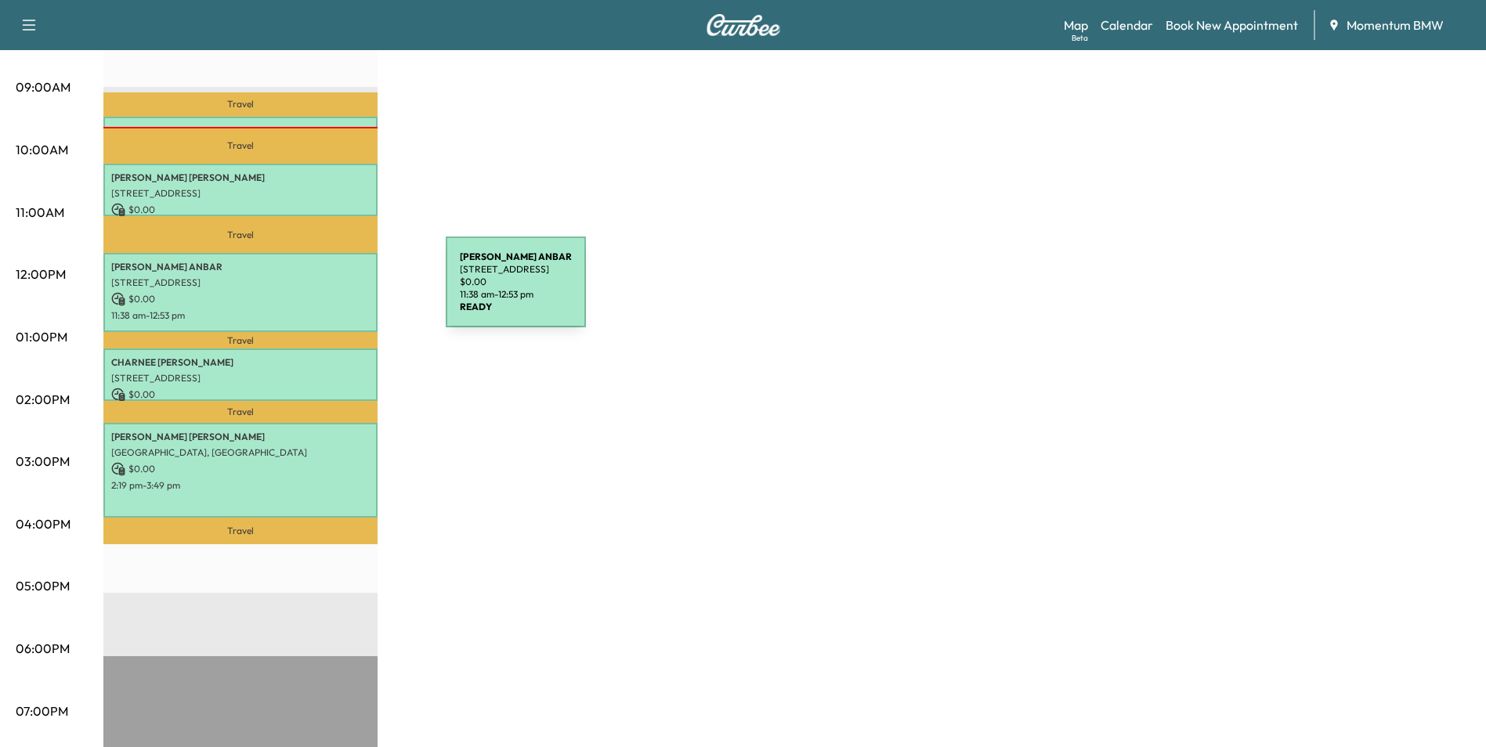
click at [328, 292] on p "$ 0.00" at bounding box center [240, 299] width 258 height 14
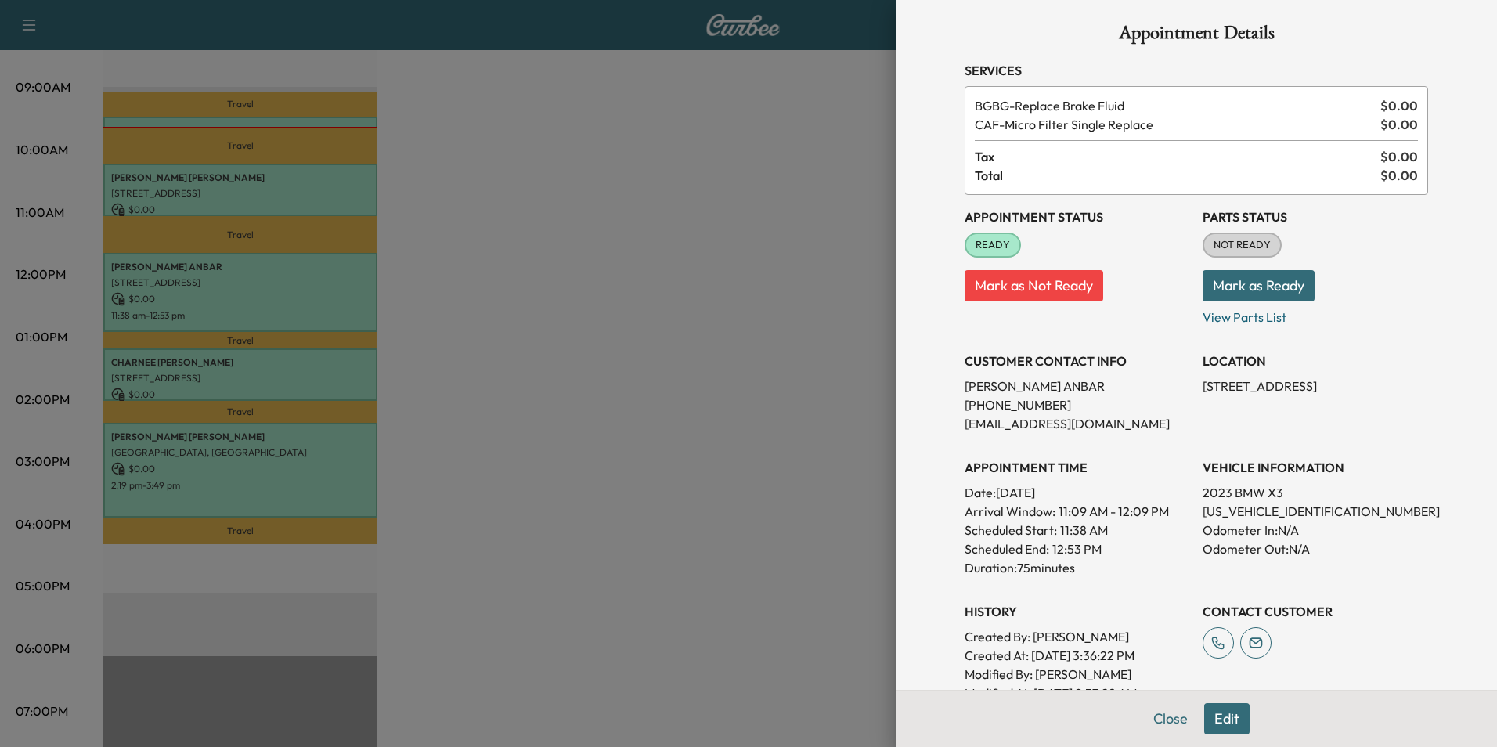
scroll to position [2, 0]
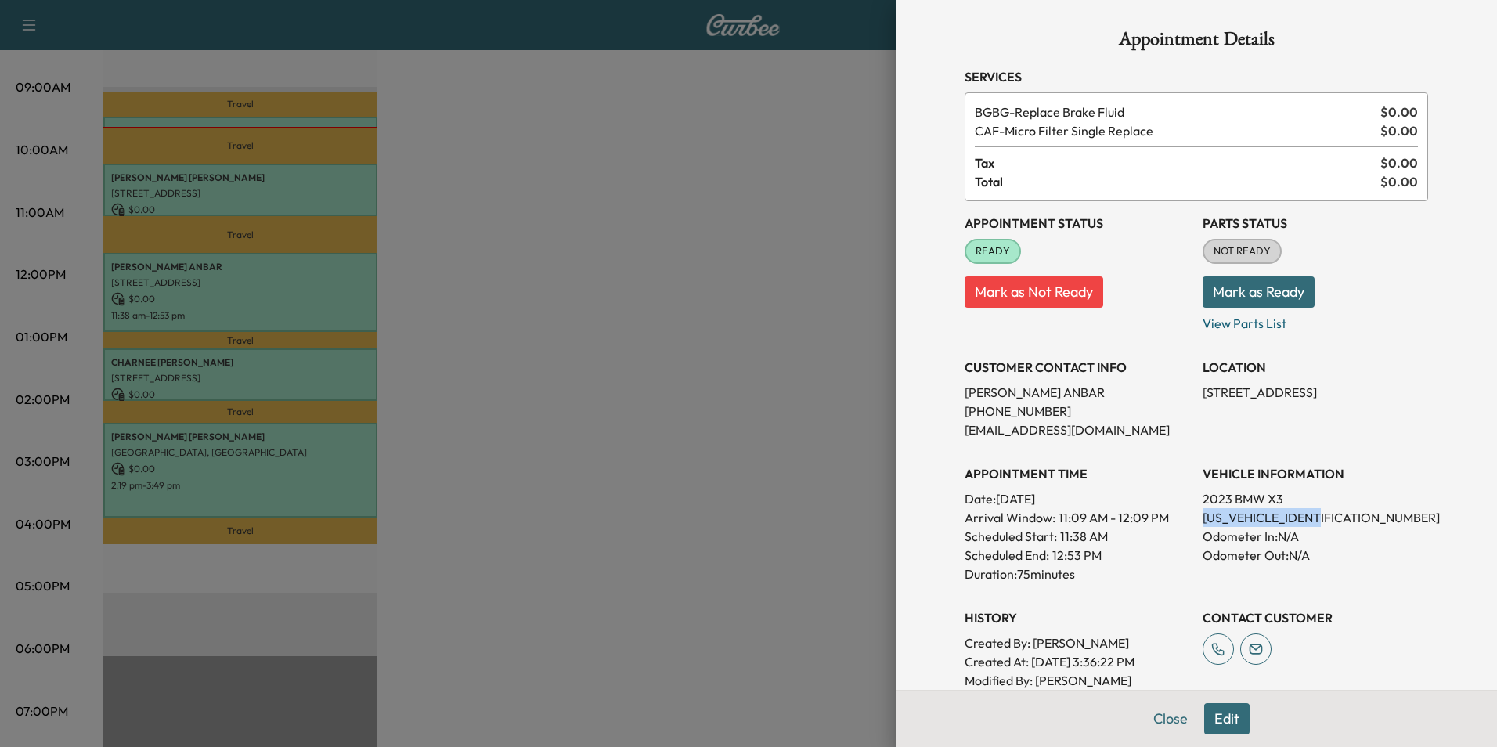
drag, startPoint x: 1318, startPoint y: 515, endPoint x: 1190, endPoint y: 518, distance: 127.7
click at [1190, 518] on div "Appointment Status READY Mark as Not Ready Parts Status NOT READY Mark as Ready…" at bounding box center [1197, 454] width 464 height 507
drag, startPoint x: 1190, startPoint y: 518, endPoint x: 1279, endPoint y: 519, distance: 88.5
copy p "[US_VEHICLE_IDENTIFICATION_NUMBER]"
drag, startPoint x: 1347, startPoint y: 393, endPoint x: 1190, endPoint y: 388, distance: 156.7
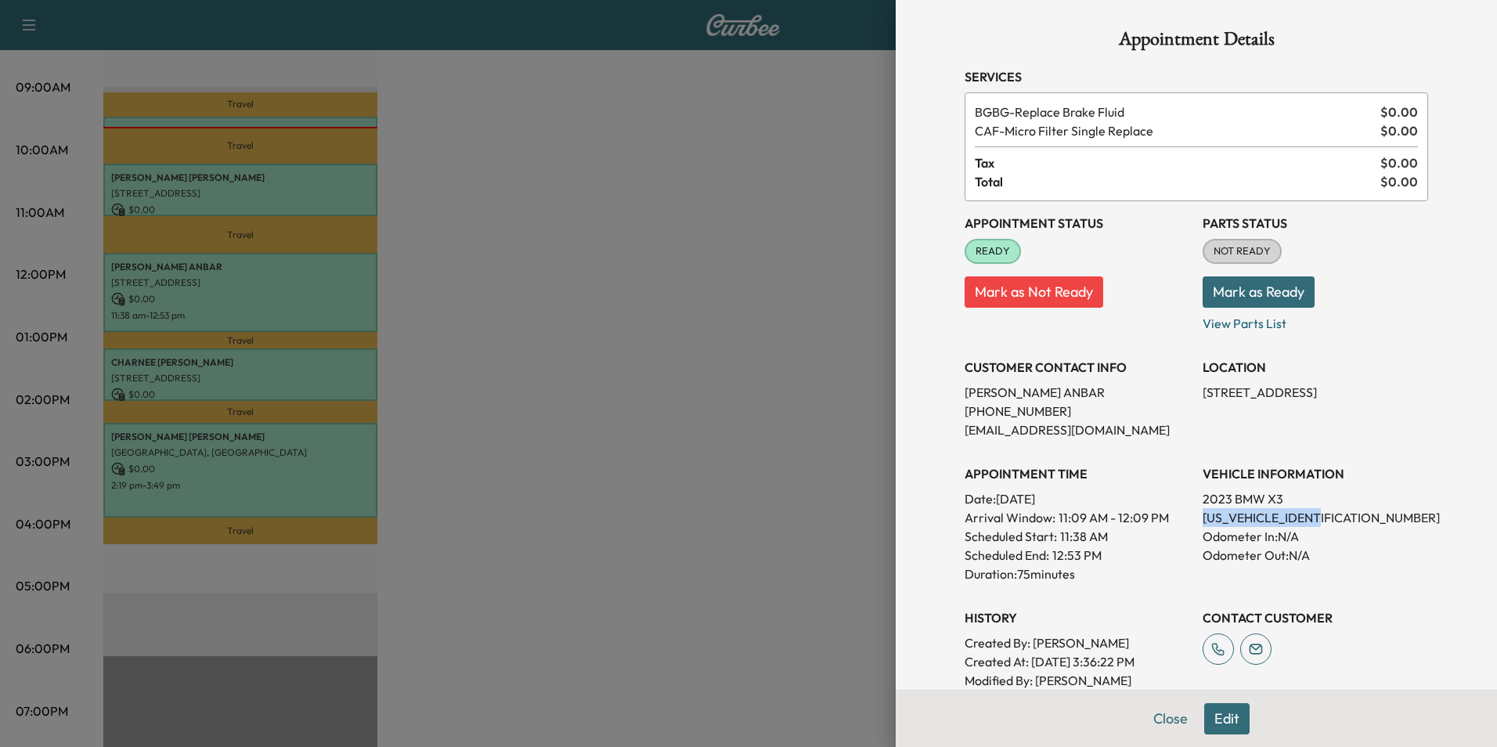
click at [1190, 388] on div "Appointment Status READY Mark as Not Ready Parts Status NOT READY Mark as Ready…" at bounding box center [1197, 454] width 464 height 507
drag, startPoint x: 1190, startPoint y: 388, endPoint x: 1296, endPoint y: 394, distance: 105.9
copy p "[STREET_ADDRESS]"
click at [1164, 713] on button "Close" at bounding box center [1170, 718] width 55 height 31
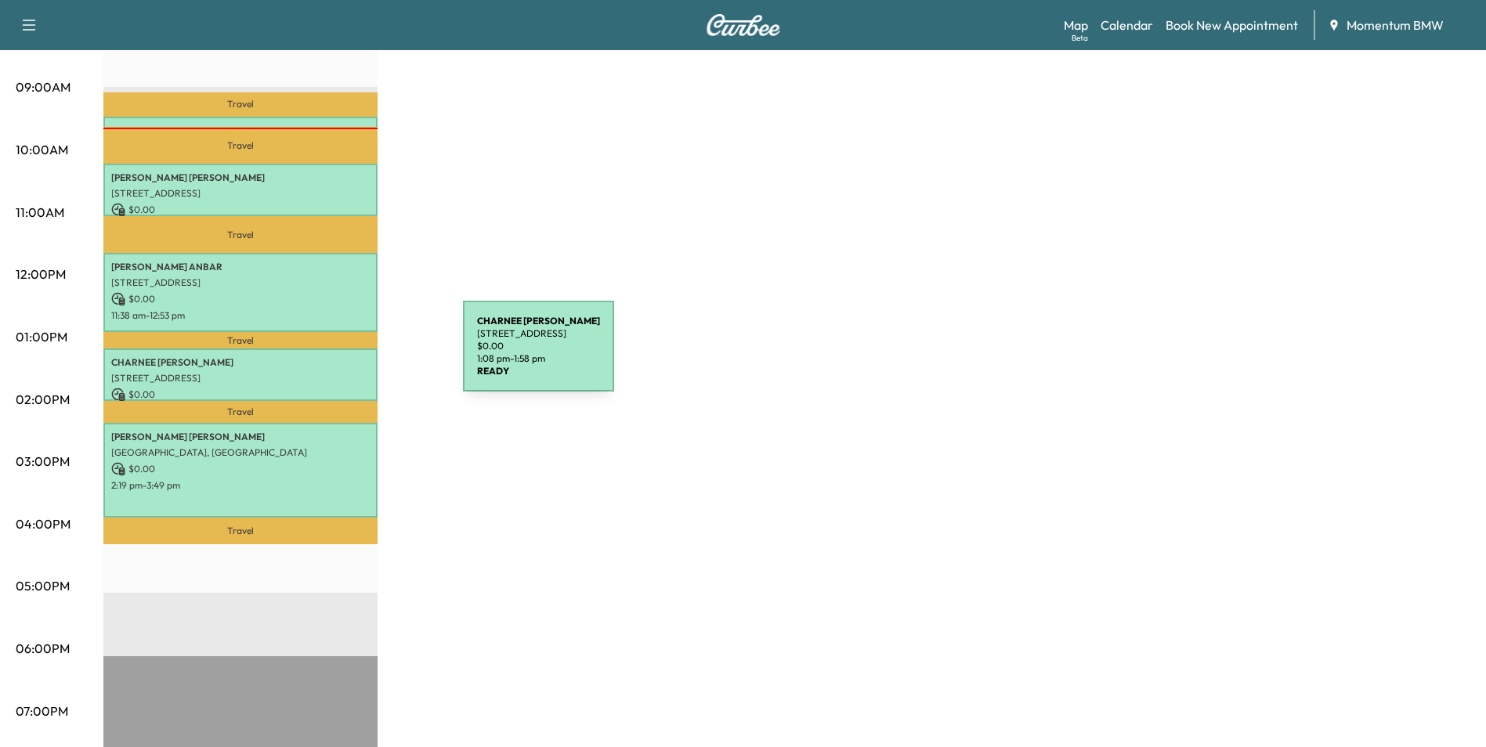
click at [345, 356] on p "[PERSON_NAME]" at bounding box center [240, 362] width 258 height 13
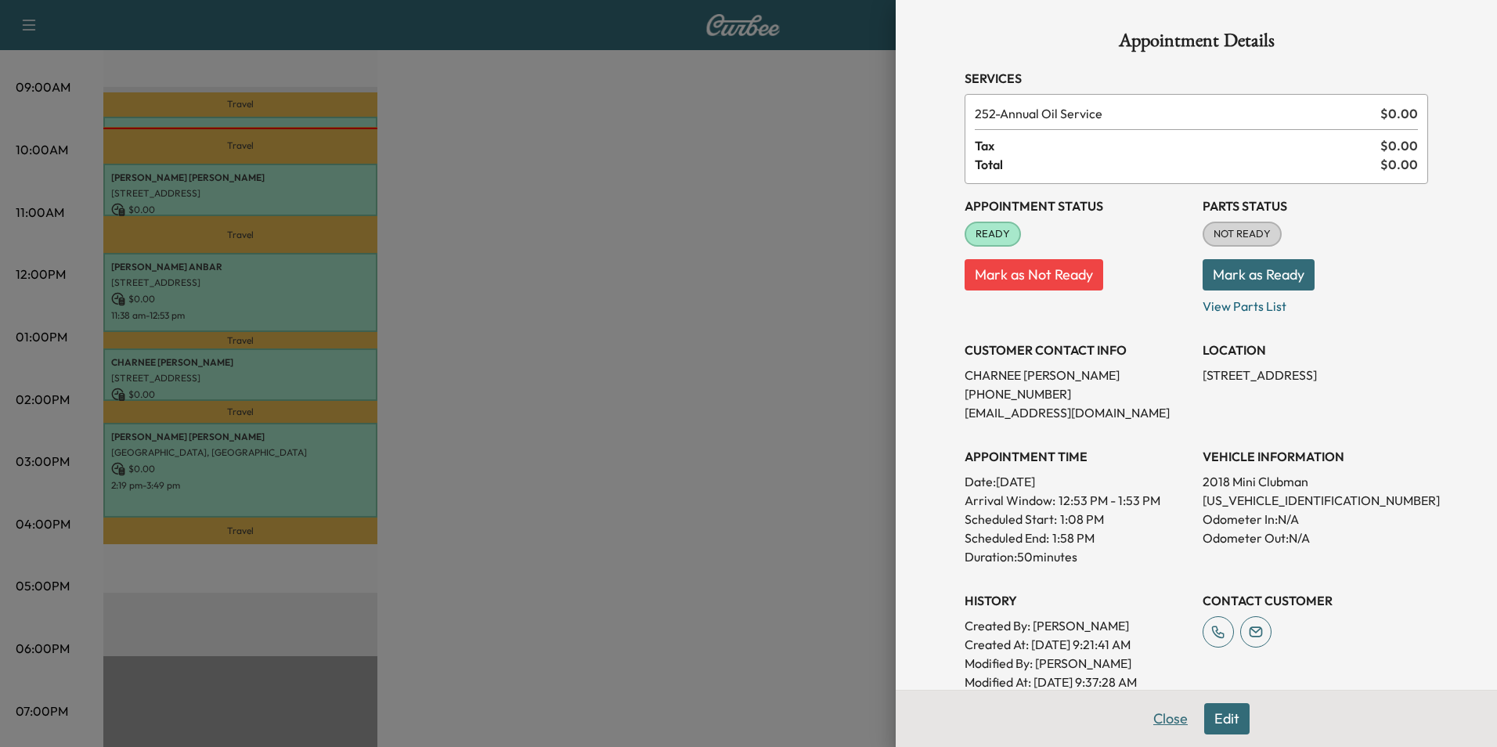
click at [1147, 724] on button "Close" at bounding box center [1170, 718] width 55 height 31
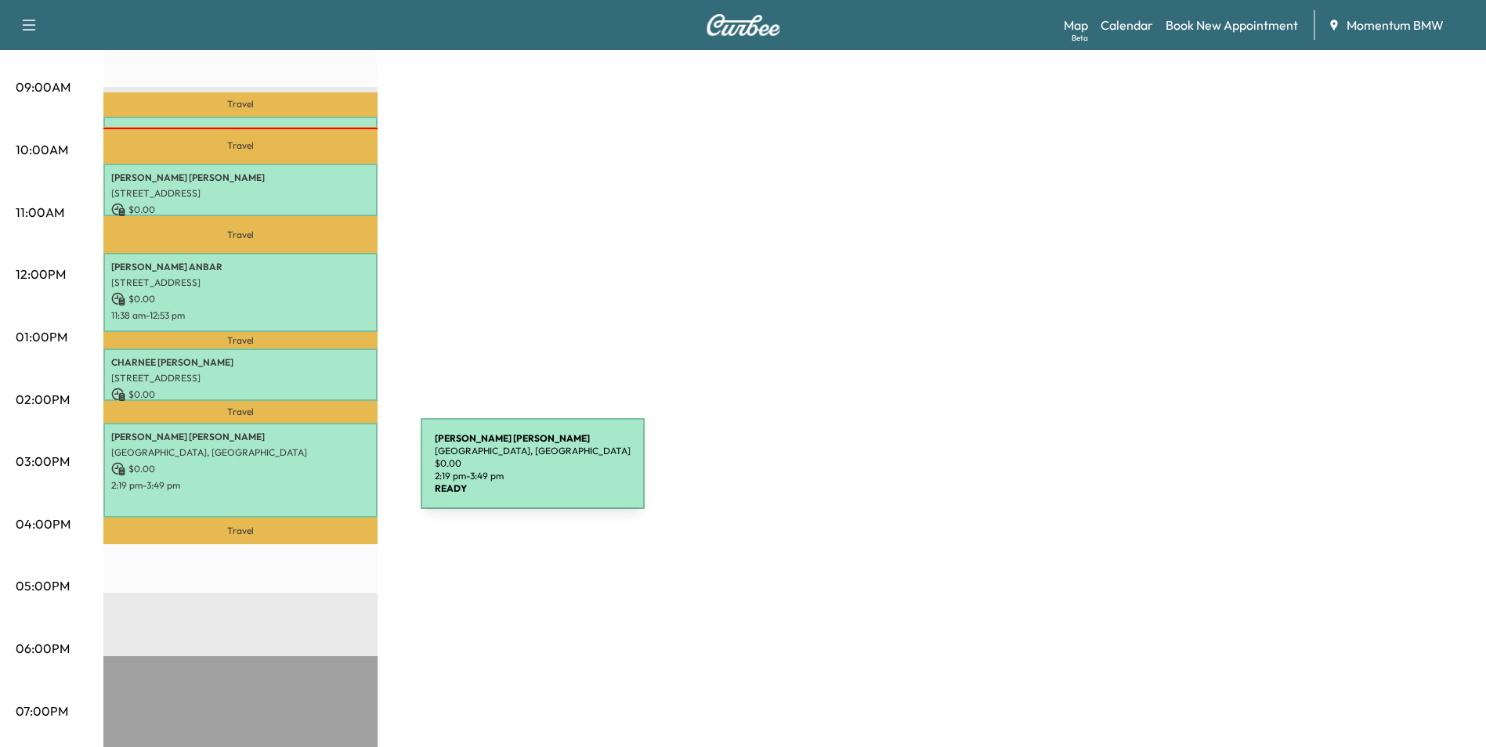
click at [303, 479] on p "2:19 pm - 3:49 pm" at bounding box center [240, 485] width 258 height 13
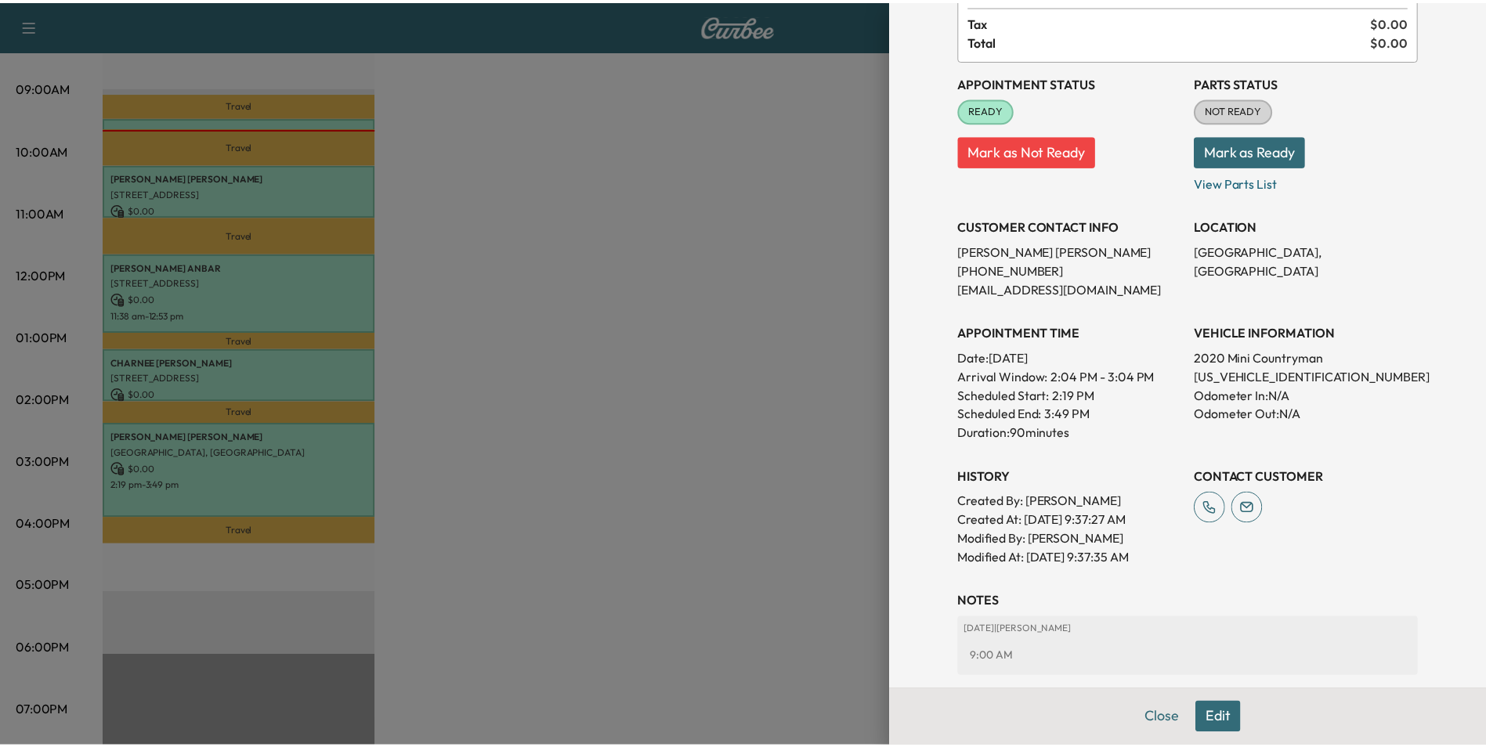
scroll to position [157, 0]
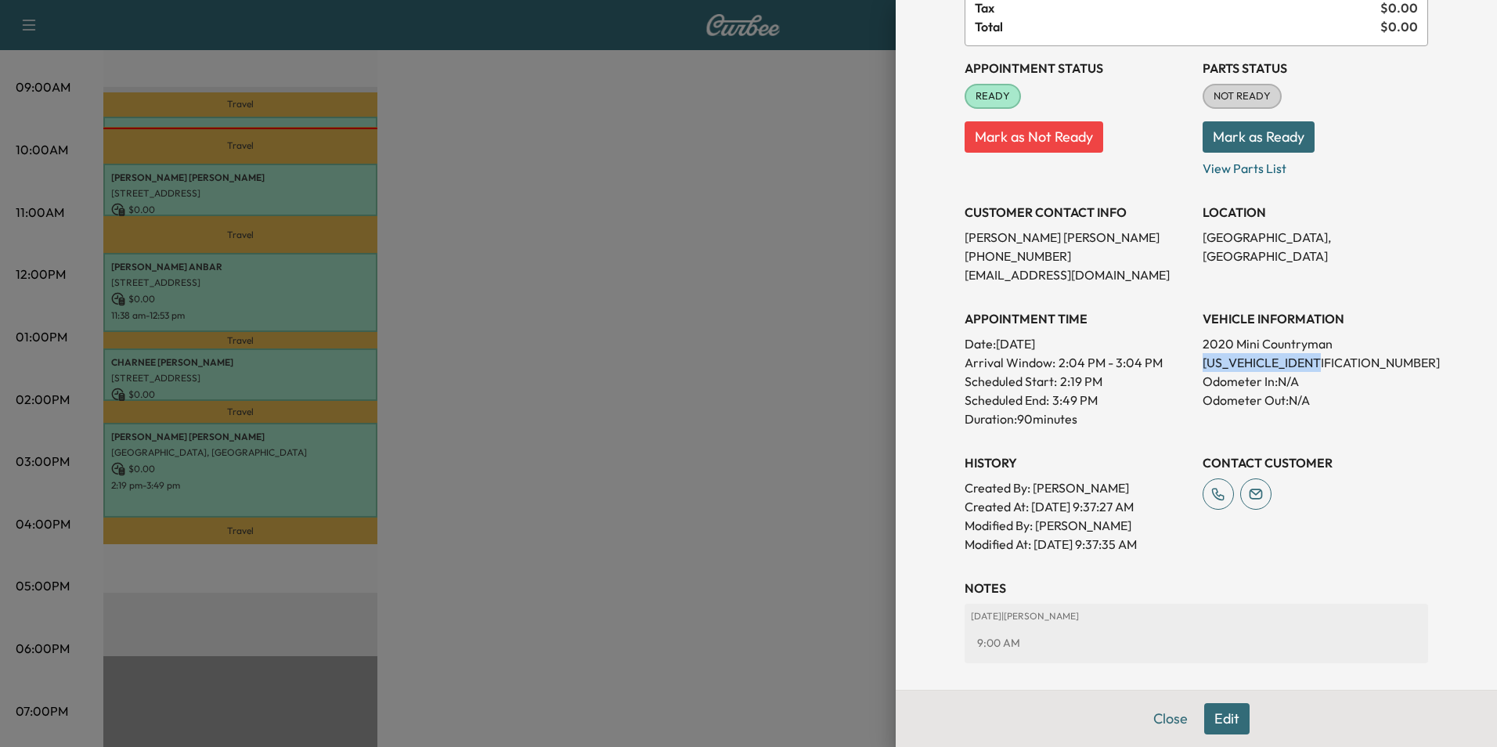
drag, startPoint x: 1329, startPoint y: 359, endPoint x: 1190, endPoint y: 361, distance: 138.6
click at [1190, 361] on div "Appointment Status READY Mark as Not Ready Parts Status NOT READY Mark as Ready…" at bounding box center [1197, 299] width 464 height 507
click at [341, 119] on div at bounding box center [748, 373] width 1497 height 747
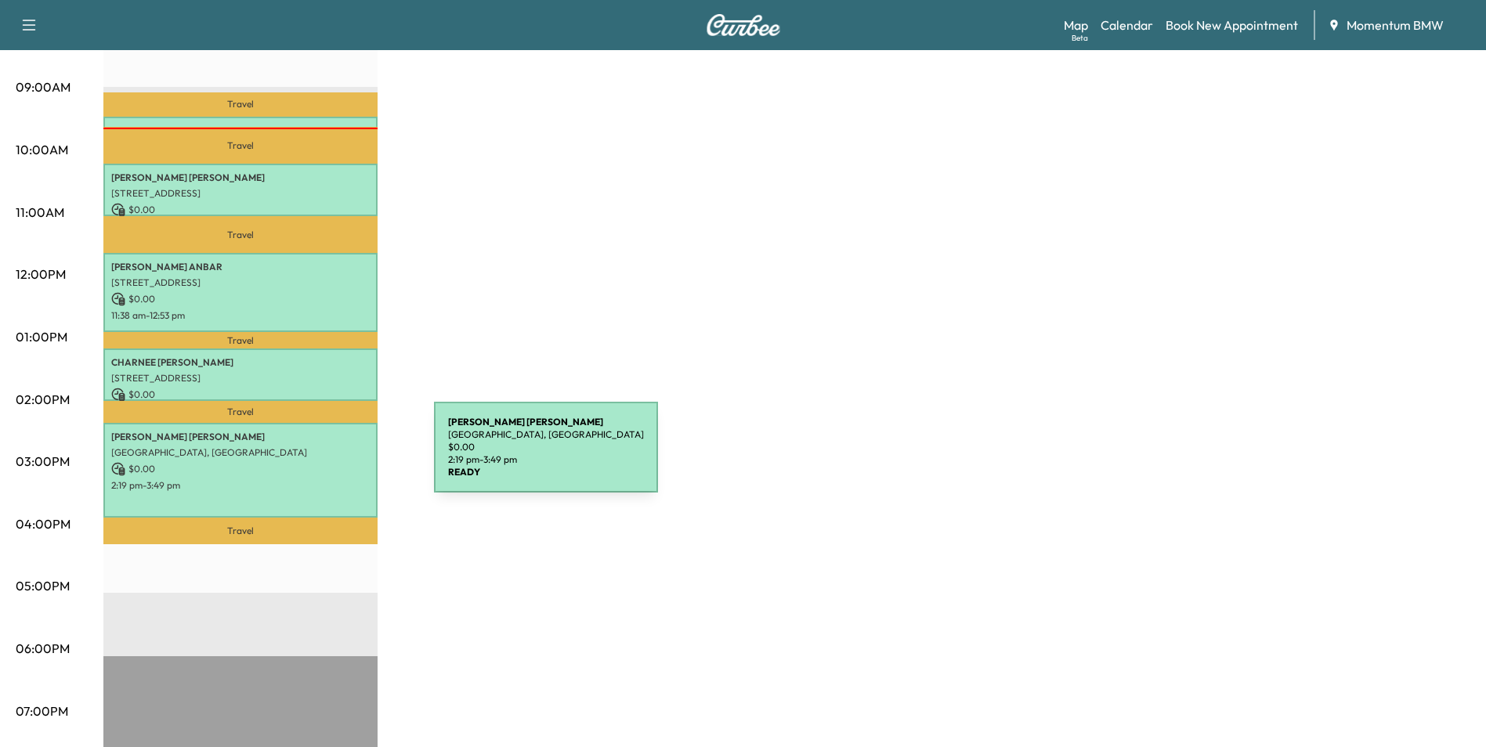
click at [336, 457] on div "[PERSON_NAME] [GEOGRAPHIC_DATA], [GEOGRAPHIC_DATA] $ 0.00 2:19 pm - 3:49 pm" at bounding box center [240, 470] width 274 height 95
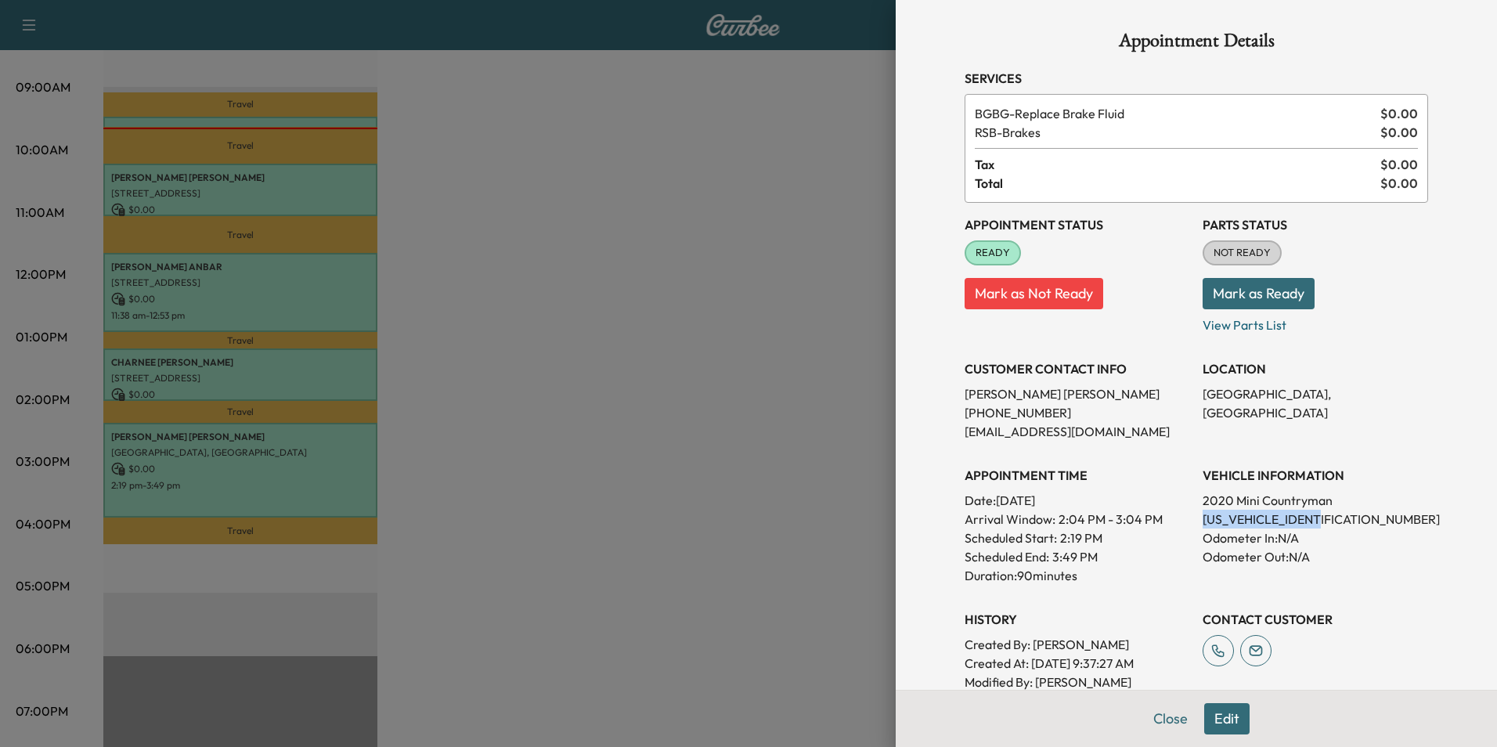
drag, startPoint x: 1334, startPoint y: 519, endPoint x: 1187, endPoint y: 521, distance: 147.2
click at [1187, 521] on div "Appointment Status READY Mark as Not Ready Parts Status NOT READY Mark as Ready…" at bounding box center [1197, 456] width 464 height 507
drag, startPoint x: 1187, startPoint y: 521, endPoint x: 1284, endPoint y: 516, distance: 97.2
copy p "[US_VEHICLE_IDENTIFICATION_NUMBER]"
drag, startPoint x: 1164, startPoint y: 710, endPoint x: 1172, endPoint y: 713, distance: 8.2
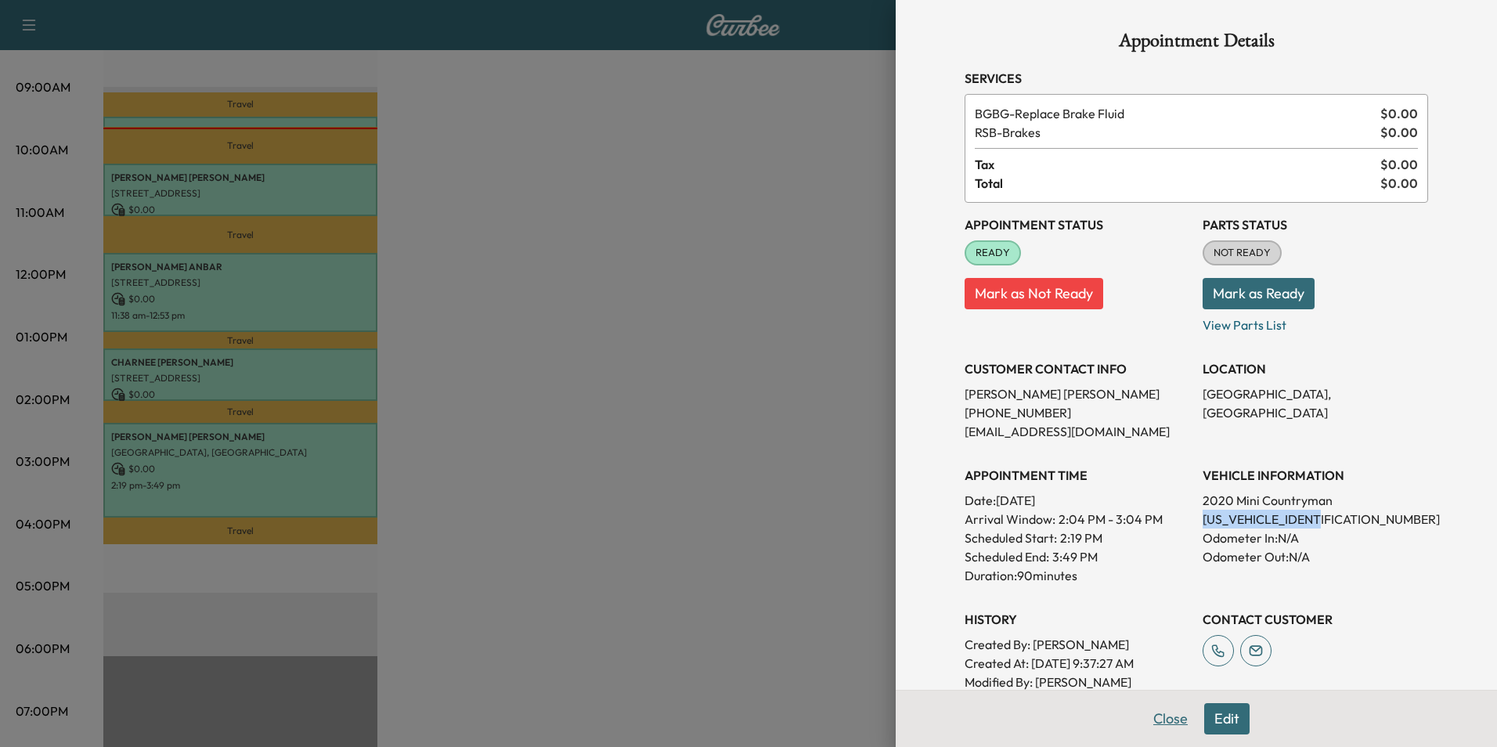
click at [1165, 710] on button "Close" at bounding box center [1170, 718] width 55 height 31
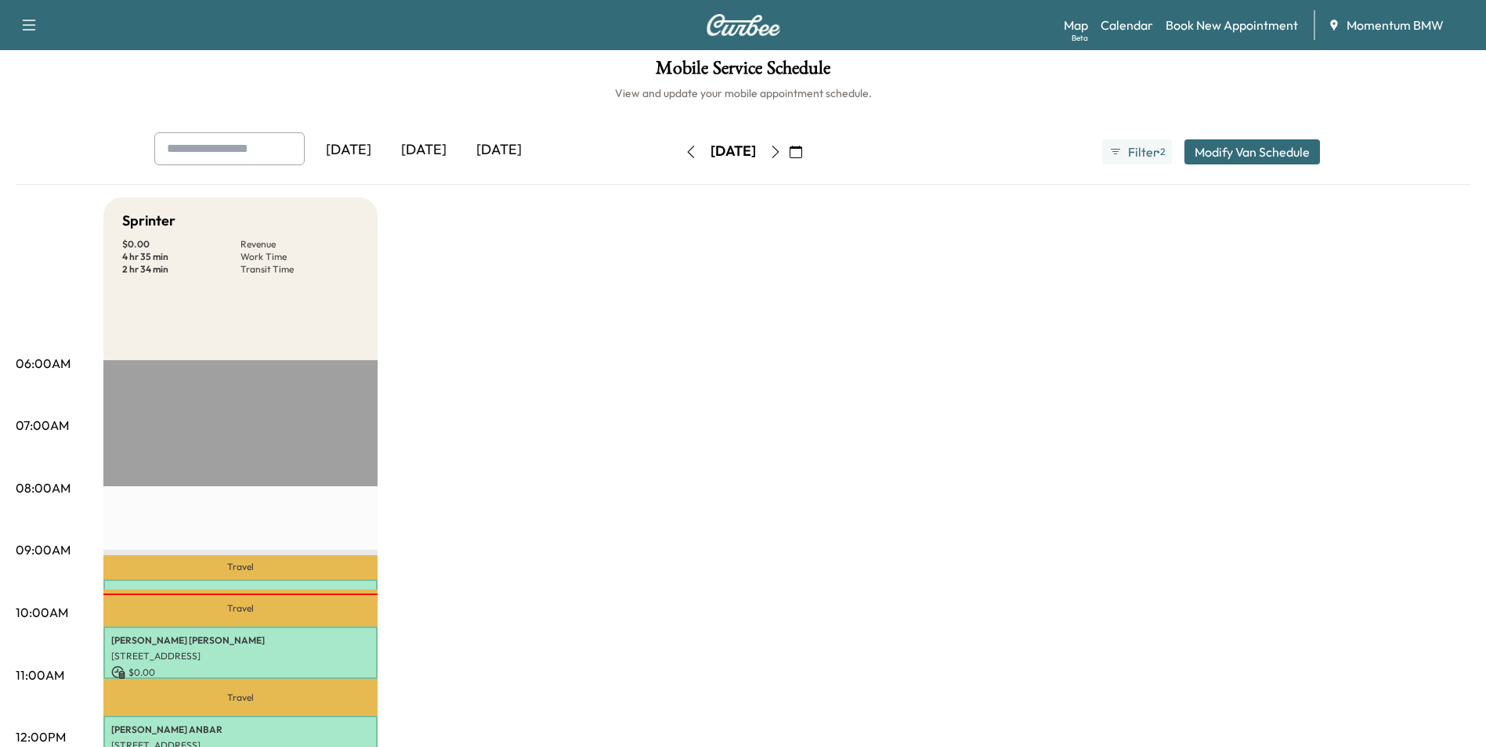
scroll to position [0, 0]
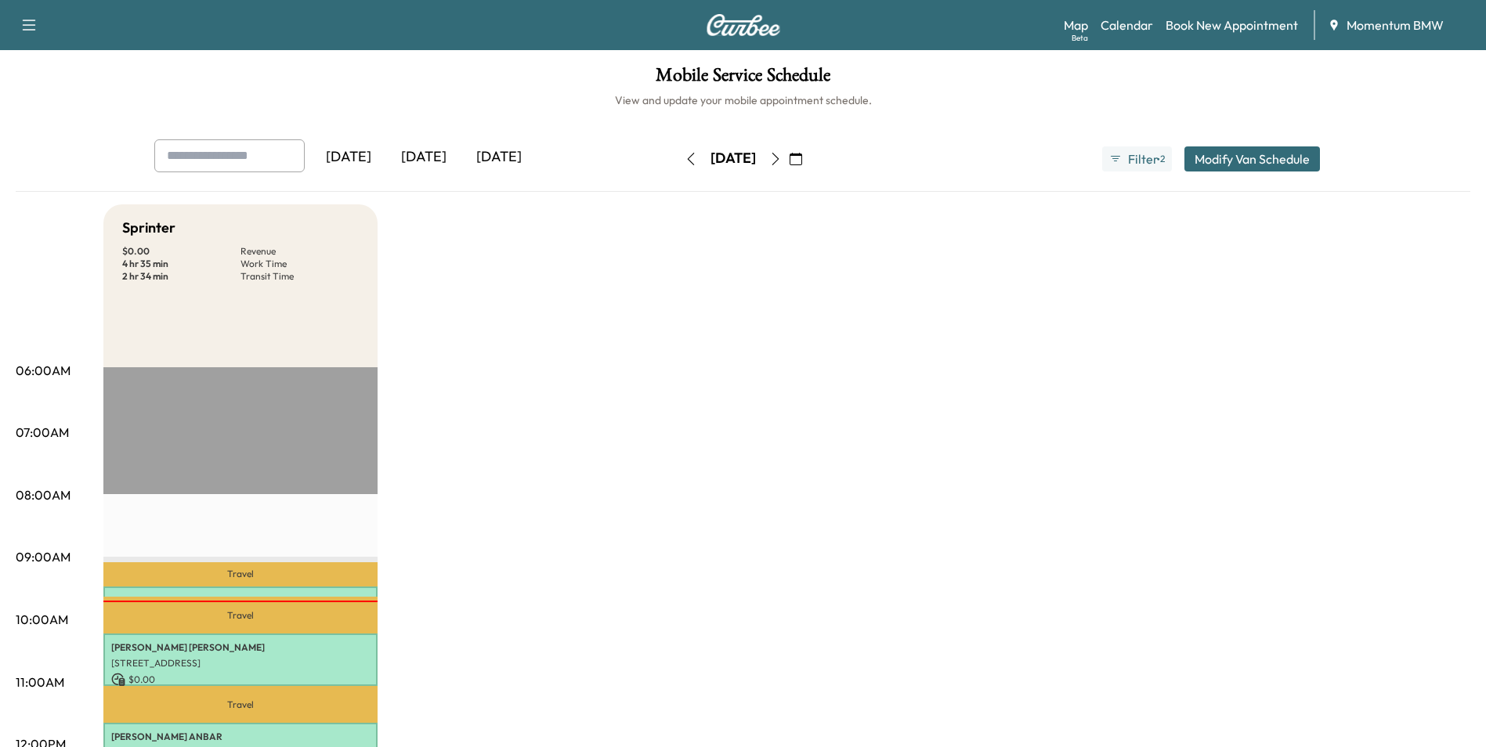
click at [778, 157] on icon "button" at bounding box center [774, 159] width 7 height 13
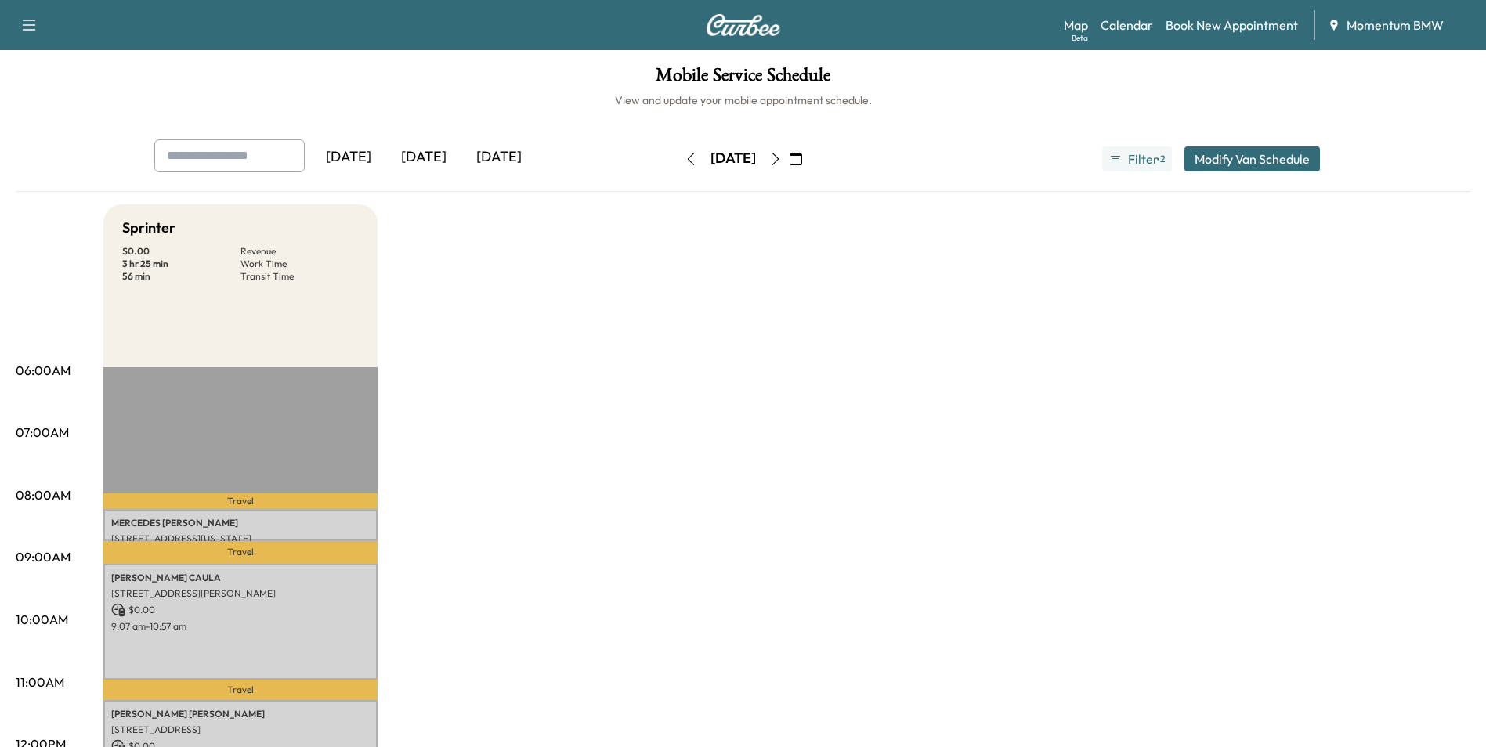
click at [684, 159] on icon "button" at bounding box center [690, 159] width 13 height 13
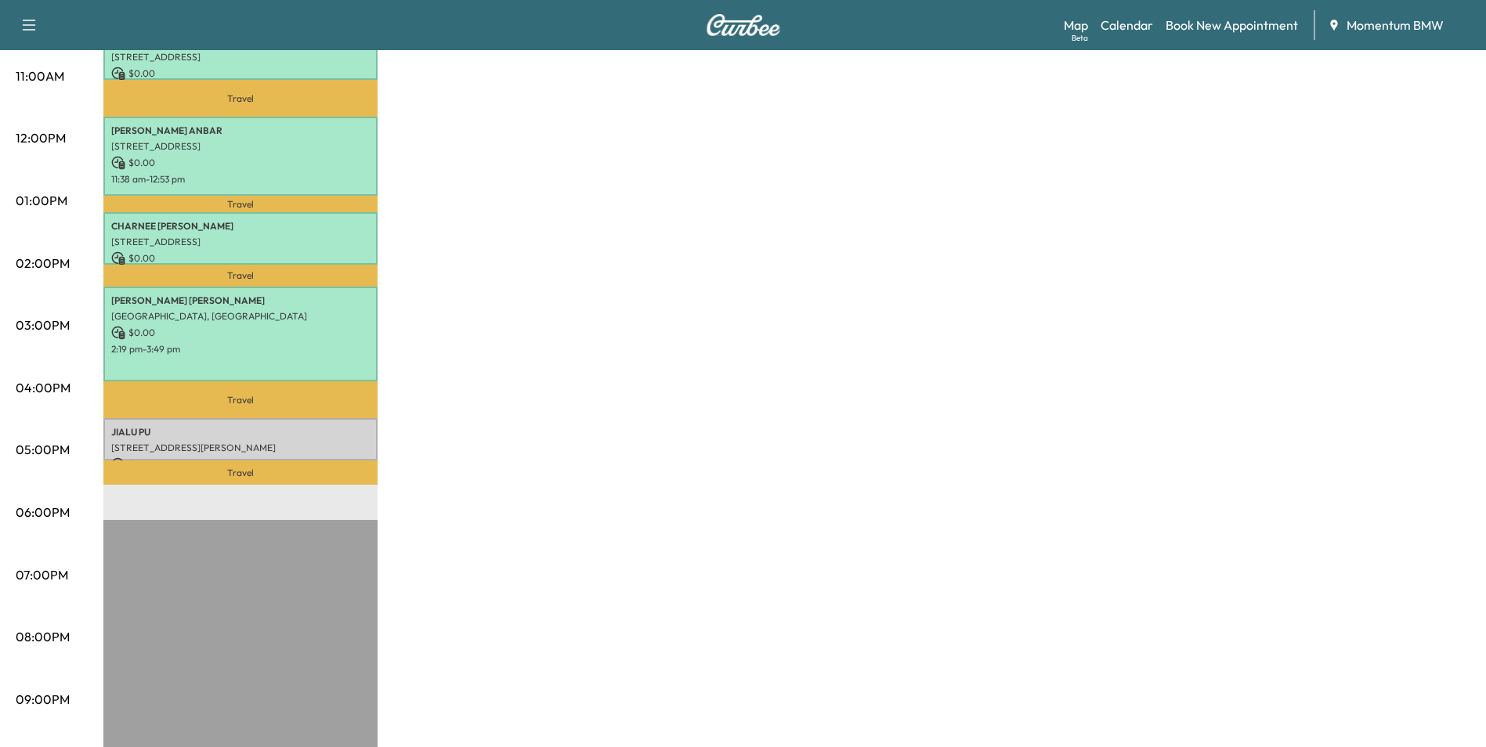
scroll to position [626, 0]
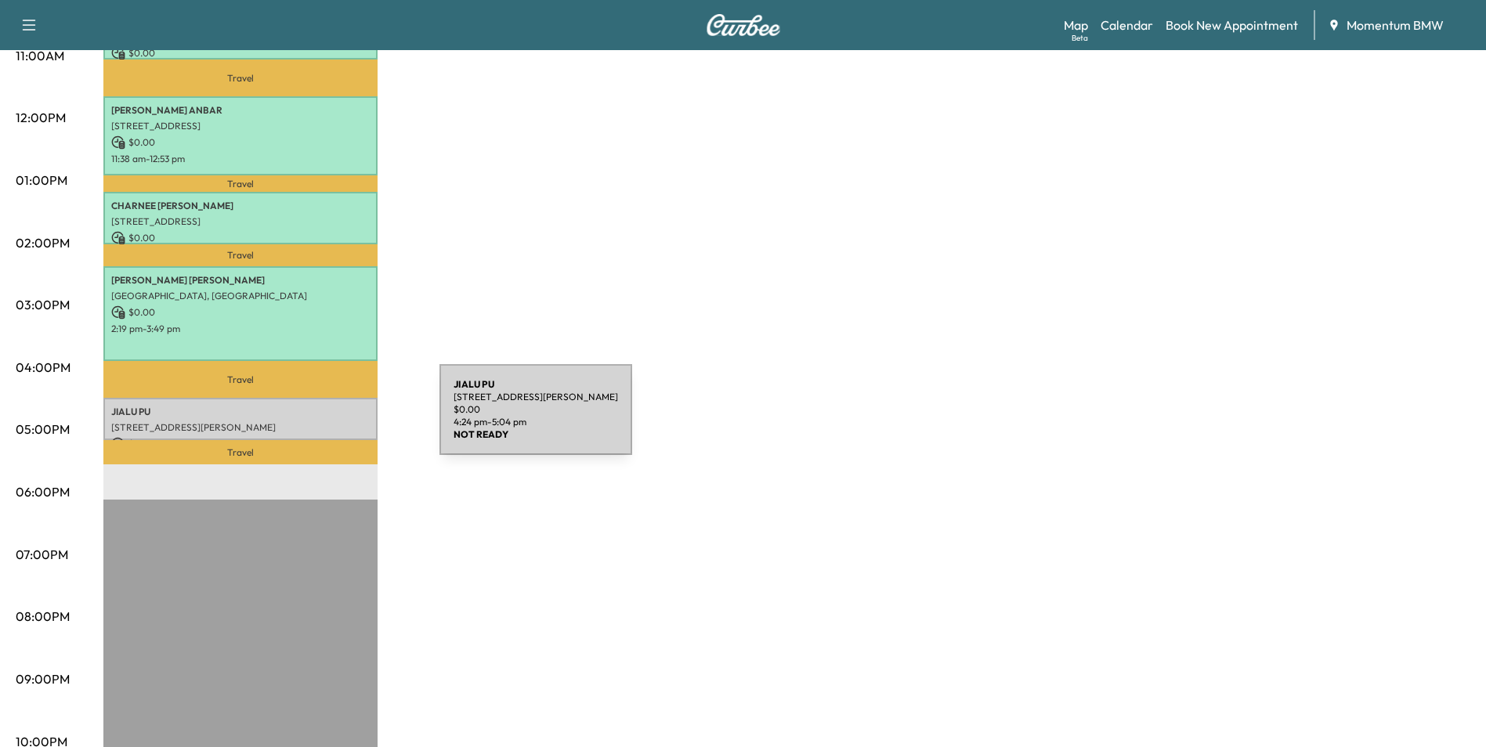
click at [322, 421] on p "[STREET_ADDRESS][PERSON_NAME]" at bounding box center [240, 427] width 258 height 13
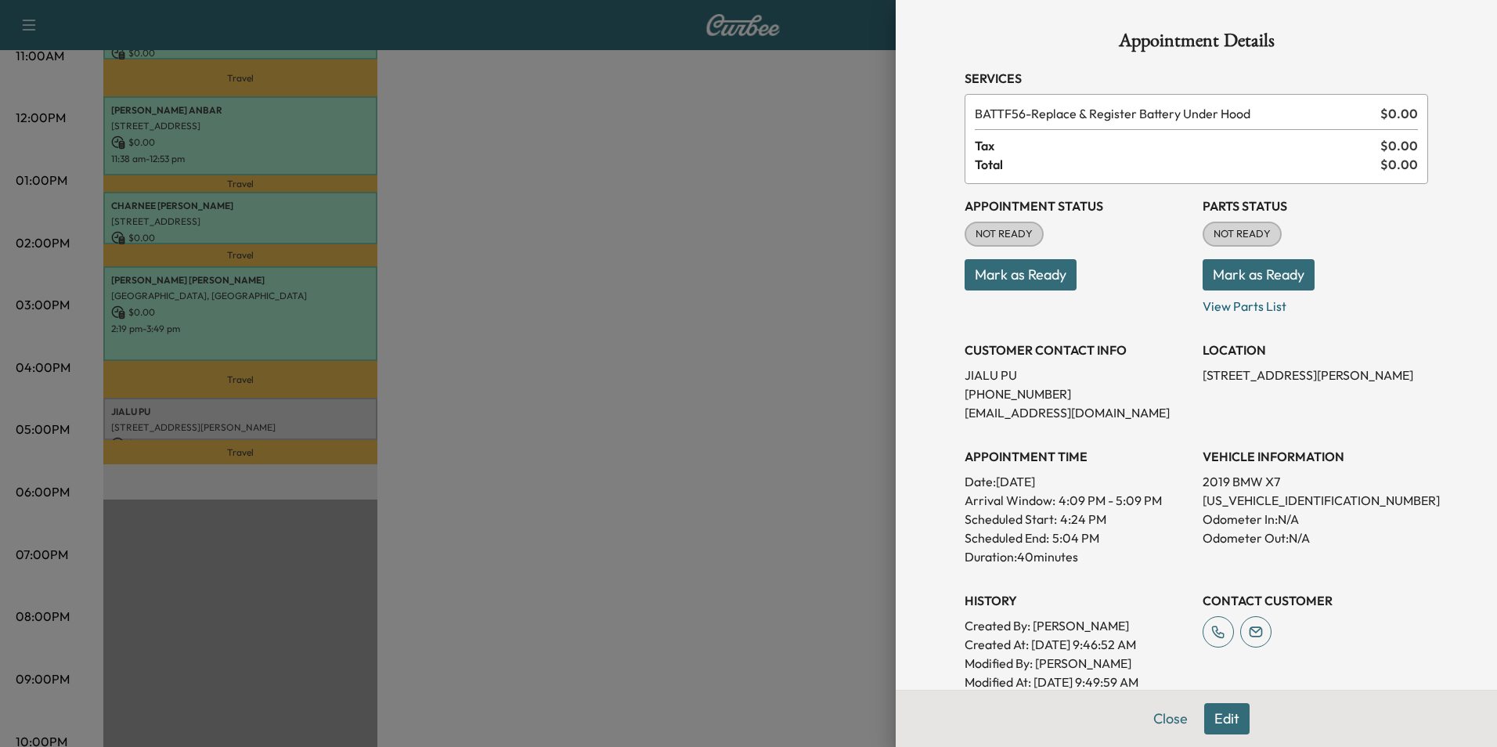
click at [1034, 275] on button "Mark as Ready" at bounding box center [1021, 274] width 112 height 31
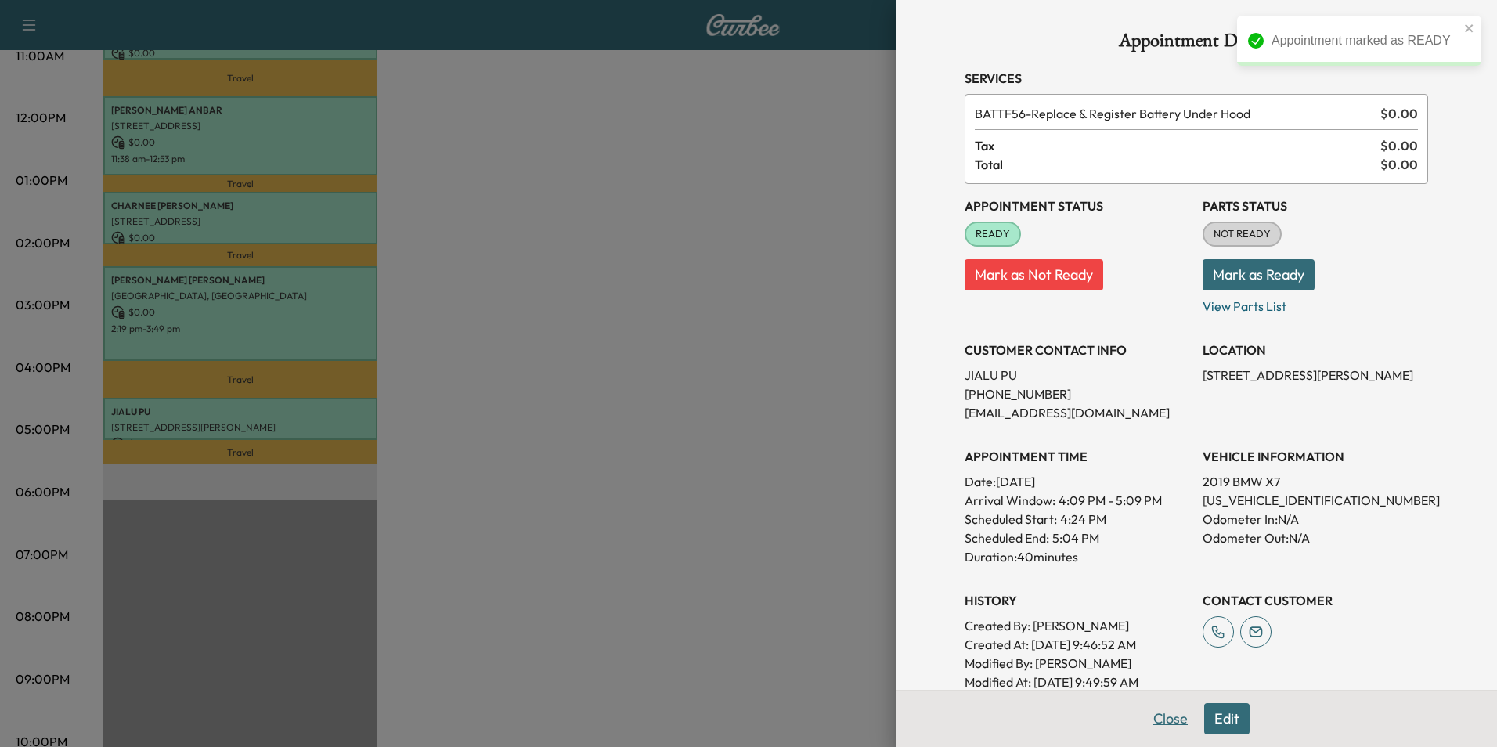
click at [1165, 720] on button "Close" at bounding box center [1170, 718] width 55 height 31
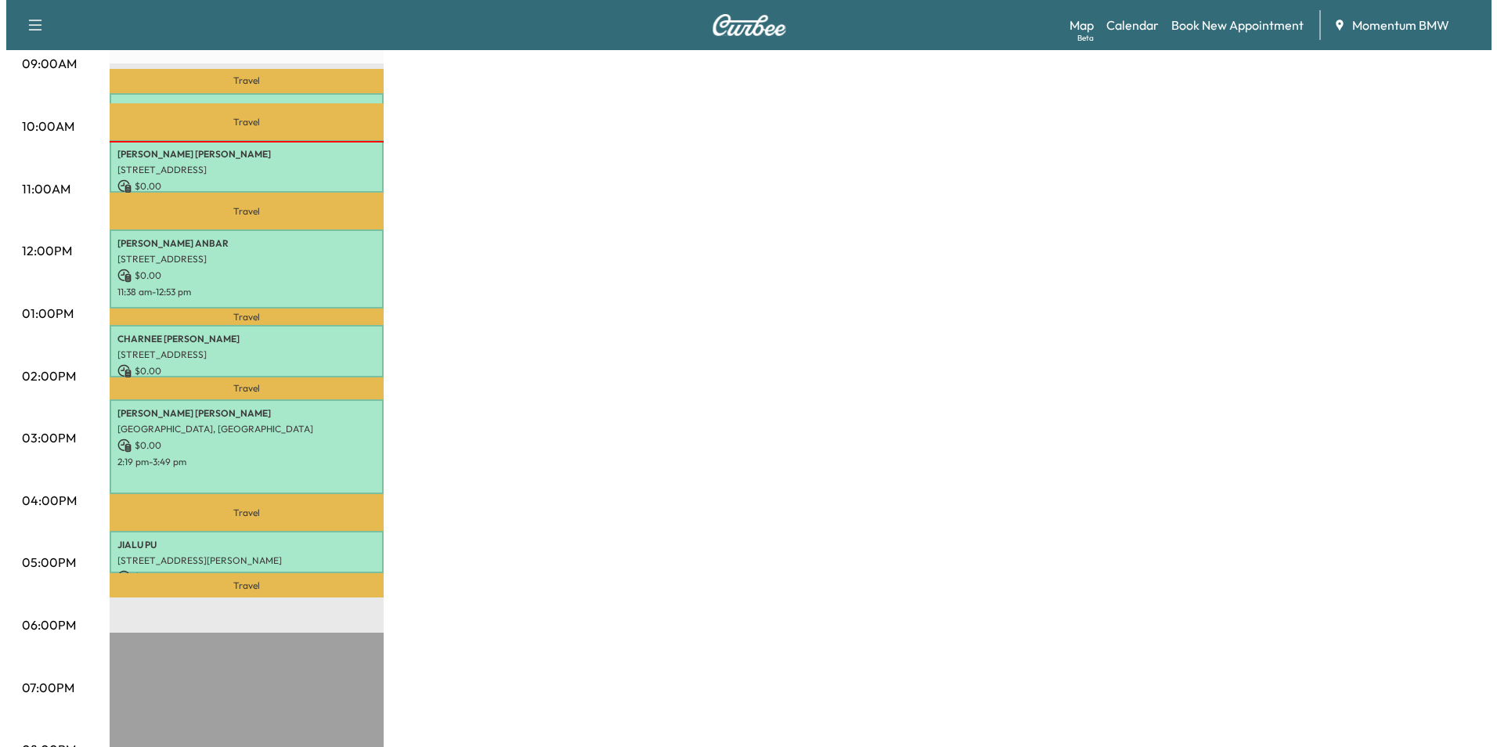
scroll to position [470, 0]
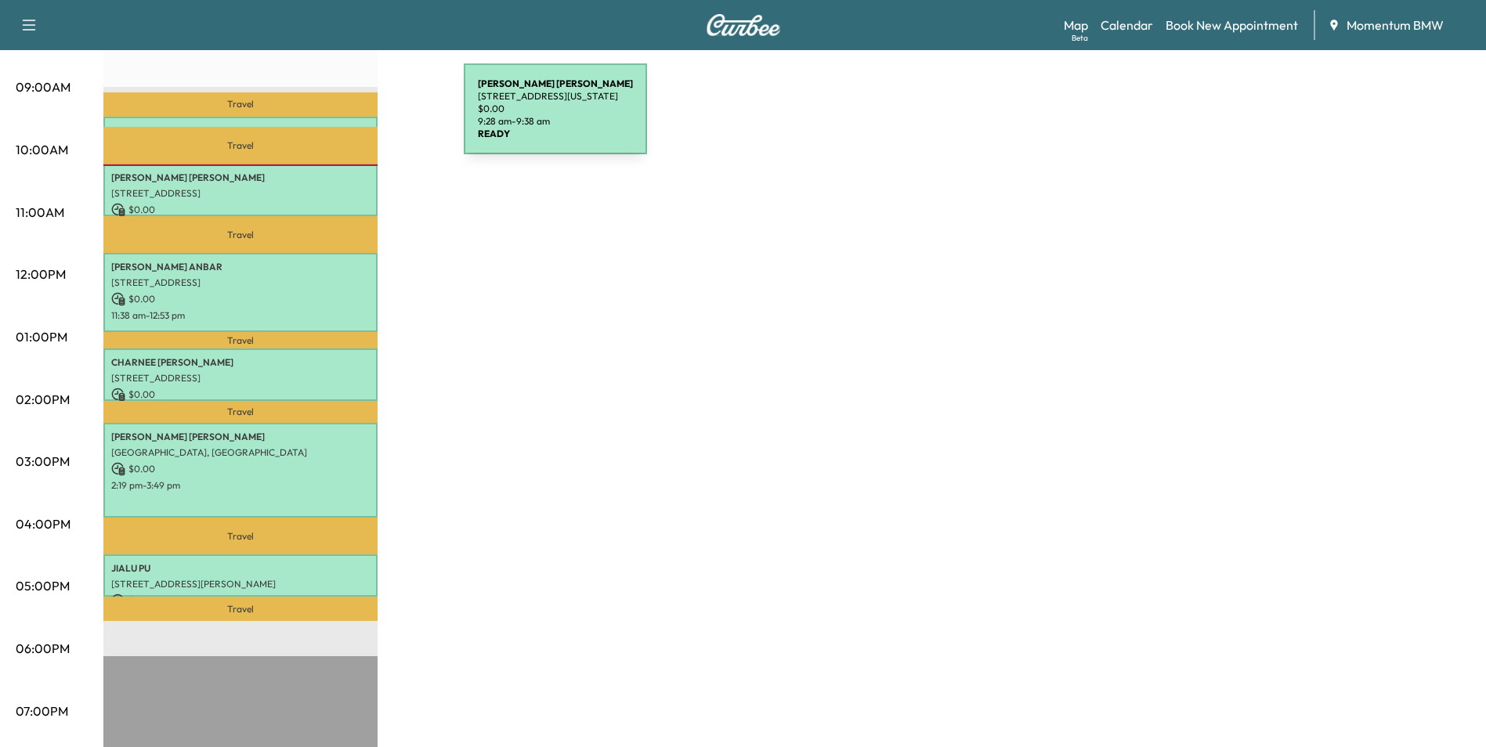
click at [346, 118] on div "[PERSON_NAME] [STREET_ADDRESS][US_STATE] $ 0.00 9:28 am - 9:38 am" at bounding box center [240, 125] width 274 height 16
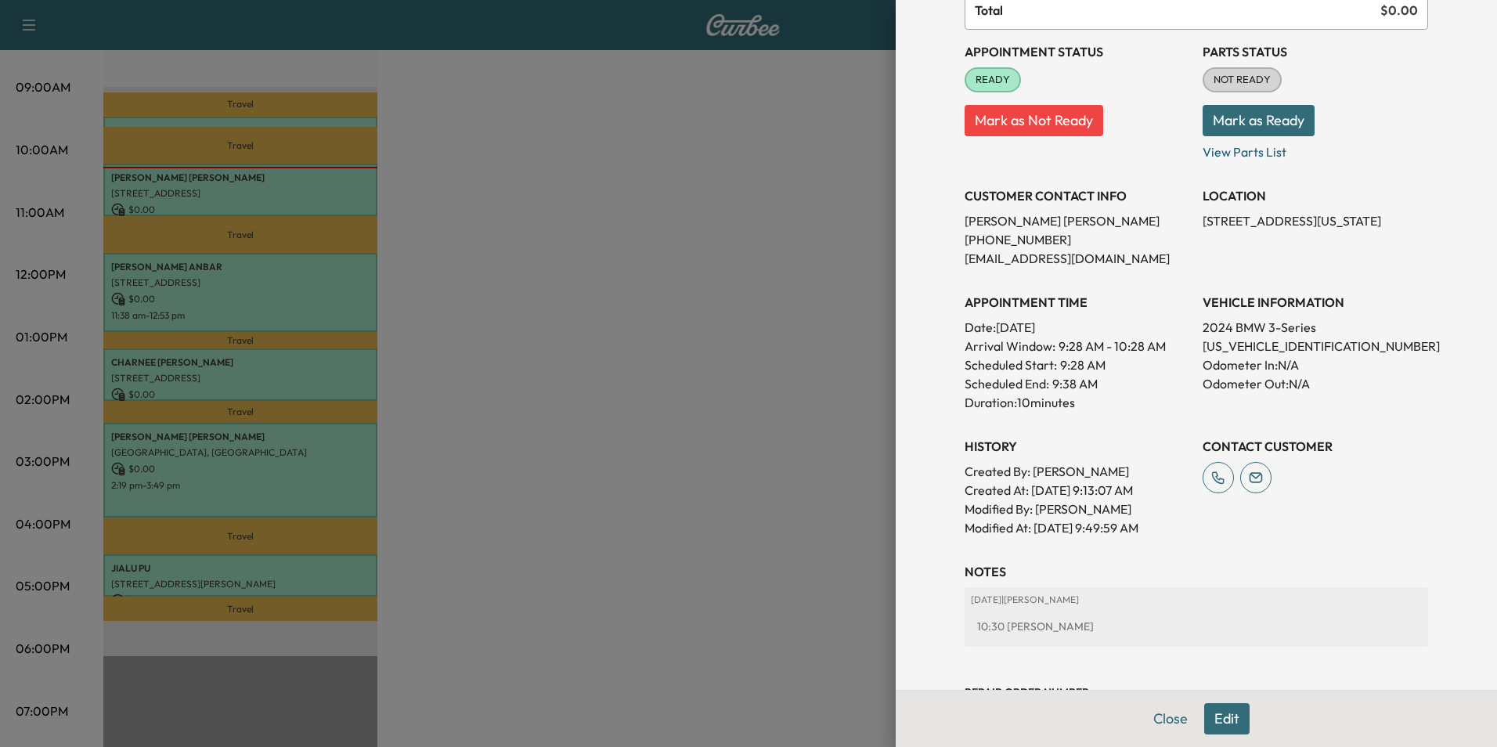
scroll to position [218, 0]
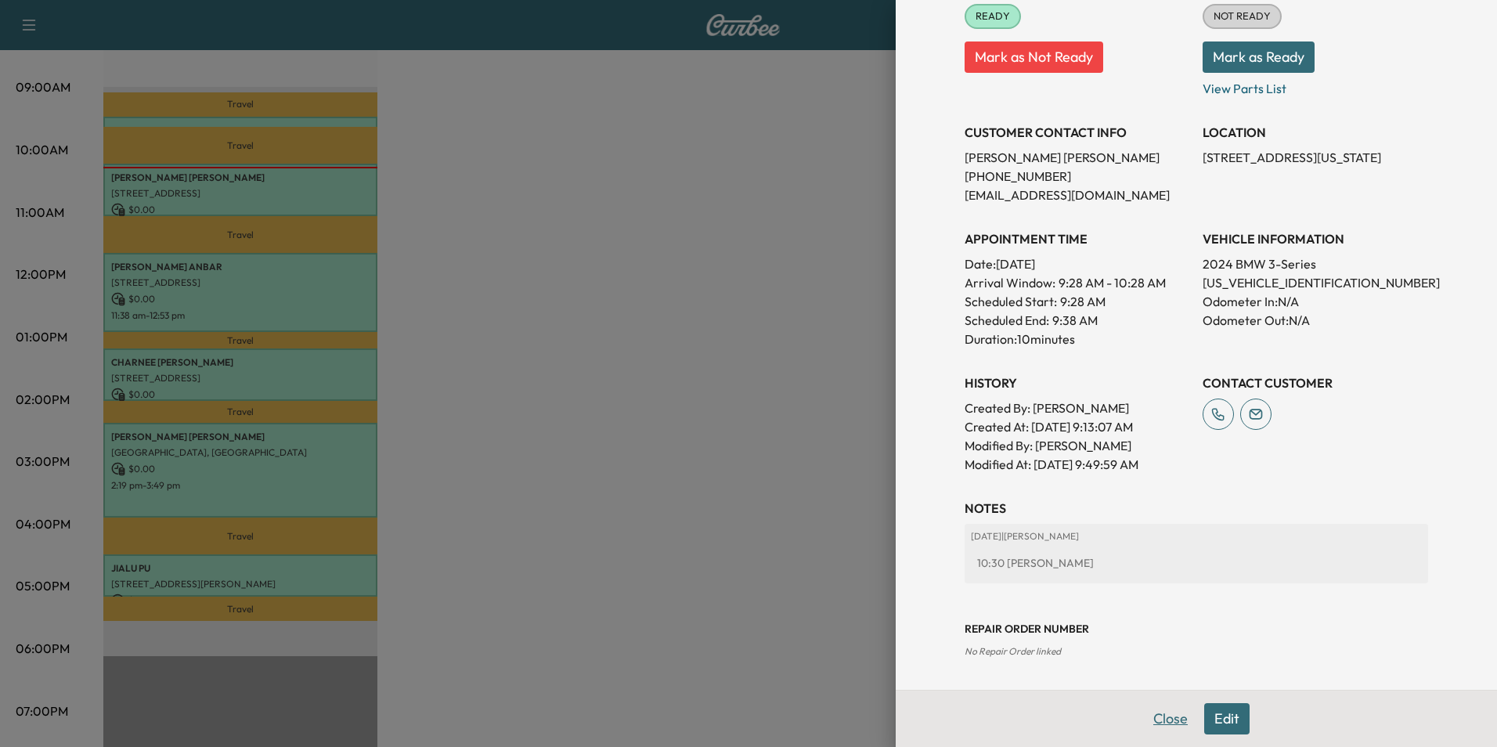
click at [1164, 724] on button "Close" at bounding box center [1170, 718] width 55 height 31
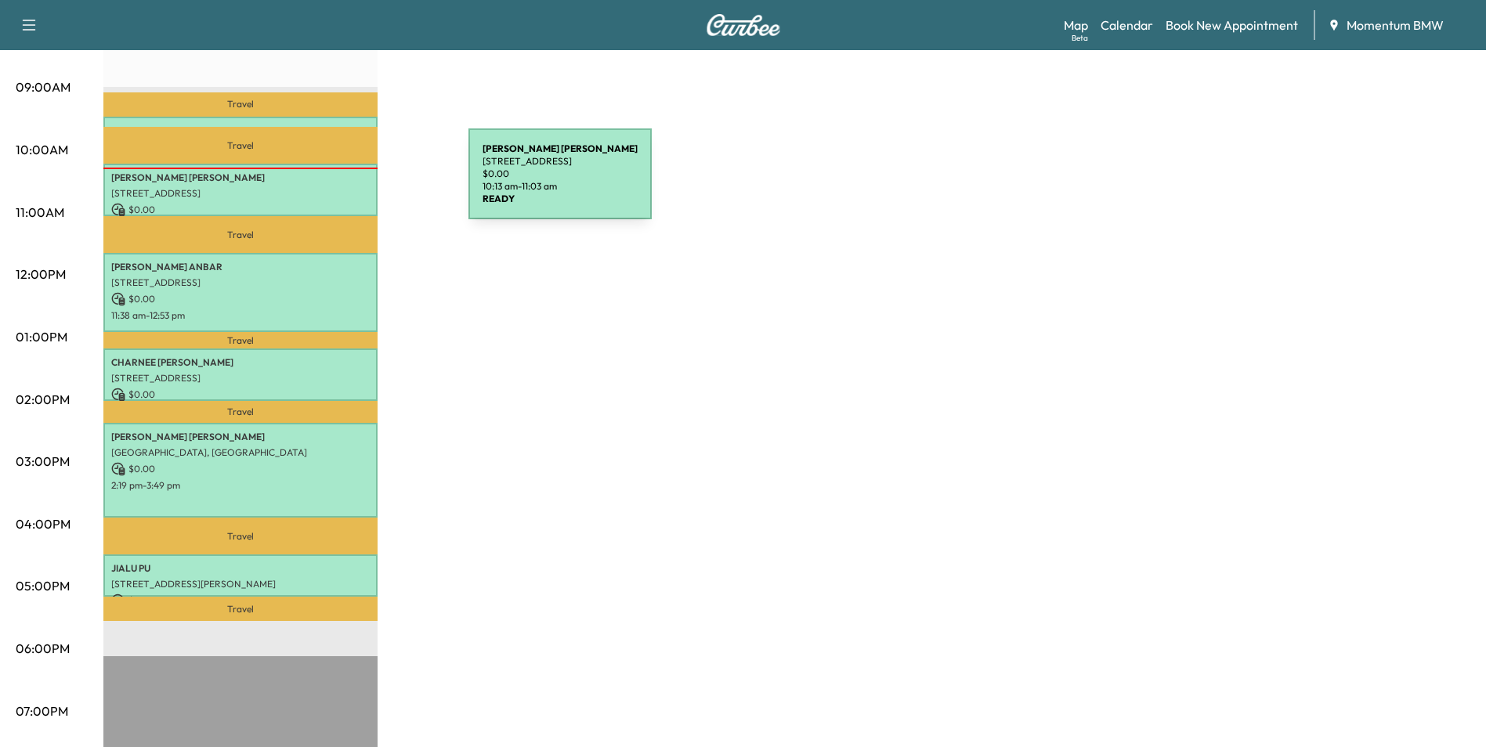
click at [351, 183] on div "[PERSON_NAME] [STREET_ADDRESS][PERSON_NAME] $ 0.00 10:13 am - 11:03 am" at bounding box center [240, 190] width 274 height 52
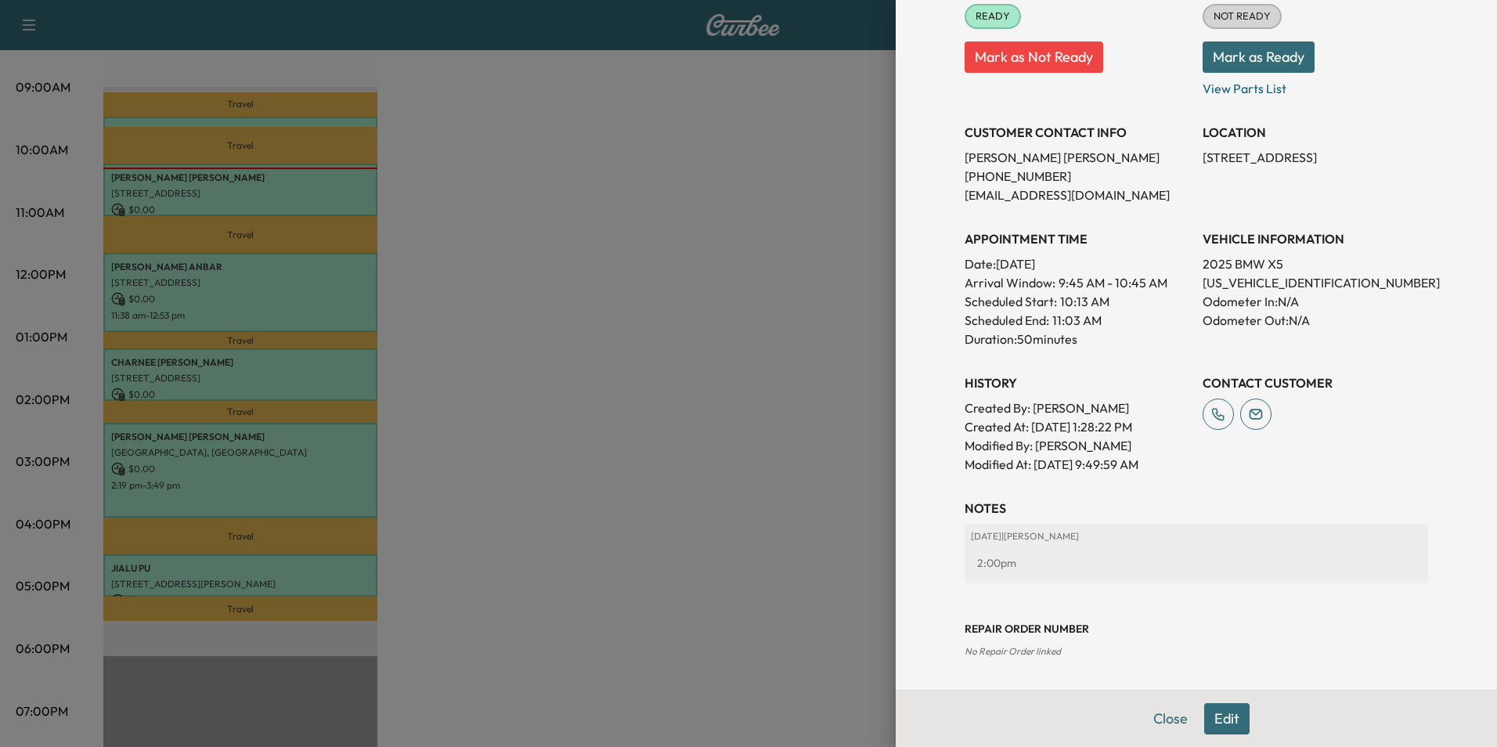
drag, startPoint x: 1161, startPoint y: 719, endPoint x: 1164, endPoint y: 702, distance: 16.9
click at [1161, 719] on button "Close" at bounding box center [1170, 718] width 55 height 31
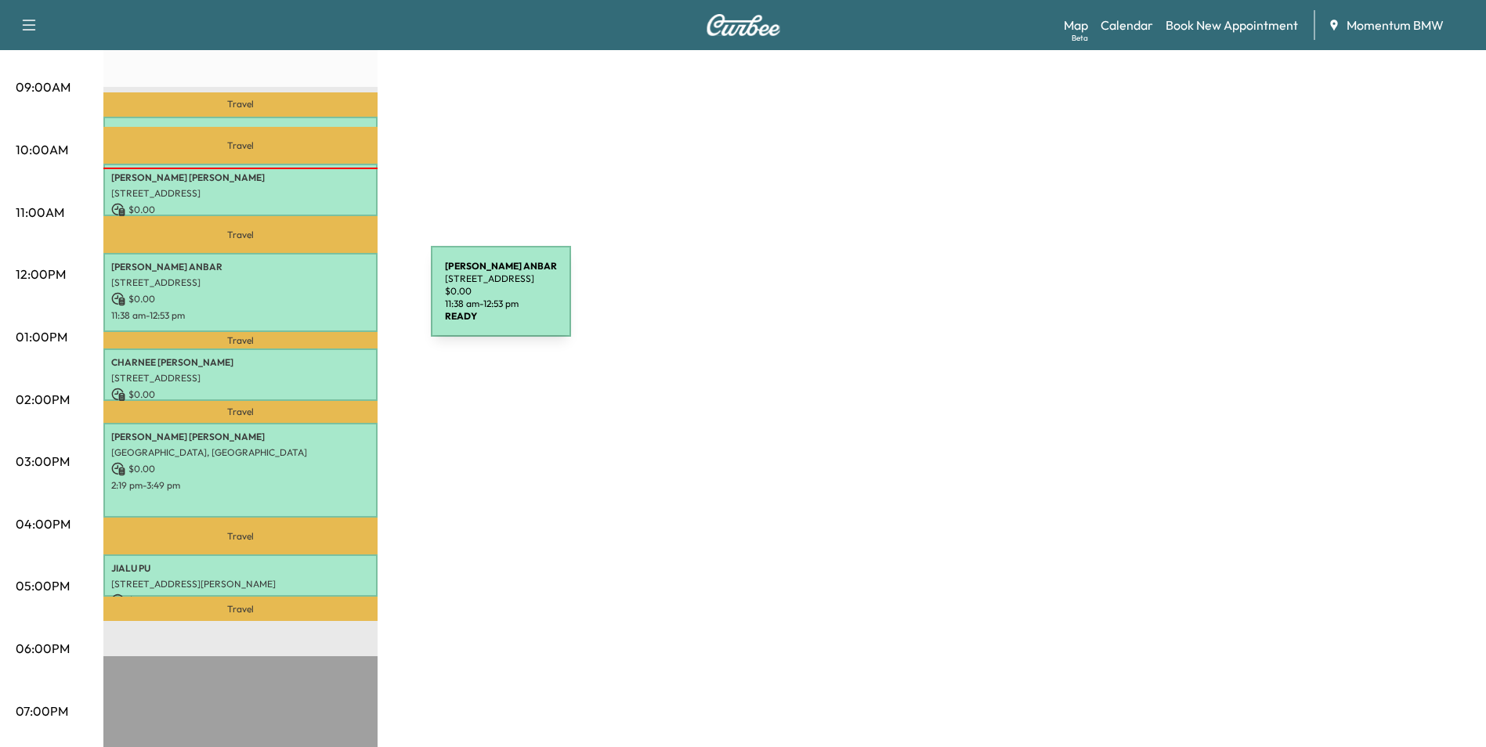
click at [313, 301] on p "$ 0.00" at bounding box center [240, 299] width 258 height 14
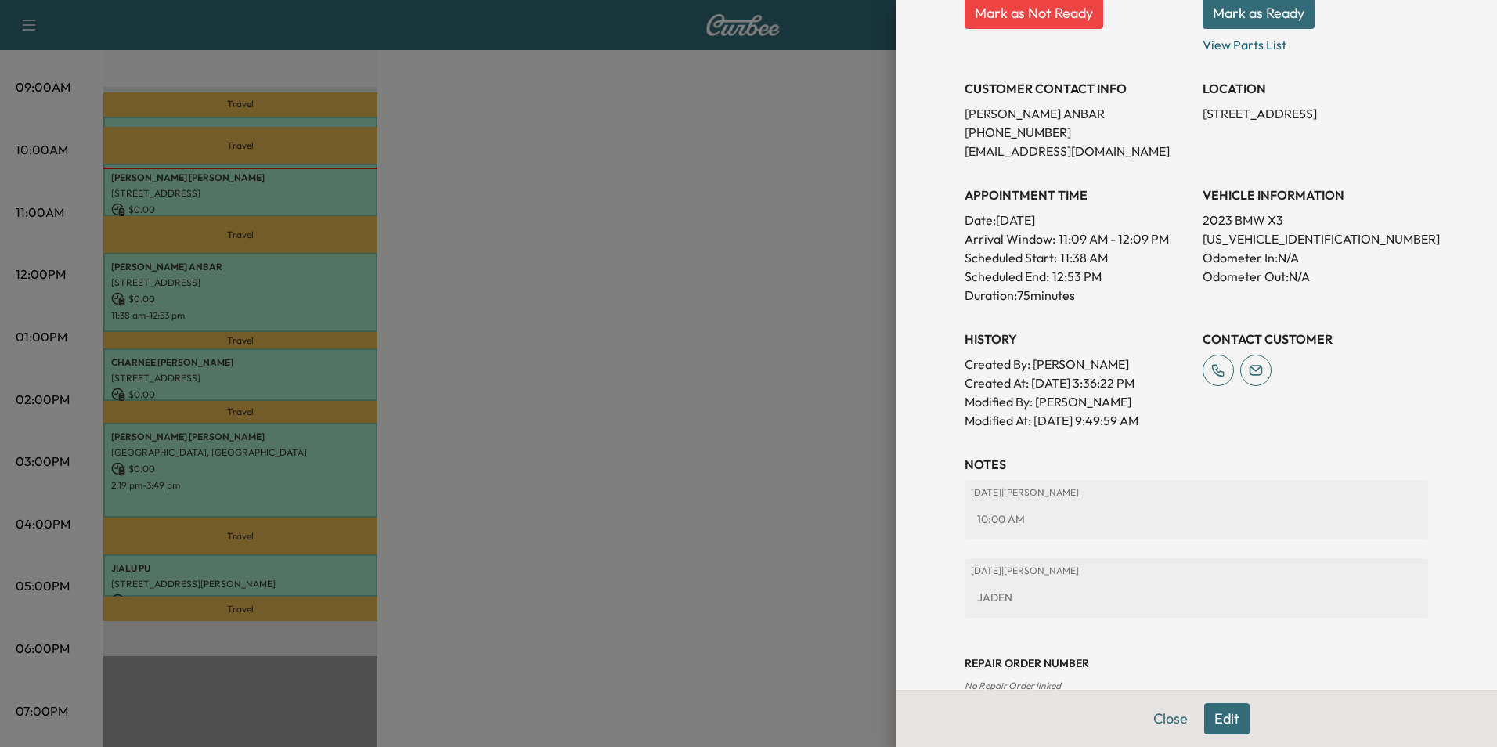
scroll to position [315, 0]
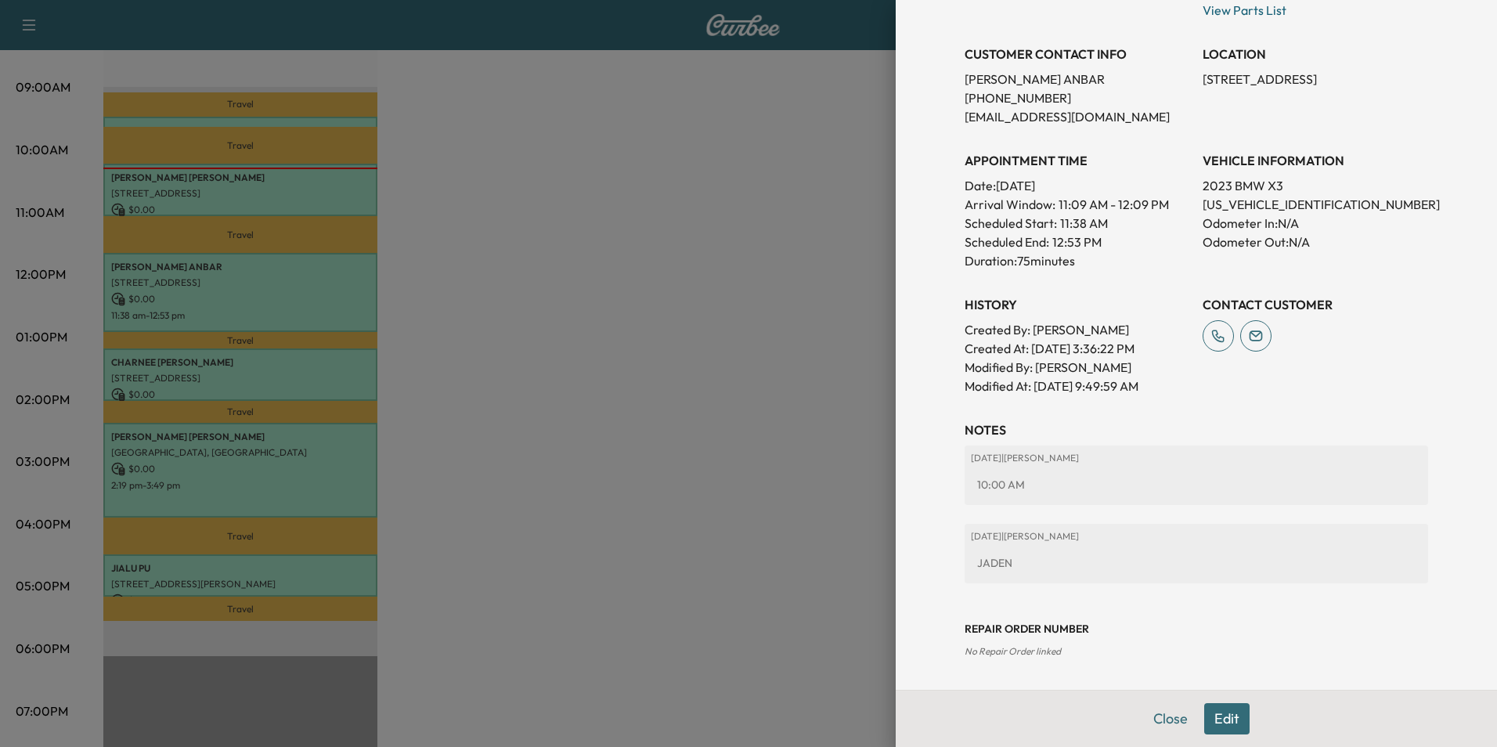
drag, startPoint x: 1161, startPoint y: 727, endPoint x: 1155, endPoint y: 720, distance: 8.9
click at [1161, 728] on button "Close" at bounding box center [1170, 718] width 55 height 31
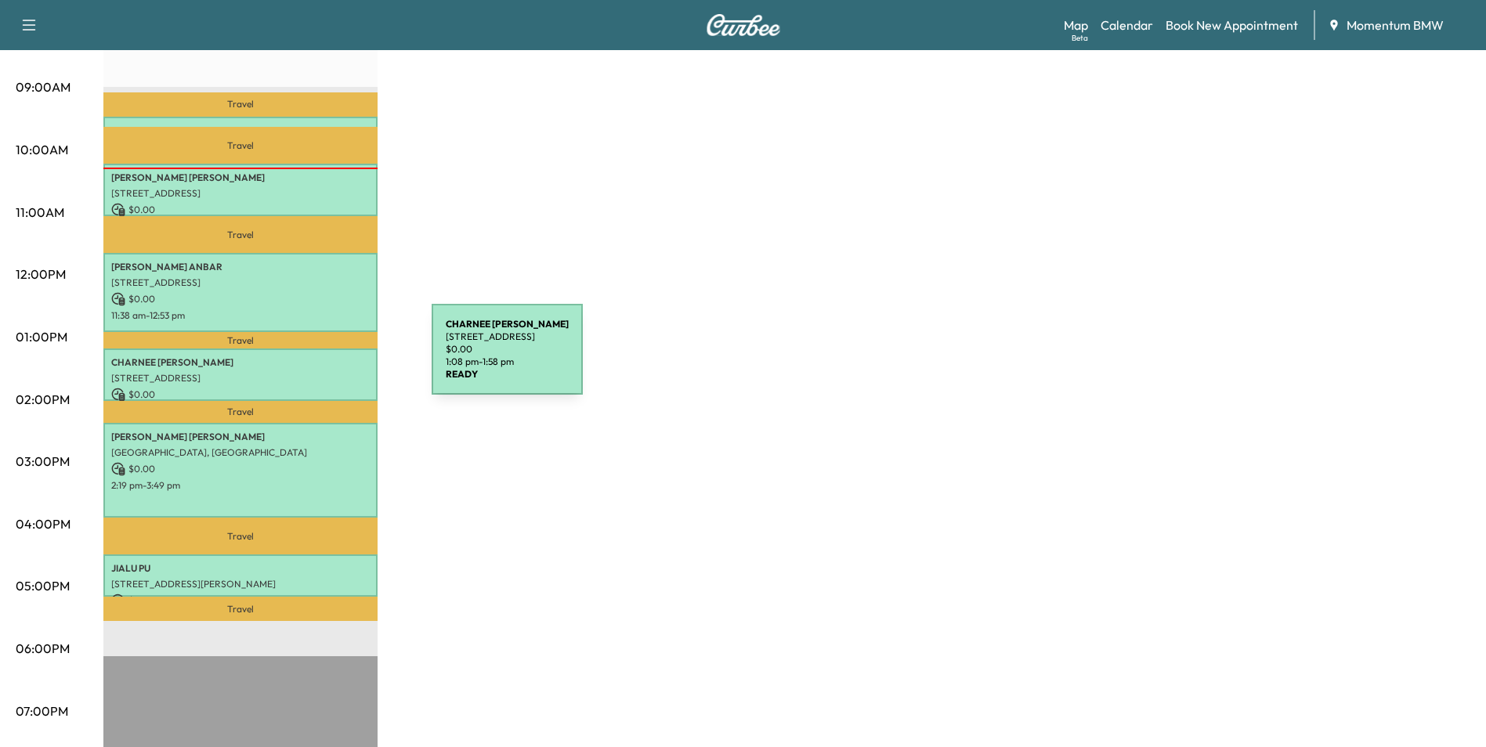
click at [314, 359] on p "[PERSON_NAME]" at bounding box center [240, 362] width 258 height 13
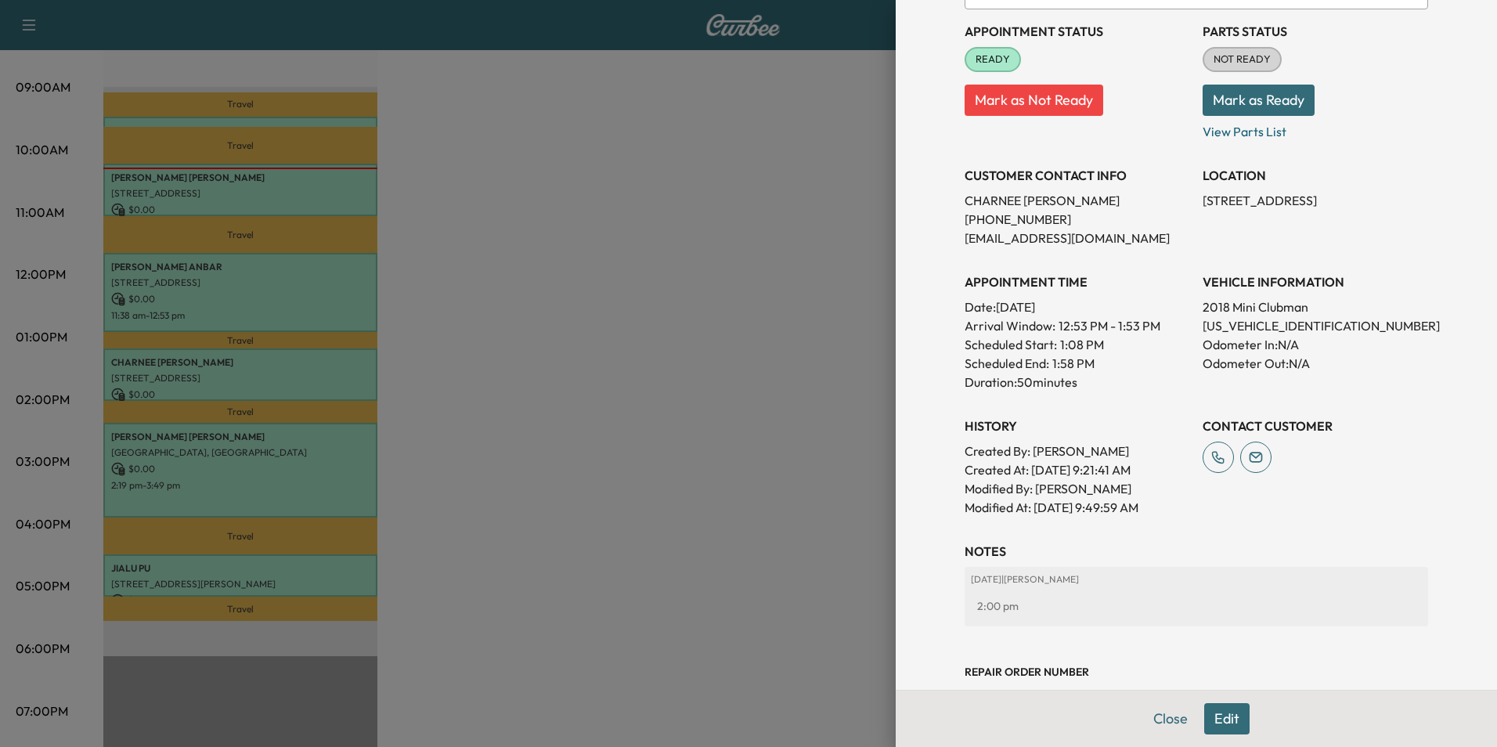
scroll to position [218, 0]
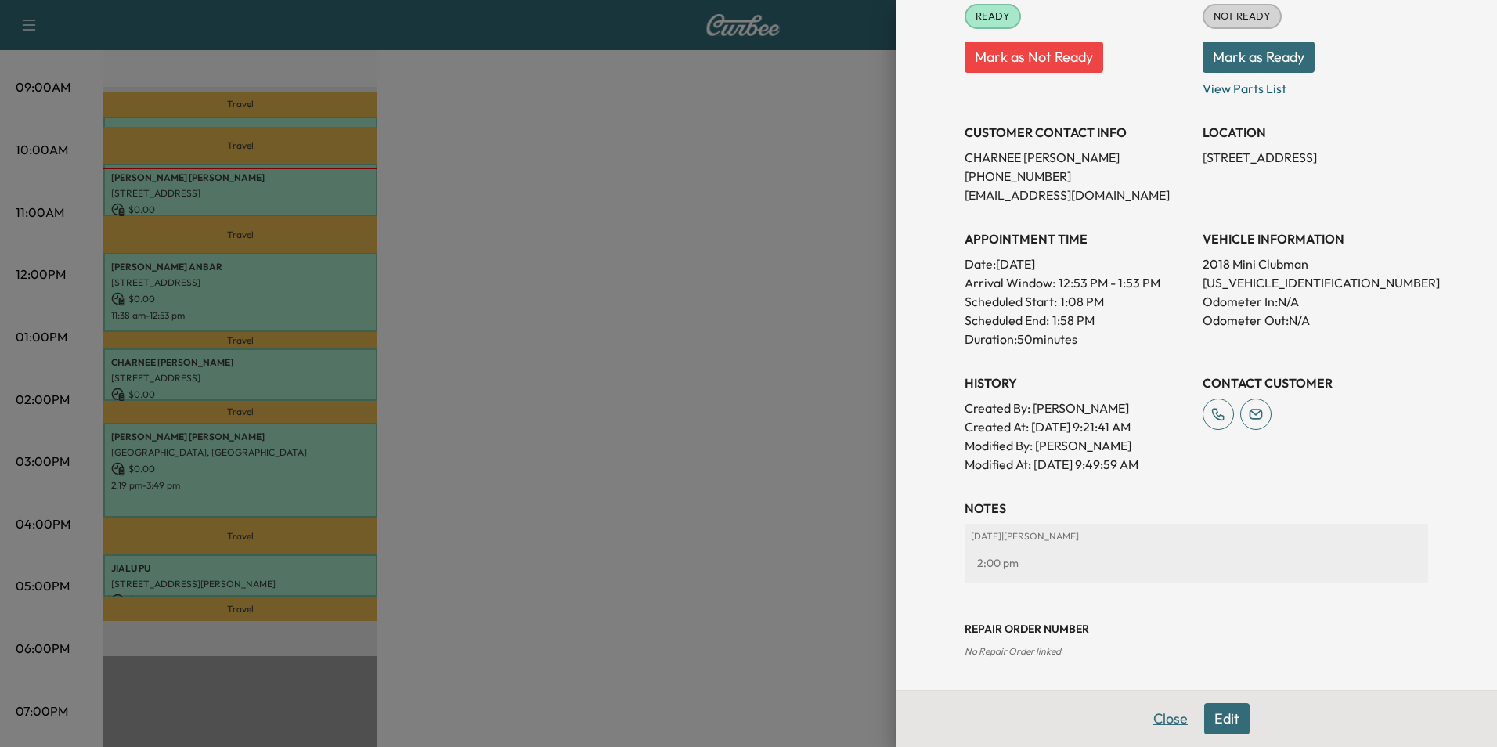
click at [1151, 713] on button "Close" at bounding box center [1170, 718] width 55 height 31
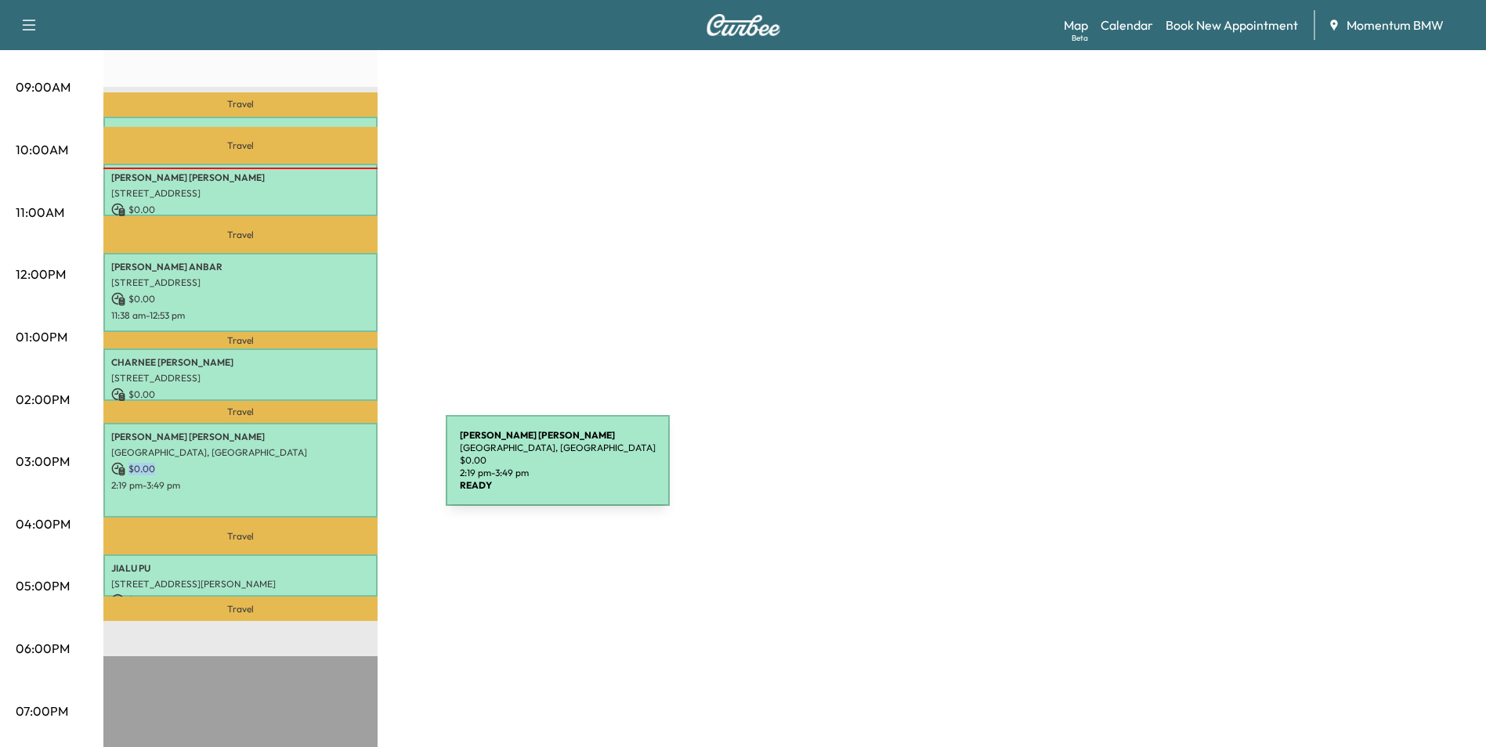
click at [328, 471] on div "[PERSON_NAME] [GEOGRAPHIC_DATA], [GEOGRAPHIC_DATA] $ 0.00 2:19 pm - 3:49 pm" at bounding box center [240, 470] width 274 height 95
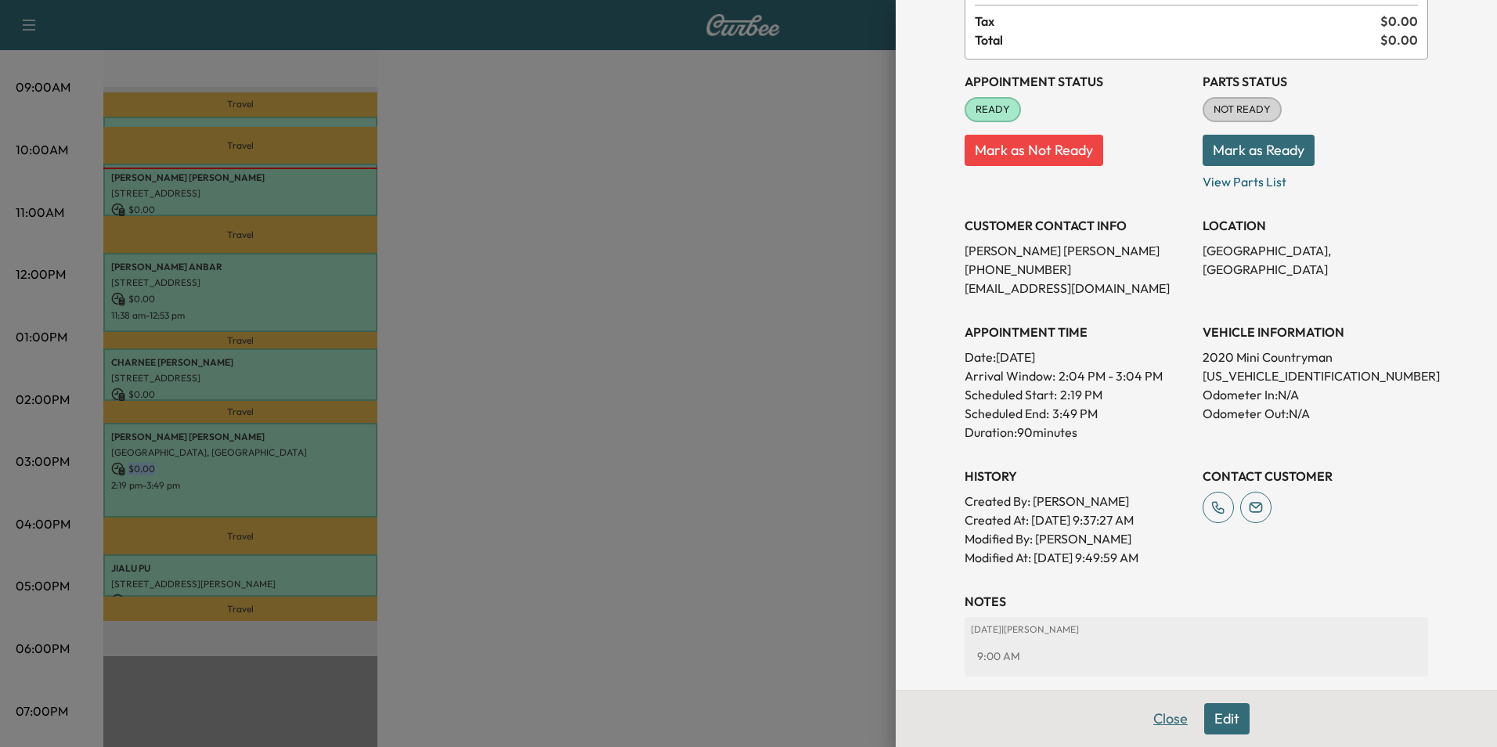
scroll to position [236, 0]
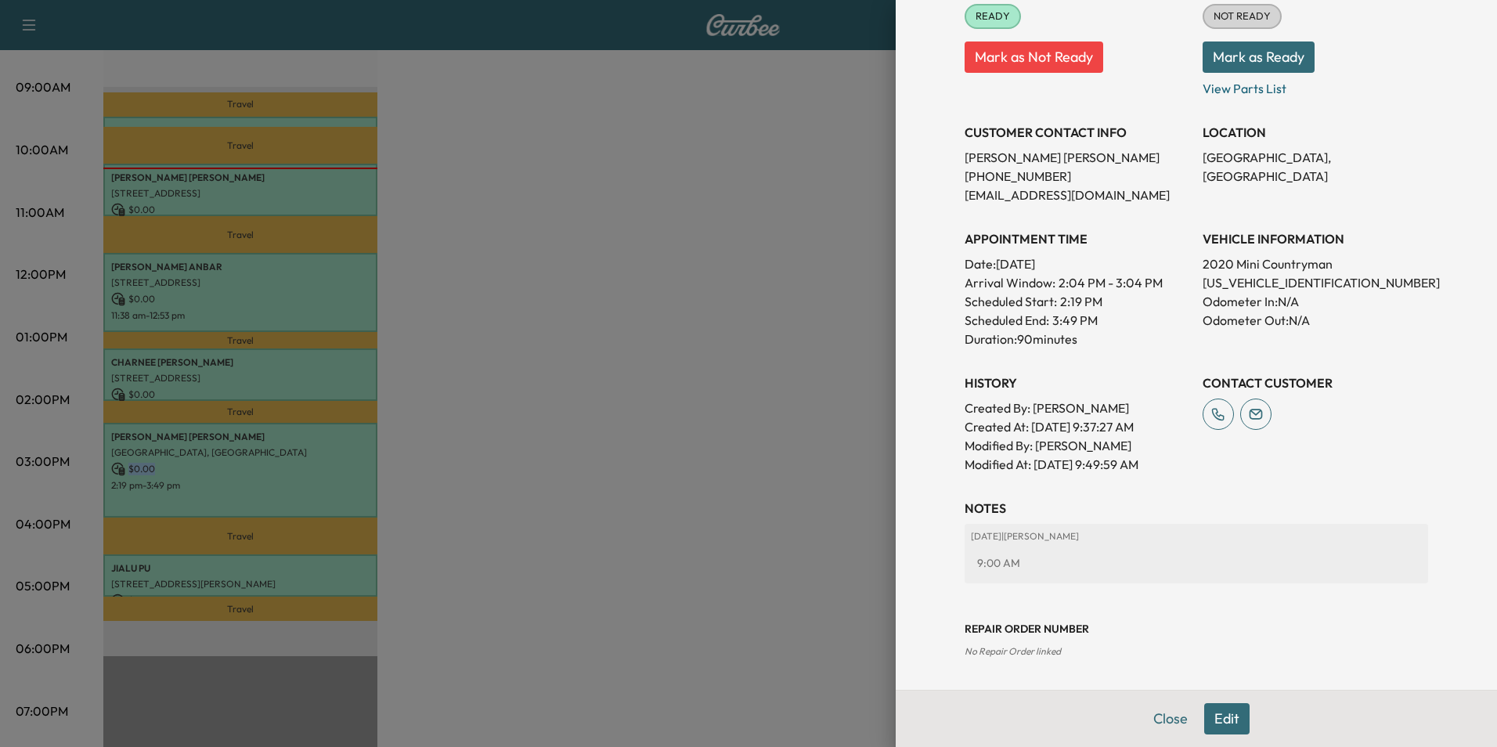
click at [1217, 727] on button "Edit" at bounding box center [1226, 718] width 45 height 31
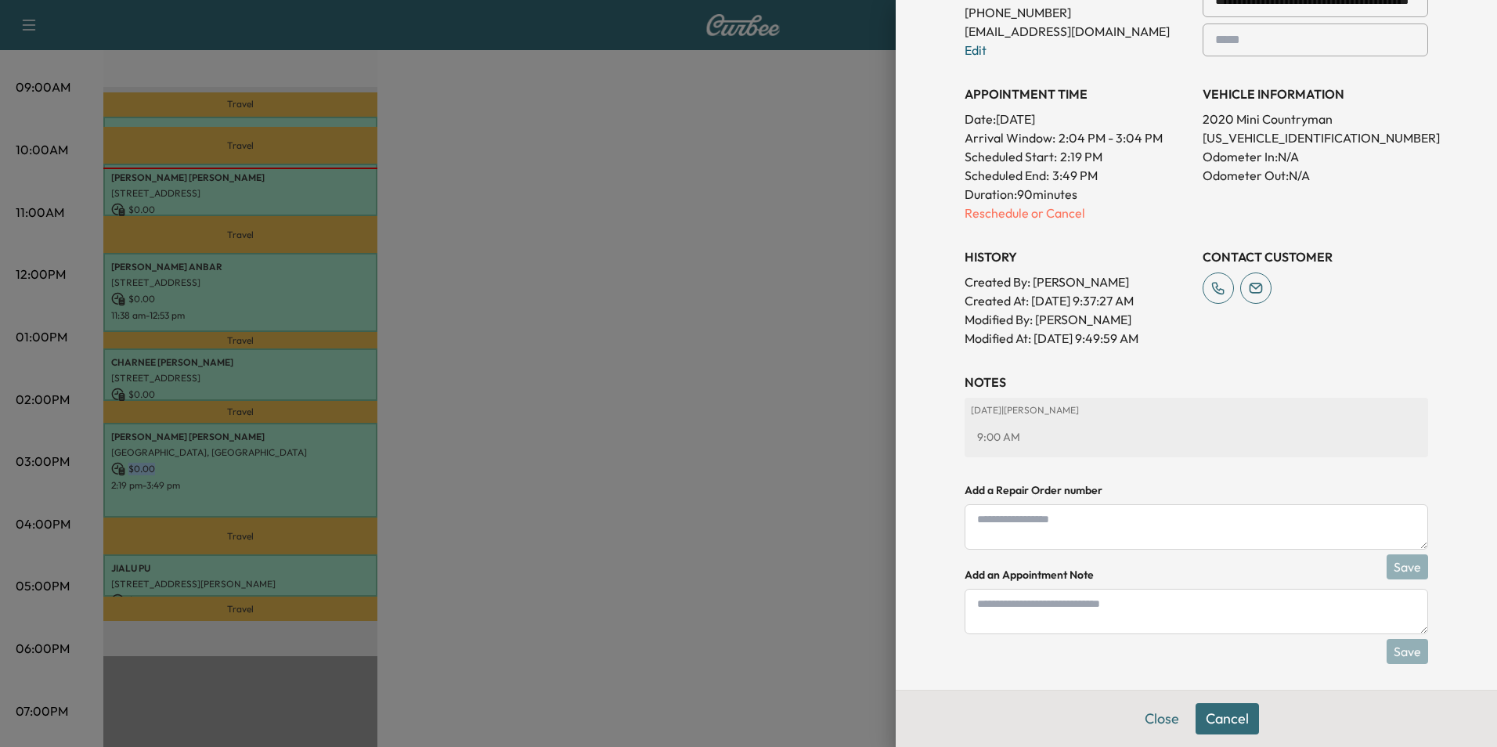
scroll to position [439, 0]
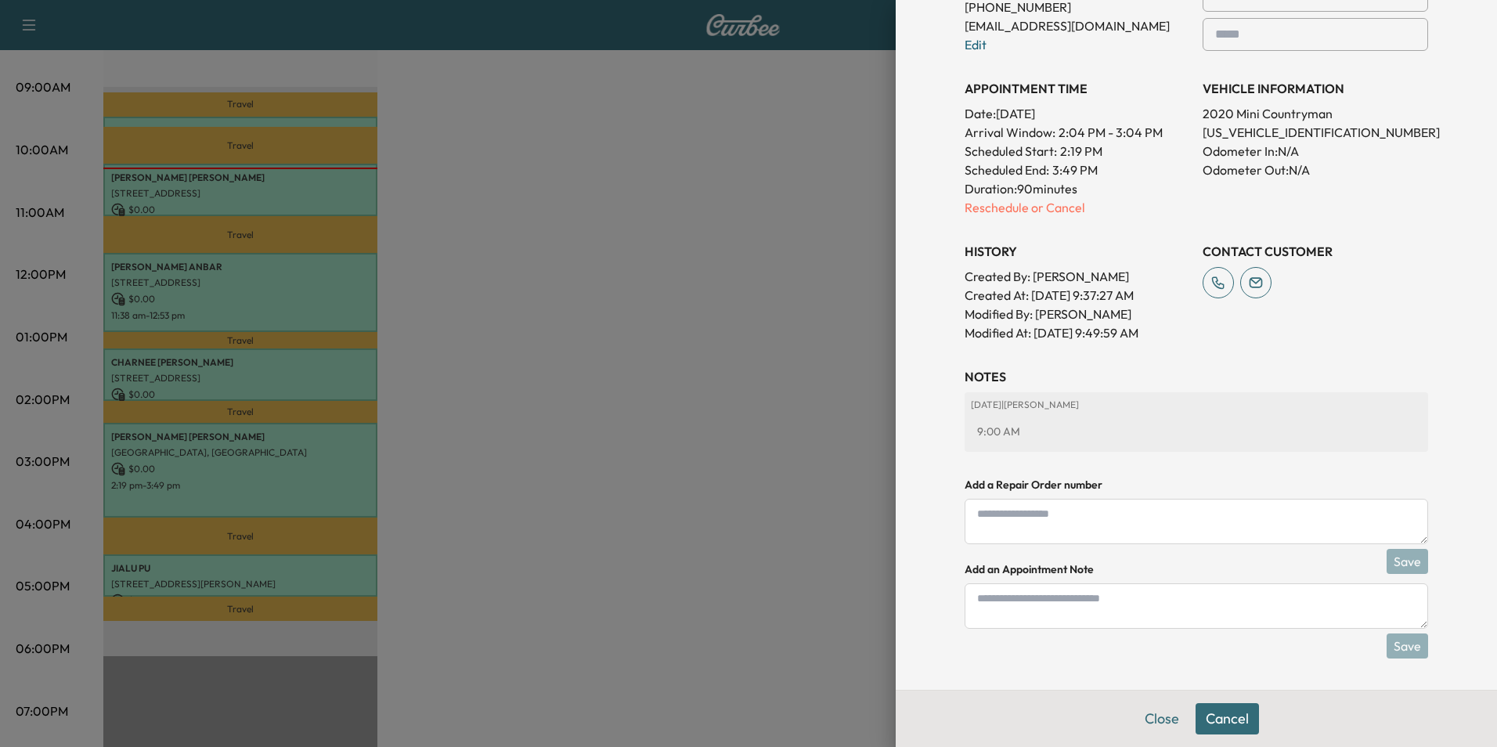
click at [1104, 614] on textarea at bounding box center [1197, 605] width 464 height 45
type textarea "*"
type textarea "****"
click at [1401, 650] on button "Save" at bounding box center [1408, 646] width 42 height 25
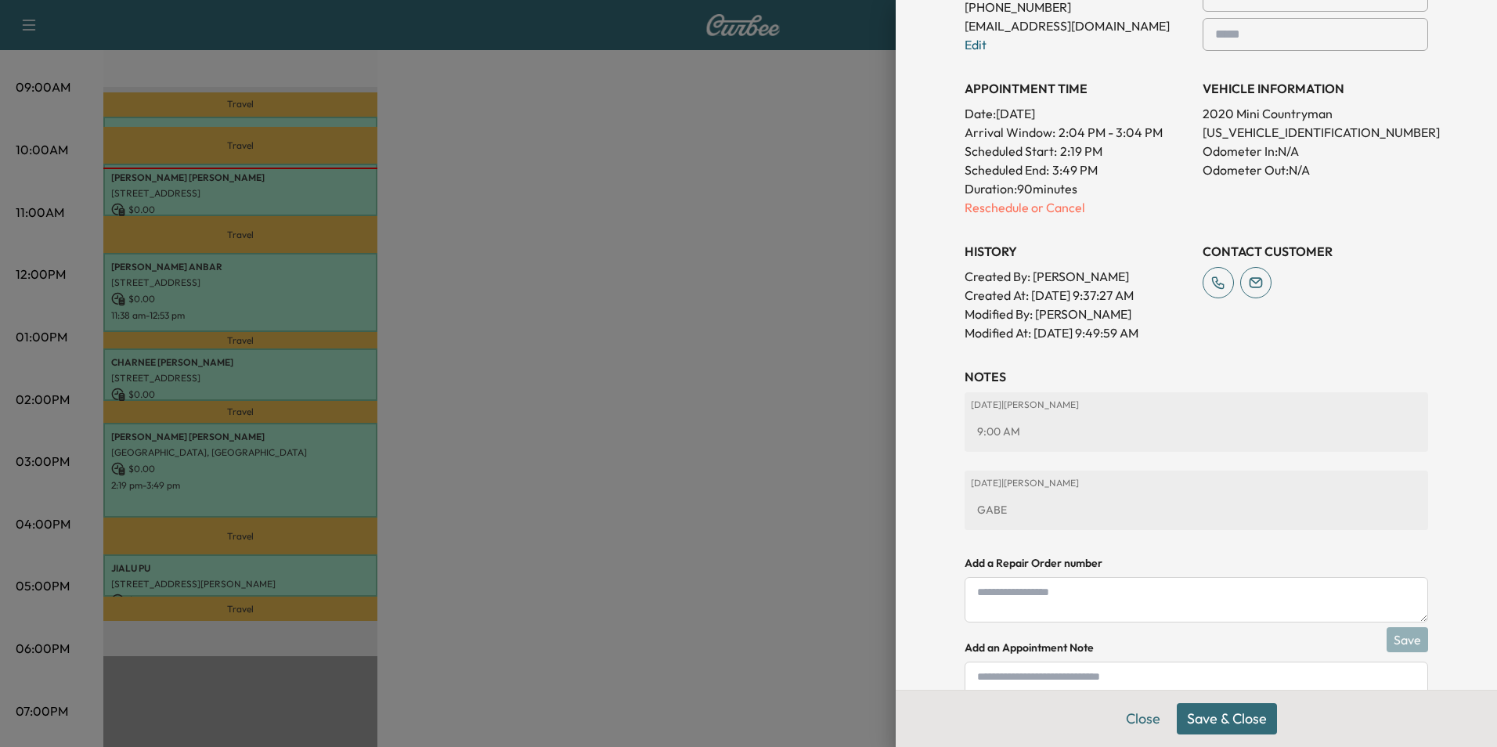
click at [1245, 722] on button "Save & Close" at bounding box center [1227, 718] width 100 height 31
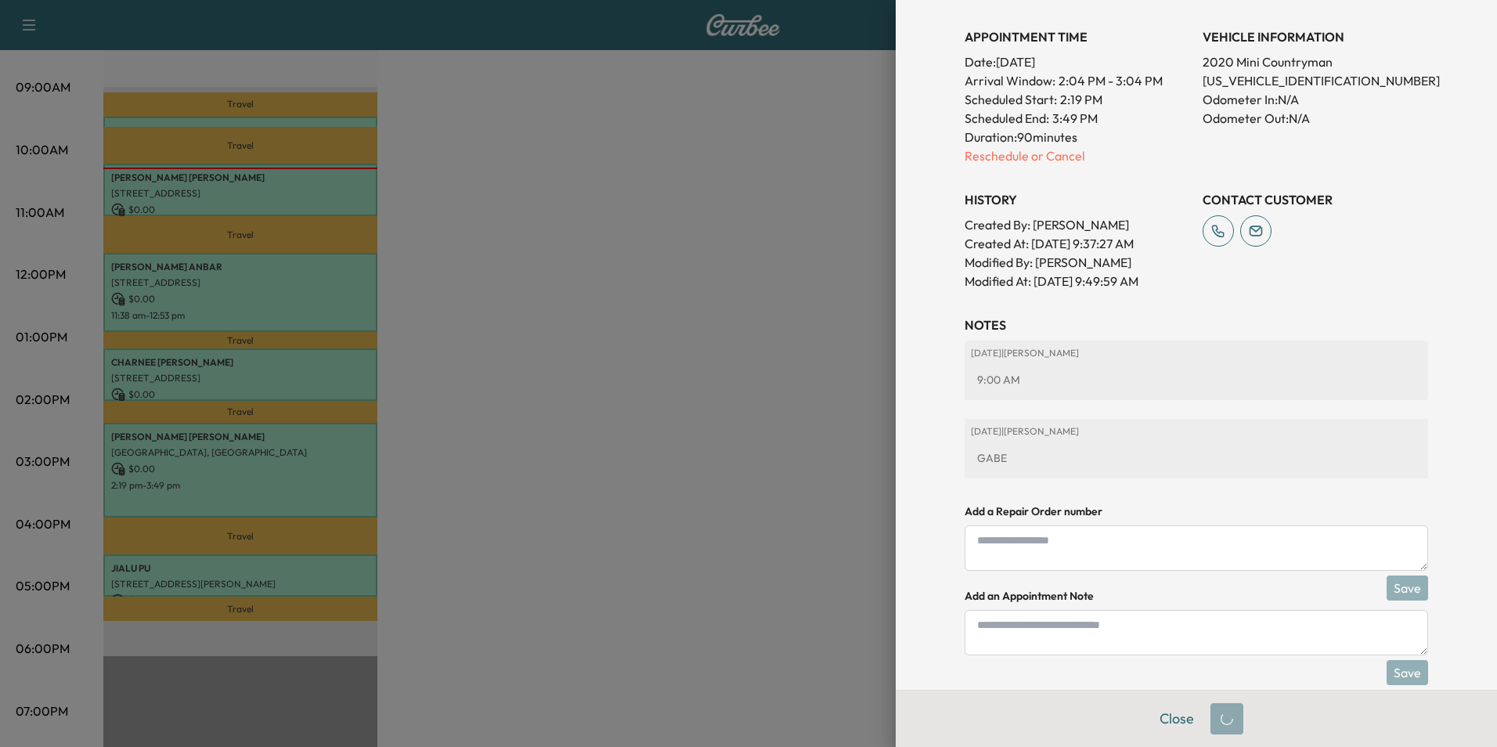
scroll to position [406, 0]
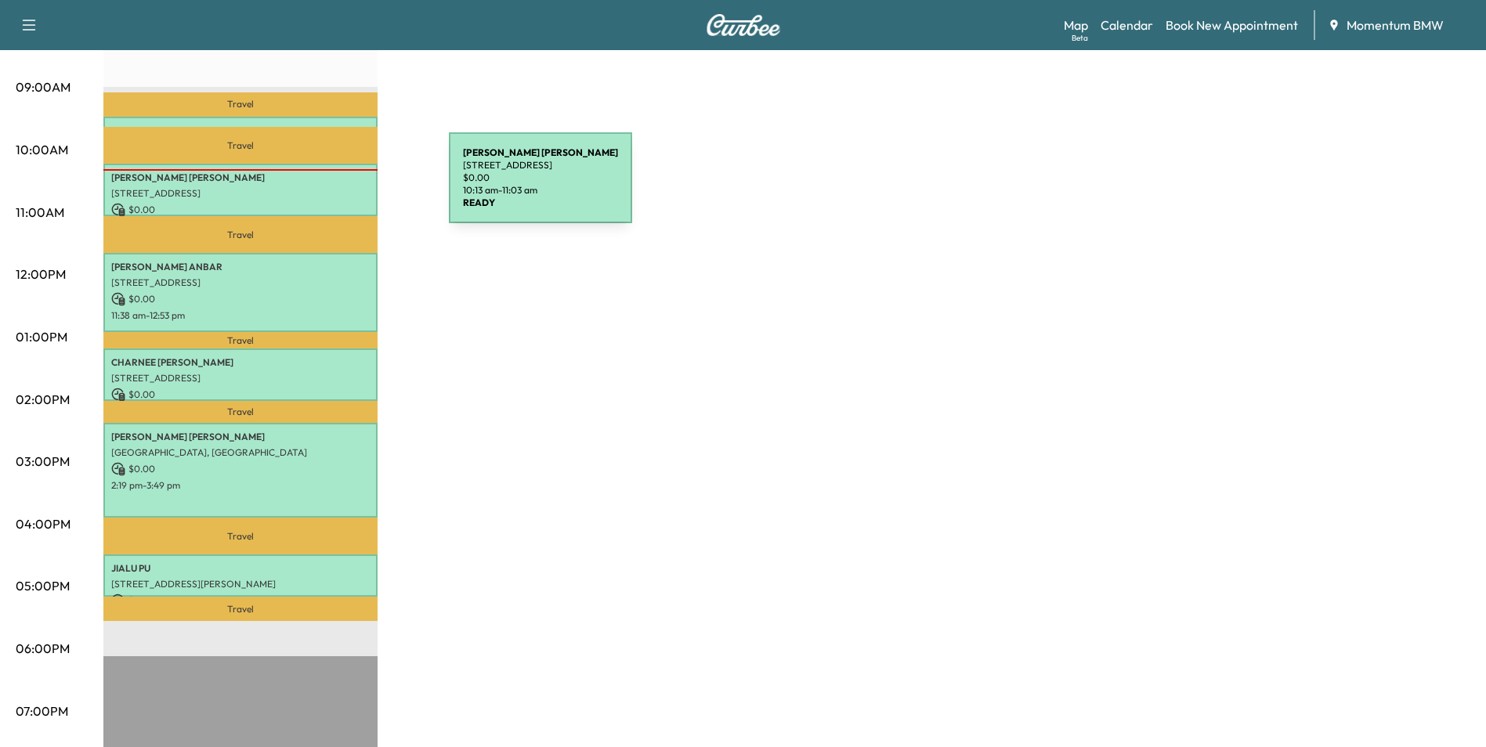
click at [331, 187] on p "[STREET_ADDRESS]" at bounding box center [240, 193] width 258 height 13
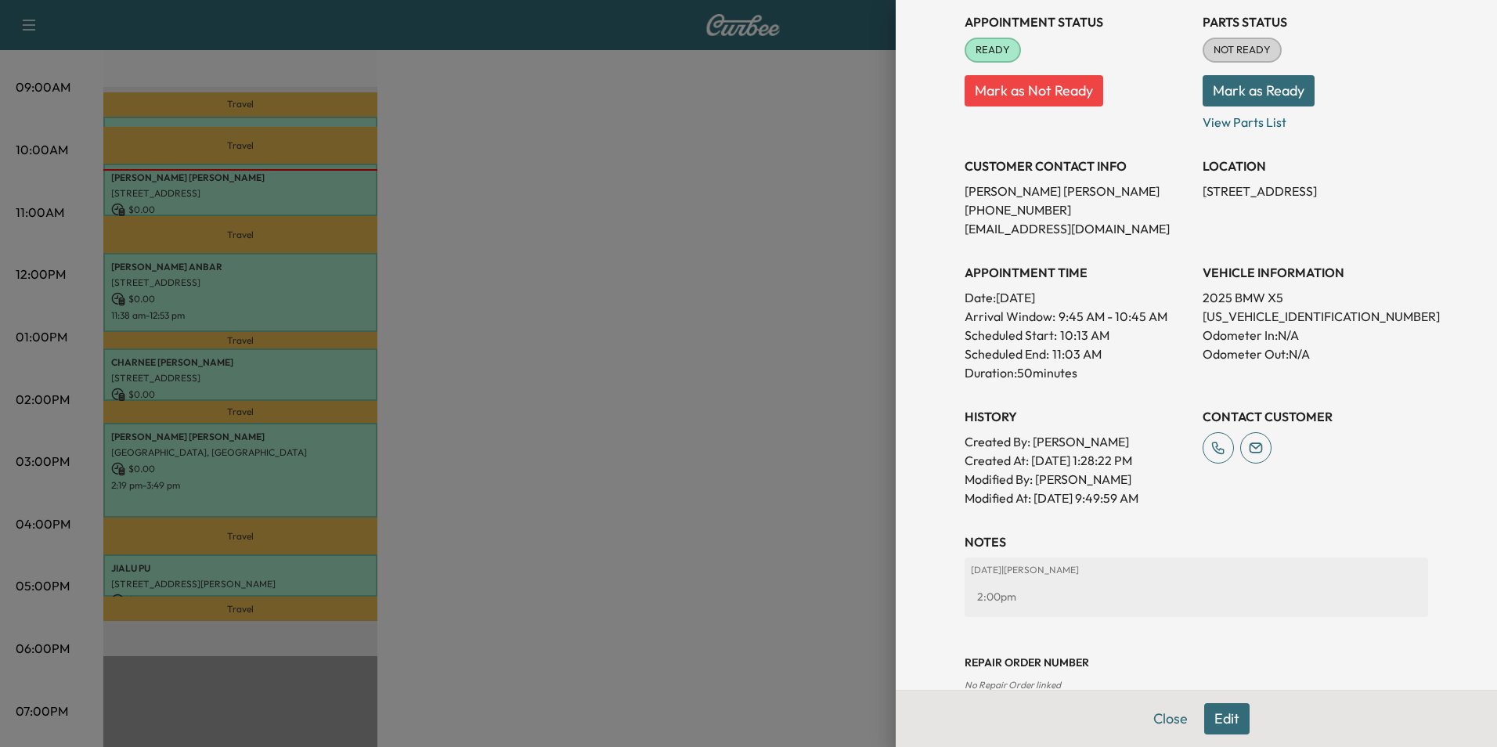
scroll to position [218, 0]
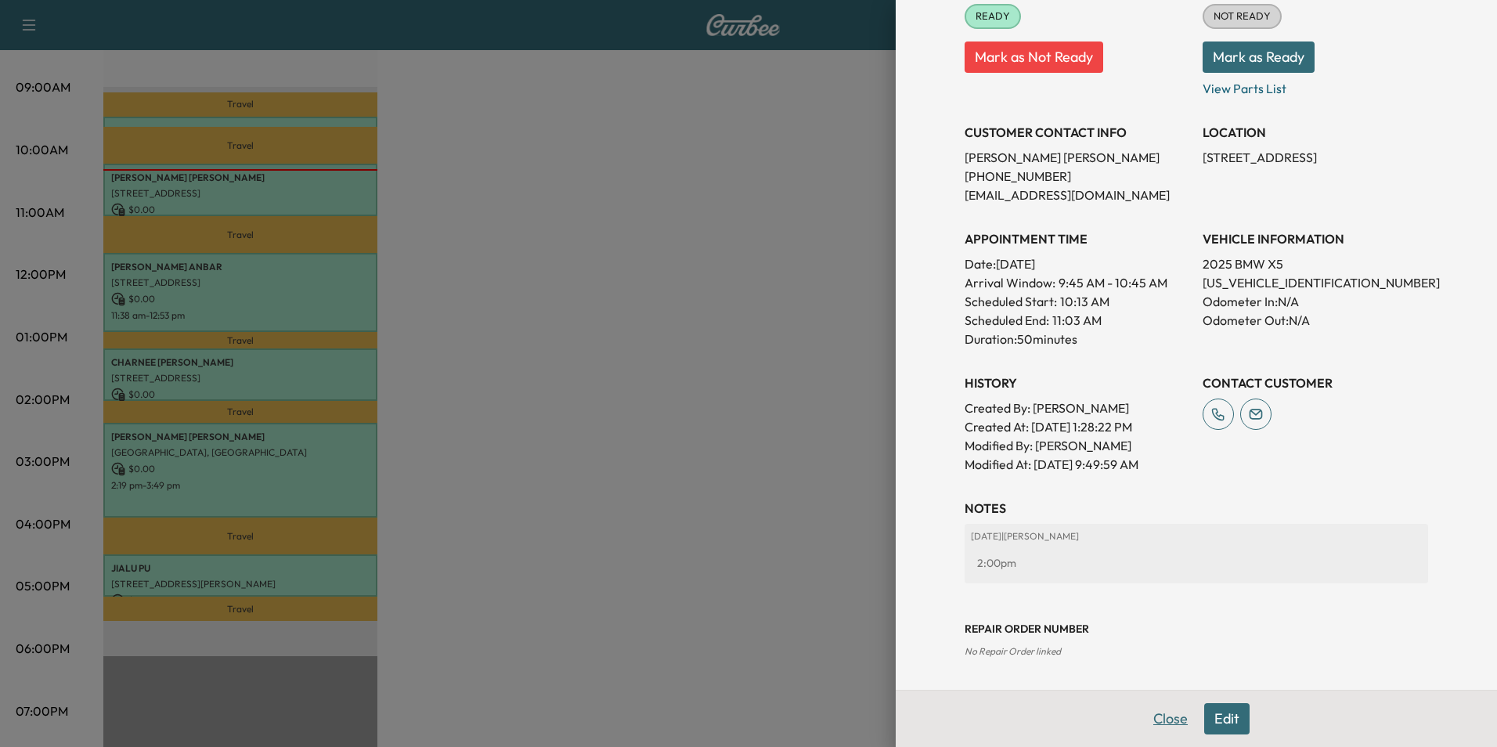
click at [1164, 717] on button "Close" at bounding box center [1170, 718] width 55 height 31
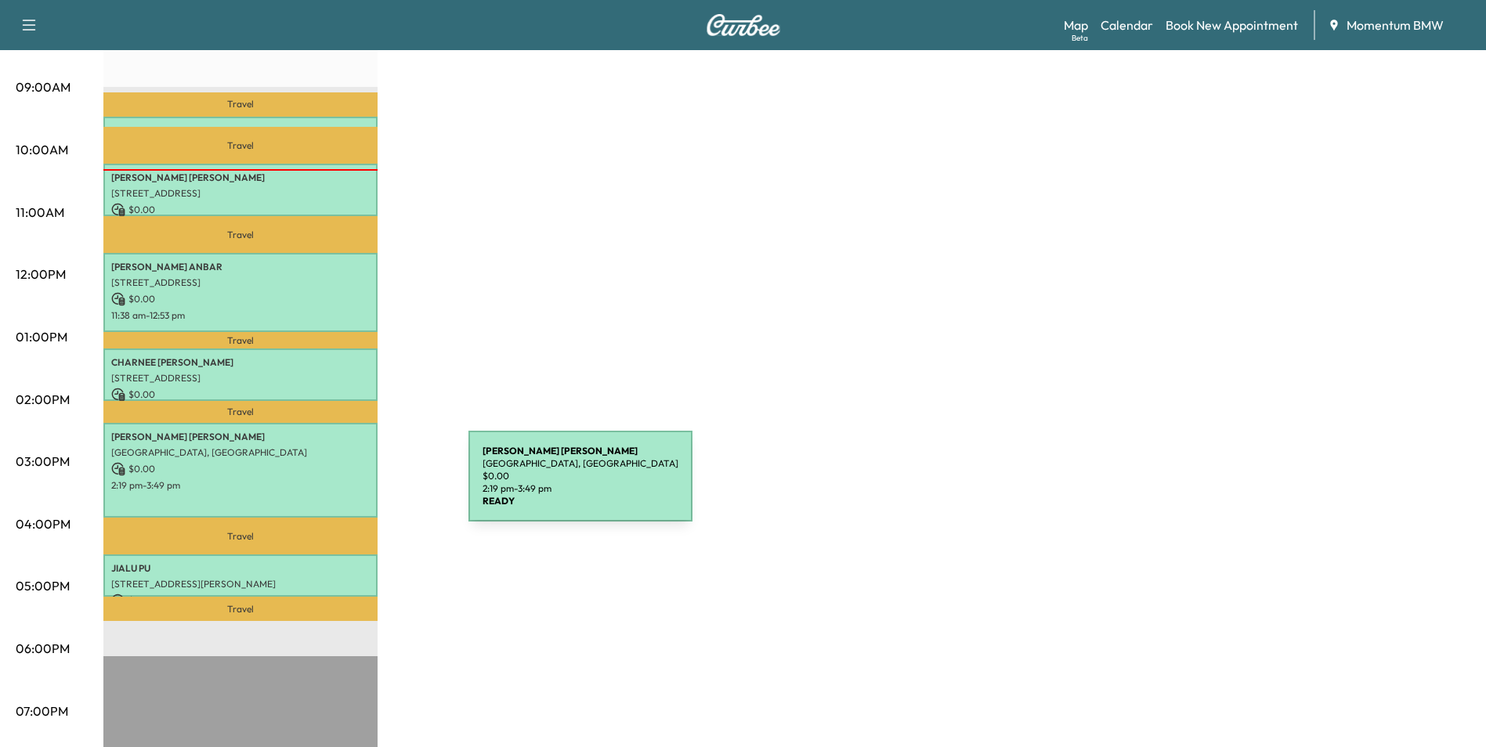
click at [351, 486] on p "2:19 pm - 3:49 pm" at bounding box center [240, 485] width 258 height 13
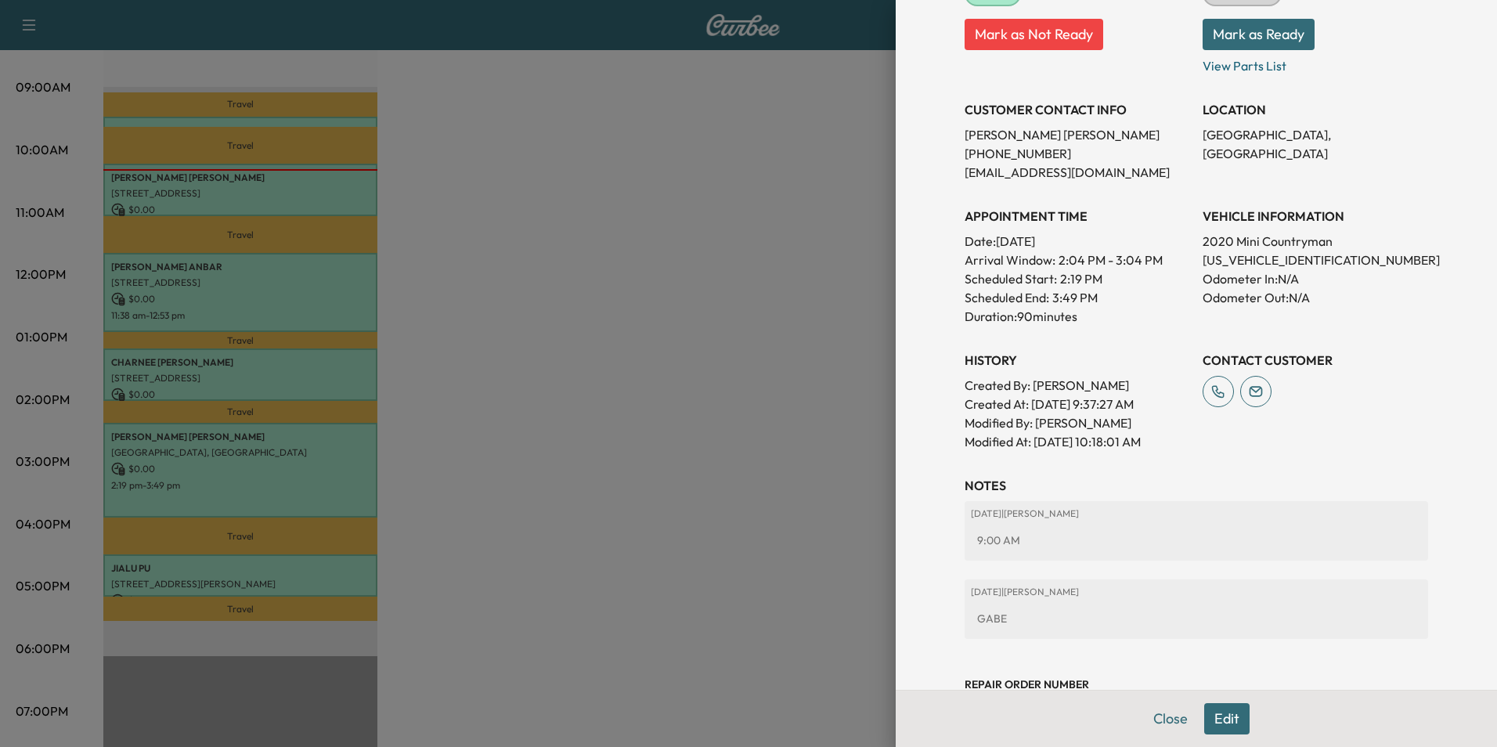
scroll to position [315, 0]
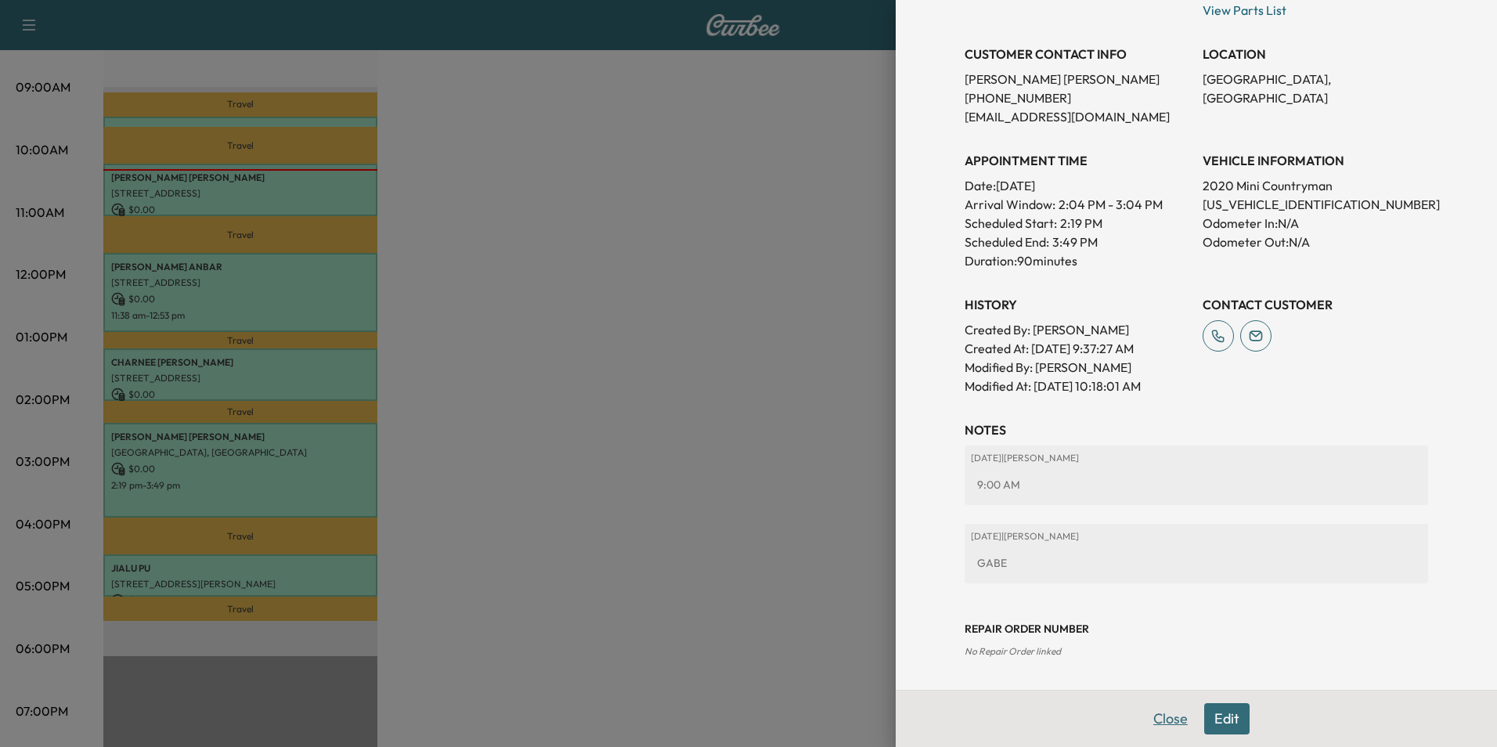
click at [1164, 715] on button "Close" at bounding box center [1170, 718] width 55 height 31
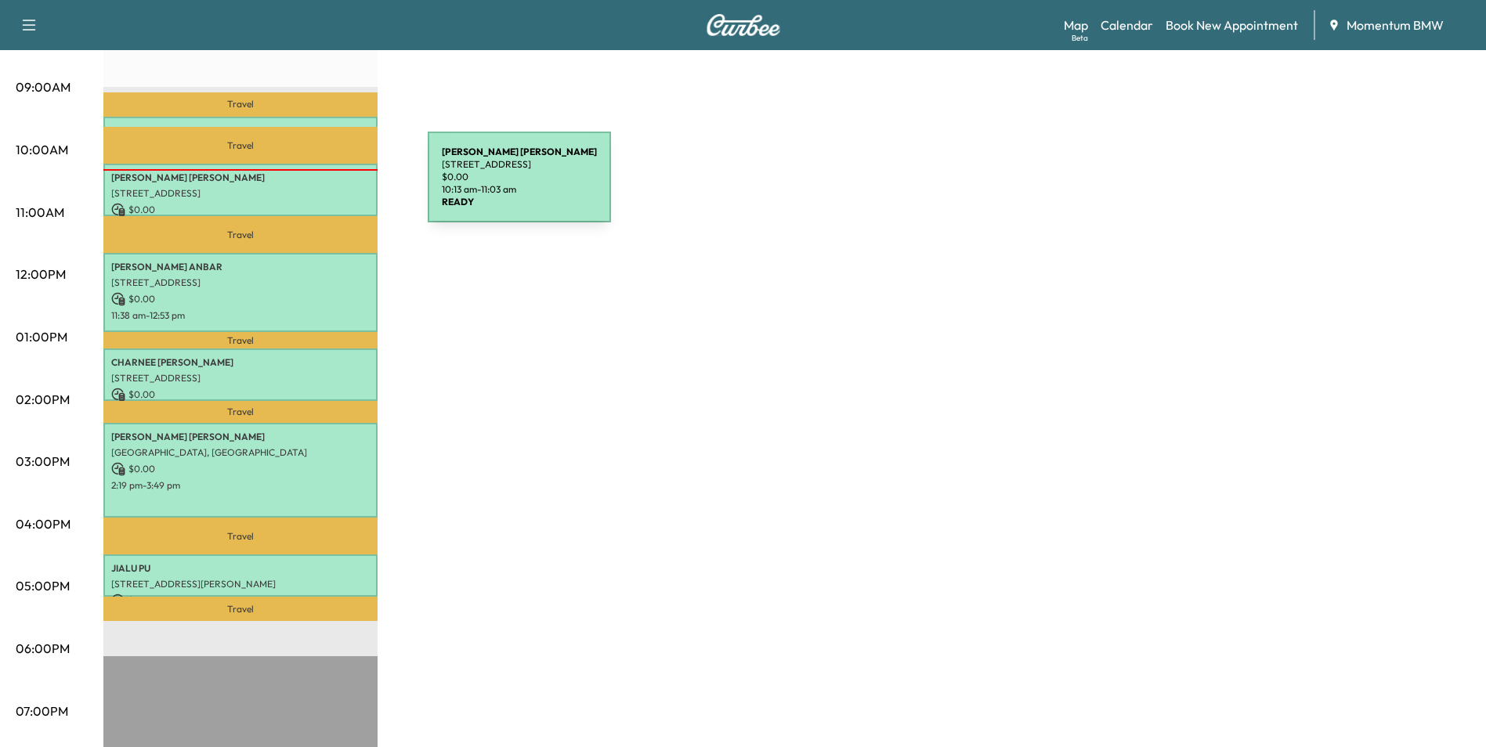
click at [310, 187] on p "[STREET_ADDRESS]" at bounding box center [240, 193] width 258 height 13
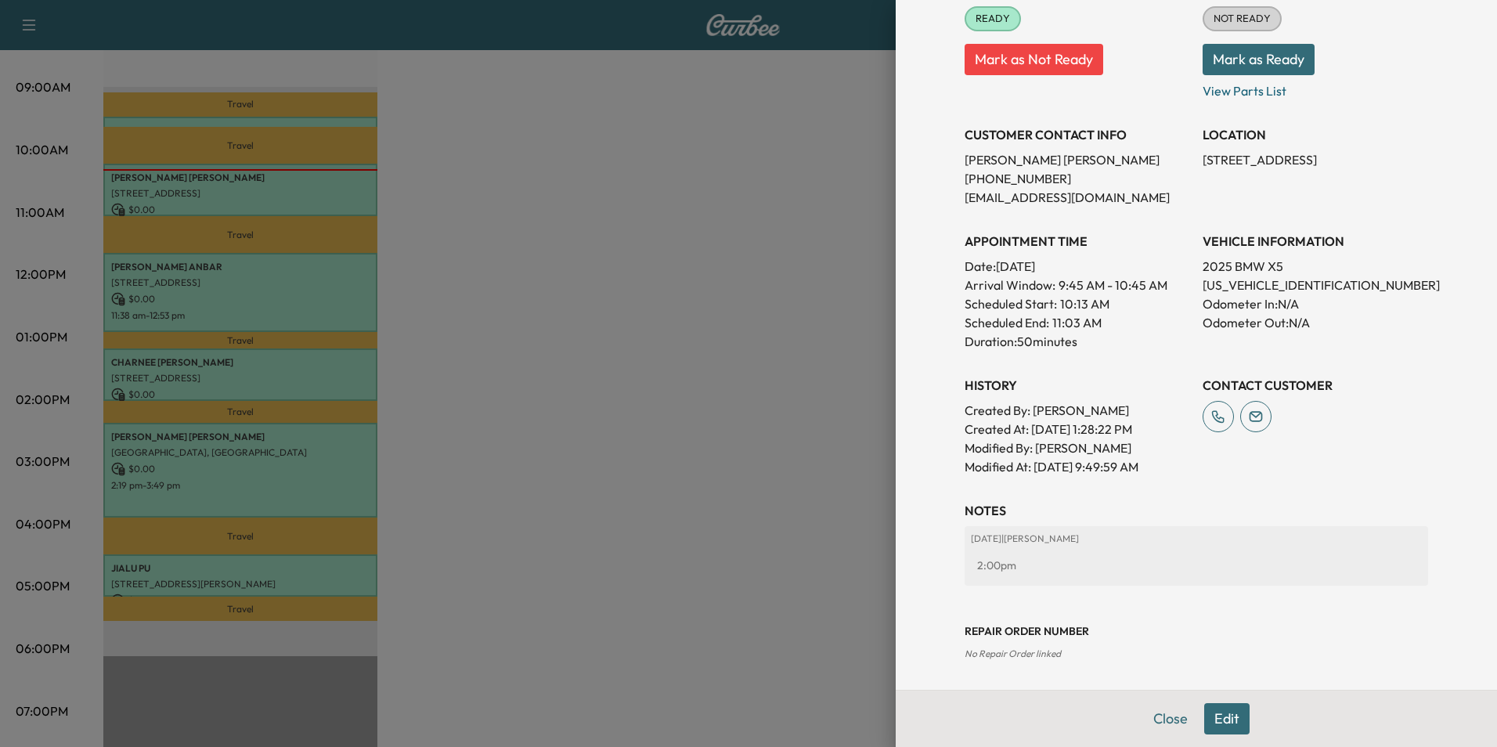
scroll to position [218, 0]
click at [1164, 723] on button "Close" at bounding box center [1170, 718] width 55 height 31
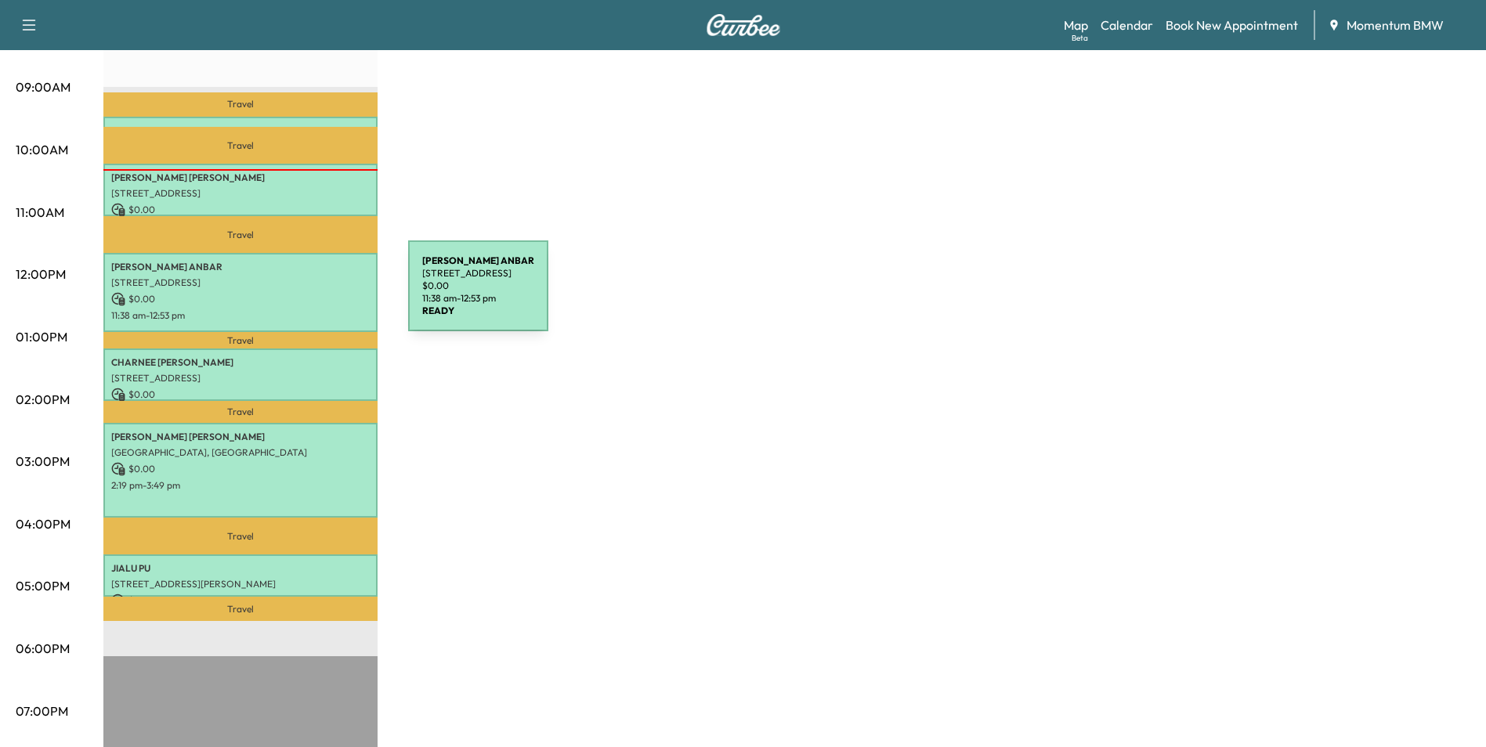
click at [291, 295] on p "$ 0.00" at bounding box center [240, 299] width 258 height 14
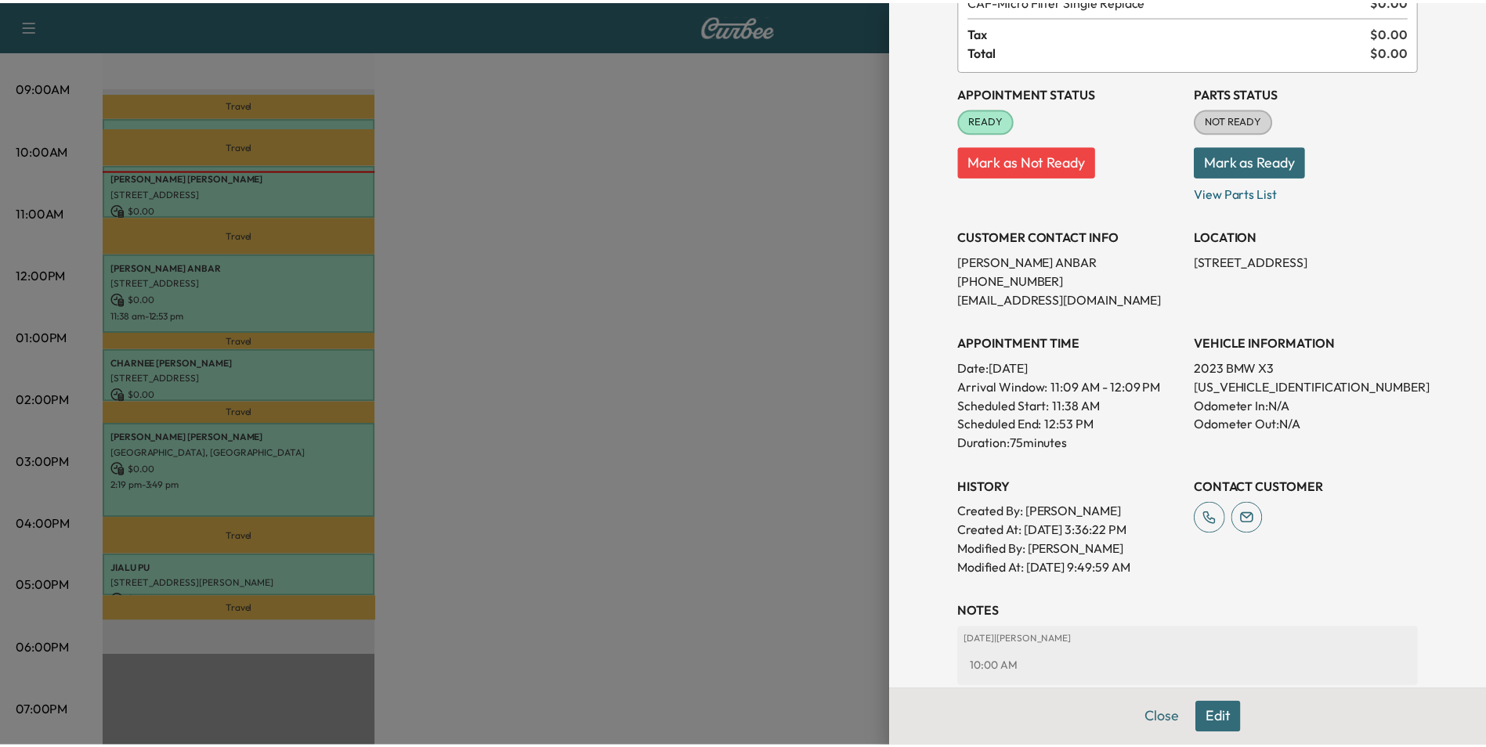
scroll to position [315, 0]
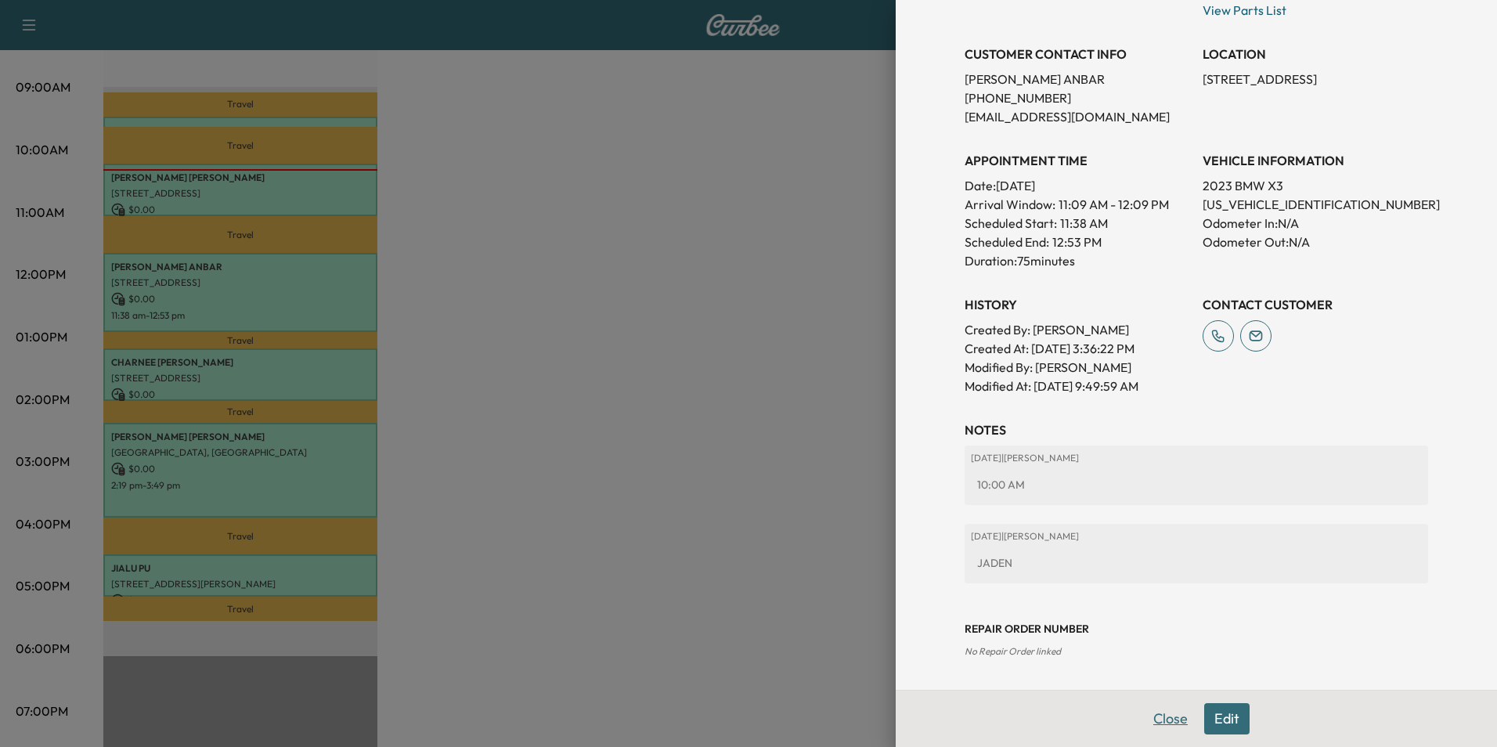
click at [1150, 723] on button "Close" at bounding box center [1170, 718] width 55 height 31
